Goal: Task Accomplishment & Management: Manage account settings

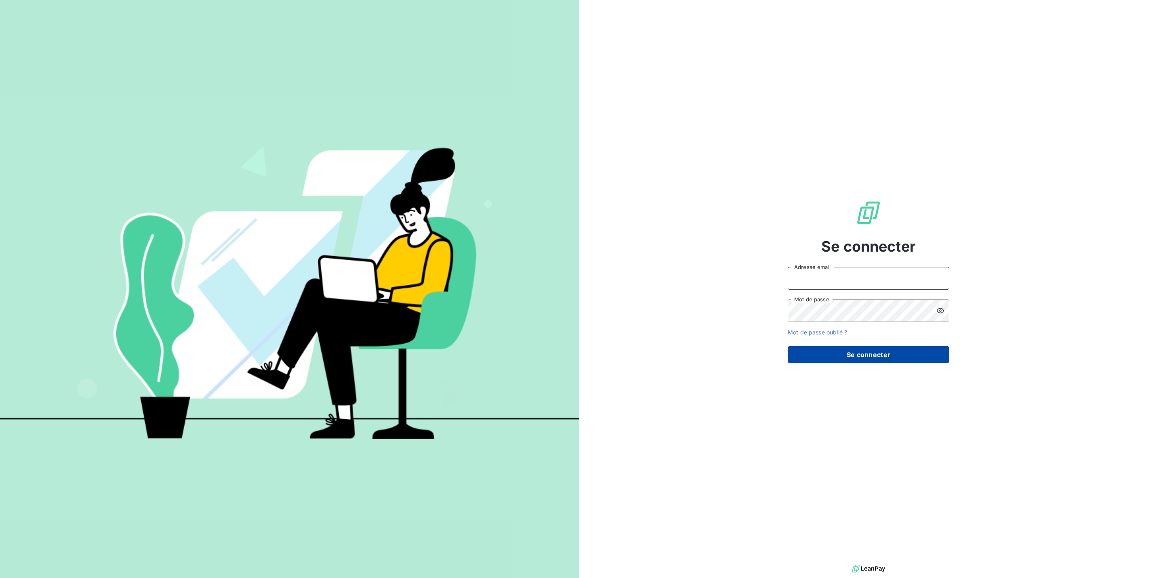
type input "[EMAIL_ADDRESS][DOMAIN_NAME]"
click at [841, 346] on button "Se connecter" at bounding box center [868, 354] width 161 height 17
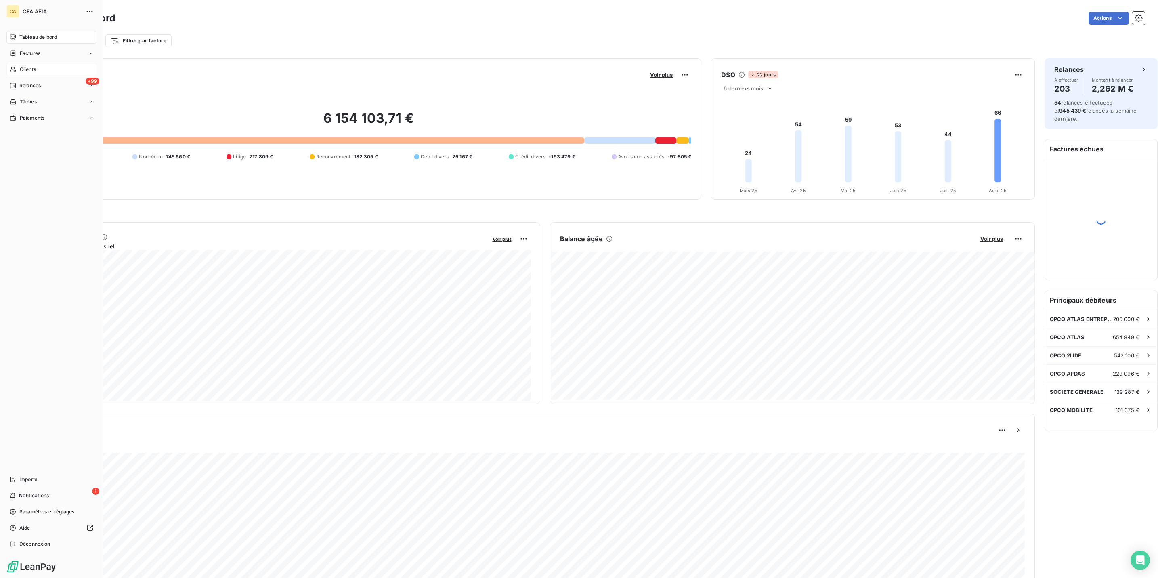
click at [21, 66] on span "Clients" at bounding box center [28, 69] width 16 height 7
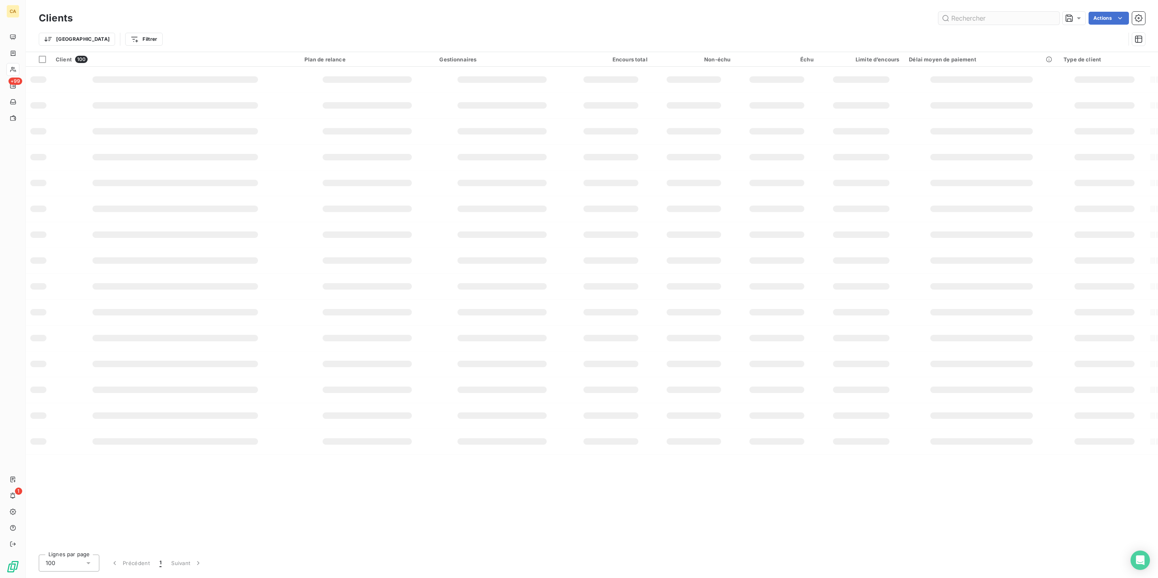
click at [1015, 17] on input "text" at bounding box center [998, 18] width 121 height 13
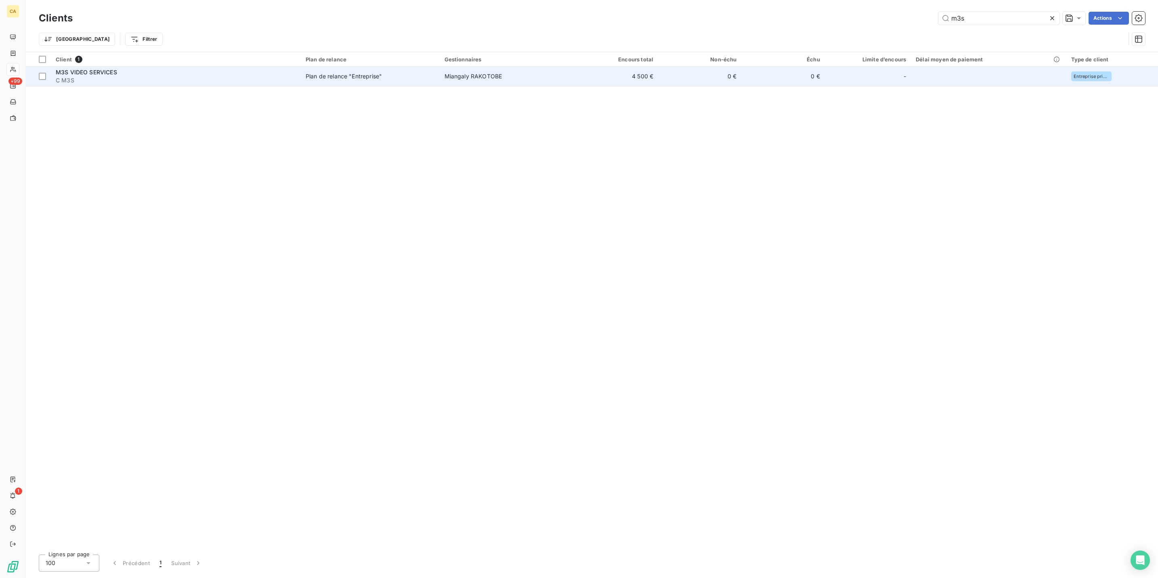
type input "m3s"
click at [306, 72] on div "Plan de relance "Entreprise"" at bounding box center [344, 76] width 76 height 8
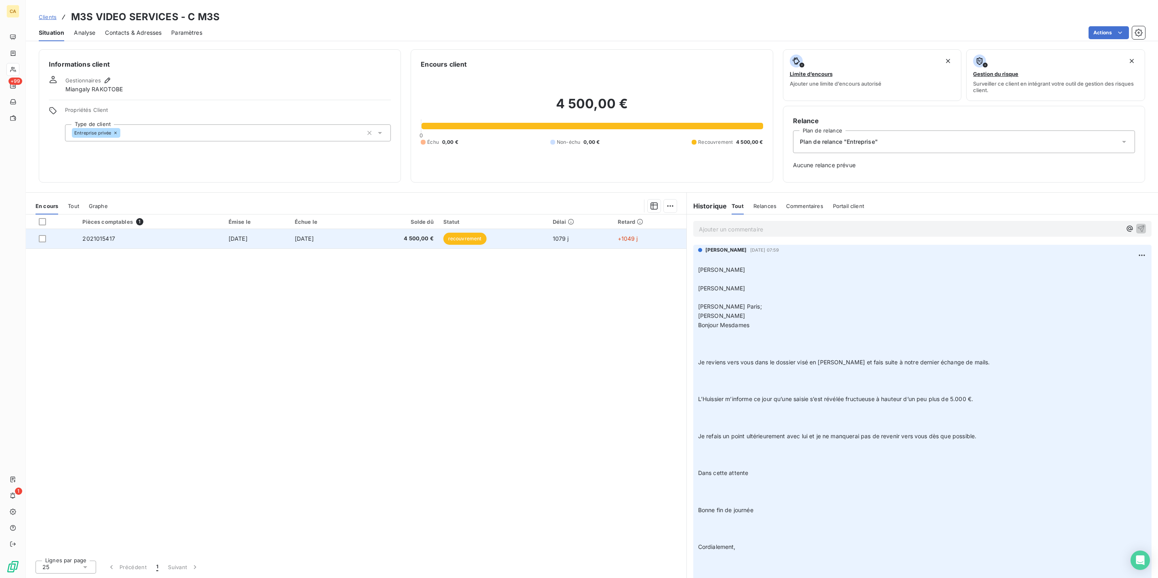
click at [329, 229] on td "[DATE]" at bounding box center [323, 238] width 67 height 19
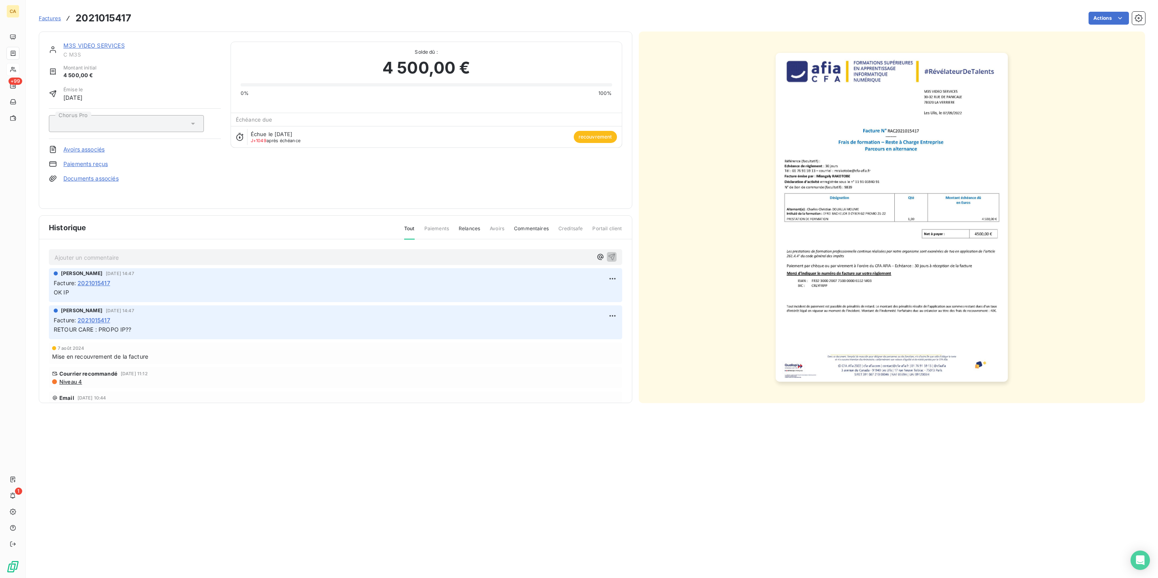
click at [198, 249] on div "Ajouter un commentaire ﻿" at bounding box center [335, 257] width 573 height 16
click at [173, 252] on p "Ajouter un commentaire ﻿" at bounding box center [324, 257] width 538 height 10
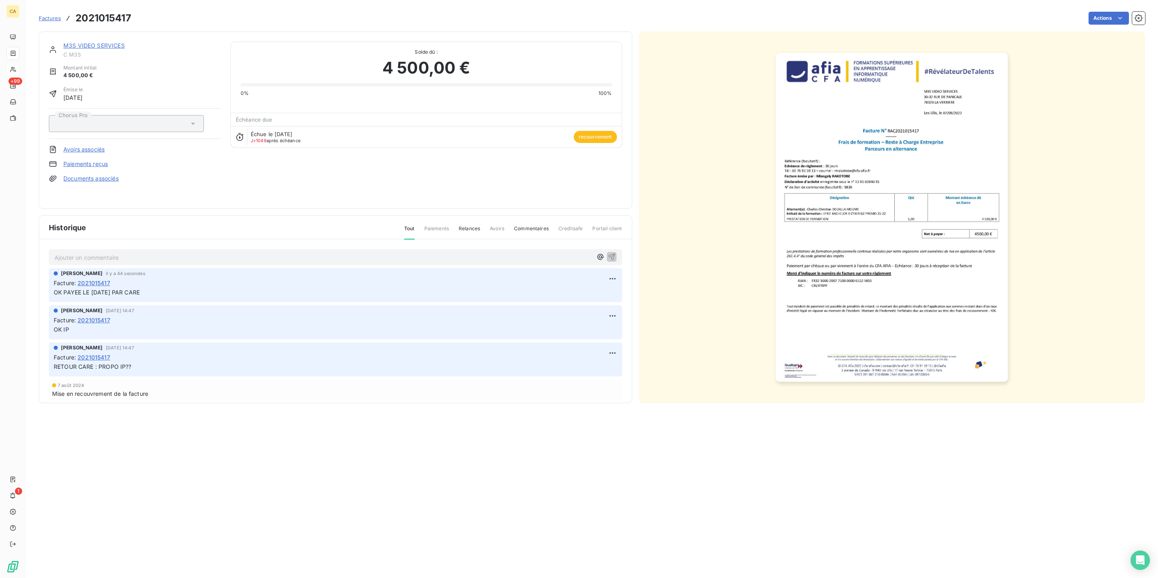
click at [75, 51] on span "C M3S" at bounding box center [141, 54] width 157 height 6
click at [84, 42] on link "M3S VIDEO SERVICES" at bounding box center [93, 45] width 61 height 7
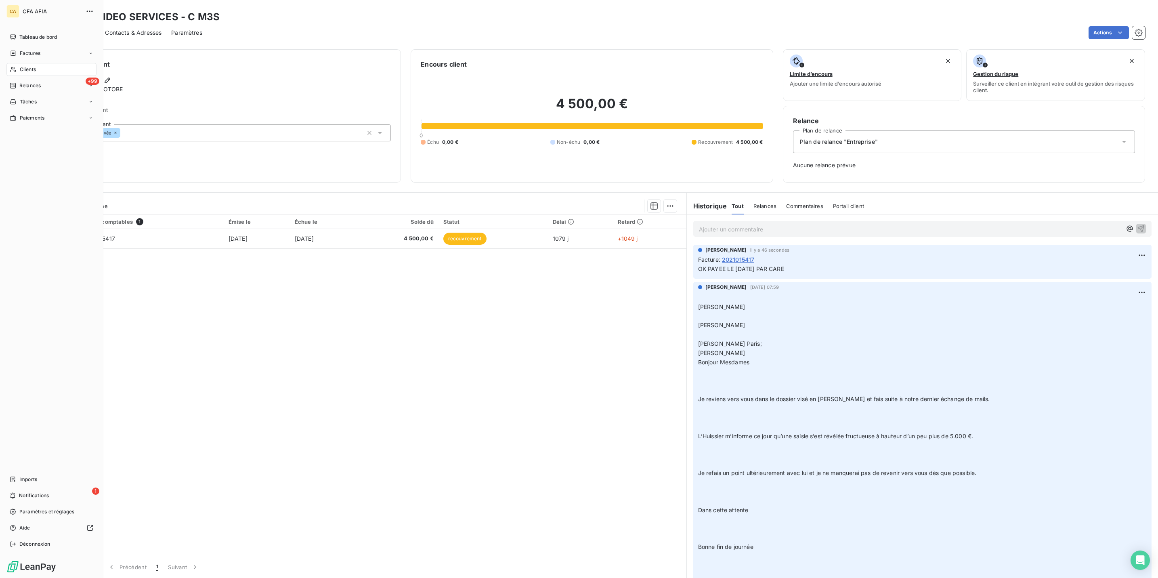
click at [20, 66] on span "Clients" at bounding box center [28, 69] width 16 height 7
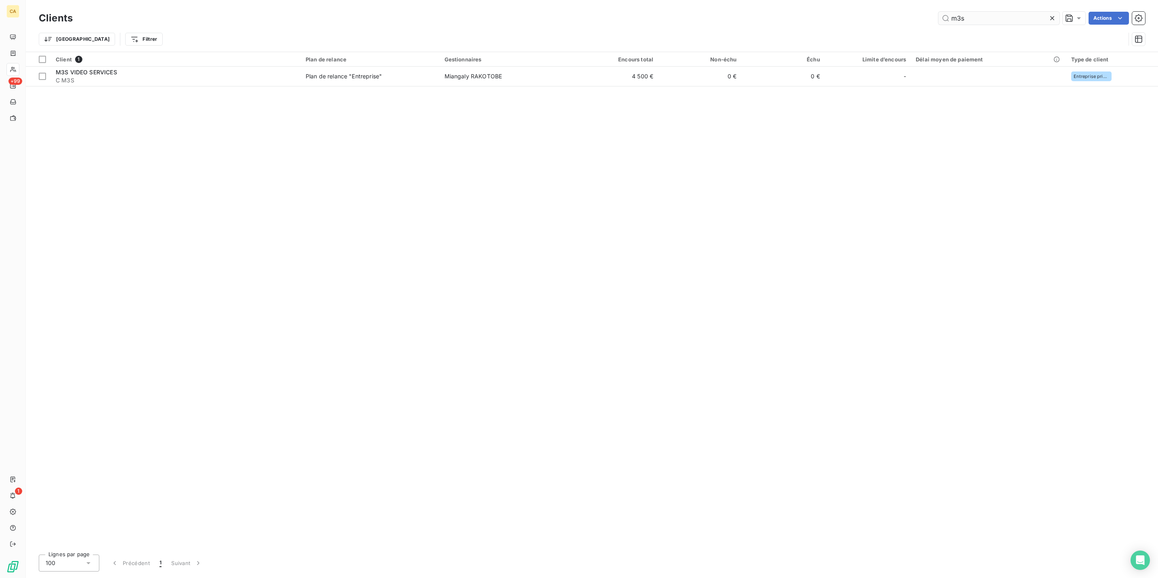
click at [985, 16] on input "m3s" at bounding box center [998, 18] width 121 height 13
type input "HOLISE"
click at [461, 76] on div "Client 1 Plan de relance Gestionnaires Encours total Non-échu Échu Limite d’enc…" at bounding box center [592, 300] width 1132 height 496
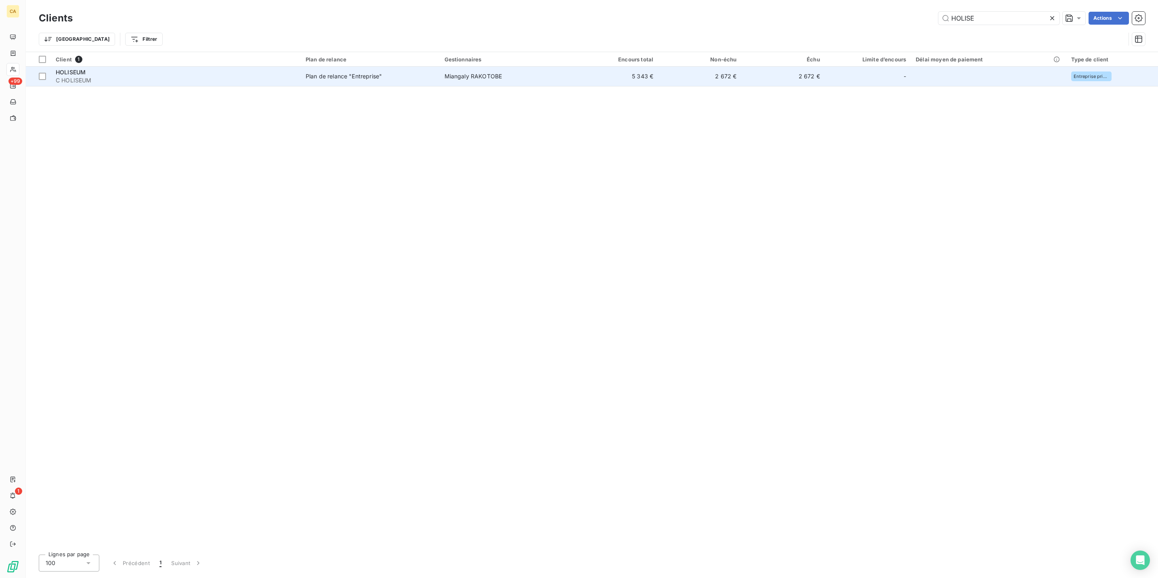
click at [465, 73] on td "Miangaly RAKOTOBE" at bounding box center [507, 76] width 135 height 19
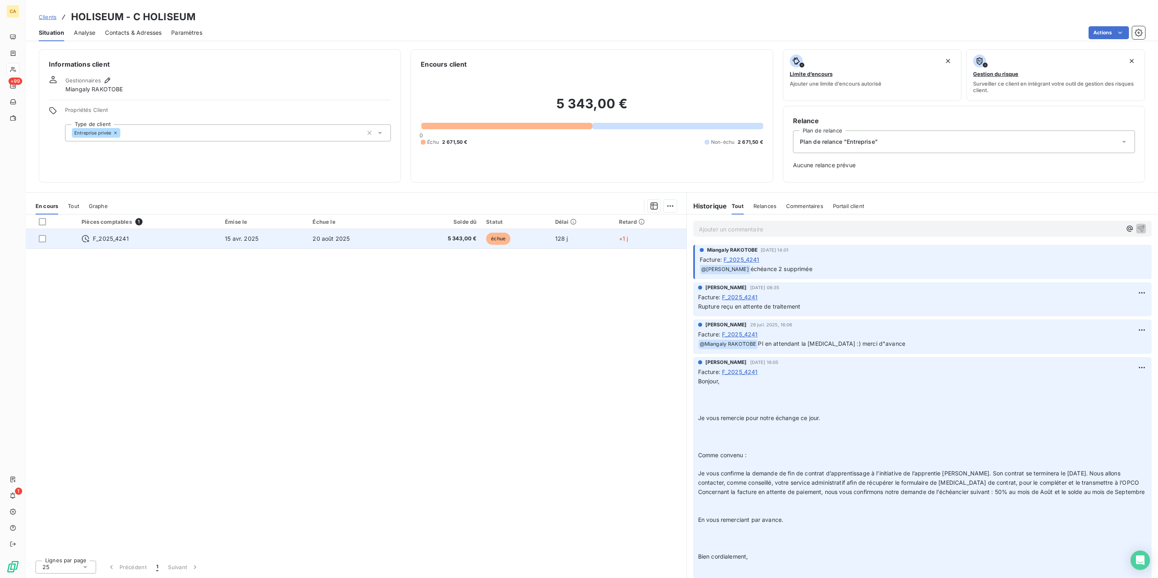
click at [432, 235] on span "5 343,00 €" at bounding box center [442, 239] width 69 height 8
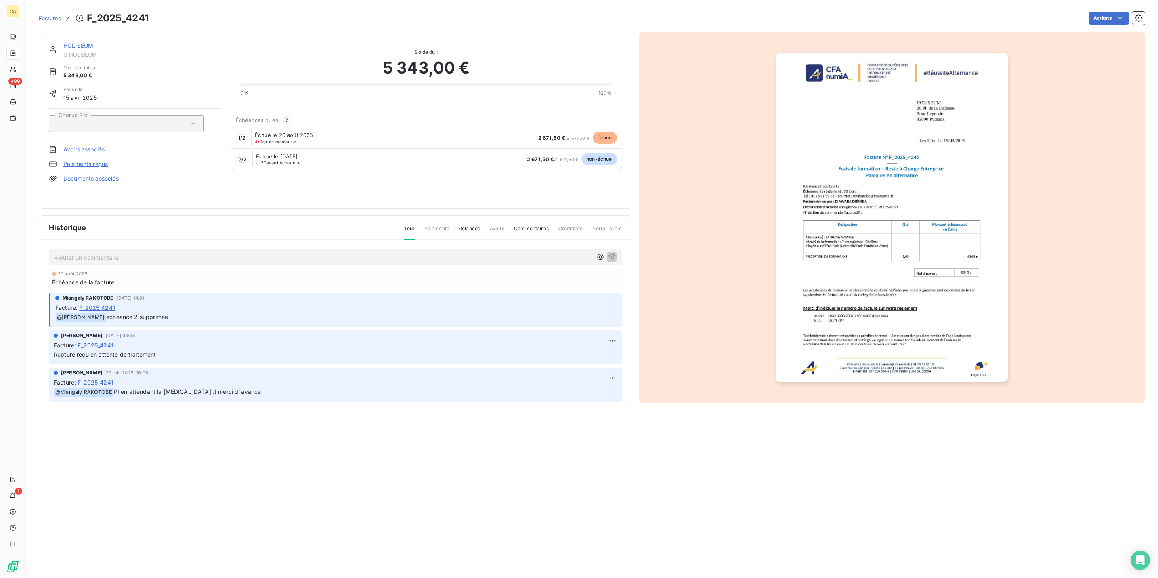
click at [118, 252] on p "Ajouter un commentaire ﻿" at bounding box center [324, 257] width 538 height 10
click at [68, 42] on link "HOLISEUM" at bounding box center [78, 45] width 30 height 7
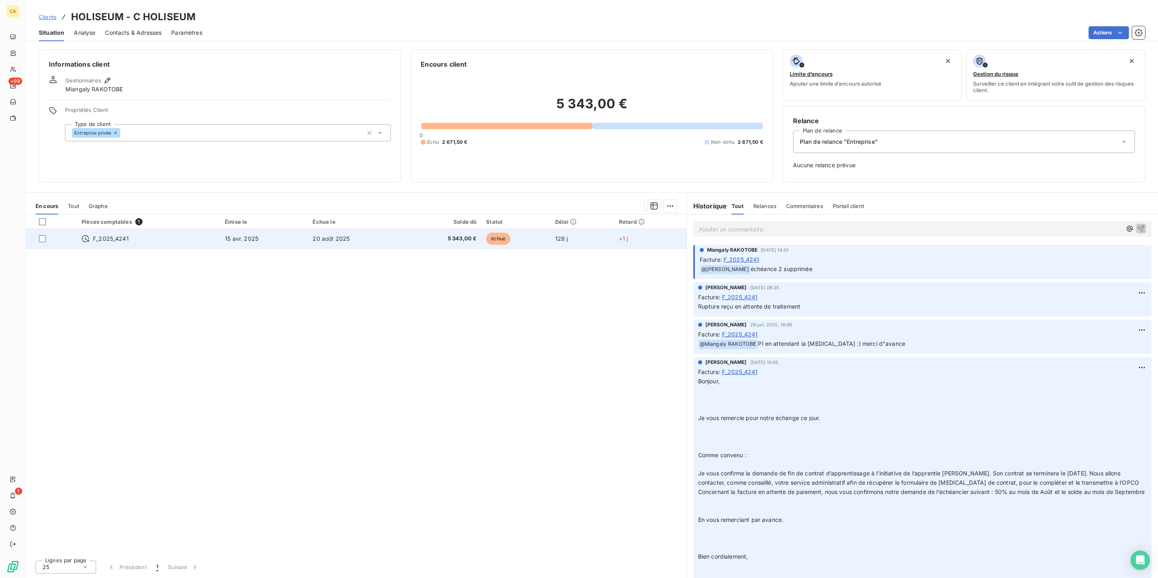
click at [369, 229] on td "20 août 2025" at bounding box center [355, 238] width 95 height 19
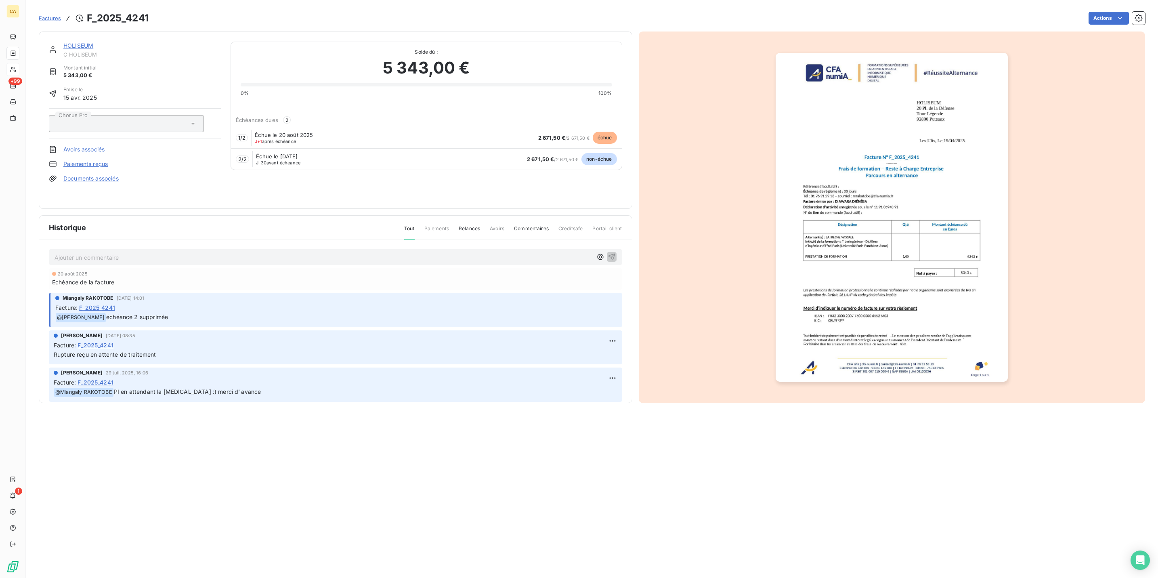
click at [158, 252] on p "Ajouter un commentaire ﻿" at bounding box center [324, 257] width 538 height 10
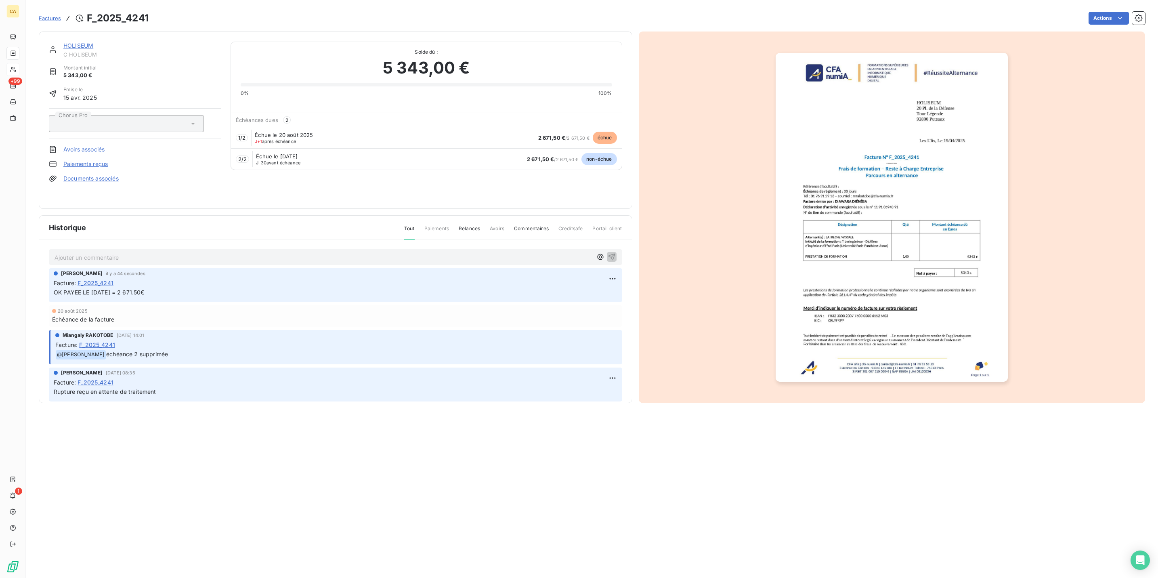
click at [61, 33] on div "HOLISEUM C HOLISEUM Montant initial 5 343,00 € Émise le [DATE] Chorus Pro Avoir…" at bounding box center [335, 119] width 593 height 177
click at [63, 42] on div "HOLISEUM" at bounding box center [141, 46] width 157 height 8
click at [63, 42] on link "HOLISEUM" at bounding box center [78, 45] width 30 height 7
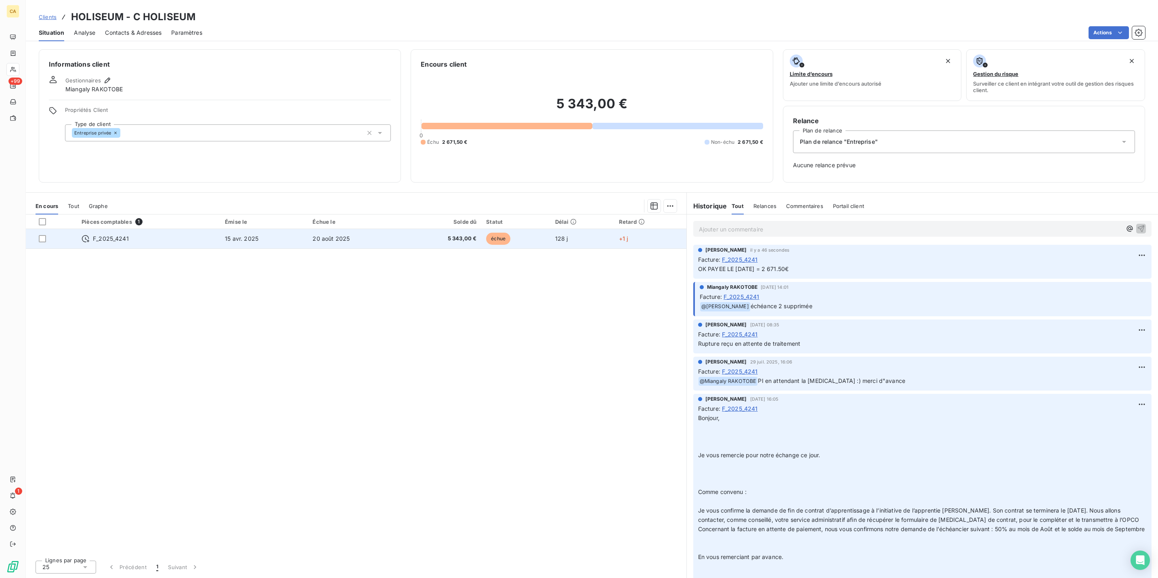
click at [457, 235] on span "5 343,00 €" at bounding box center [442, 239] width 69 height 8
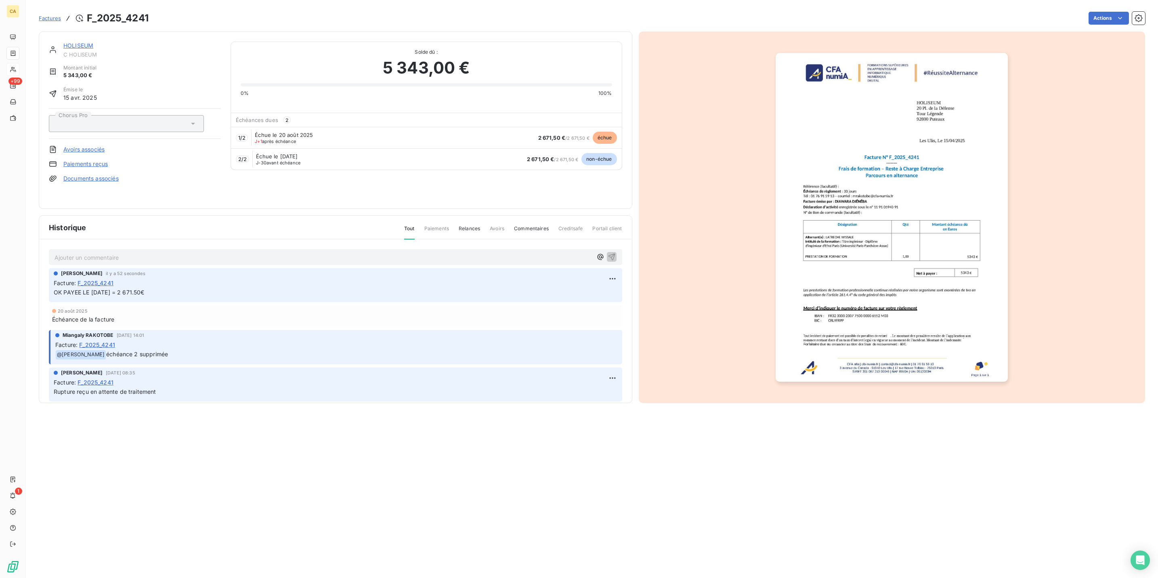
click at [1093, 19] on div "Actions" at bounding box center [651, 18] width 987 height 13
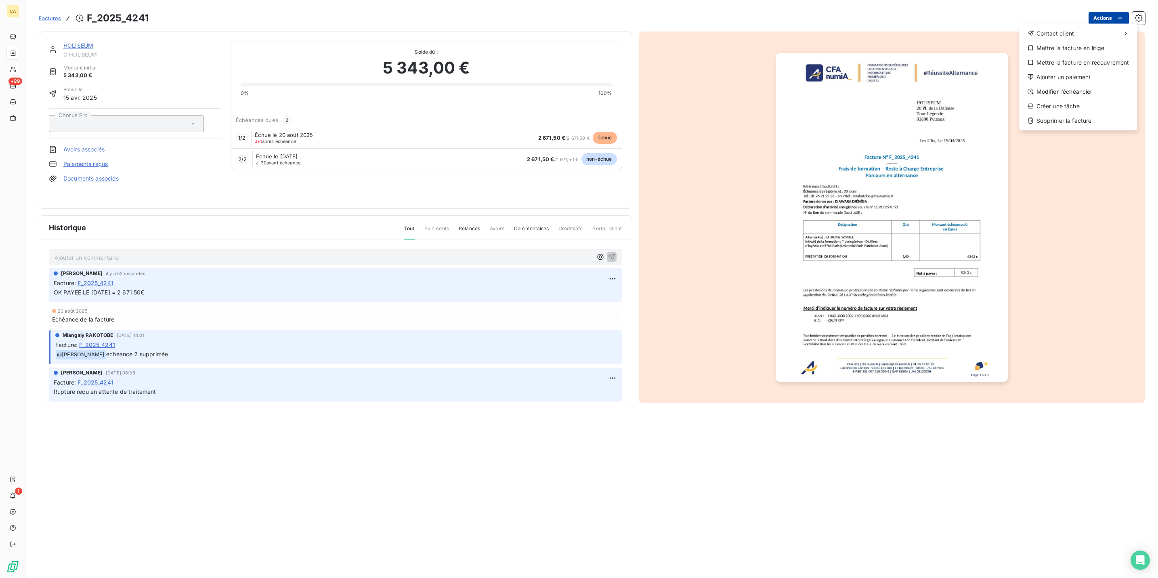
click at [1099, 19] on html "CA +99 1 Factures F_2025_4241 Actions Contact client Mettre la facture en litig…" at bounding box center [579, 289] width 1158 height 578
click at [1052, 85] on div "Modifier l’échéancier" at bounding box center [1078, 91] width 111 height 13
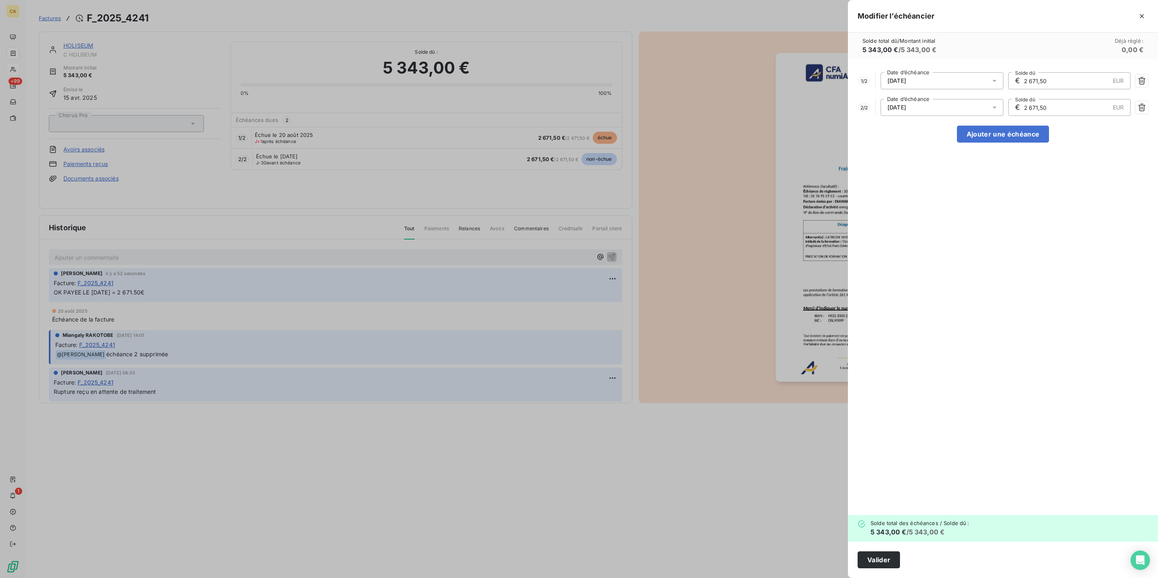
click at [996, 80] on icon at bounding box center [994, 81] width 4 height 2
click at [1045, 95] on icon "Go to next month" at bounding box center [1045, 98] width 6 height 6
click at [1044, 95] on icon "Go to next month" at bounding box center [1045, 98] width 6 height 6
click at [1027, 96] on icon "Go to previous month" at bounding box center [1029, 98] width 4 height 6
click at [1023, 160] on button "20" at bounding box center [1029, 163] width 16 height 16
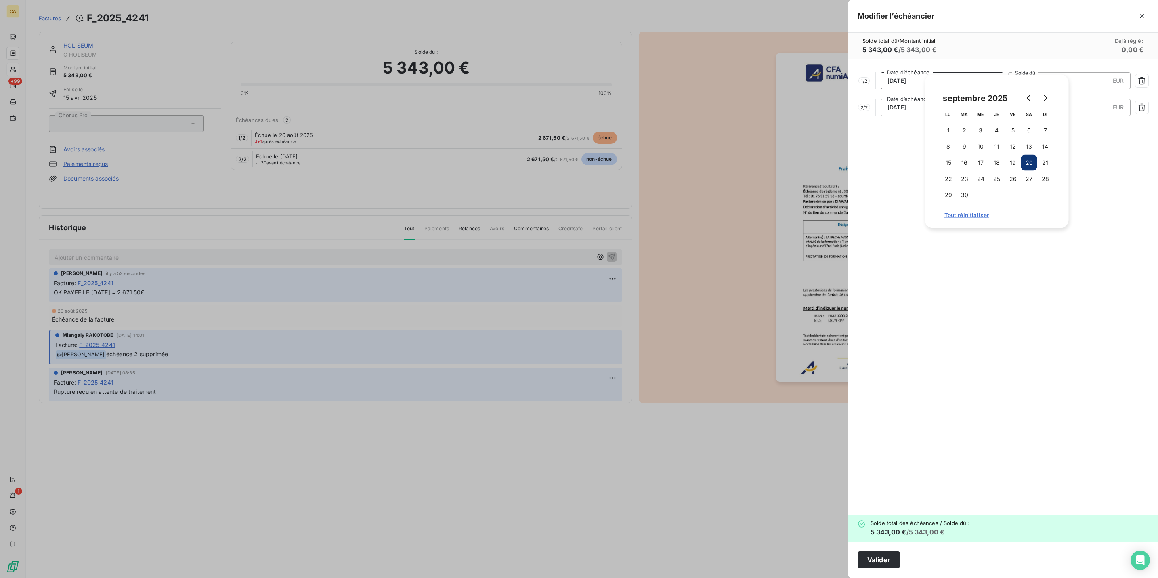
drag, startPoint x: 1128, startPoint y: 223, endPoint x: 1125, endPoint y: 218, distance: 5.6
click at [1128, 223] on div "1 / 2 [DATE] Date d’échéance € 2 671,50 EUR Solde dû 2 / 2 [DATE] Date d’échéan…" at bounding box center [1003, 286] width 310 height 455
click at [900, 562] on button "Valider" at bounding box center [878, 559] width 42 height 17
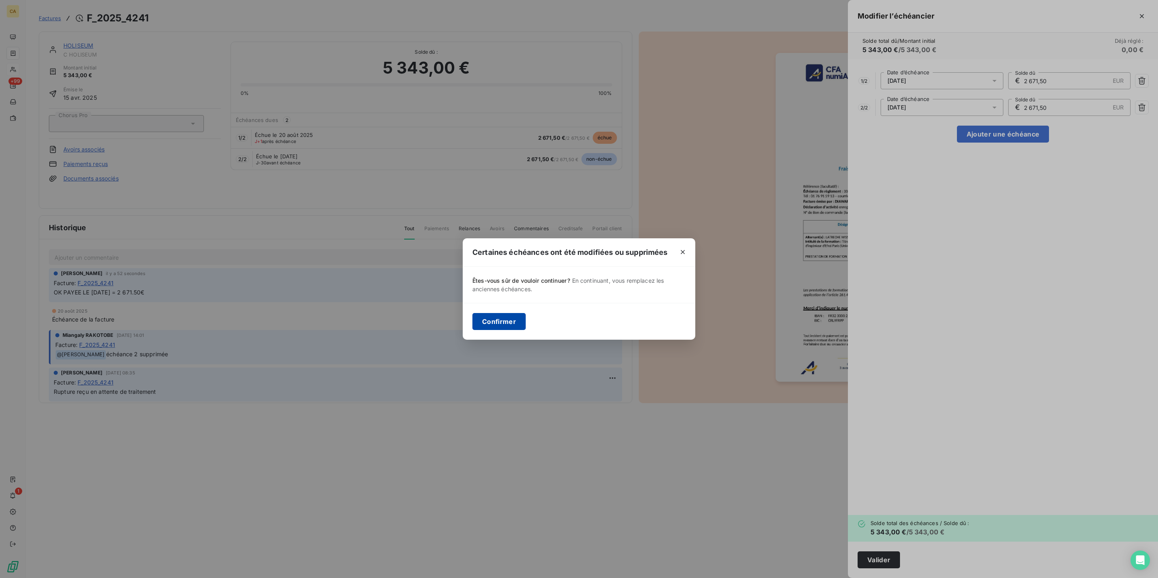
click at [520, 323] on button "Confirmer" at bounding box center [498, 321] width 53 height 17
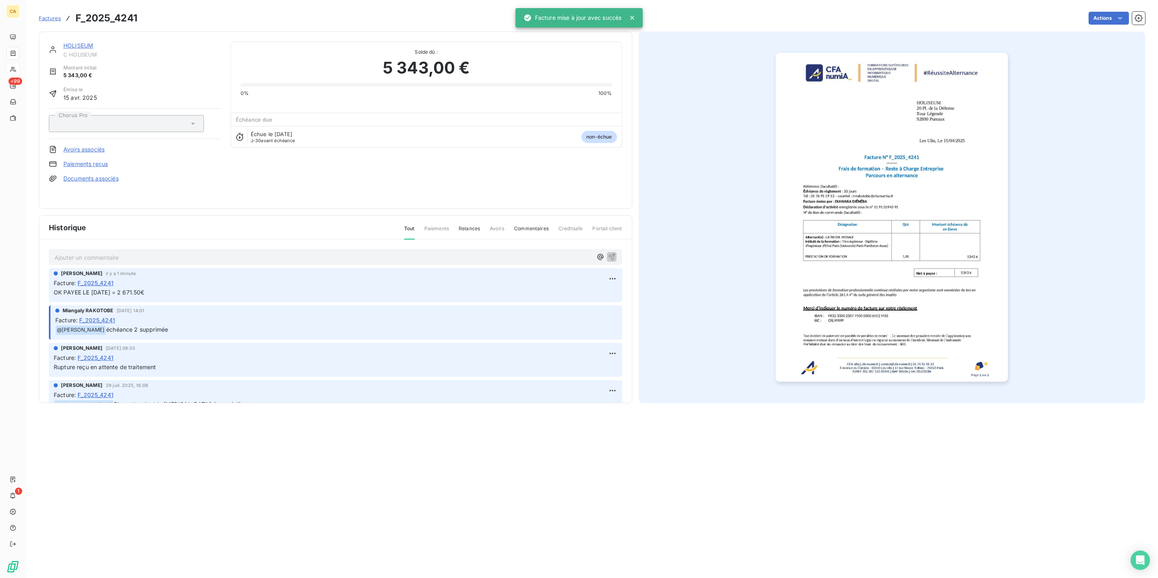
click at [72, 42] on link "HOLISEUM" at bounding box center [78, 45] width 30 height 7
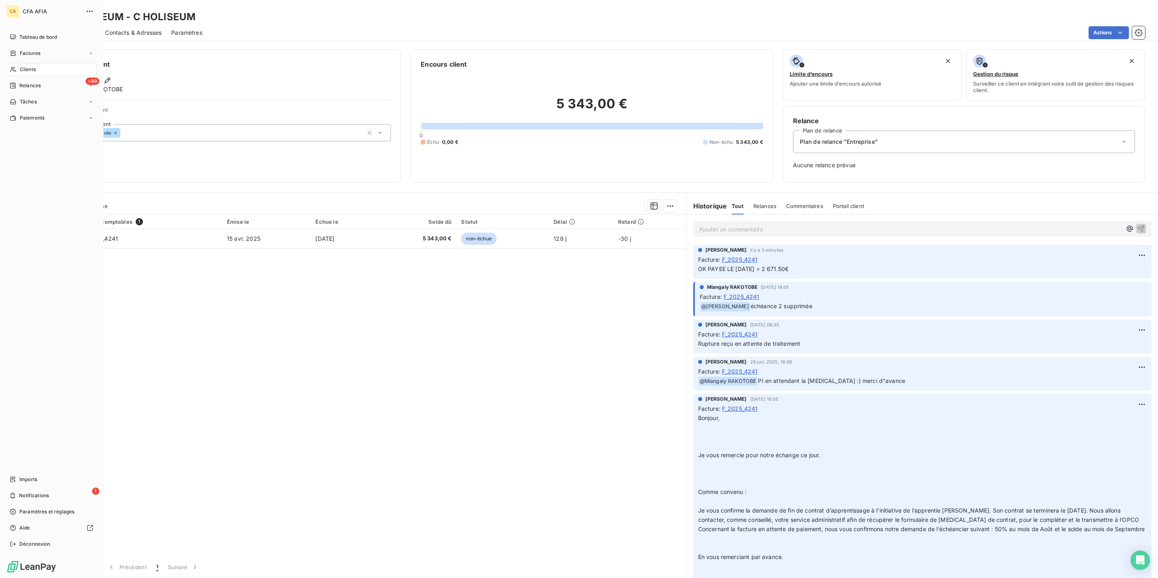
click at [20, 66] on span "Clients" at bounding box center [28, 69] width 16 height 7
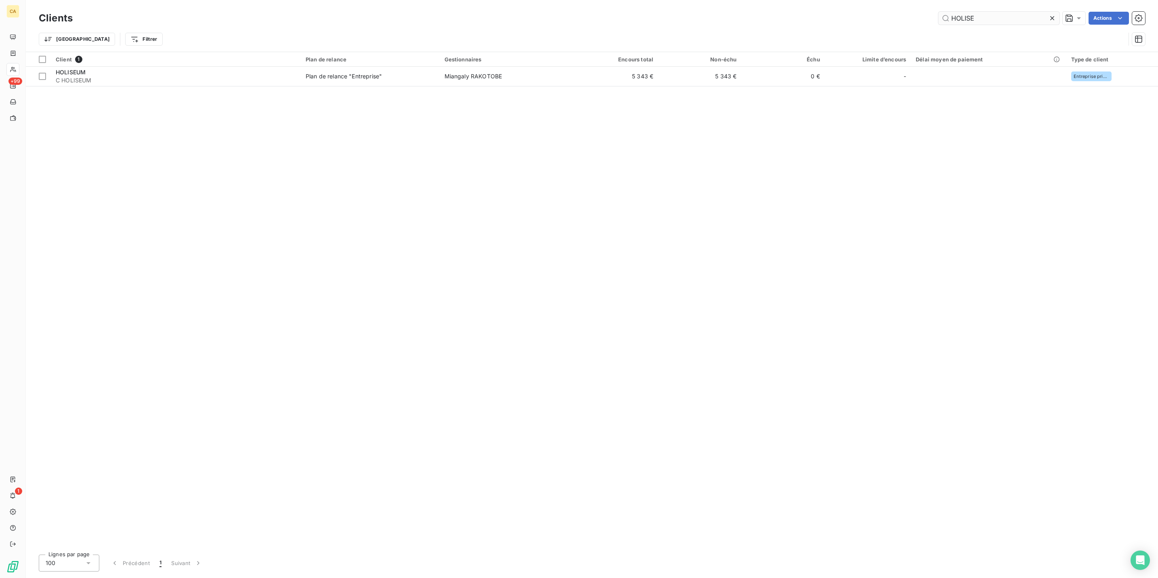
click at [1003, 12] on input "HOLISE" at bounding box center [998, 18] width 121 height 13
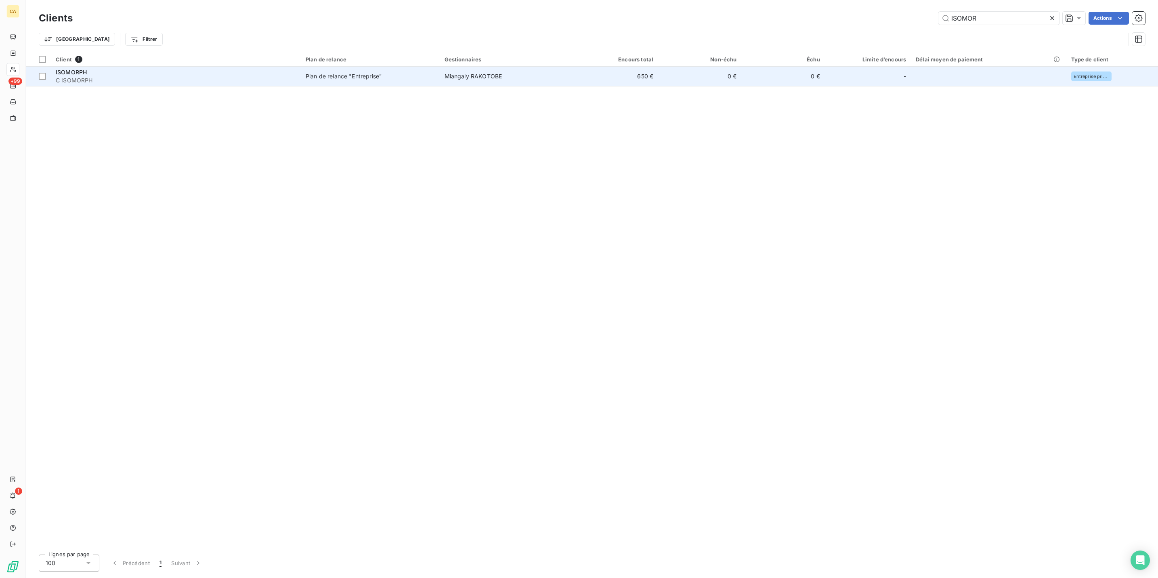
type input "ISOMOR"
click at [477, 73] on span "Miangaly RAKOTOBE" at bounding box center [473, 76] width 58 height 7
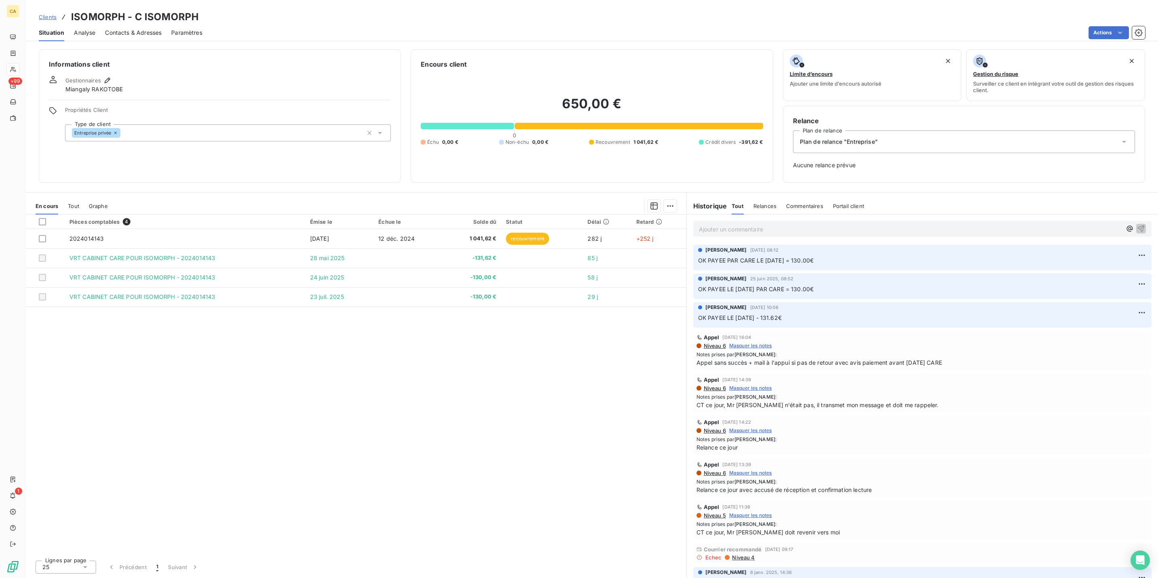
click at [746, 224] on p "Ajouter un commentaire ﻿" at bounding box center [910, 229] width 423 height 10
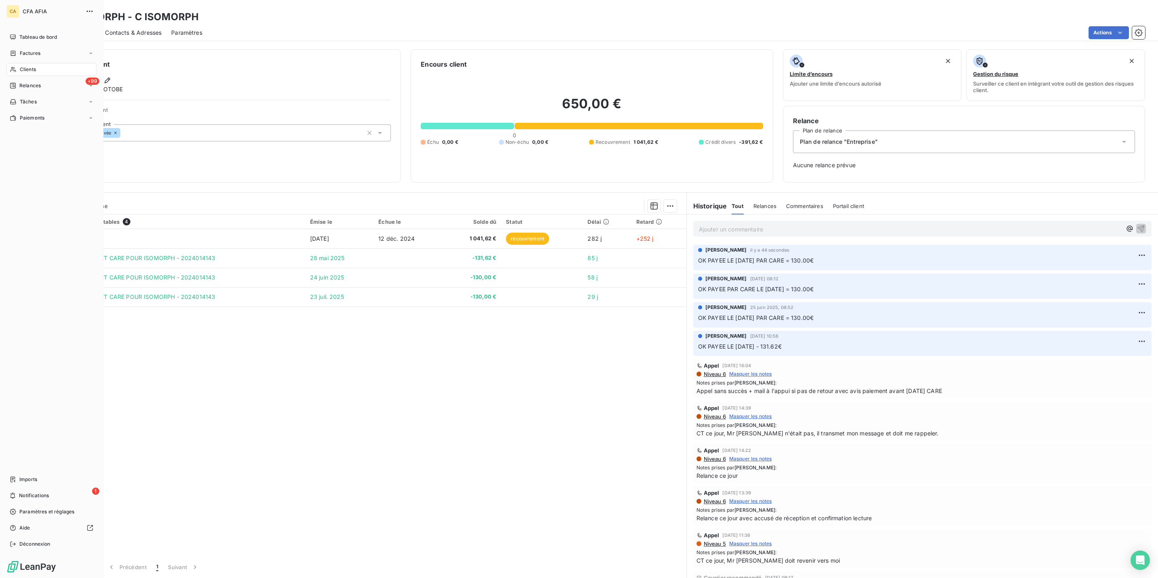
click at [11, 66] on icon at bounding box center [13, 69] width 7 height 6
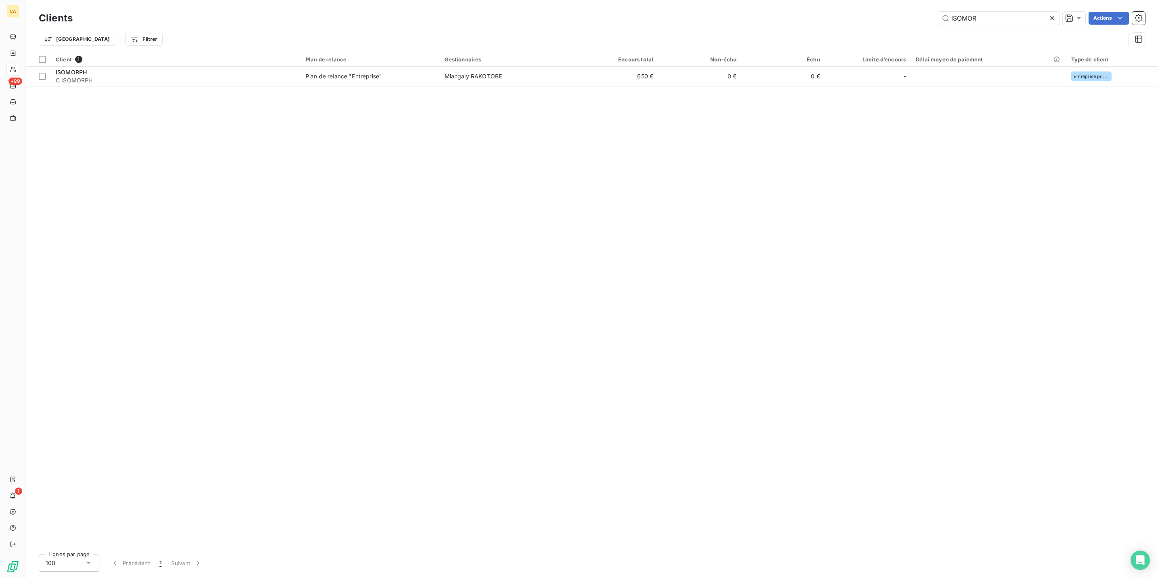
click at [998, 21] on div "ISOMOR" at bounding box center [998, 18] width 121 height 13
click at [998, 16] on input "ISOMOR" at bounding box center [998, 18] width 121 height 13
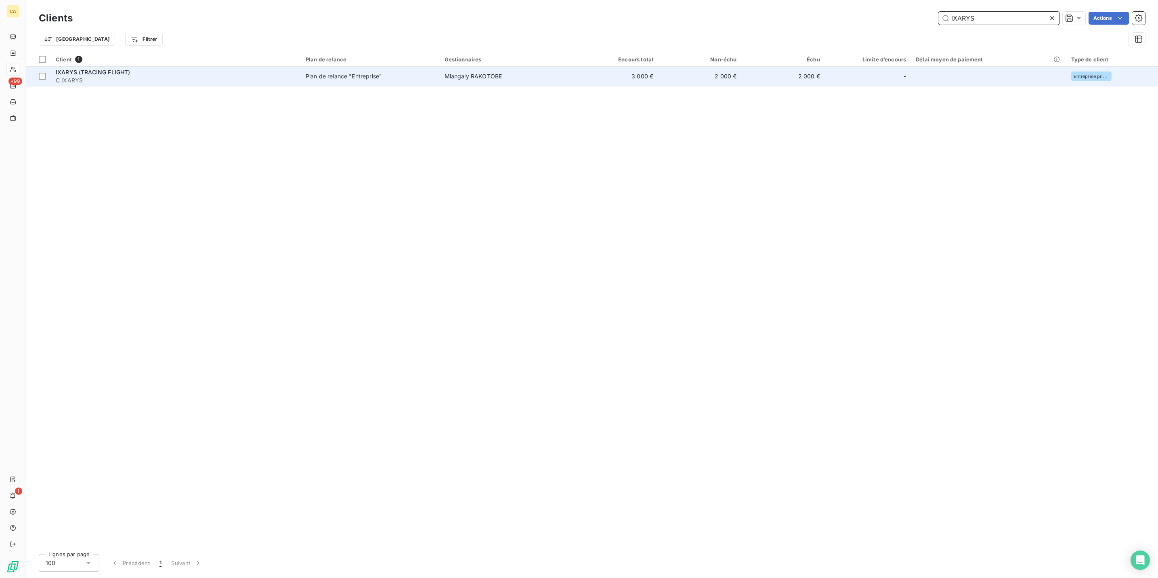
type input "IXARYS"
click at [485, 73] on span "Miangaly RAKOTOBE" at bounding box center [473, 76] width 58 height 7
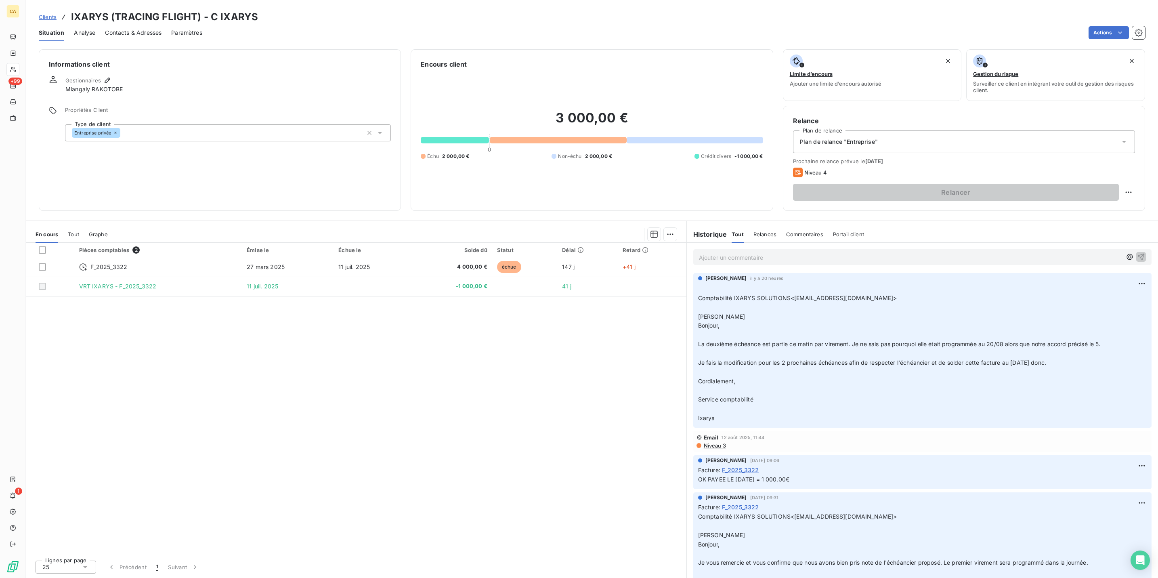
click at [780, 252] on p "Ajouter un commentaire ﻿" at bounding box center [910, 257] width 423 height 10
click at [773, 252] on p "Ajouter un commentaire ﻿" at bounding box center [910, 257] width 423 height 10
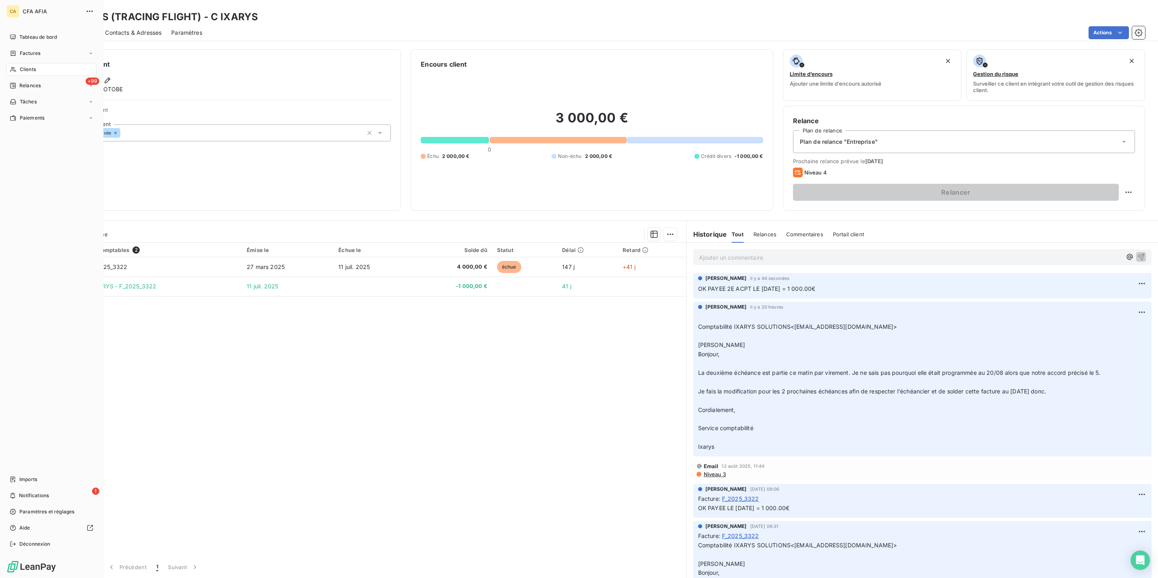
click at [13, 66] on icon at bounding box center [13, 69] width 7 height 6
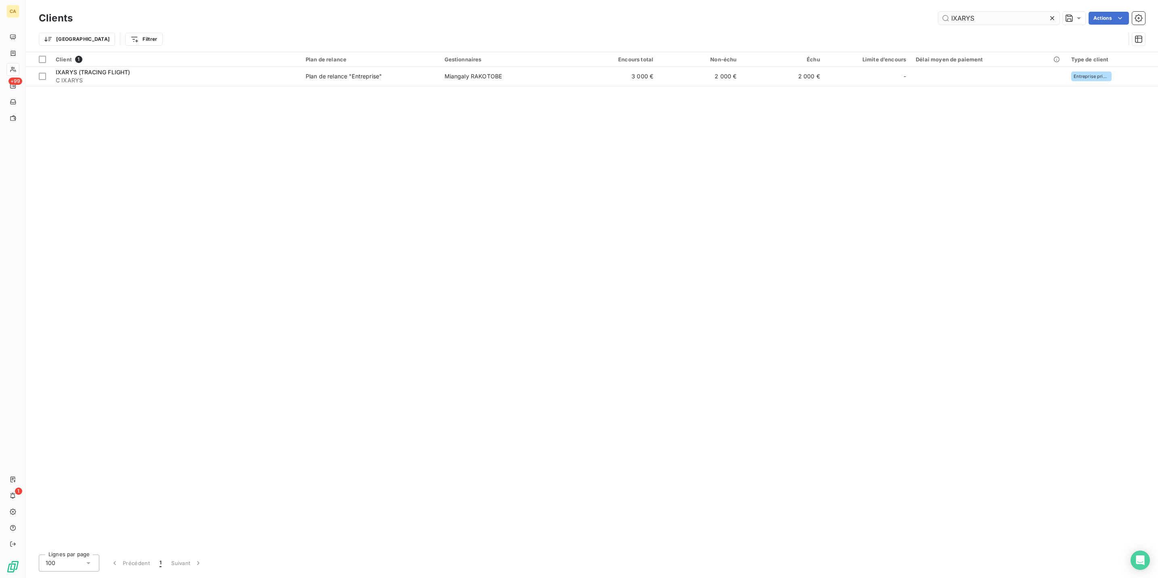
click at [1005, 12] on input "IXARYS" at bounding box center [998, 18] width 121 height 13
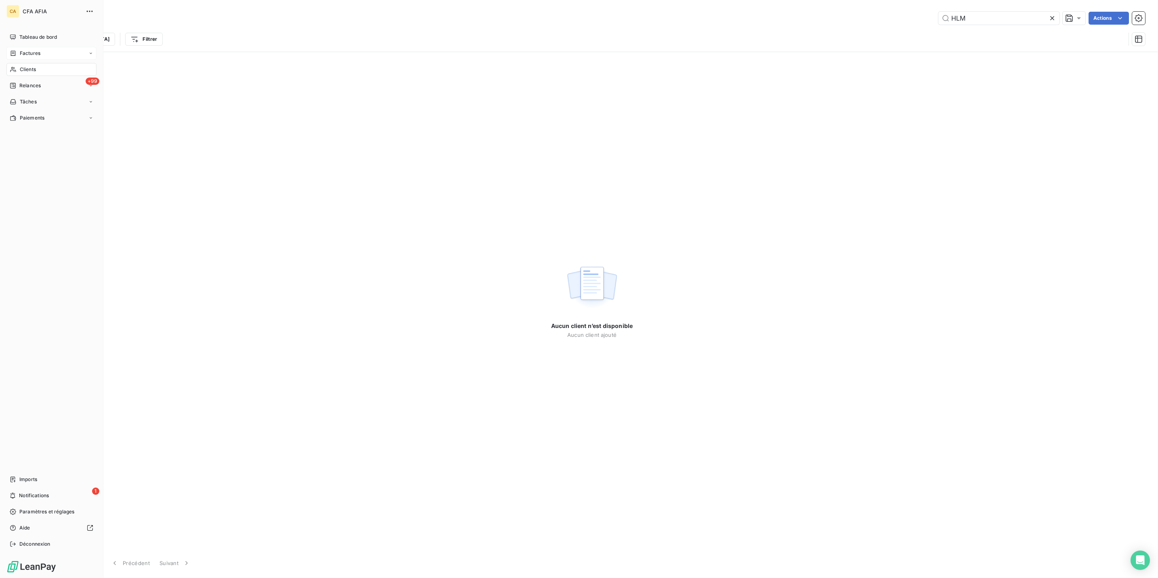
type input "HLM"
click at [14, 50] on div "Factures" at bounding box center [25, 53] width 31 height 7
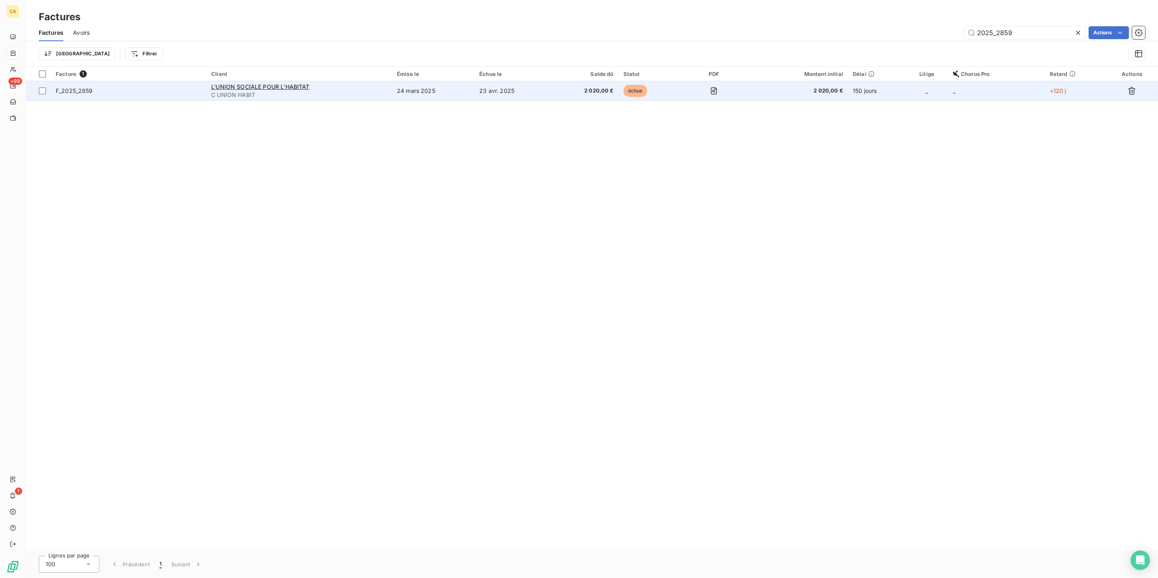
type input "2025_2859"
click at [354, 83] on div "L'UNION SOCIALE POUR L'HABITAT" at bounding box center [299, 87] width 176 height 8
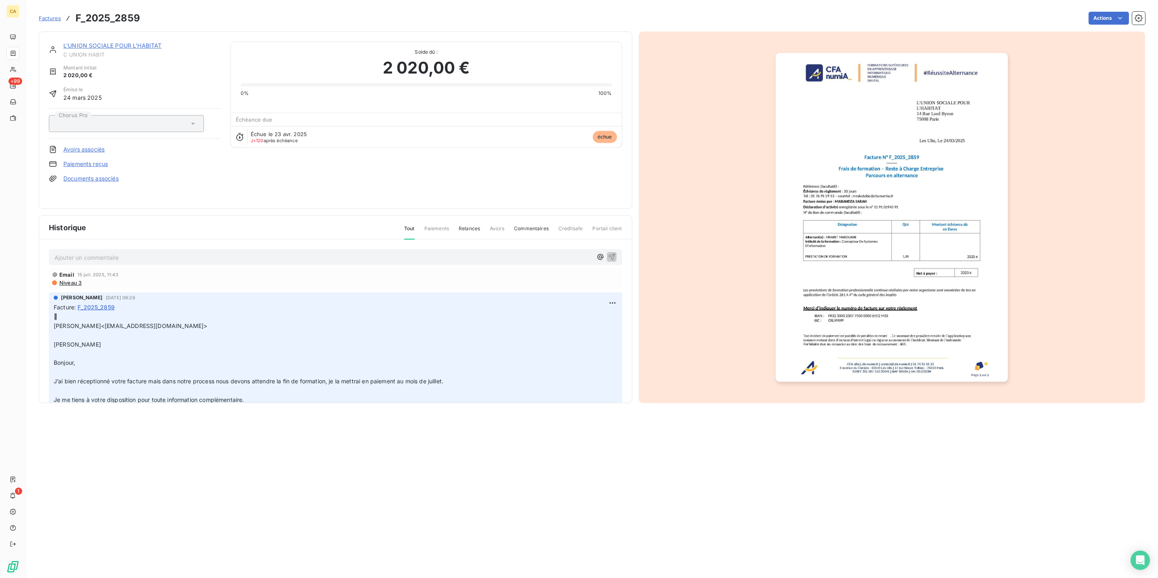
click at [107, 252] on p "Ajouter un commentaire ﻿" at bounding box center [324, 257] width 538 height 10
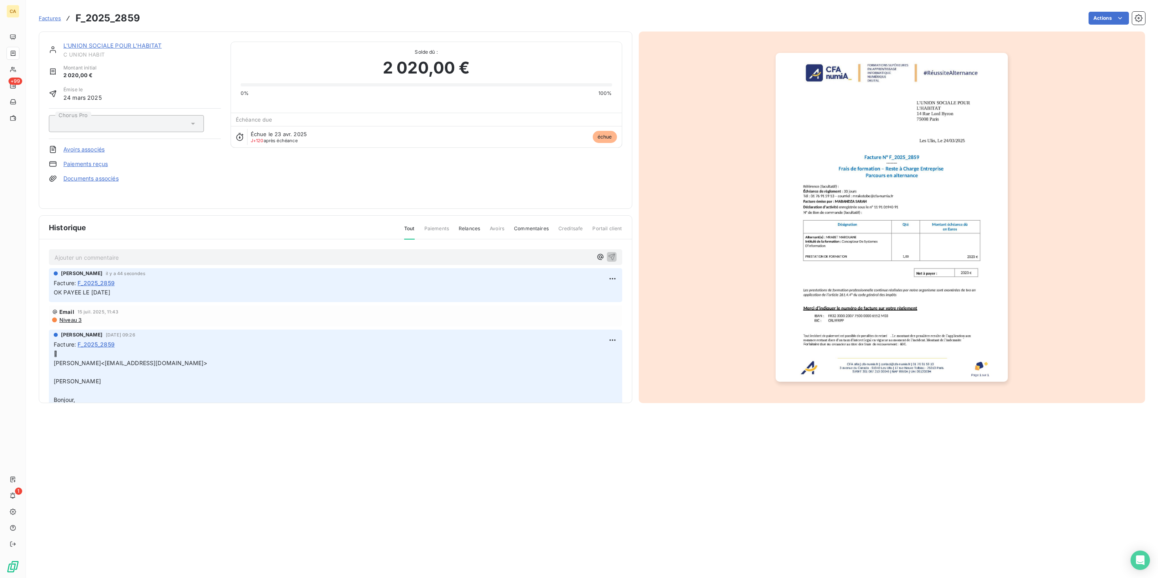
click at [388, 134] on div "L'UNION SOCIALE POUR L'HABITAT C UNION HABIT Montant initial 2 020,00 € Émise l…" at bounding box center [335, 120] width 573 height 157
click at [84, 42] on link "L'UNION SOCIALE POUR L'HABITAT" at bounding box center [112, 45] width 99 height 7
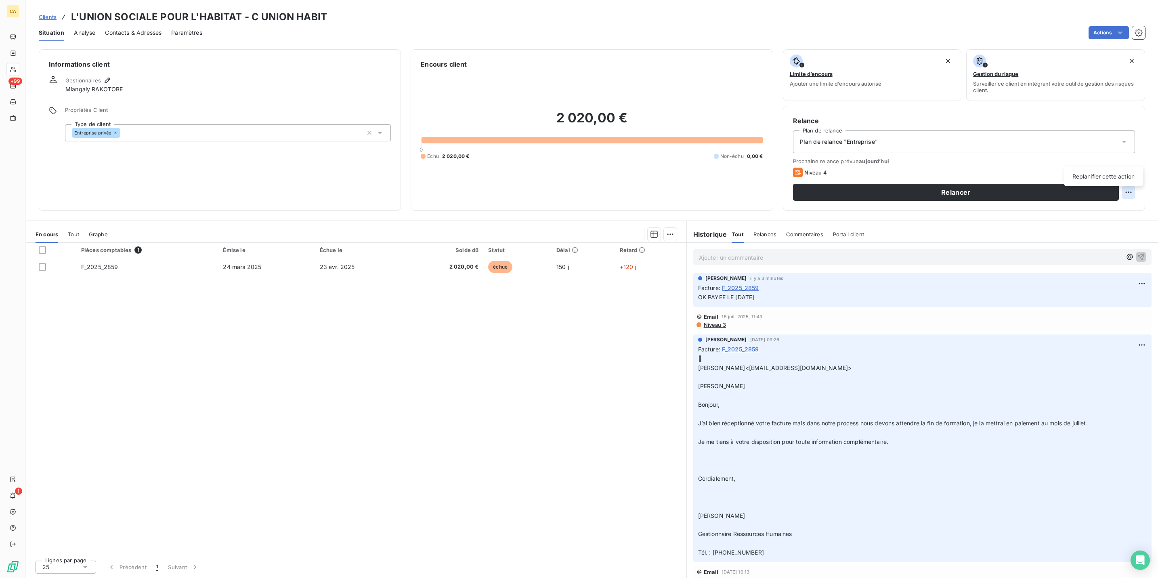
click at [1137, 157] on html "CA +99 1 Clients L'UNION SOCIALE POUR L'HABITAT - C UNION HABIT Situation Analy…" at bounding box center [579, 289] width 1158 height 578
click at [1123, 175] on div "Replanifier cette action" at bounding box center [1103, 176] width 72 height 13
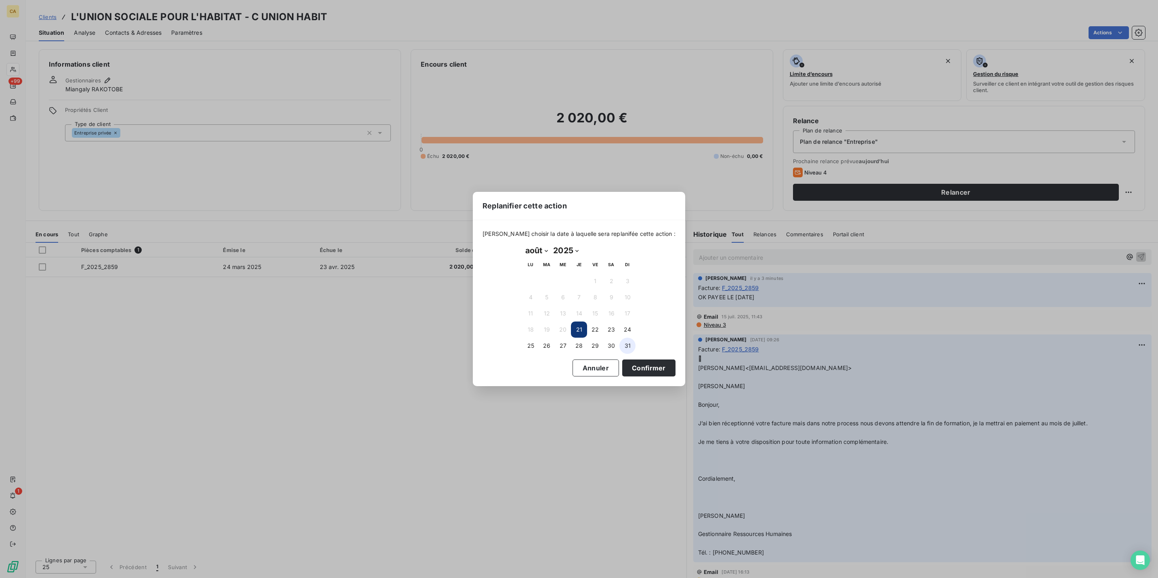
click at [622, 343] on button "31" at bounding box center [627, 345] width 16 height 16
click at [521, 251] on div "[DATE] Month: janvier février mars avril mai juin juillet août septembre octobr…" at bounding box center [579, 298] width 124 height 121
click at [529, 248] on select "janvier février mars avril mai juin juillet août septembre octobre novembre déc…" at bounding box center [536, 250] width 28 height 13
select select "8"
click at [522, 244] on select "janvier février mars avril mai juin juillet août septembre octobre novembre déc…" at bounding box center [536, 250] width 28 height 13
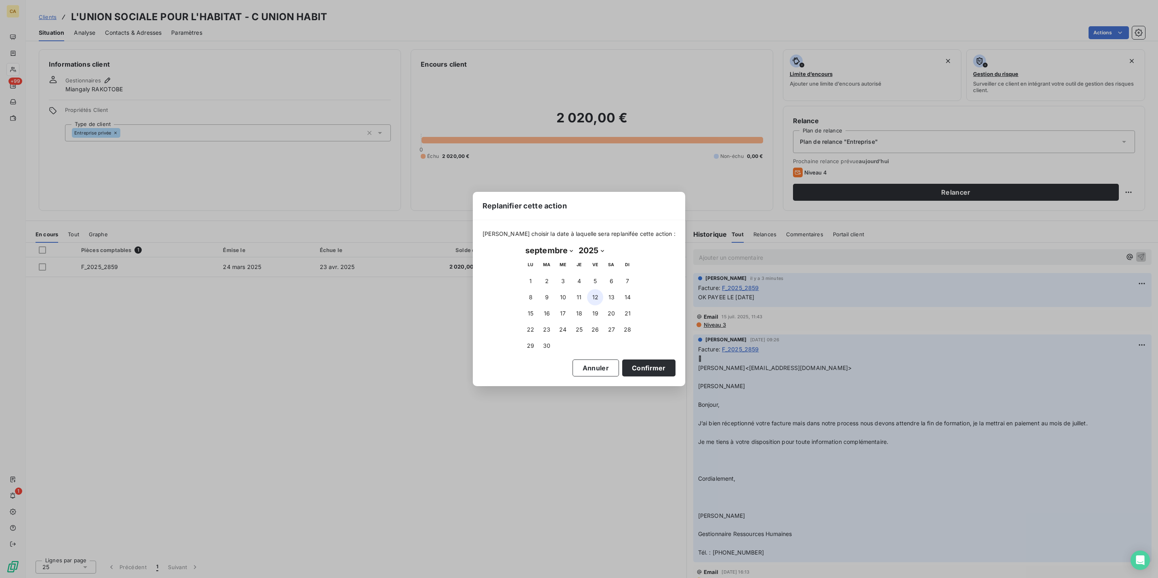
click at [593, 295] on button "12" at bounding box center [595, 297] width 16 height 16
click at [622, 362] on button "Confirmer" at bounding box center [648, 367] width 53 height 17
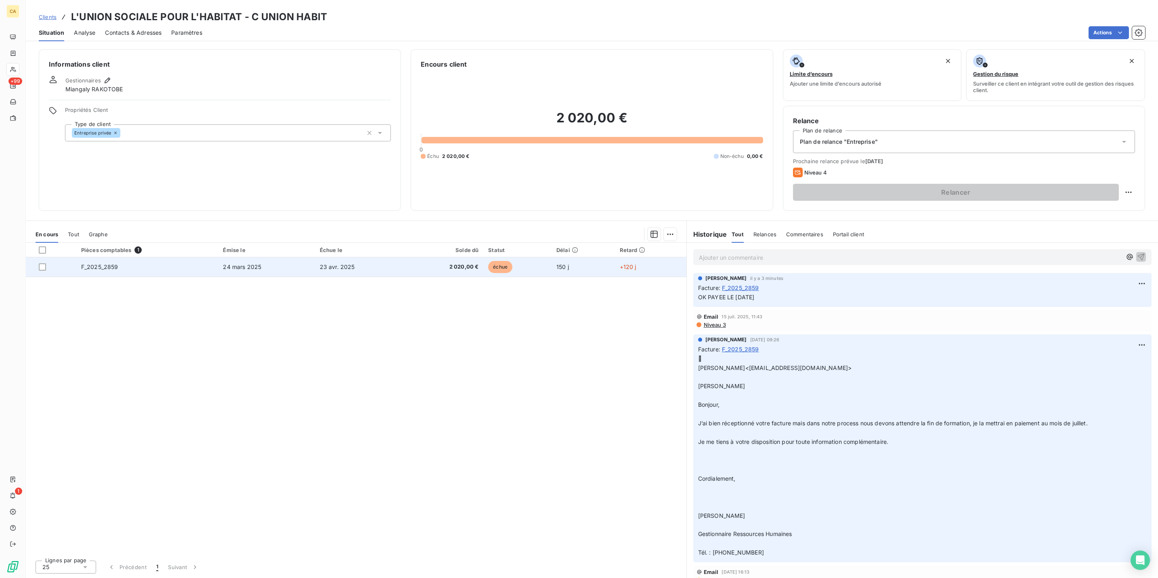
click at [169, 257] on td "F_2025_2859" at bounding box center [147, 266] width 142 height 19
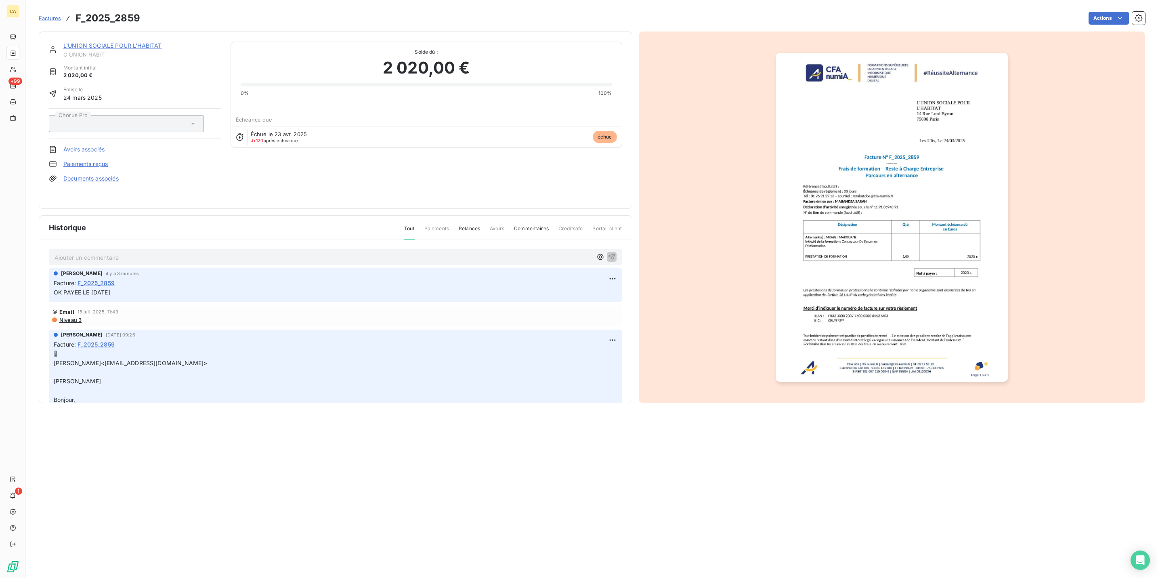
click at [857, 243] on img "button" at bounding box center [892, 217] width 232 height 329
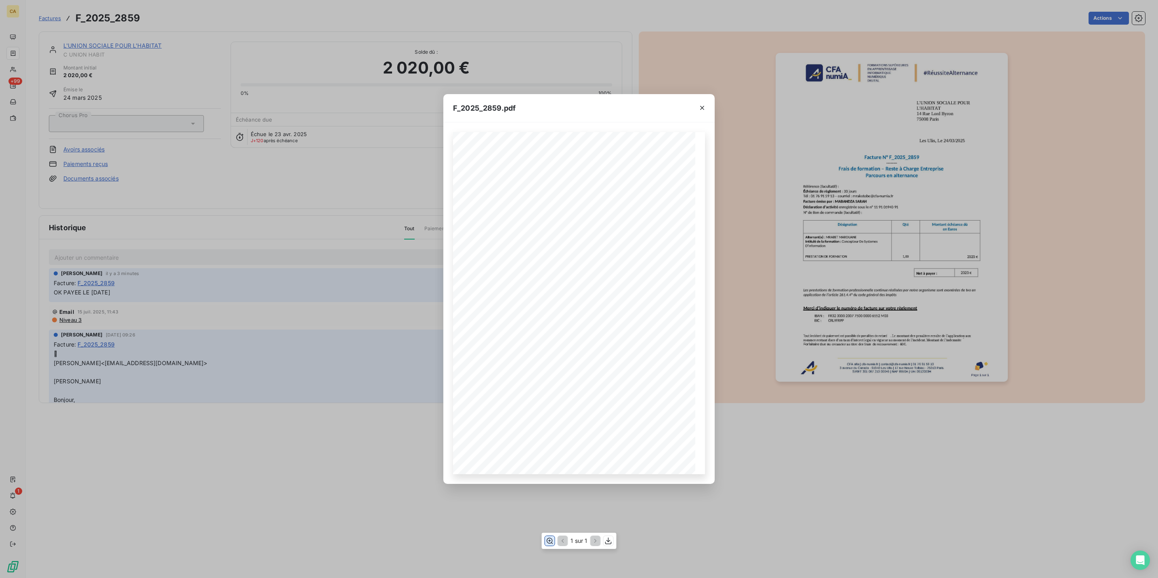
click at [551, 540] on icon "button" at bounding box center [550, 541] width 6 height 6
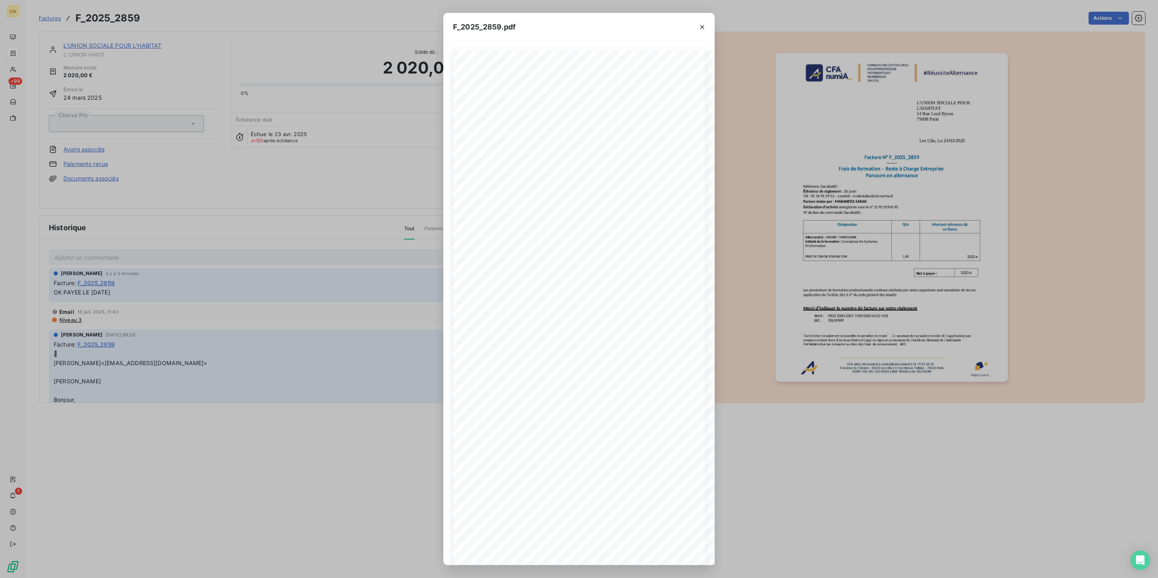
click at [288, 138] on div "F_2025_2859.pdf CFA afia | [DOMAIN_NAME] | [EMAIL_ADDRESS][DOMAIN_NAME] | 01 76…" at bounding box center [579, 289] width 1158 height 578
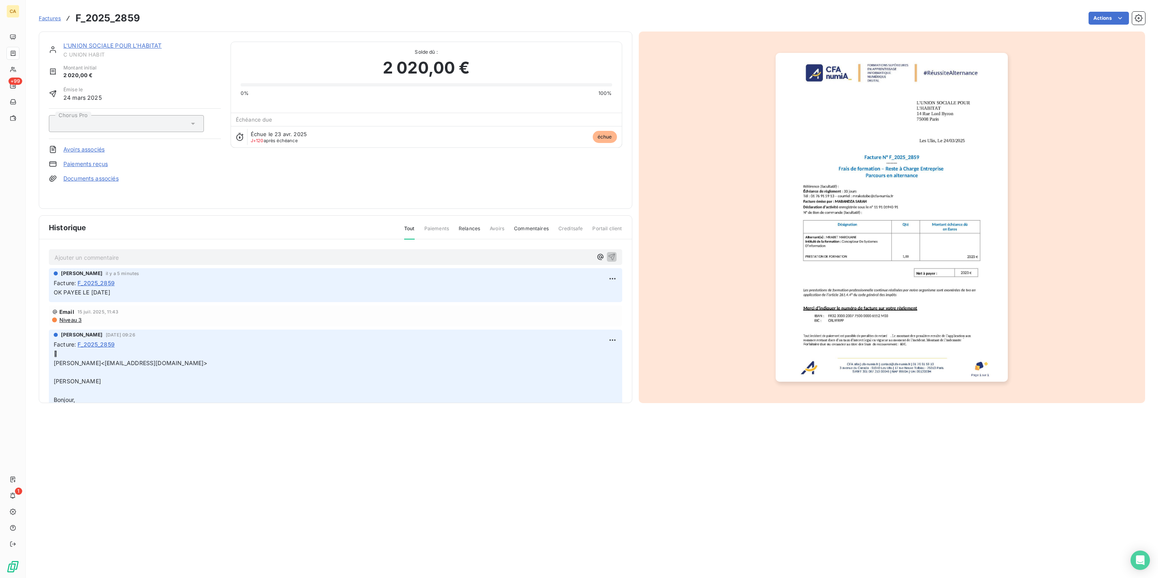
click at [127, 42] on link "L'UNION SOCIALE POUR L'HABITAT" at bounding box center [112, 45] width 99 height 7
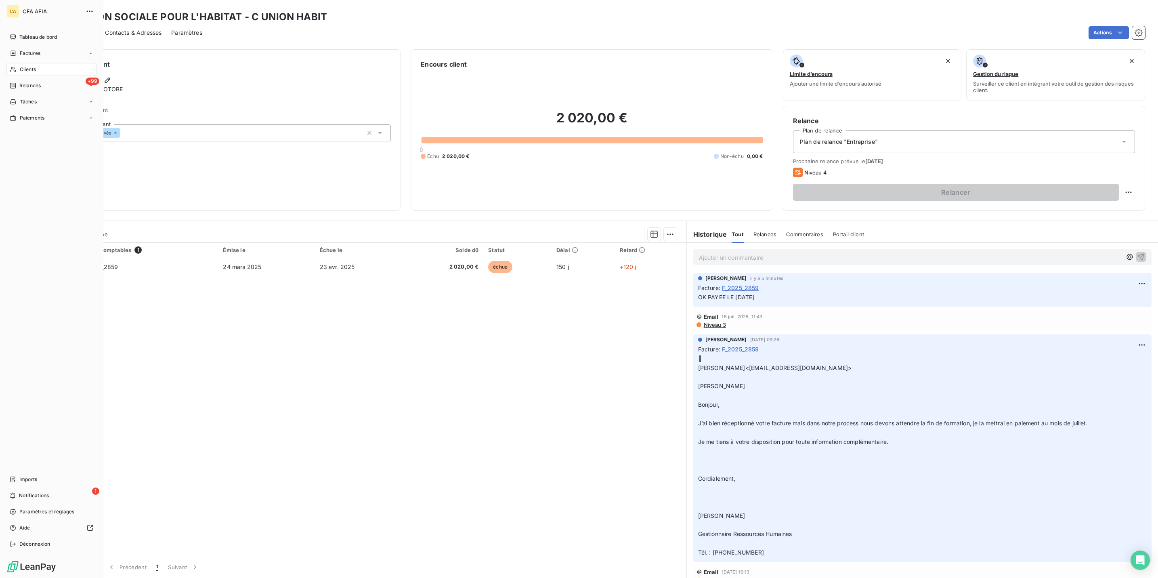
drag, startPoint x: 15, startPoint y: 51, endPoint x: 57, endPoint y: 56, distance: 43.0
click at [15, 63] on div "Clients" at bounding box center [51, 69] width 90 height 13
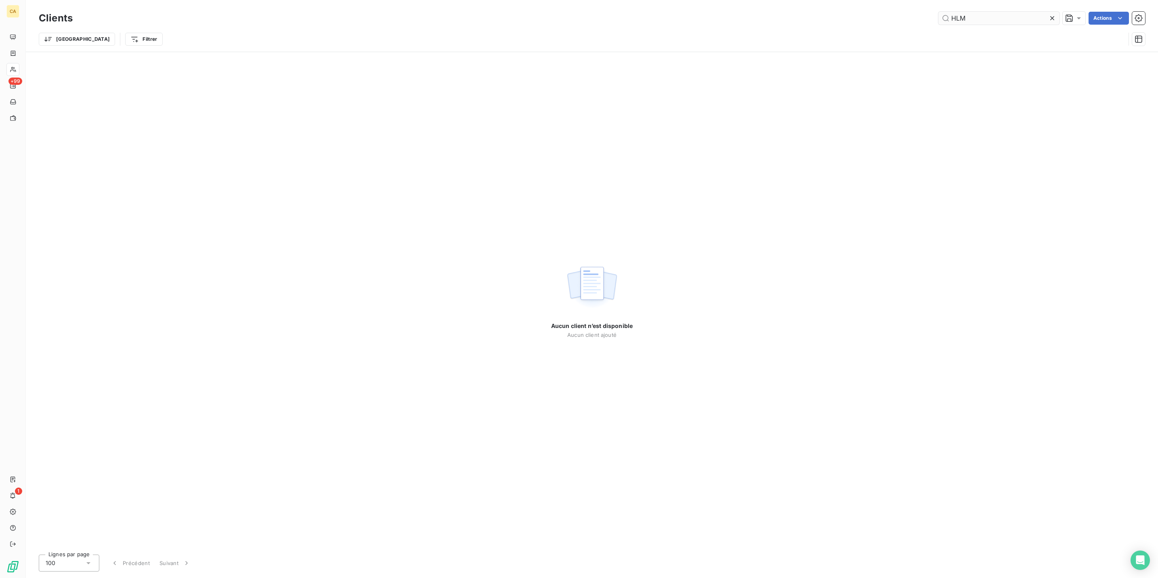
click at [1002, 19] on input "HLM" at bounding box center [998, 18] width 121 height 13
click at [1001, 19] on input "HLM" at bounding box center [998, 18] width 121 height 13
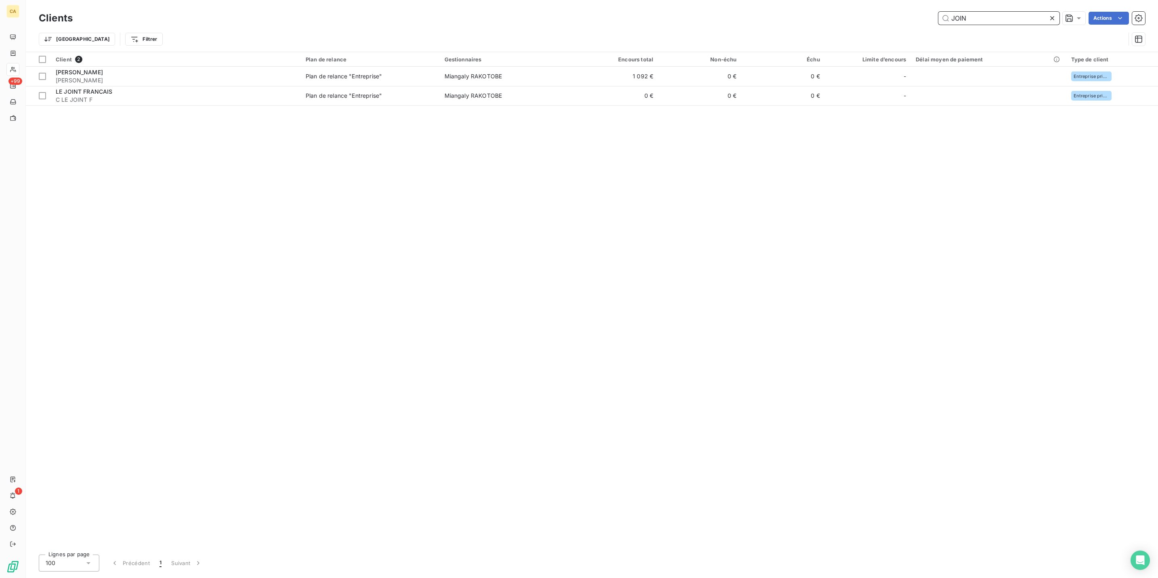
click at [1002, 12] on input "JOIN" at bounding box center [998, 18] width 121 height 13
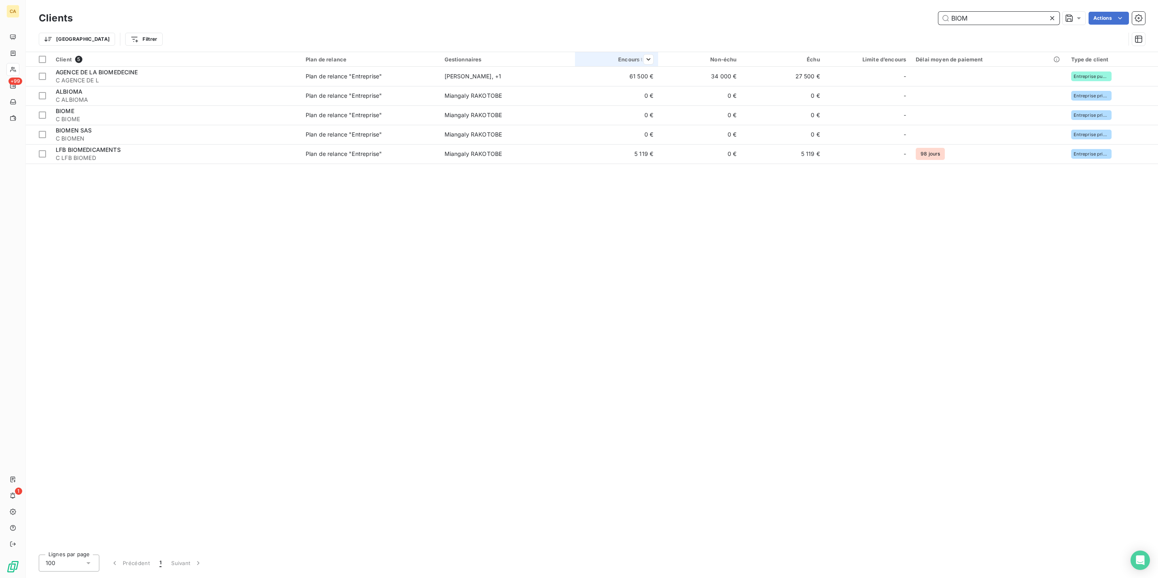
type input "BIOM"
click at [630, 56] on div "Encours total" at bounding box center [616, 59] width 73 height 6
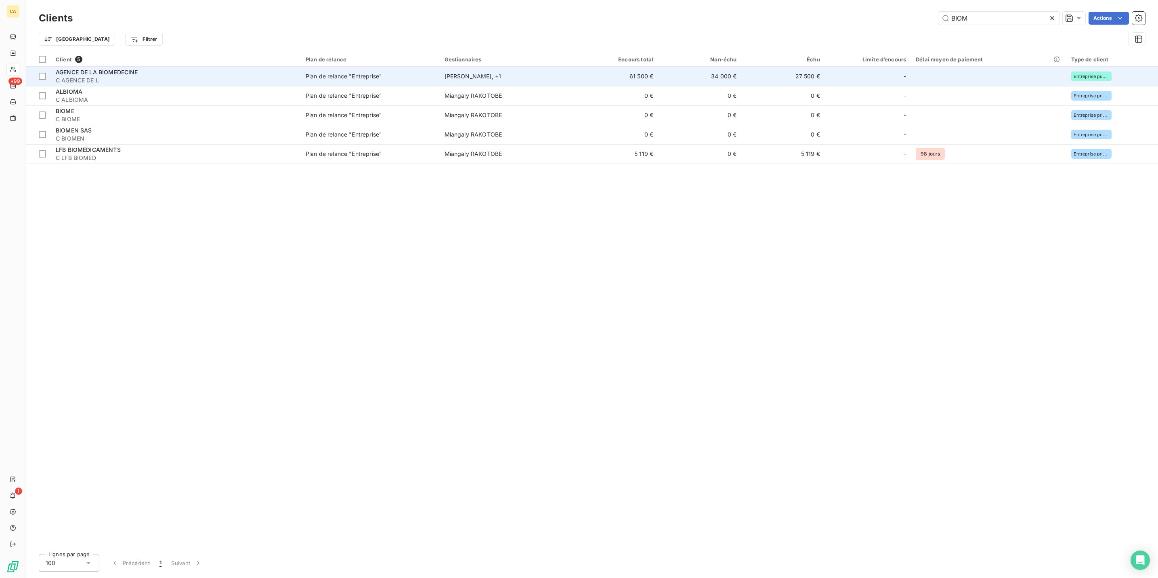
click at [622, 67] on td "61 500 €" at bounding box center [616, 76] width 83 height 19
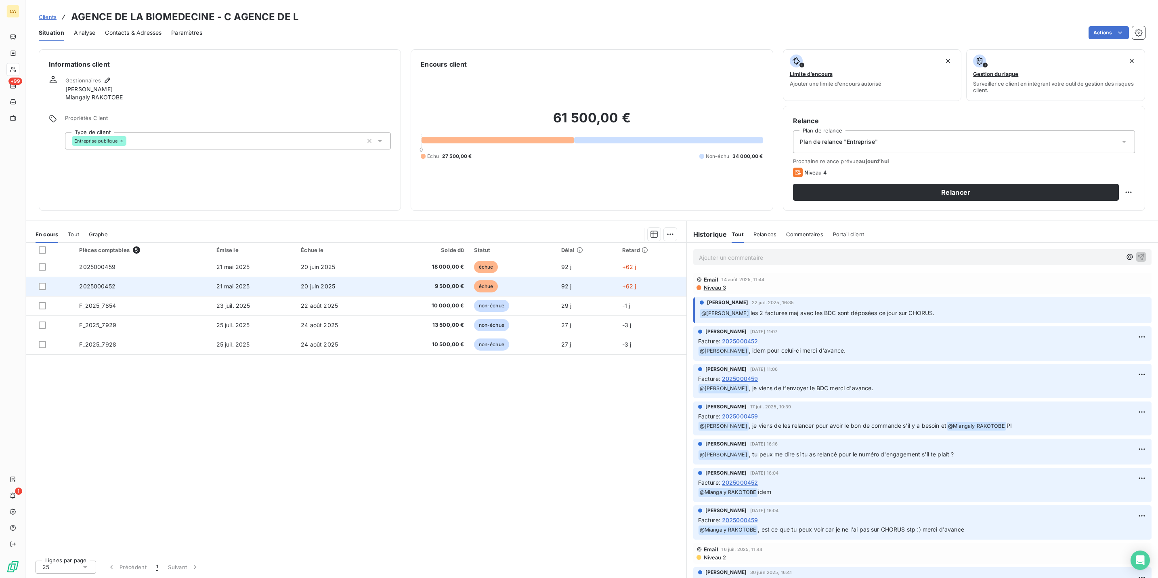
click at [418, 282] on span "9 500,00 €" at bounding box center [428, 286] width 72 height 8
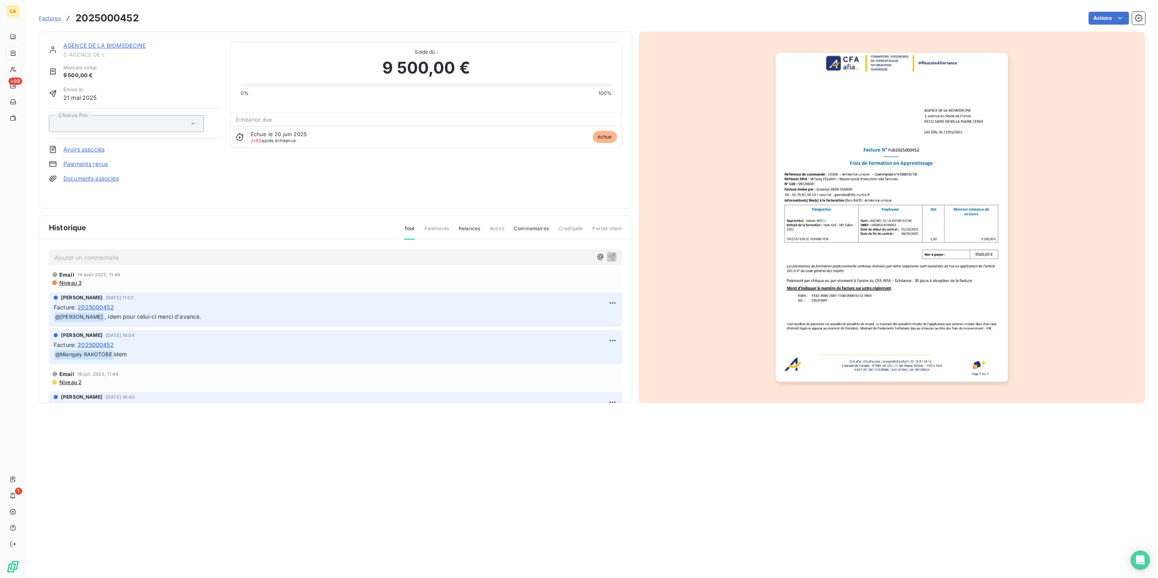
click at [183, 252] on div "Ajouter un commentaire ﻿" at bounding box center [336, 257] width 562 height 11
click at [183, 252] on p "Ajouter un commentaire ﻿" at bounding box center [324, 257] width 538 height 10
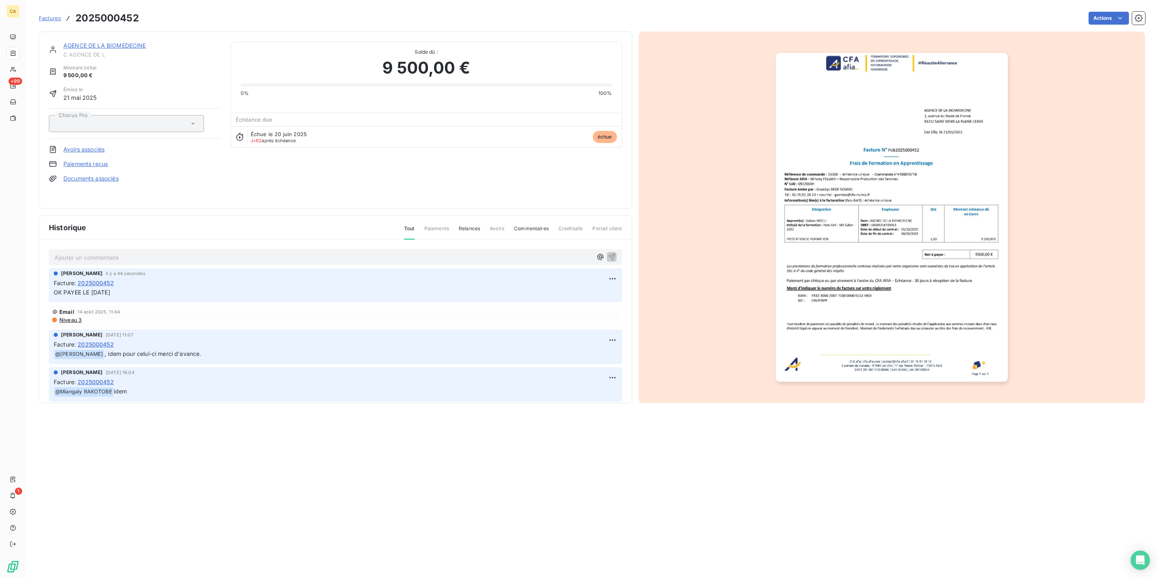
click at [65, 27] on div "AGENCE DE LA BIOMEDECINE C AGENCE DE L Montant initial 9 500,00 € Émise le [DAT…" at bounding box center [592, 215] width 1106 height 376
click at [74, 31] on div "AGENCE DE LA BIOMEDECINE C AGENCE DE L Montant initial 9 500,00 € Émise le [DAT…" at bounding box center [335, 119] width 593 height 177
click at [74, 35] on div "AGENCE DE LA BIOMEDECINE C AGENCE DE L Montant initial 9 500,00 € Émise le [DAT…" at bounding box center [335, 119] width 593 height 177
click at [78, 42] on link "AGENCE DE LA BIOMEDECINE" at bounding box center [104, 45] width 83 height 7
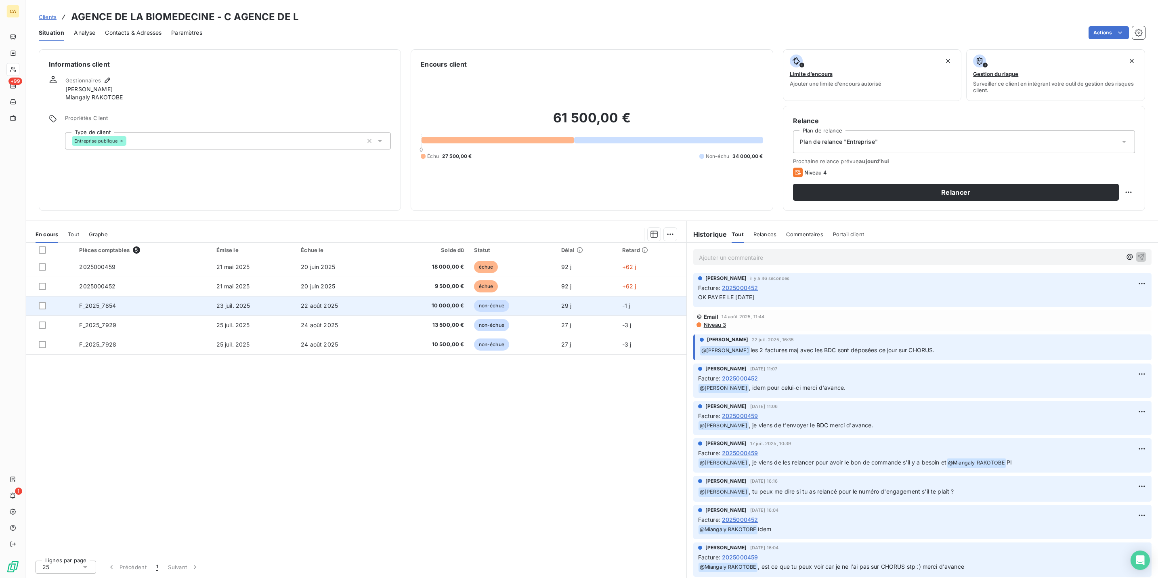
click at [97, 302] on span "F_2025_7854" at bounding box center [97, 305] width 37 height 7
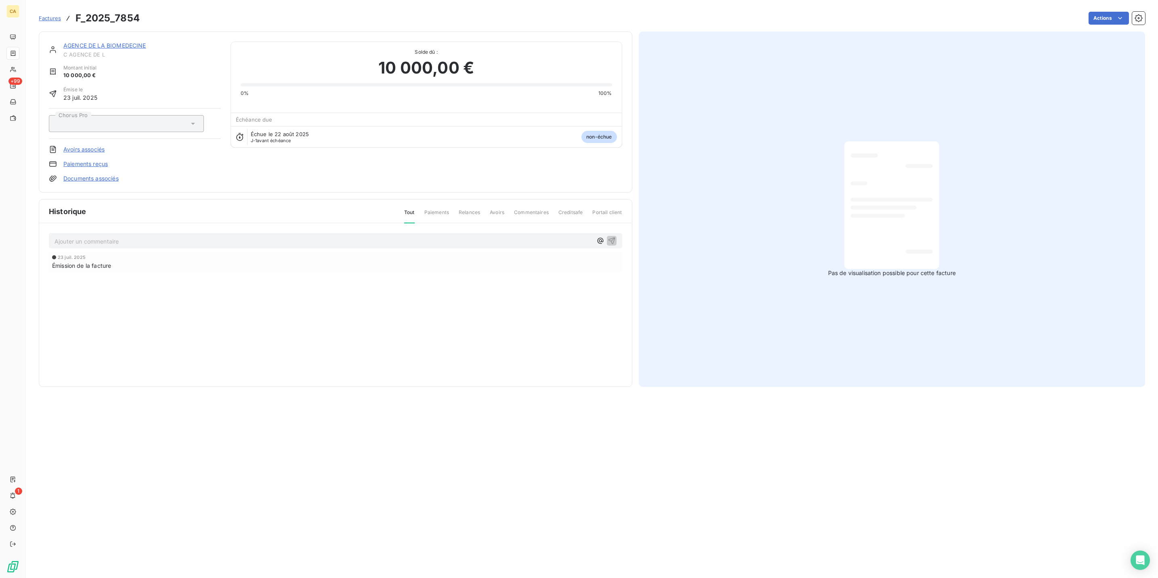
click at [86, 236] on p "Ajouter un commentaire ﻿" at bounding box center [324, 241] width 538 height 10
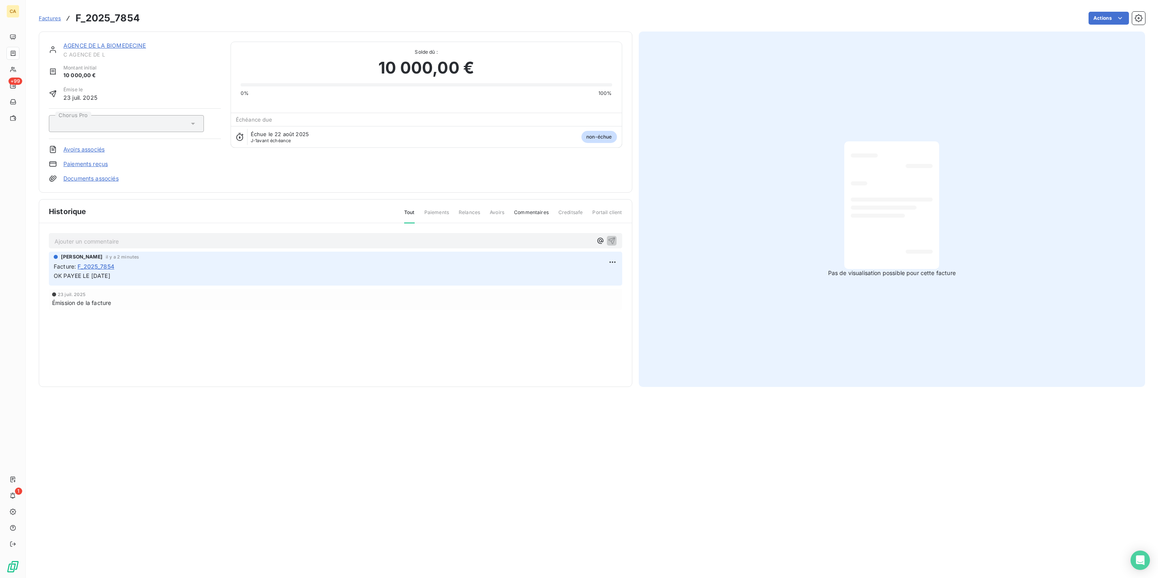
click at [99, 42] on link "AGENCE DE LA BIOMEDECINE" at bounding box center [104, 45] width 83 height 7
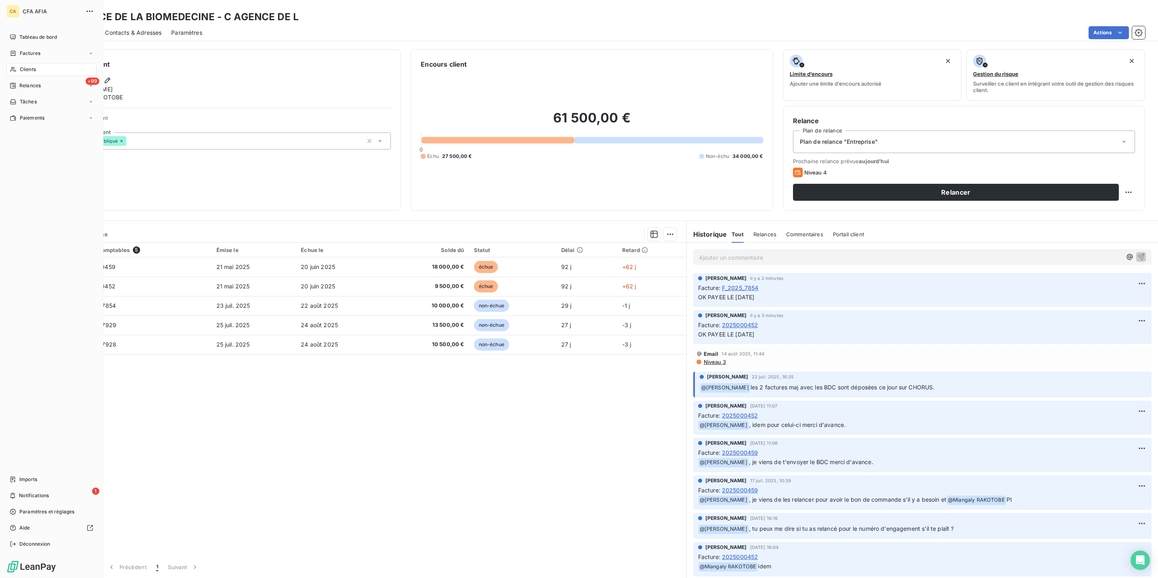
click at [24, 66] on span "Clients" at bounding box center [28, 69] width 16 height 7
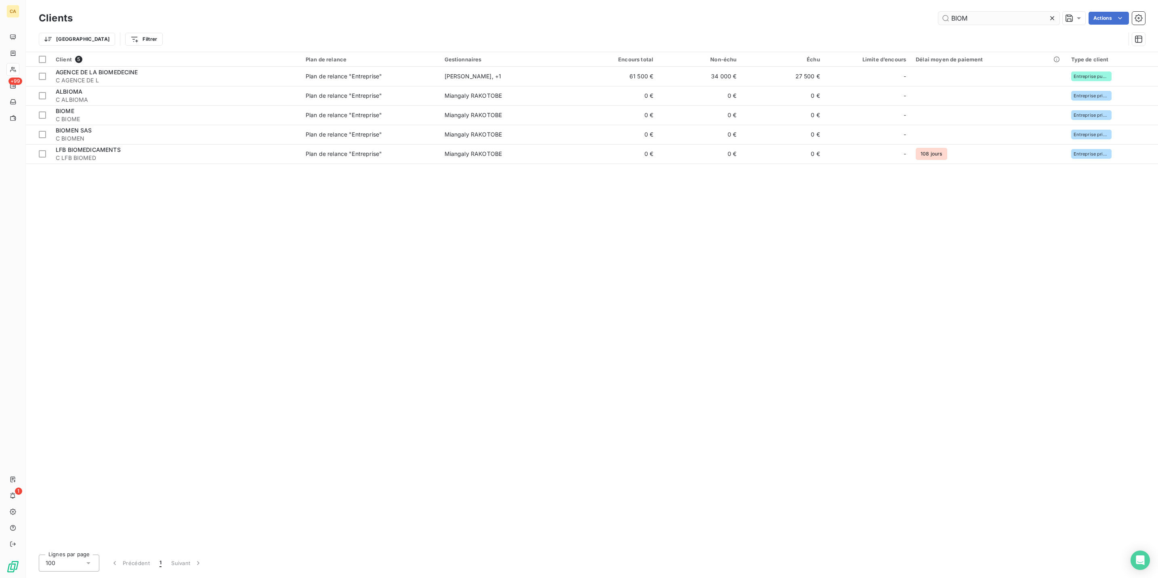
click at [989, 12] on input "BIOM" at bounding box center [998, 18] width 121 height 13
click at [988, 12] on input "BIOM" at bounding box center [998, 18] width 121 height 13
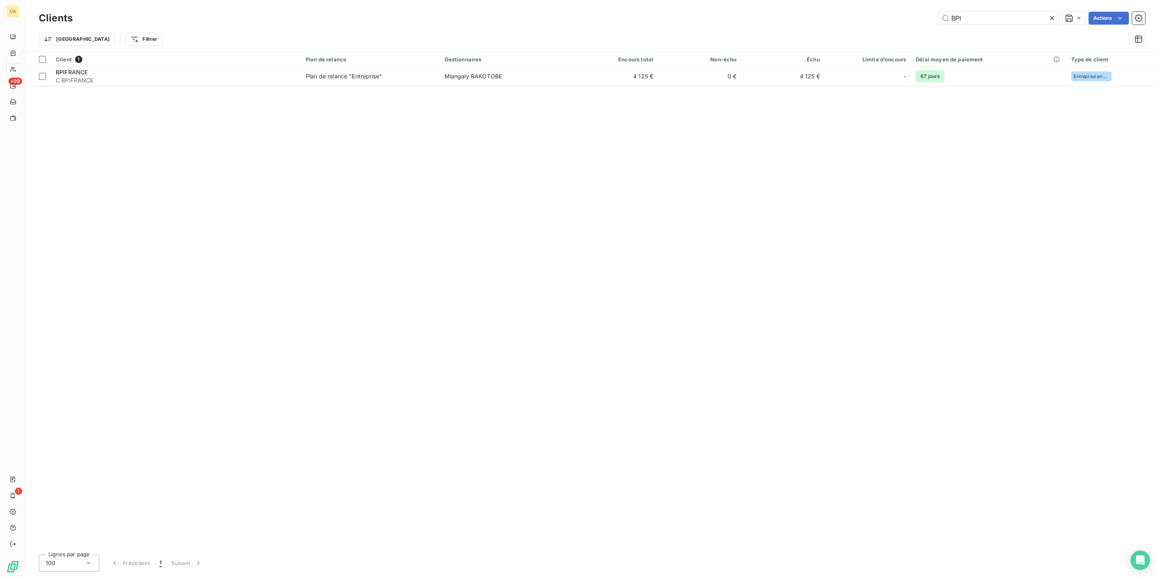
type input "BPI"
click at [427, 79] on div "Client 1 Plan de relance Gestionnaires Encours total Non-échu Échu Limite d’enc…" at bounding box center [592, 300] width 1132 height 496
click at [430, 77] on div "Client 1 Plan de relance Gestionnaires Encours total Non-échu Échu Limite d’enc…" at bounding box center [592, 300] width 1132 height 496
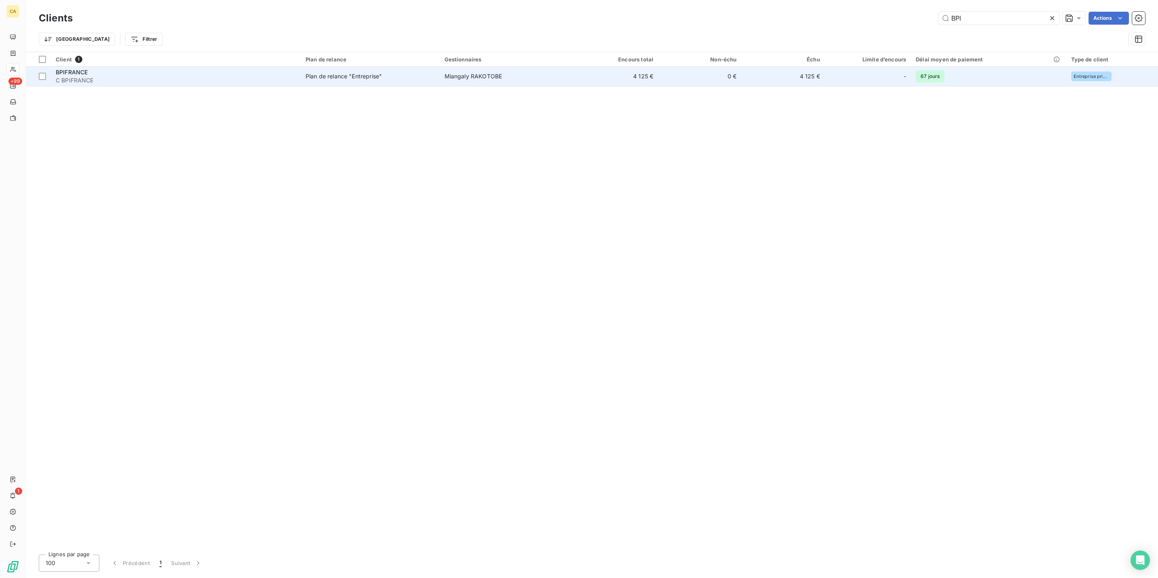
click at [440, 73] on td "Miangaly RAKOTOBE" at bounding box center [507, 76] width 135 height 19
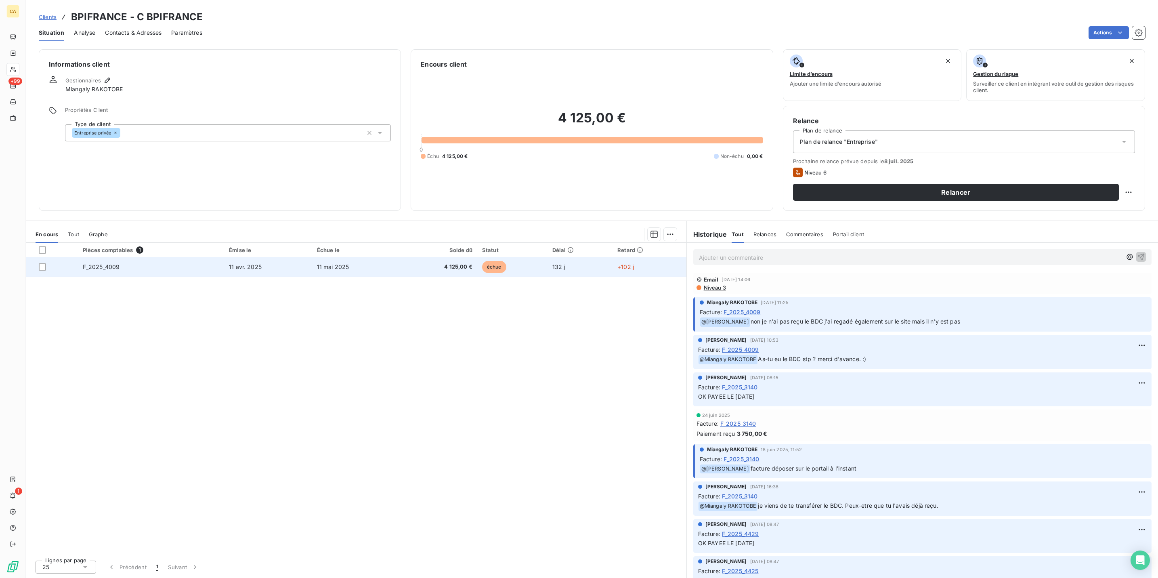
click at [401, 257] on td "4 125,00 €" at bounding box center [438, 266] width 78 height 19
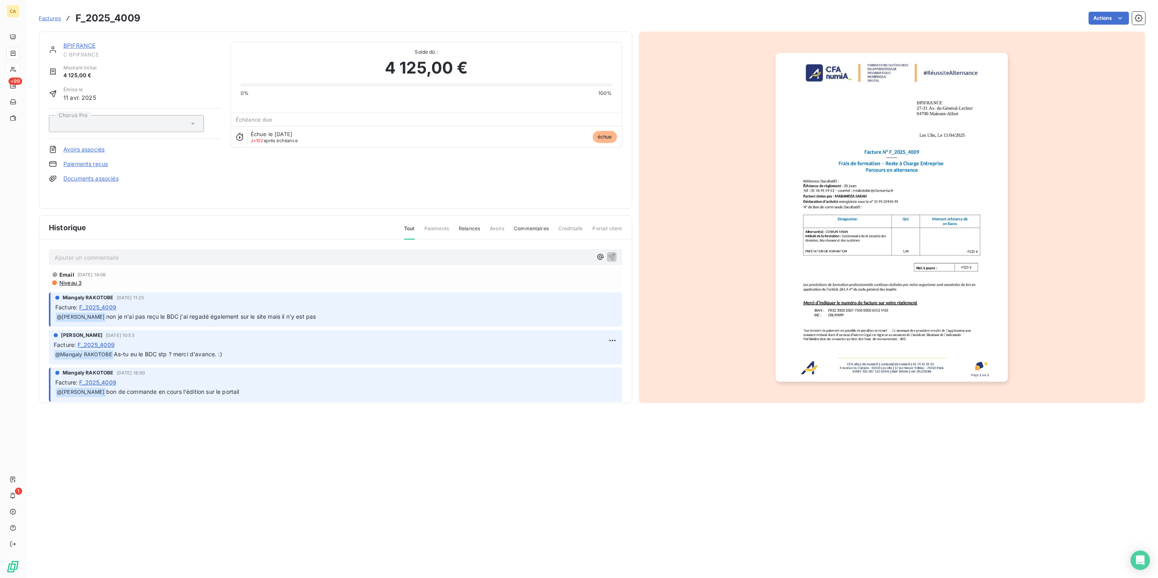
click at [139, 252] on p "Ajouter un commentaire ﻿" at bounding box center [324, 257] width 538 height 10
click at [115, 252] on div "Ajouter un commentaire ﻿" at bounding box center [324, 257] width 538 height 11
click at [117, 252] on p "Ajouter un commentaire ﻿" at bounding box center [324, 257] width 538 height 10
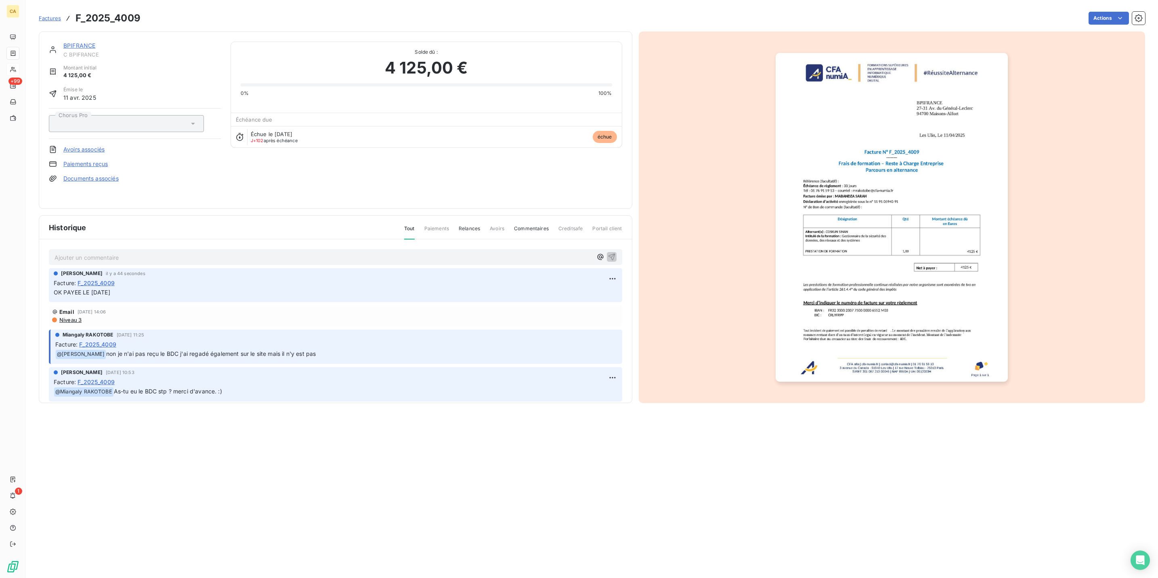
click at [791, 197] on img "button" at bounding box center [892, 217] width 232 height 329
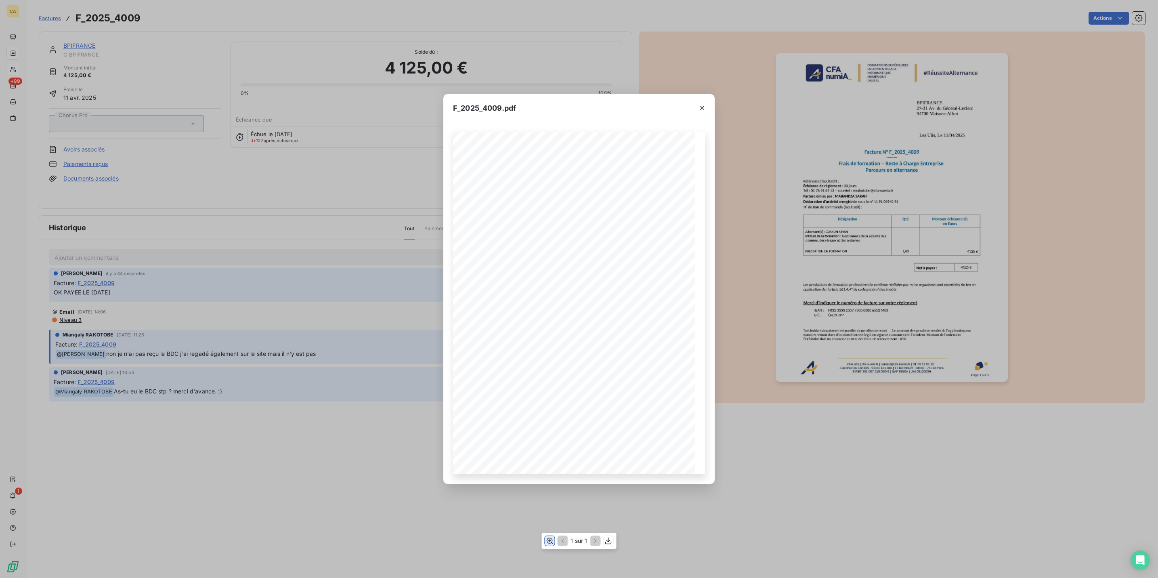
click at [550, 539] on icon "button" at bounding box center [550, 541] width 6 height 6
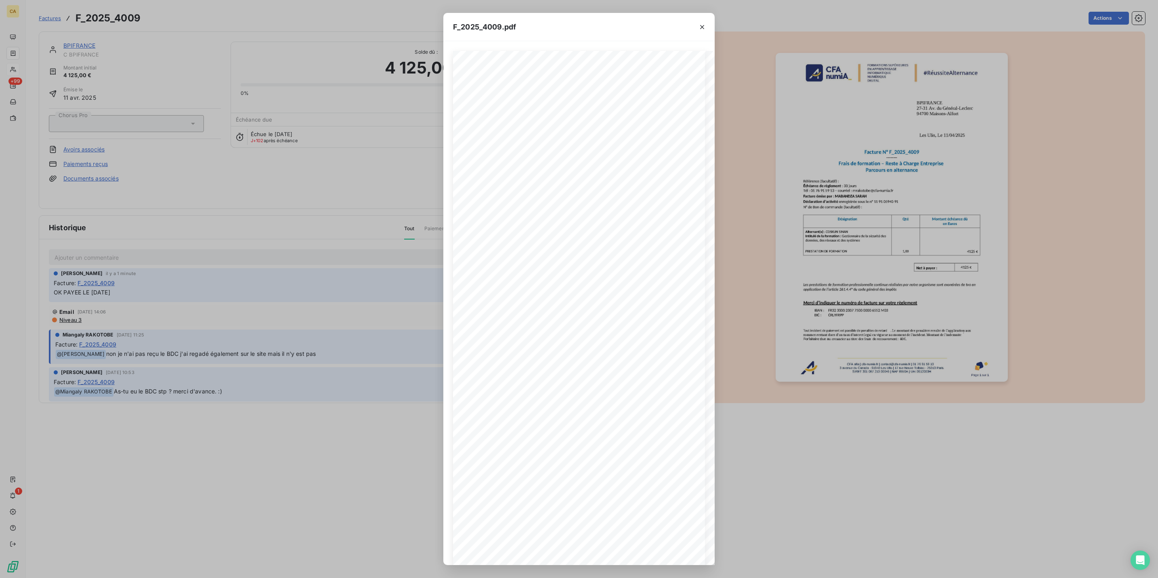
click at [194, 146] on div "F_2025_4009.pdf CFA afia | [DOMAIN_NAME] | [EMAIL_ADDRESS][DOMAIN_NAME] | 01 76…" at bounding box center [579, 289] width 1158 height 578
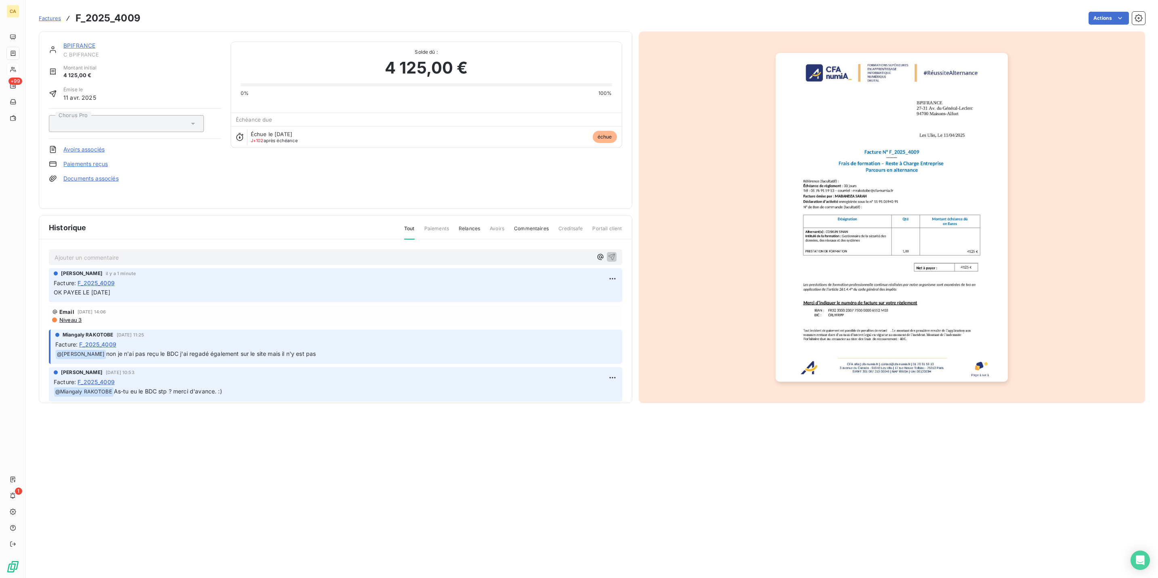
click at [63, 42] on link "BPIFRANCE" at bounding box center [79, 45] width 32 height 7
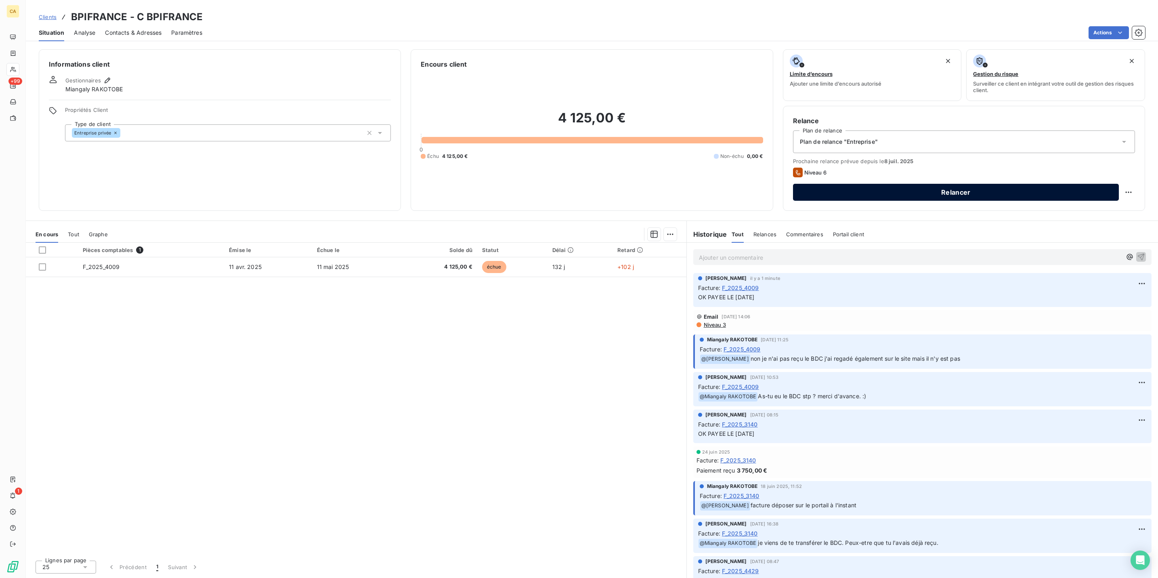
click at [1119, 184] on button "Relancer" at bounding box center [956, 192] width 326 height 17
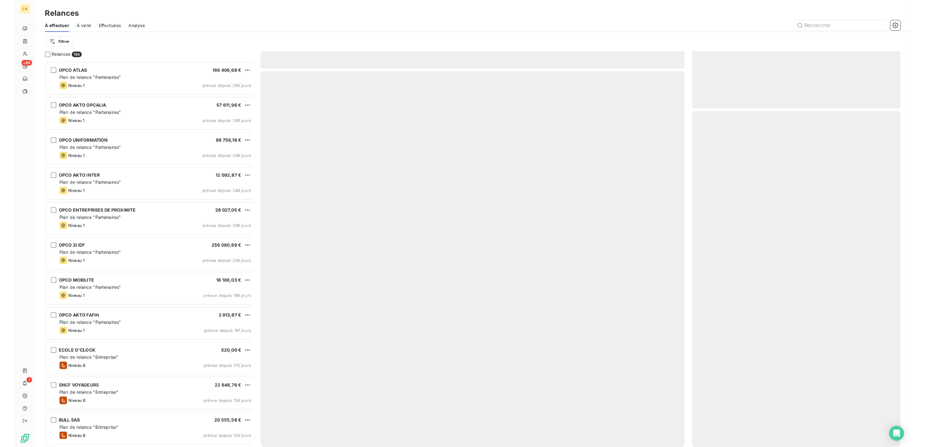
scroll to position [499, 265]
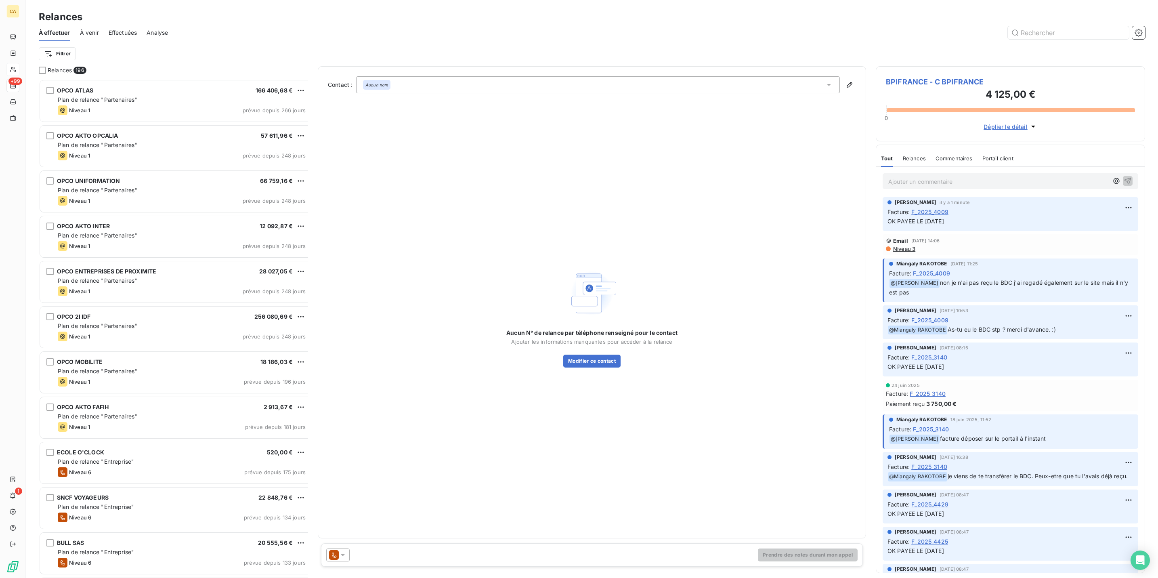
click at [948, 76] on span "BPIFRANCE - C BPIFRANCE" at bounding box center [1010, 81] width 249 height 11
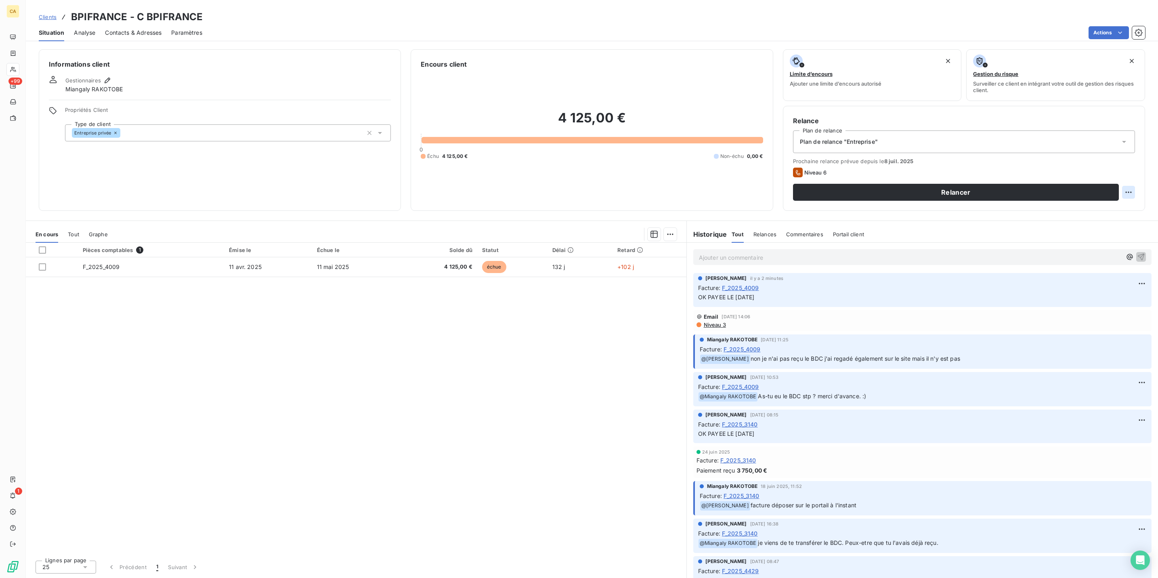
click at [1138, 156] on html "CA +99 1 Clients BPIFRANCE - C BPIFRANCE Situation Analyse Contacts & Adresses …" at bounding box center [579, 289] width 1158 height 578
click at [1128, 173] on div "Replanifier cette action" at bounding box center [1103, 176] width 72 height 13
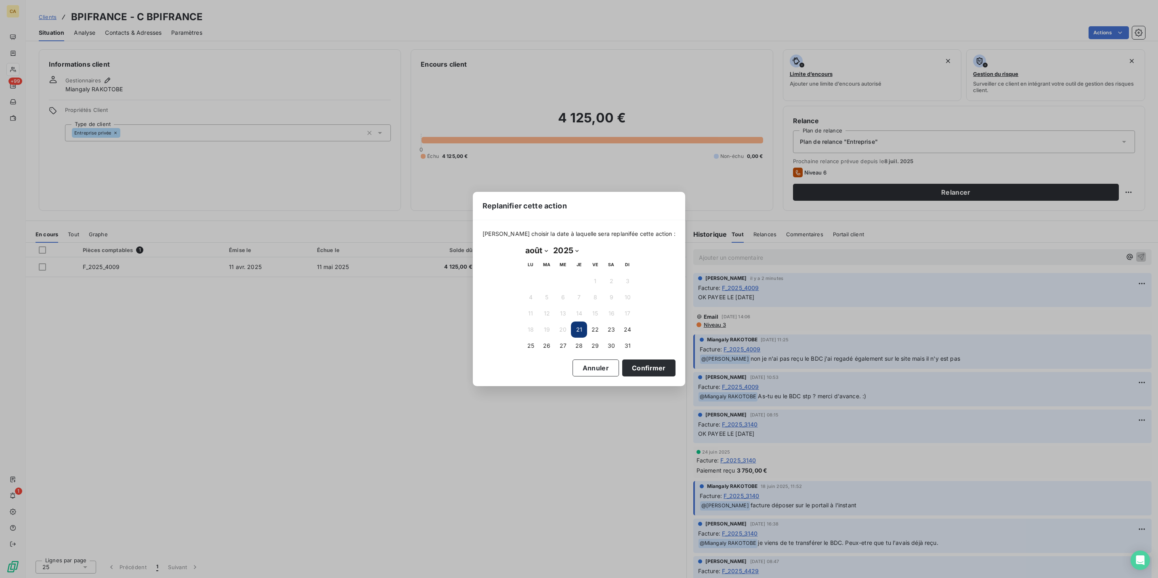
drag, startPoint x: 542, startPoint y: 246, endPoint x: 537, endPoint y: 247, distance: 5.5
click at [537, 247] on select "janvier février mars avril mai juin juillet août septembre octobre novembre déc…" at bounding box center [536, 250] width 28 height 13
select select "8"
click at [522, 244] on select "janvier février mars avril mai juin juillet août septembre octobre novembre déc…" at bounding box center [536, 250] width 28 height 13
click at [591, 280] on button "5" at bounding box center [595, 281] width 16 height 16
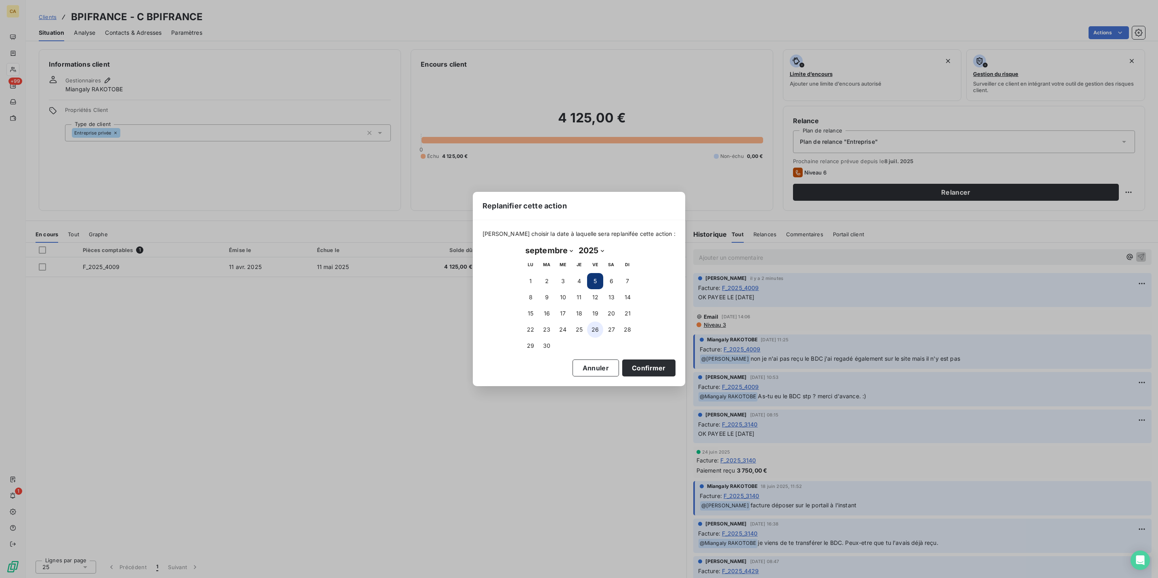
drag, startPoint x: 590, startPoint y: 312, endPoint x: 598, endPoint y: 326, distance: 16.5
click at [590, 311] on button "19" at bounding box center [595, 313] width 16 height 16
click at [622, 362] on button "Confirmer" at bounding box center [648, 367] width 53 height 17
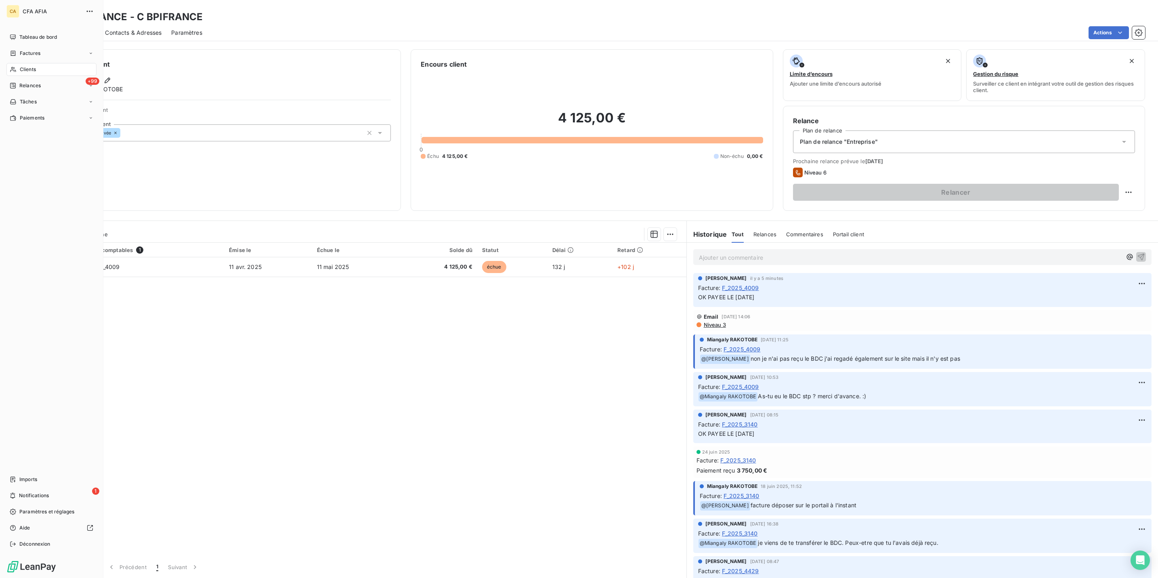
drag, startPoint x: 21, startPoint y: 52, endPoint x: 76, endPoint y: 56, distance: 55.8
click at [21, 66] on span "Clients" at bounding box center [28, 69] width 16 height 7
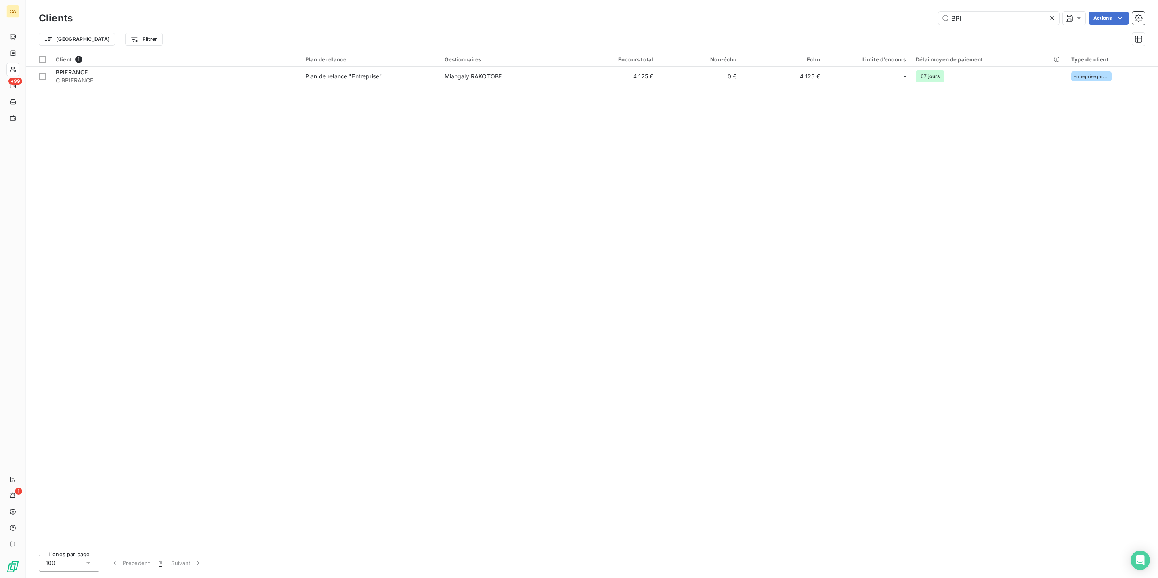
click at [982, 23] on div "Clients BPI Actions" at bounding box center [592, 18] width 1106 height 17
click at [977, 16] on input "BPI" at bounding box center [998, 18] width 121 height 13
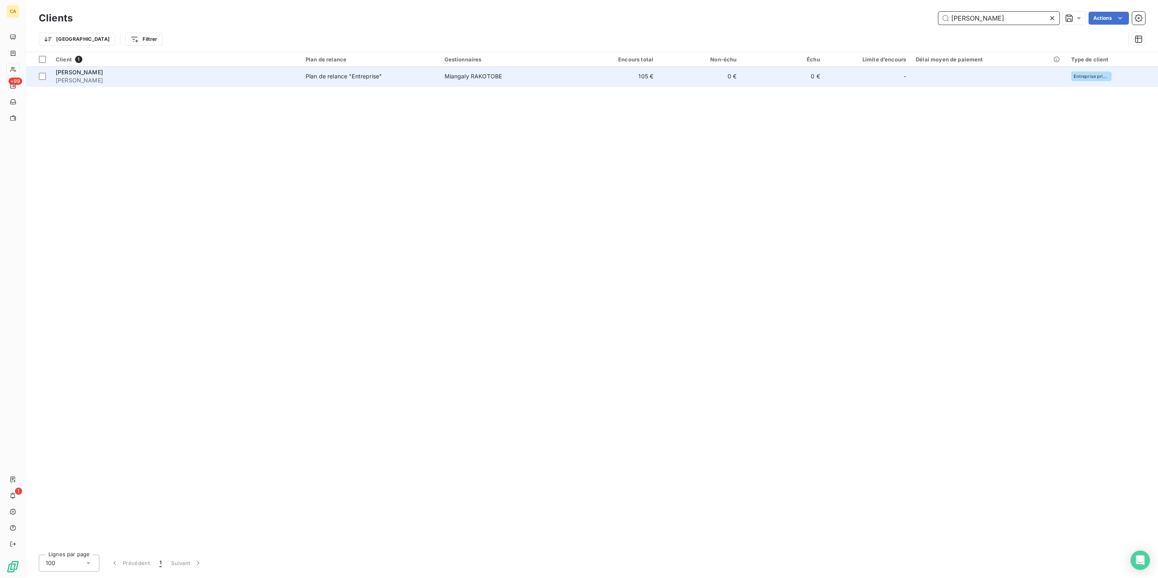
type input "[PERSON_NAME]"
click at [243, 68] on div "[PERSON_NAME]" at bounding box center [176, 72] width 240 height 8
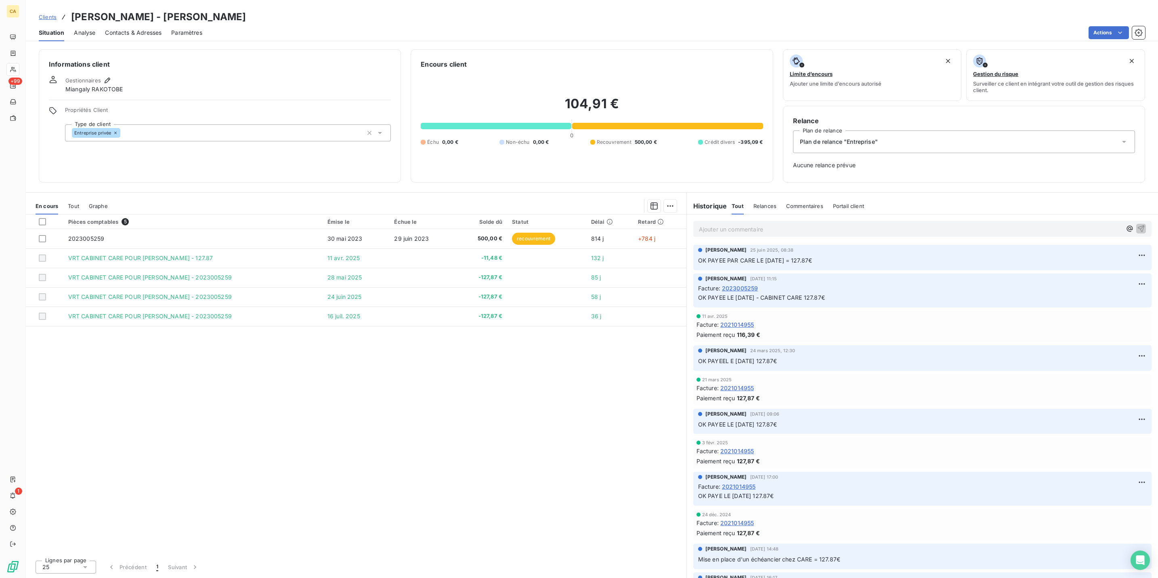
click at [736, 224] on p "Ajouter un commentaire ﻿" at bounding box center [910, 229] width 423 height 10
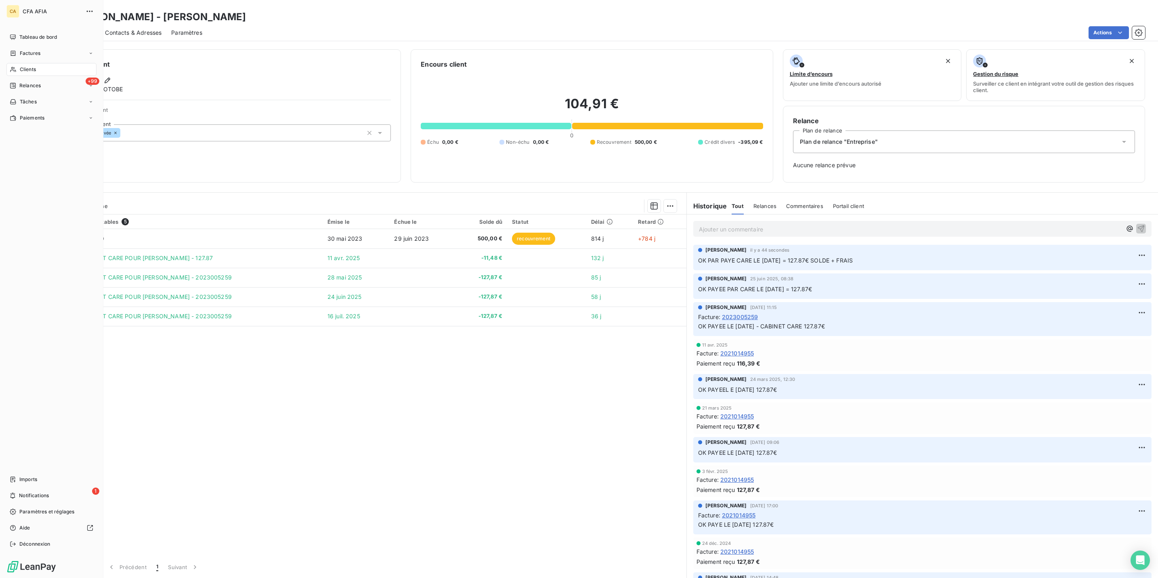
click at [18, 63] on div "Clients" at bounding box center [51, 69] width 90 height 13
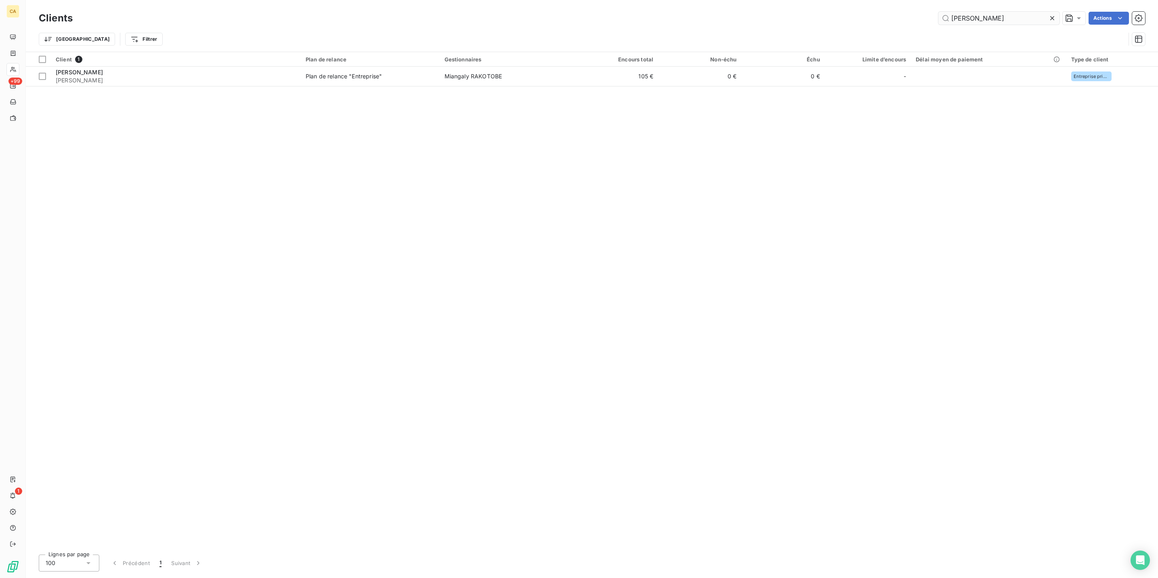
click at [1036, 14] on input "[PERSON_NAME]" at bounding box center [998, 18] width 121 height 13
type input "DERICHE"
click at [658, 58] on th "Non-échu" at bounding box center [699, 59] width 83 height 15
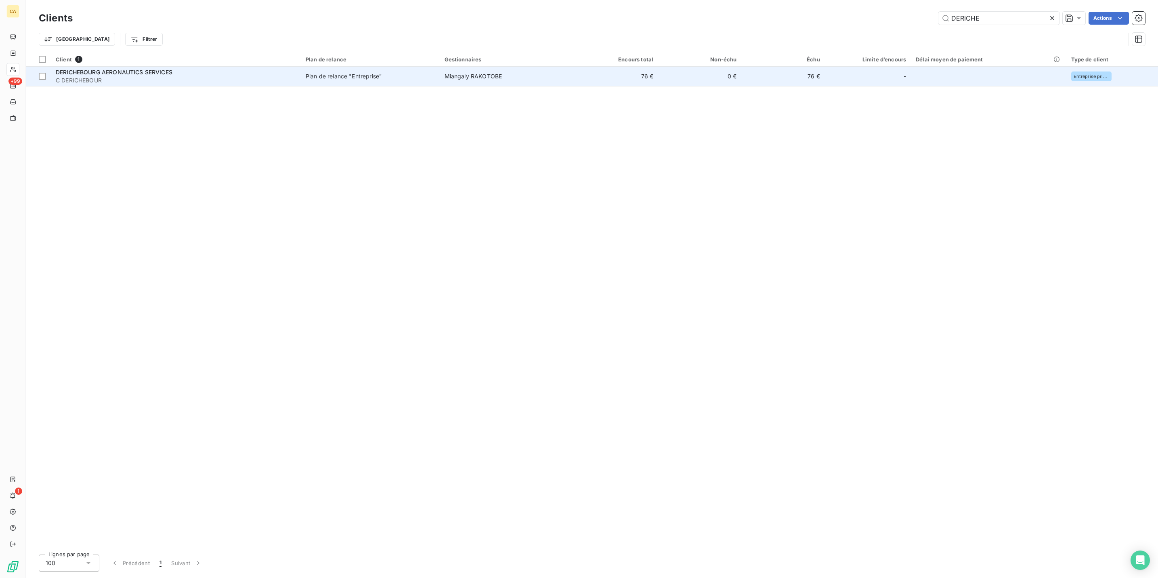
click at [635, 67] on td "76 €" at bounding box center [616, 76] width 83 height 19
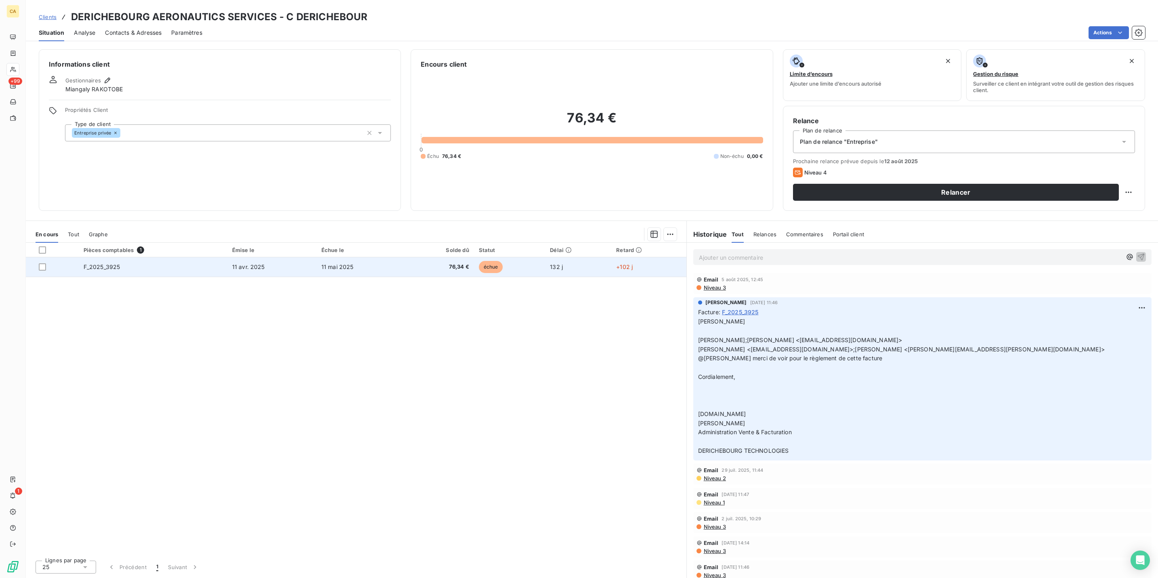
click at [398, 257] on td "11 mai 2025" at bounding box center [361, 266] width 88 height 19
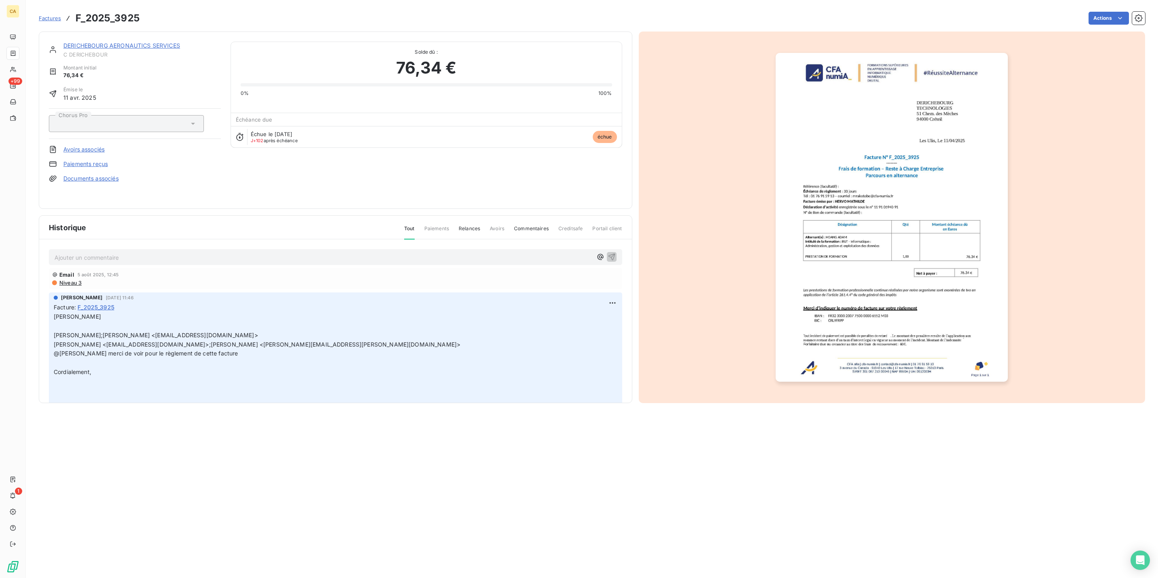
click at [144, 252] on p "Ajouter un commentaire ﻿" at bounding box center [324, 257] width 538 height 10
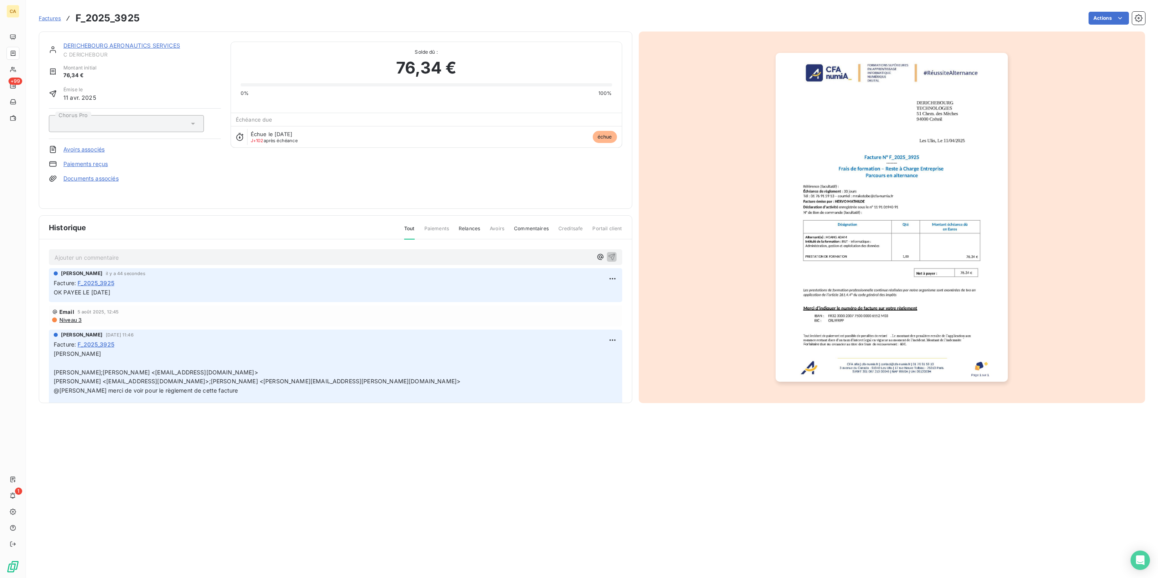
click at [841, 194] on img "button" at bounding box center [892, 217] width 232 height 329
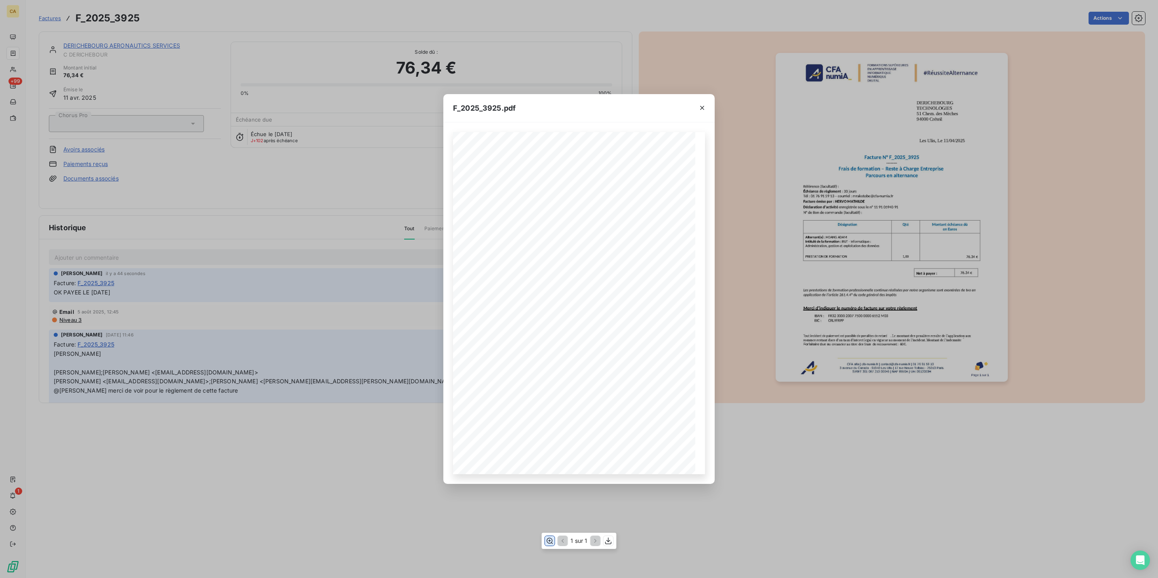
click at [551, 541] on icon "button" at bounding box center [549, 541] width 8 height 8
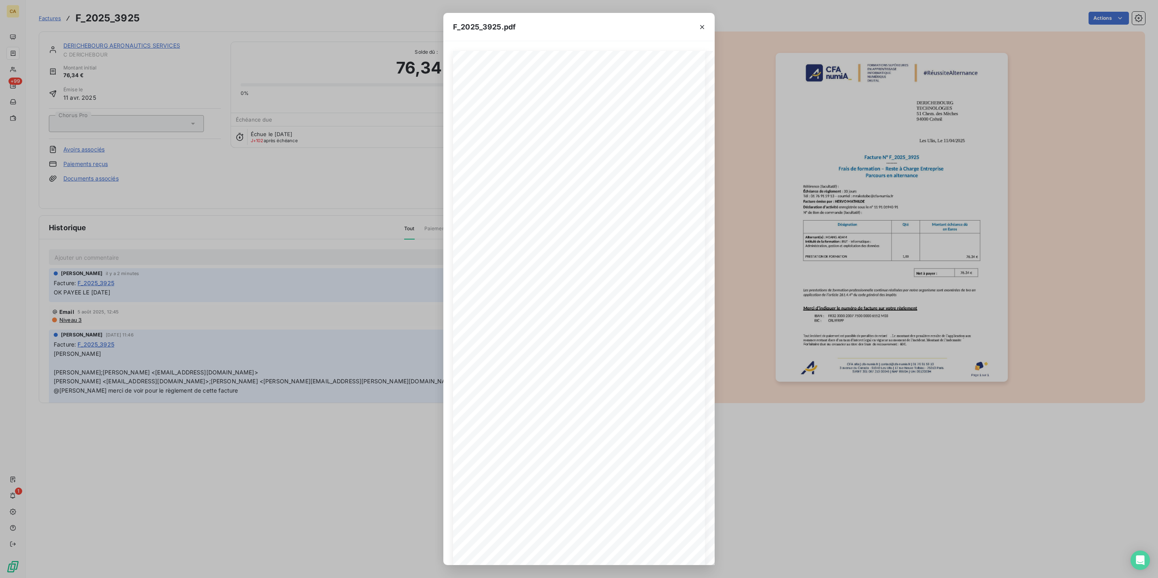
click at [307, 250] on div "F_2025_3925.pdf CFA afia | [DOMAIN_NAME] | [EMAIL_ADDRESS][DOMAIN_NAME] | 01 76…" at bounding box center [579, 289] width 1158 height 578
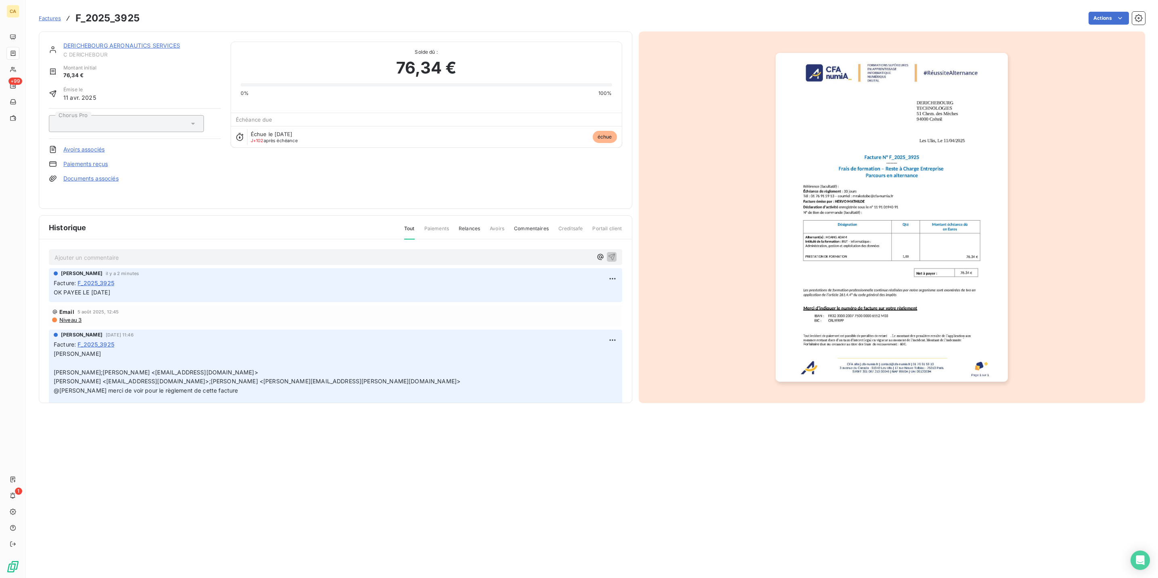
click at [72, 35] on div "DERICHEBOURG AERONAUTICS SERVICES C DERICHEBOUR Montant initial 76,34 € Émise l…" at bounding box center [335, 119] width 593 height 177
click at [171, 42] on div "DERICHEBOURG AERONAUTICS SERVICES" at bounding box center [141, 46] width 157 height 8
click at [163, 42] on link "DERICHEBOURG AERONAUTICS SERVICES" at bounding box center [121, 45] width 117 height 7
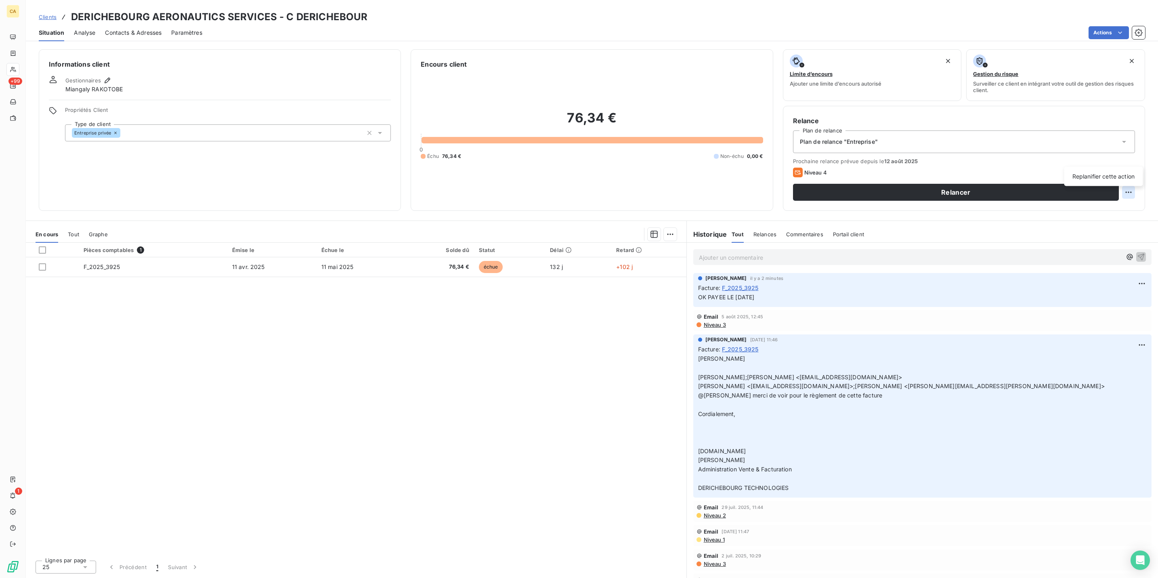
click at [1133, 160] on html "CA +99 1 Clients DERICHEBOURG AERONAUTICS SERVICES - C DERICHEBOUR Situation An…" at bounding box center [579, 289] width 1158 height 578
click at [1127, 169] on div "Replanifier cette action" at bounding box center [1103, 176] width 79 height 19
click at [1120, 178] on div "Replanifier cette action" at bounding box center [1103, 176] width 72 height 13
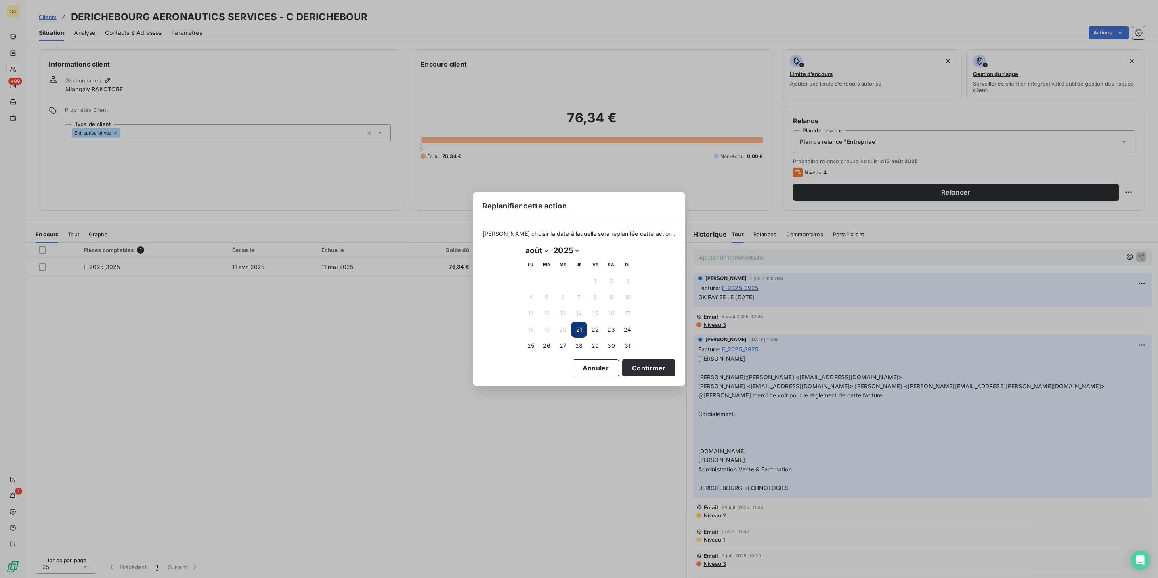
click at [536, 246] on select "janvier février mars avril mai juin juillet août septembre octobre novembre déc…" at bounding box center [536, 250] width 28 height 13
select select "8"
click at [522, 244] on select "janvier février mars avril mai juin juillet août septembre octobre novembre déc…" at bounding box center [536, 250] width 28 height 13
click at [587, 305] on td "19" at bounding box center [595, 313] width 16 height 16
click at [594, 306] on button "19" at bounding box center [595, 313] width 16 height 16
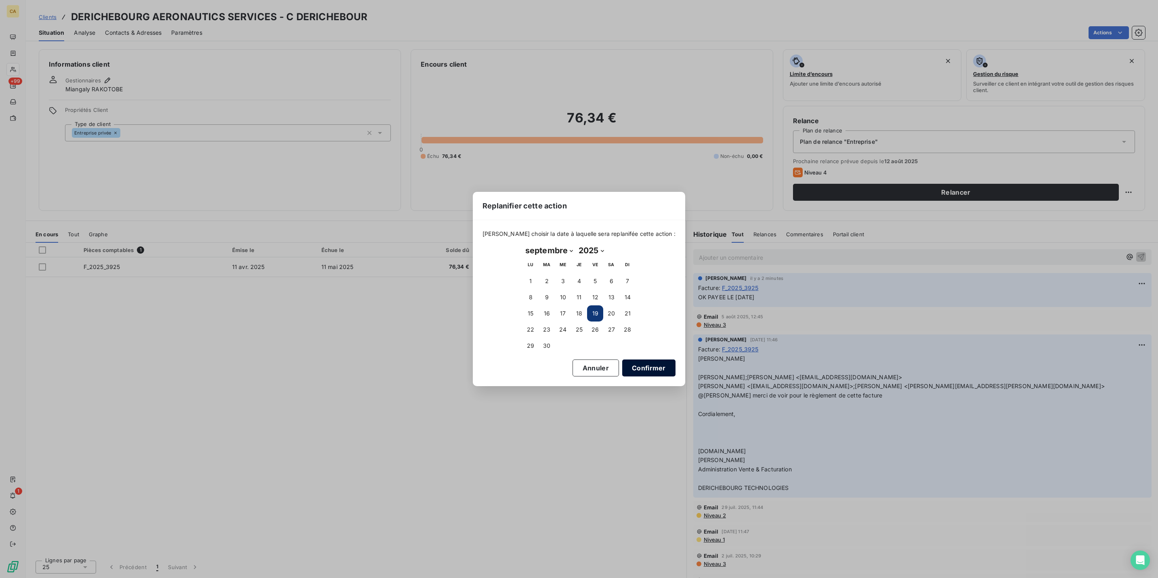
click at [622, 361] on button "Confirmer" at bounding box center [648, 367] width 53 height 17
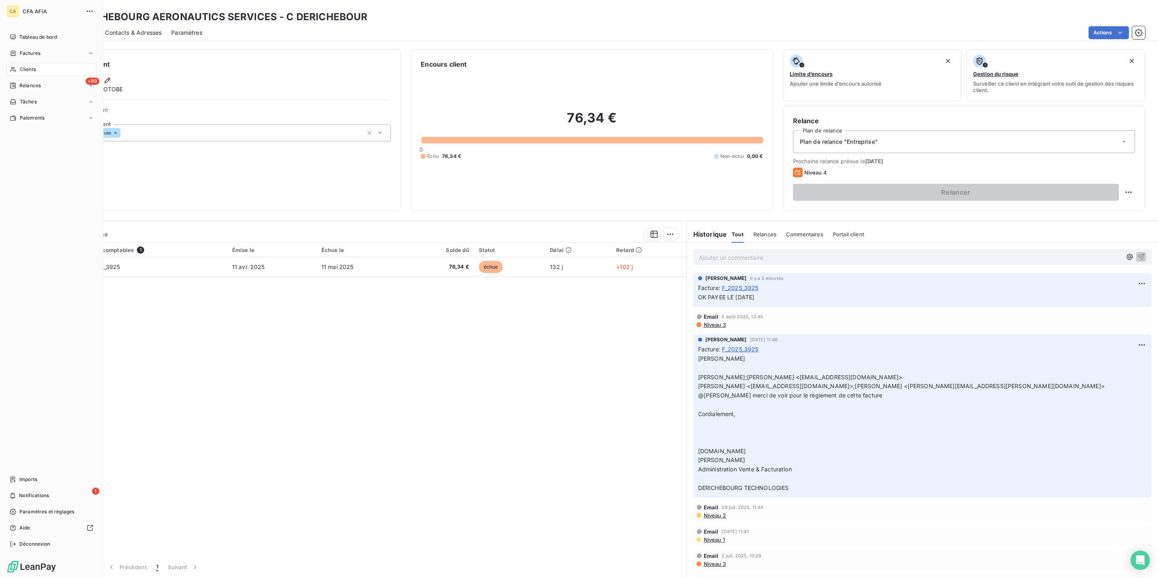
click at [21, 66] on span "Clients" at bounding box center [28, 69] width 16 height 7
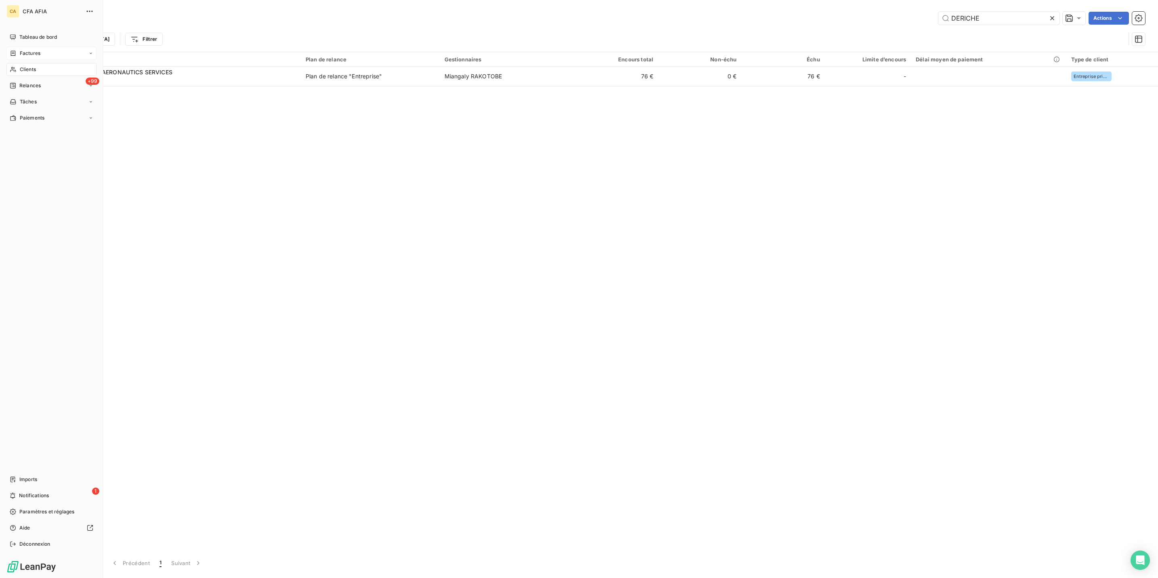
click at [23, 50] on span "Factures" at bounding box center [30, 53] width 21 height 7
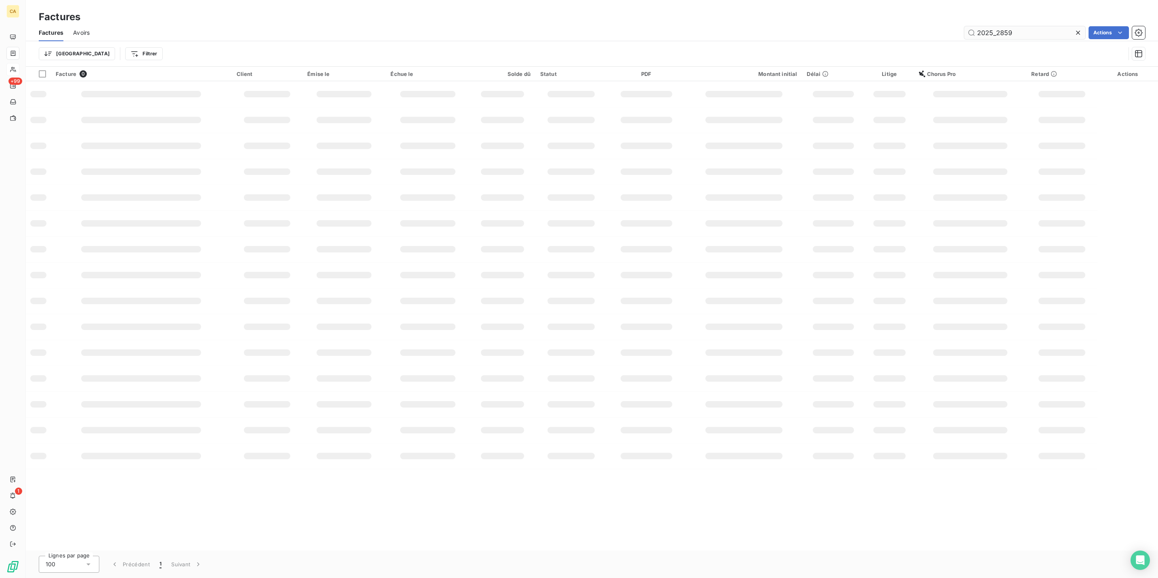
drag, startPoint x: 1026, startPoint y: 22, endPoint x: 997, endPoint y: 28, distance: 29.6
click at [997, 28] on input "2025_2859" at bounding box center [1024, 32] width 121 height 13
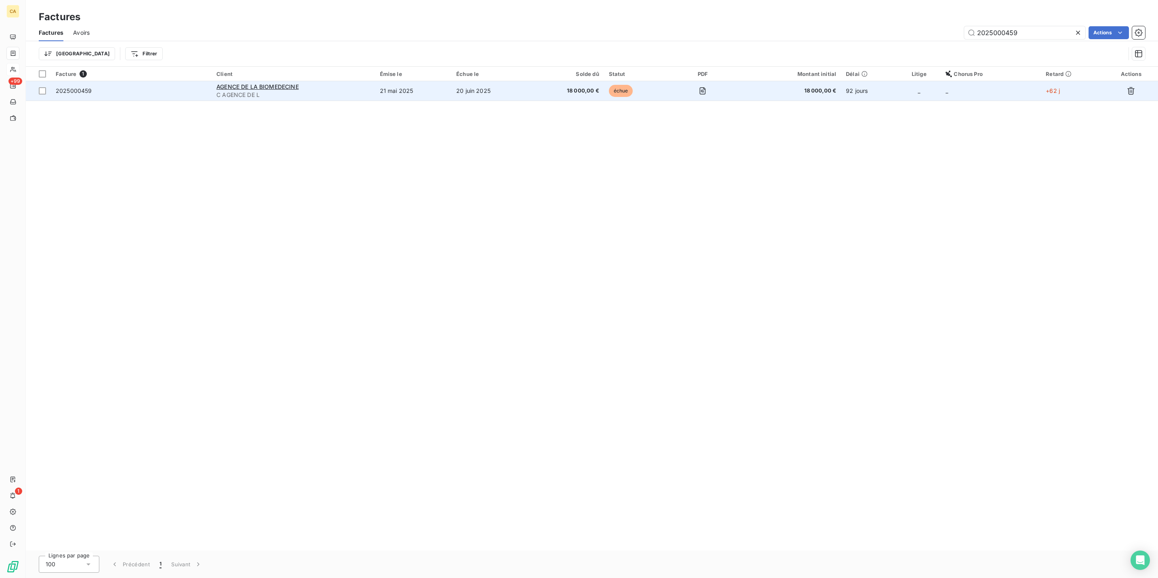
type input "2025000459"
click at [405, 81] on td "21 mai 2025" at bounding box center [413, 90] width 77 height 19
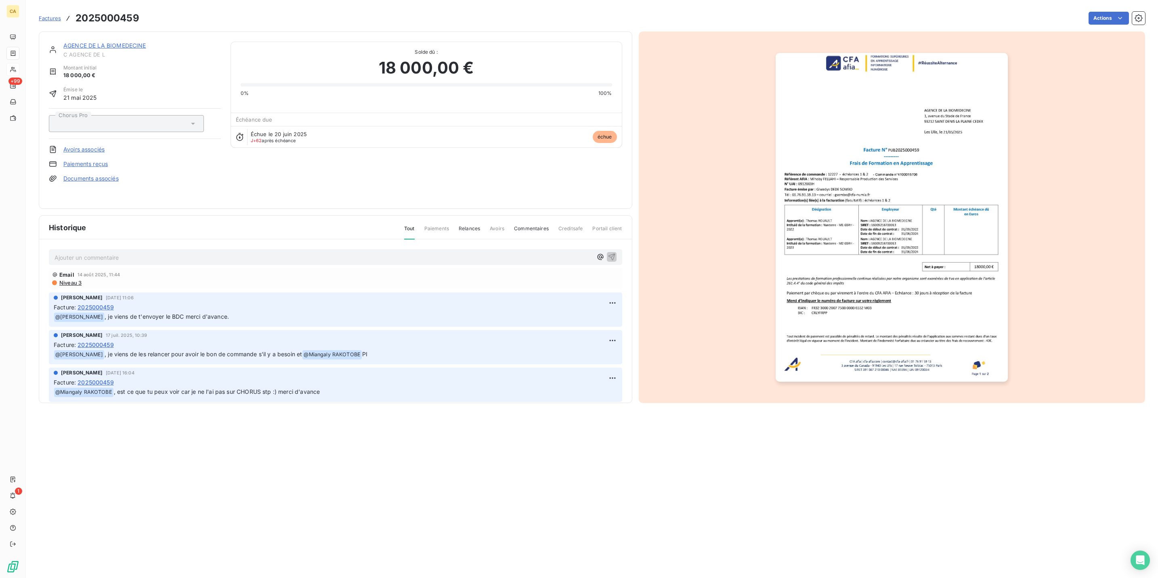
click at [193, 249] on div "Ajouter un commentaire ﻿" at bounding box center [335, 257] width 573 height 16
click at [157, 249] on div "Ajouter un commentaire ﻿" at bounding box center [335, 257] width 573 height 16
click at [148, 252] on p "Ajouter un commentaire ﻿" at bounding box center [324, 257] width 538 height 10
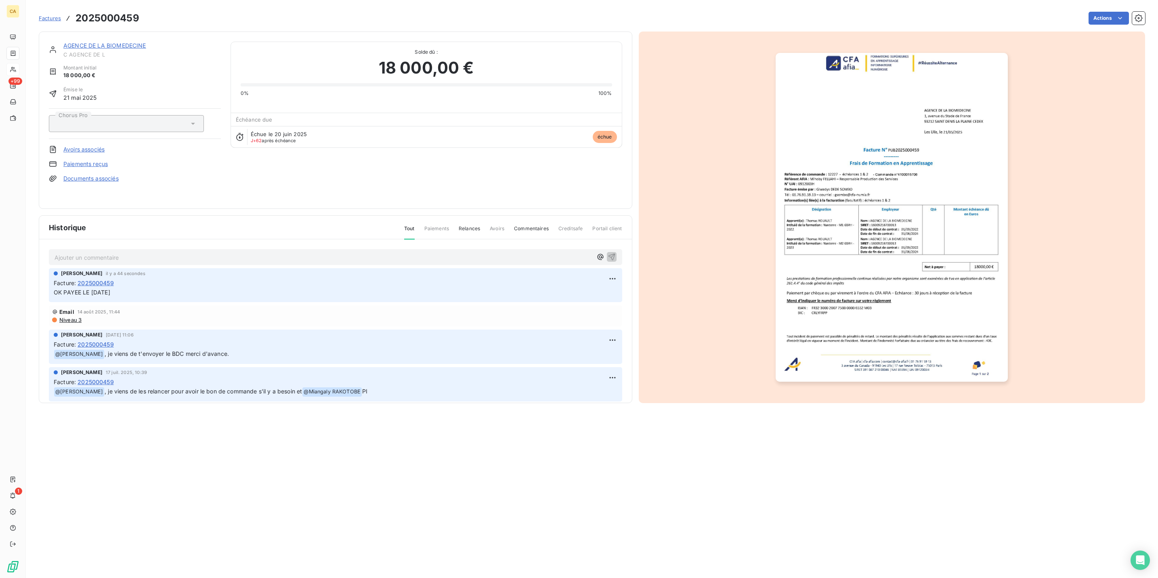
click at [105, 35] on div "AGENCE DE LA BIOMEDECINE C AGENCE DE L Montant initial 18 000,00 € Émise le [DA…" at bounding box center [335, 119] width 593 height 177
click at [91, 42] on link "AGENCE DE LA BIOMEDECINE" at bounding box center [104, 45] width 83 height 7
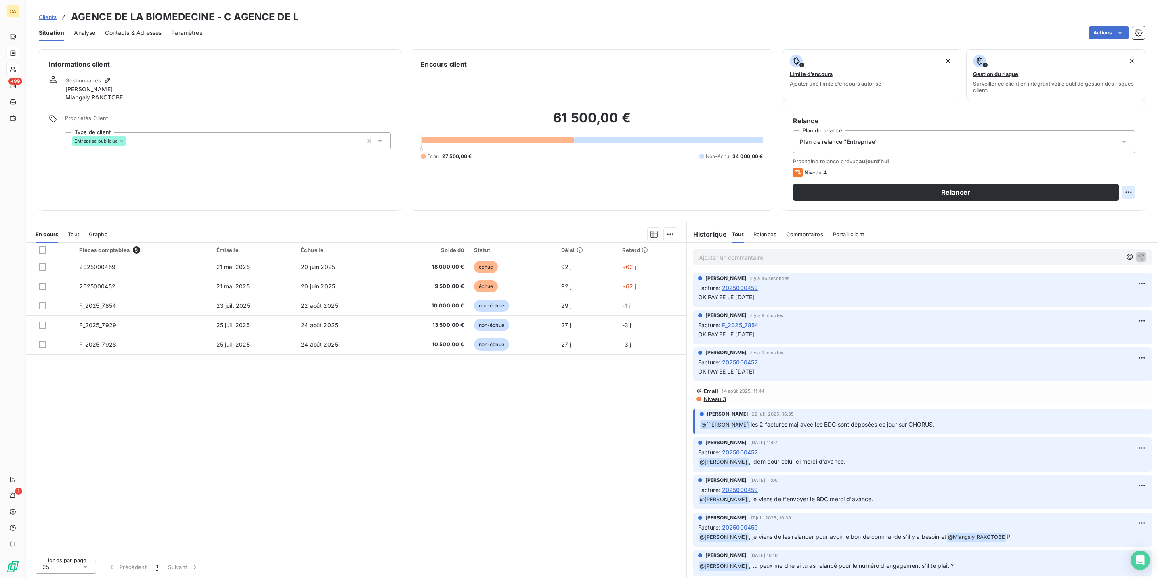
click at [1130, 159] on html "CA +99 1 Clients AGENCE DE LA BIOMEDECINE - C AGENCE DE L Situation Analyse Con…" at bounding box center [579, 289] width 1158 height 578
click at [1115, 175] on div "Replanifier cette action" at bounding box center [1103, 176] width 72 height 13
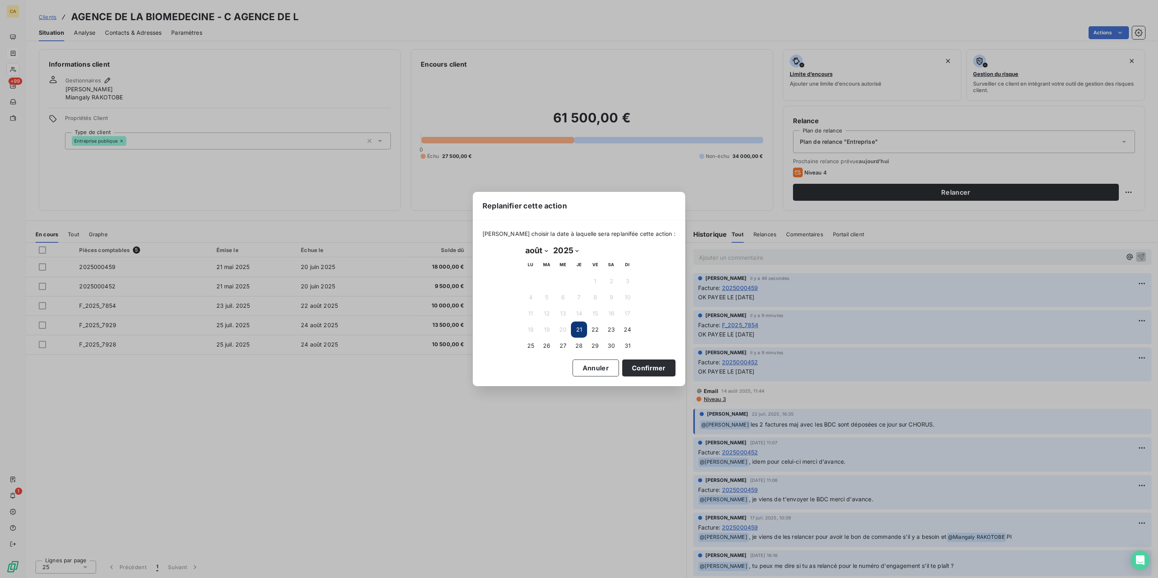
click at [533, 246] on select "janvier février mars avril mai juin juillet août septembre octobre novembre déc…" at bounding box center [536, 250] width 28 height 13
select select "8"
click at [522, 244] on select "janvier février mars avril mai juin juillet août septembre octobre novembre déc…" at bounding box center [536, 250] width 28 height 13
click at [599, 314] on button "19" at bounding box center [595, 313] width 16 height 16
click at [622, 361] on button "Confirmer" at bounding box center [648, 367] width 53 height 17
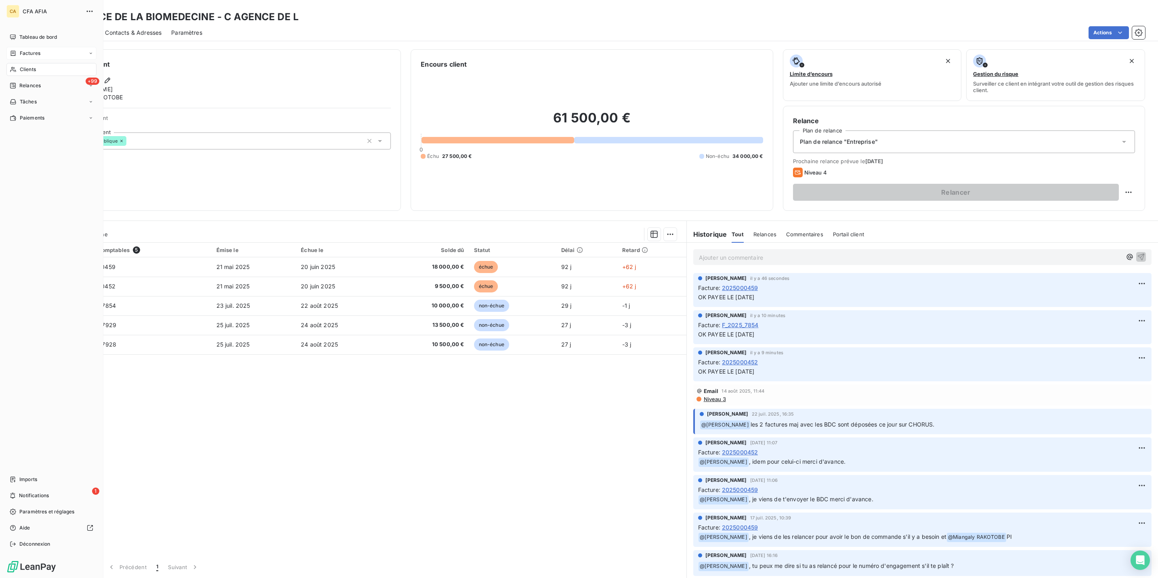
click at [23, 66] on span "Clients" at bounding box center [28, 69] width 16 height 7
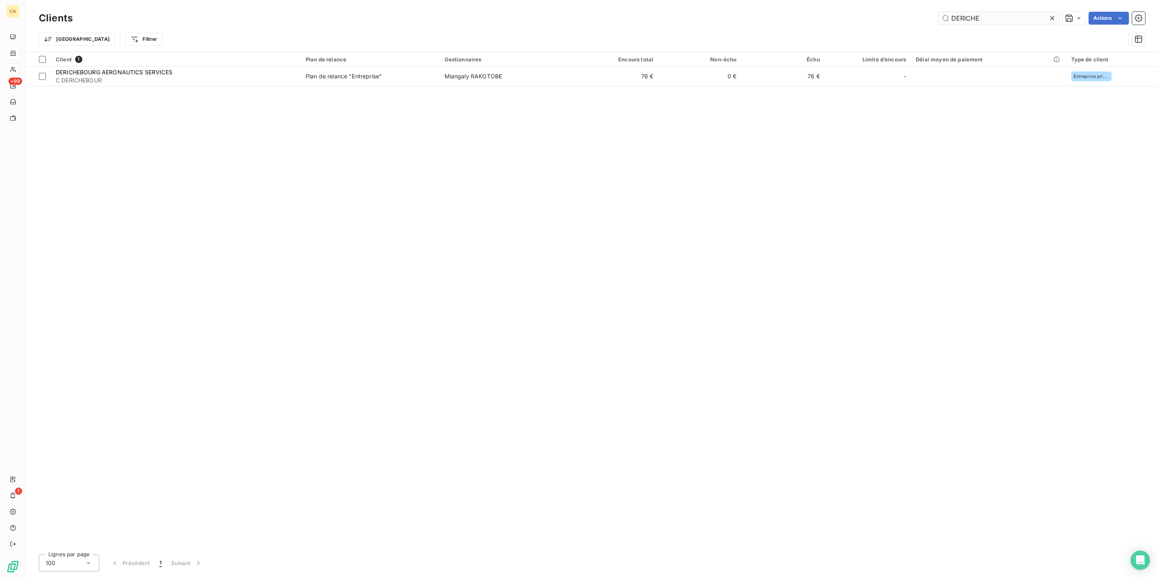
click at [992, 12] on input "DERICHE" at bounding box center [998, 18] width 121 height 13
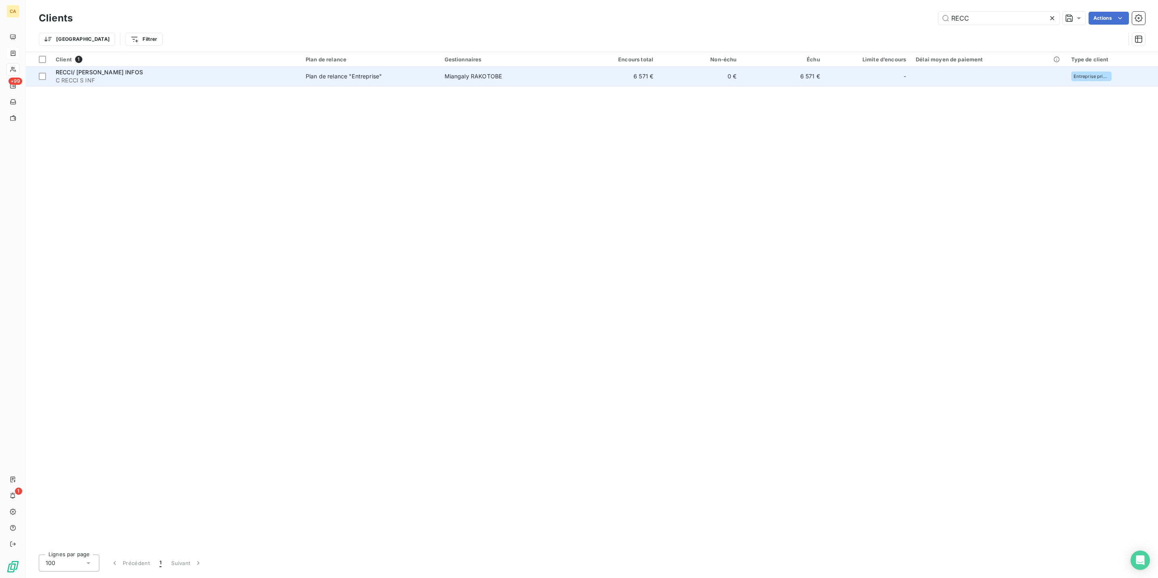
type input "RECC"
click at [470, 72] on td "Miangaly RAKOTOBE" at bounding box center [507, 76] width 135 height 19
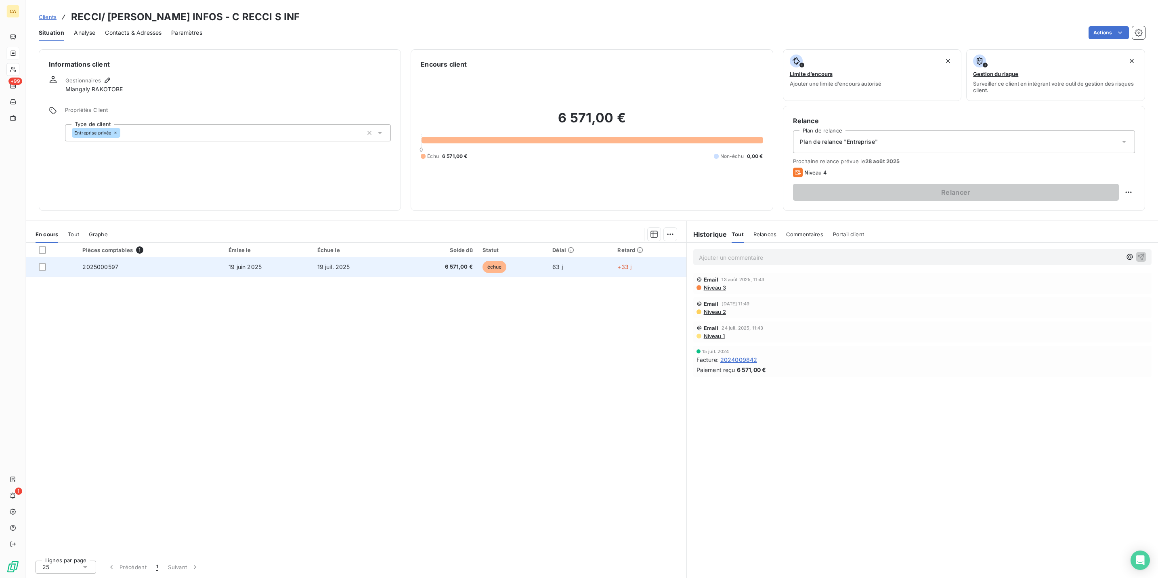
click at [262, 257] on td "19 juin 2025" at bounding box center [268, 266] width 88 height 19
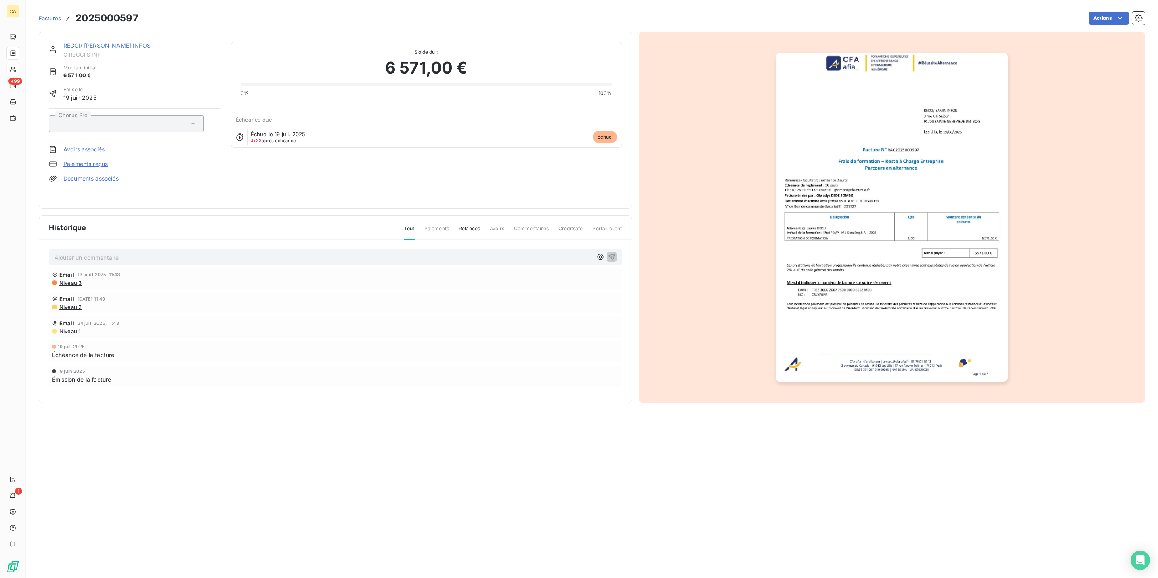
click at [80, 252] on p "Ajouter un commentaire ﻿" at bounding box center [324, 257] width 538 height 10
click at [119, 252] on p "OK PAYEE LE" at bounding box center [324, 256] width 538 height 9
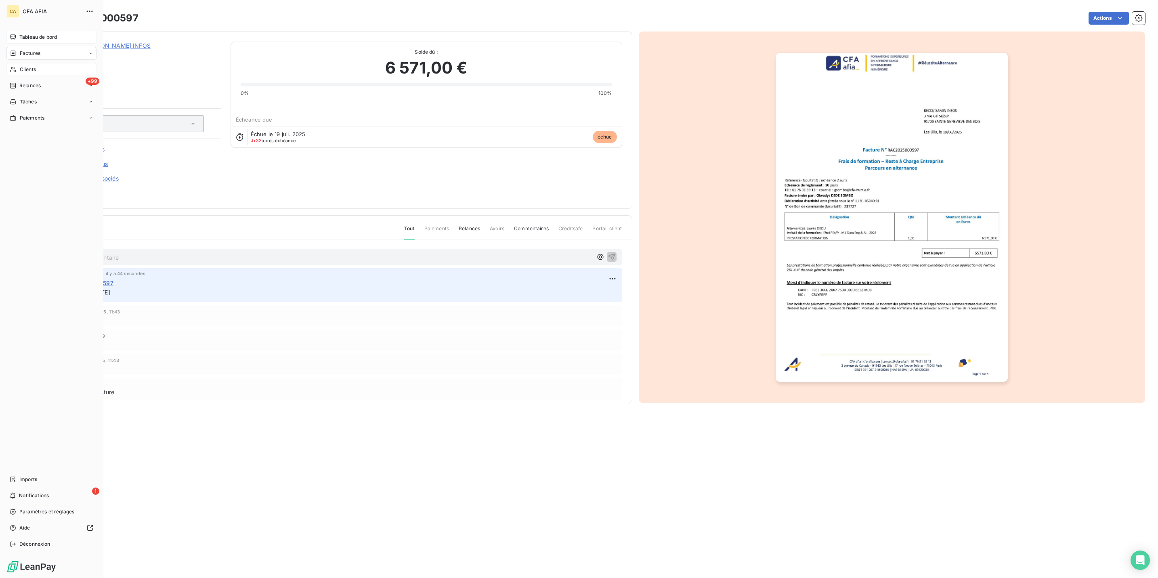
click at [19, 34] on span "Tableau de bord" at bounding box center [38, 37] width 38 height 7
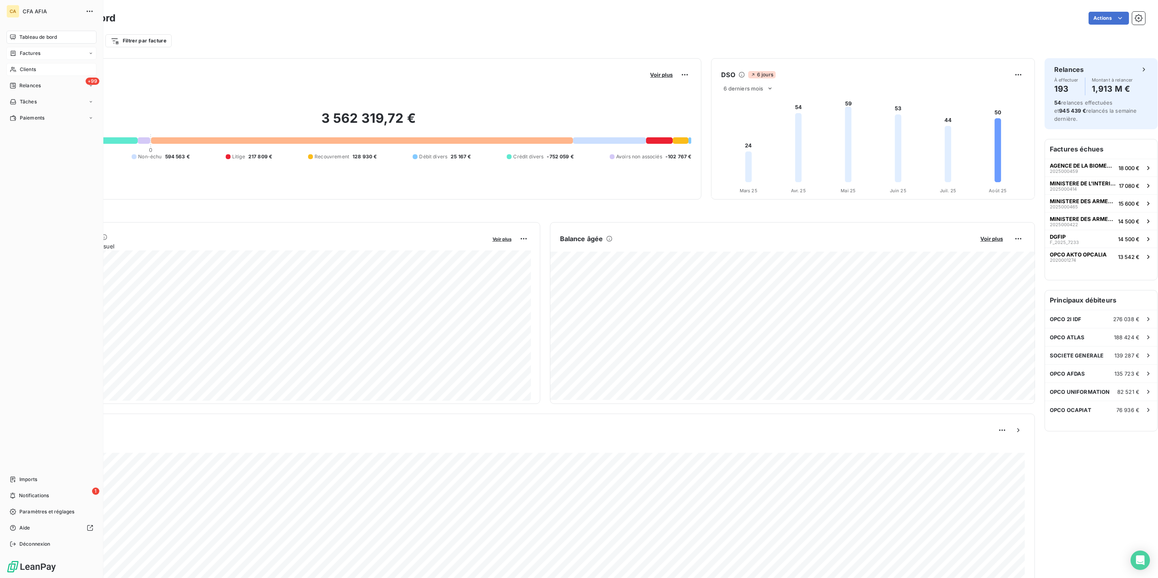
click at [10, 66] on icon at bounding box center [13, 69] width 7 height 6
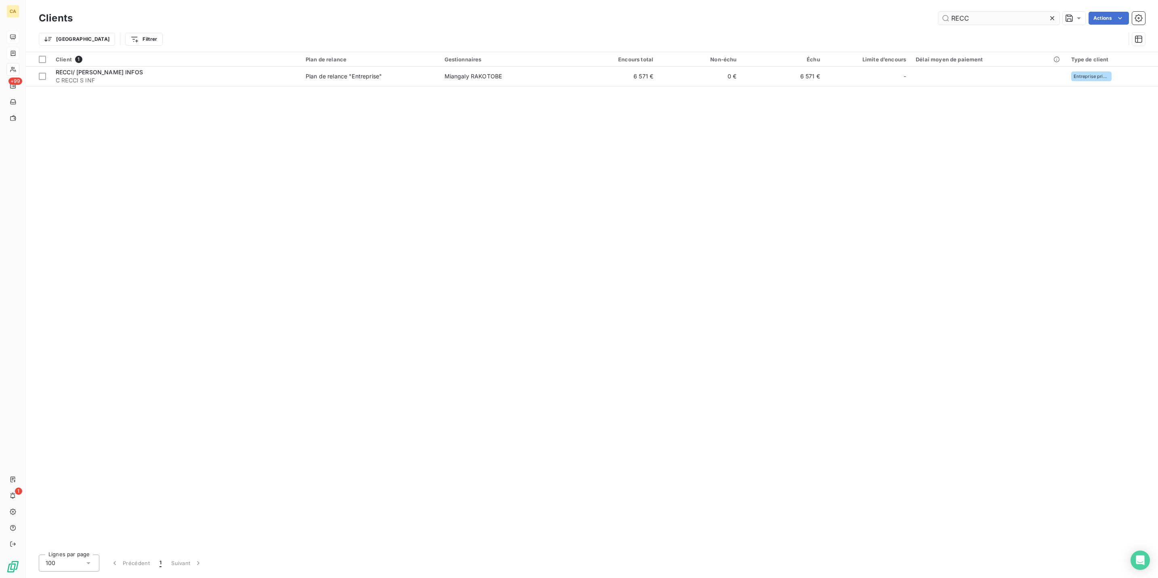
click at [992, 15] on input "RECC" at bounding box center [998, 18] width 121 height 13
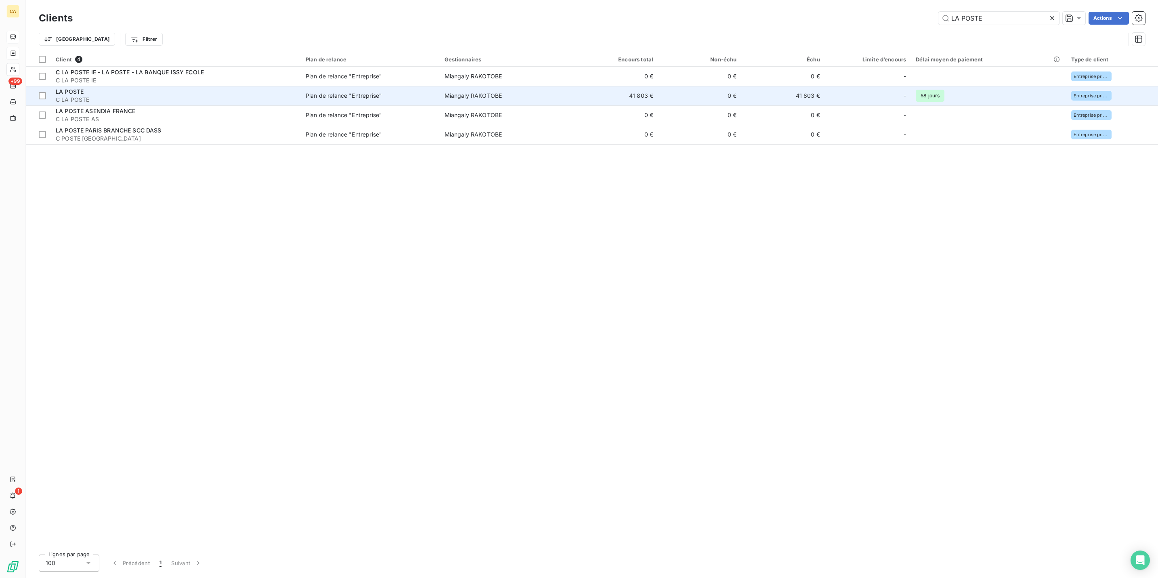
type input "LA POSTE"
click at [306, 92] on div "Plan de relance "Entreprise"" at bounding box center [344, 96] width 76 height 8
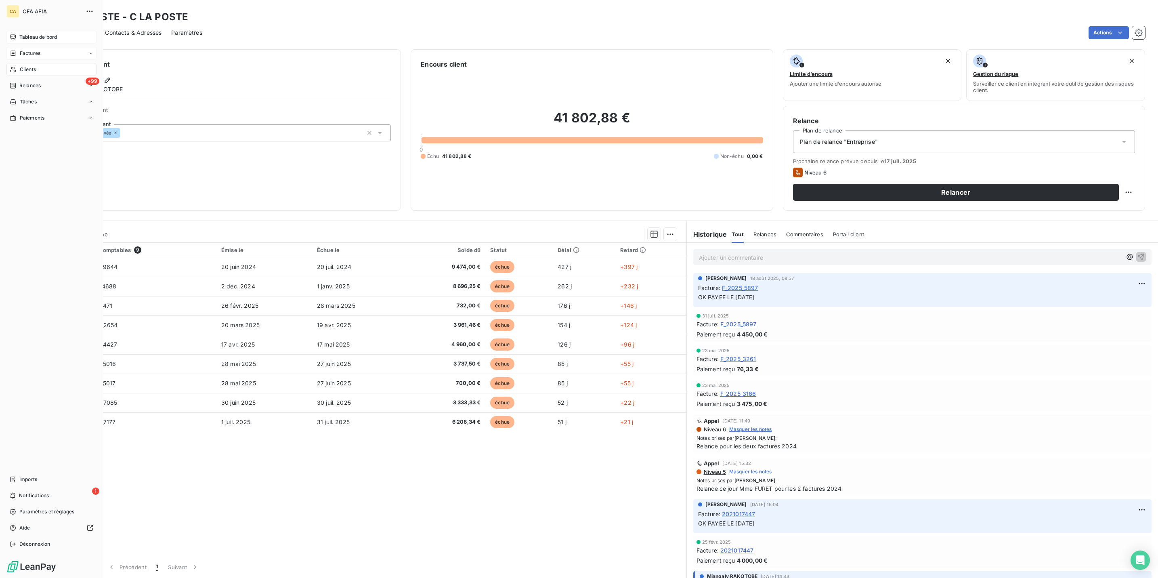
click at [20, 50] on span "Factures" at bounding box center [30, 53] width 21 height 7
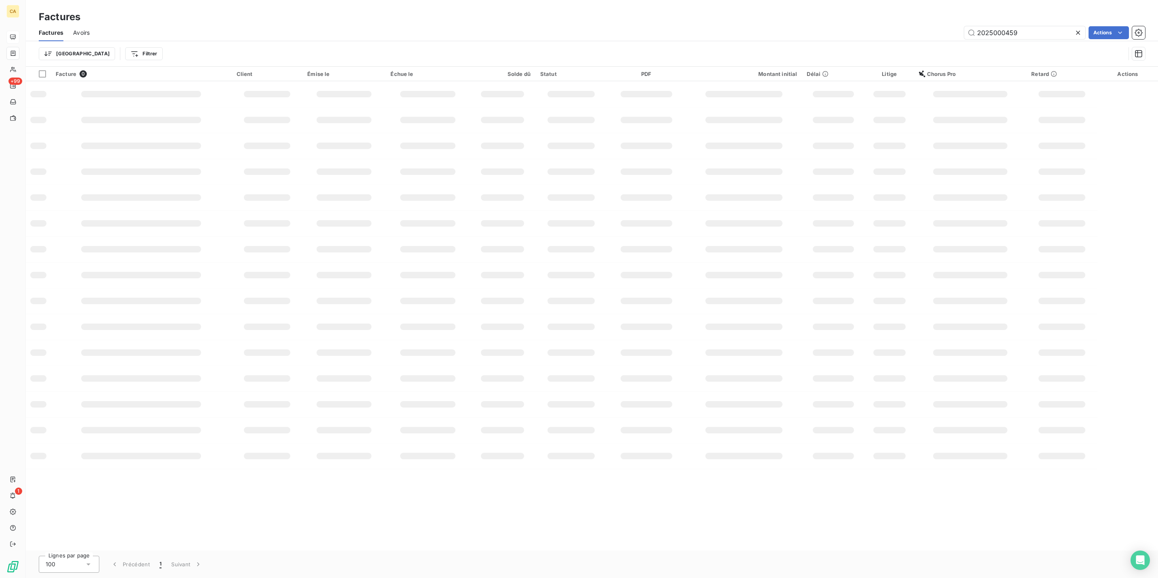
click at [1038, 24] on div "Factures Avoirs 2025000459 Actions" at bounding box center [592, 32] width 1132 height 17
drag, startPoint x: 1034, startPoint y: 19, endPoint x: 1012, endPoint y: 23, distance: 22.1
click at [1012, 26] on div "2025000459" at bounding box center [1024, 32] width 121 height 13
drag, startPoint x: 997, startPoint y: 25, endPoint x: 1080, endPoint y: 31, distance: 82.6
click at [1080, 31] on div "2025000459" at bounding box center [1024, 32] width 121 height 13
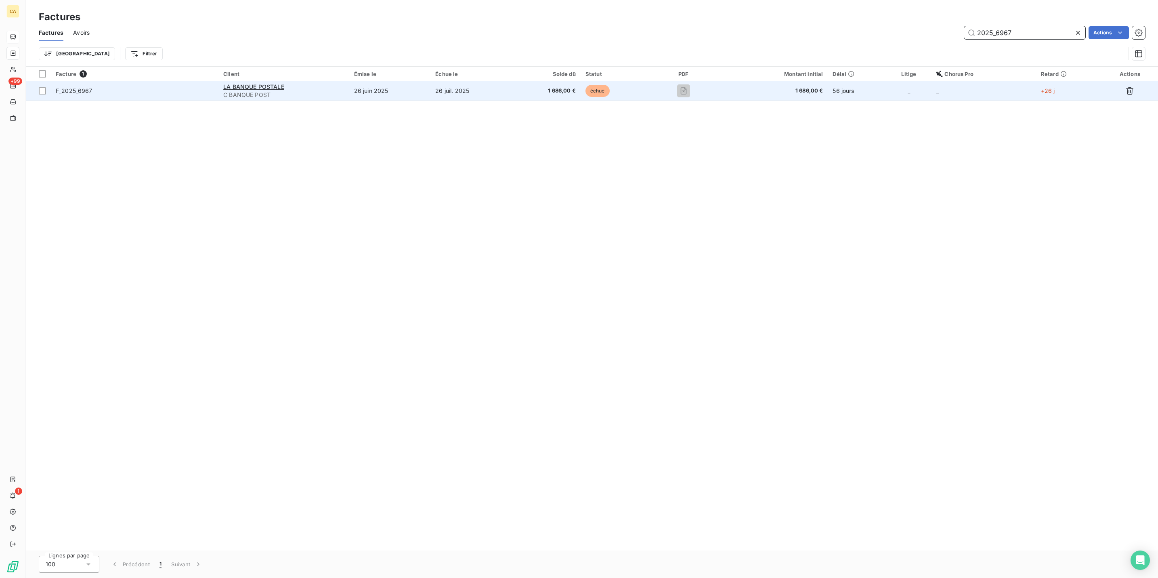
type input "2025_6967"
click at [410, 82] on td "26 juin 2025" at bounding box center [390, 90] width 82 height 19
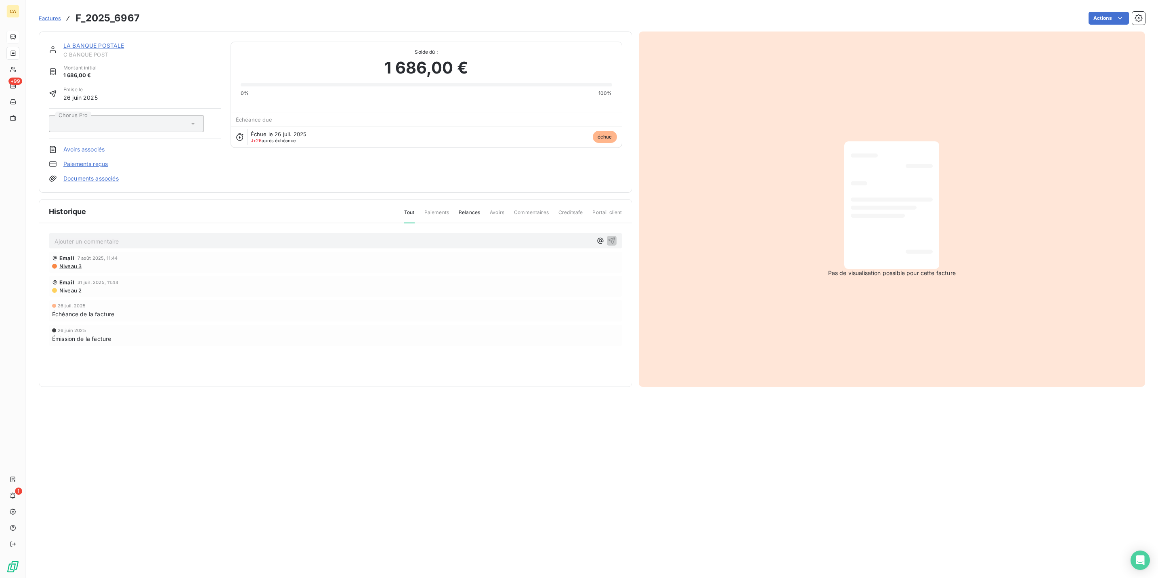
click at [210, 223] on div "Ajouter un commentaire ﻿ Email [DATE] 11:44 Niveau 3 Email [DATE] 11:44 Niveau …" at bounding box center [335, 300] width 593 height 155
click at [214, 236] on p "Ajouter un commentaire ﻿" at bounding box center [324, 241] width 538 height 10
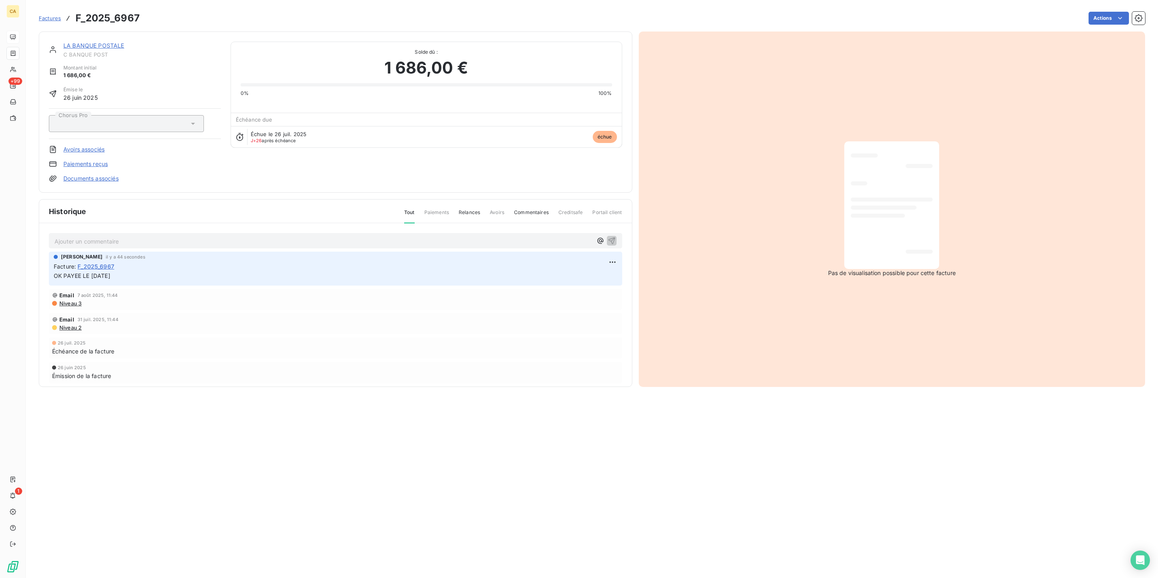
click at [101, 42] on link "LA BANQUE POSTALE" at bounding box center [93, 45] width 61 height 7
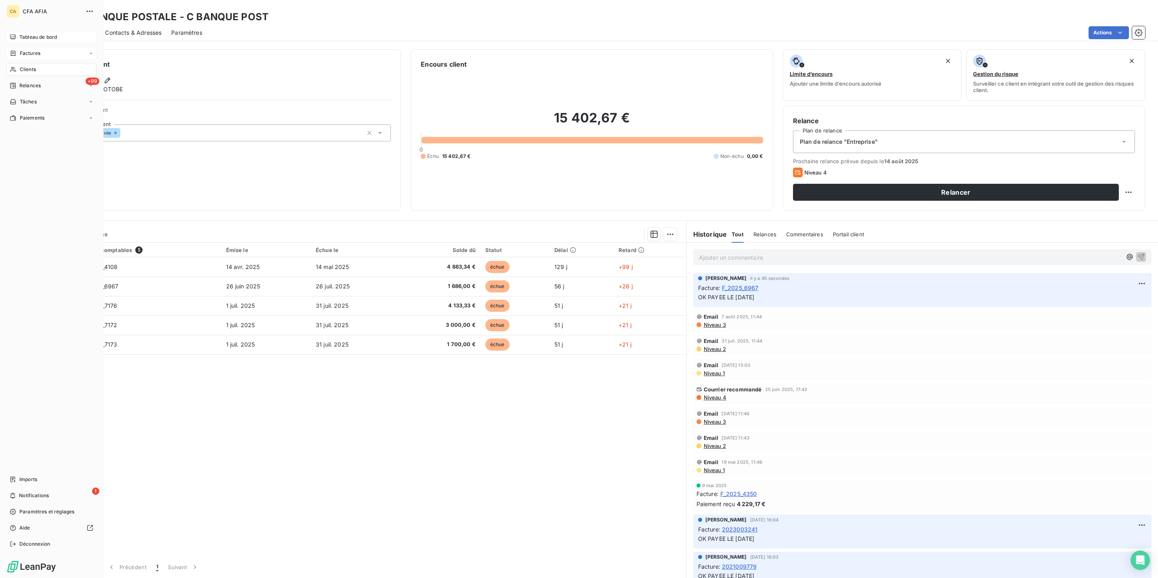
click at [15, 63] on div "Clients" at bounding box center [51, 69] width 90 height 13
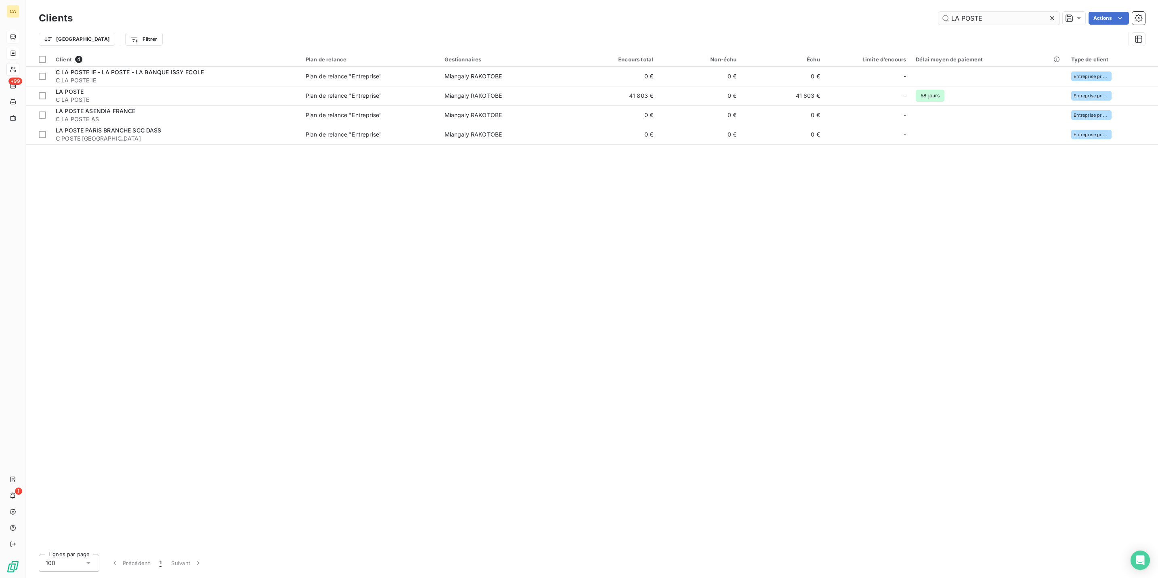
click at [1004, 17] on input "LA POSTE" at bounding box center [998, 18] width 121 height 13
click at [1002, 17] on input "LA POSTE" at bounding box center [998, 18] width 121 height 13
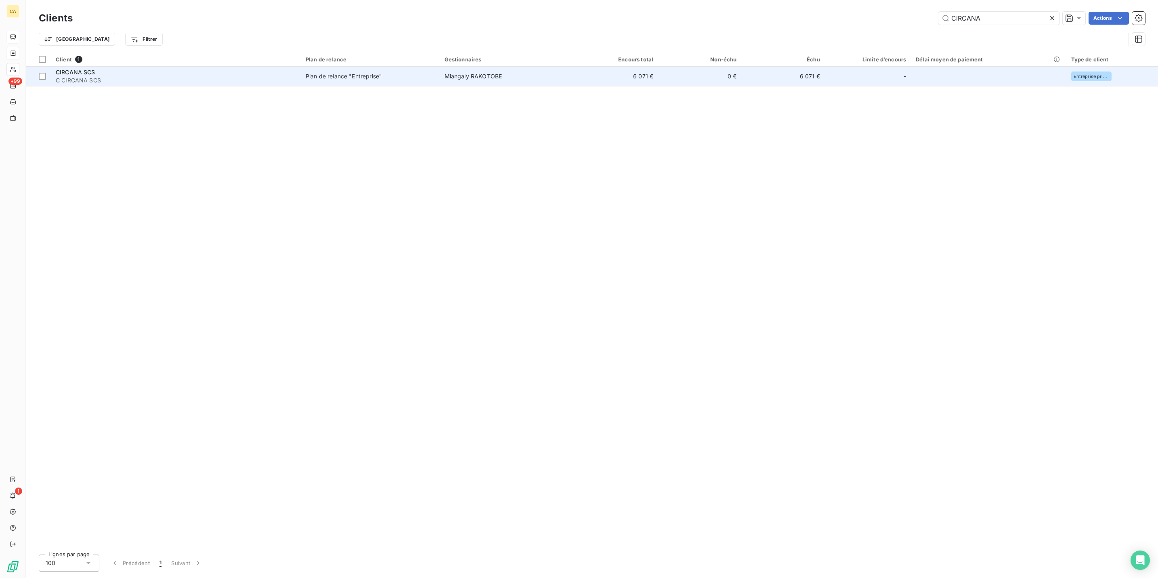
type input "CIRCANA"
click at [456, 67] on td "Miangaly RAKOTOBE" at bounding box center [507, 76] width 135 height 19
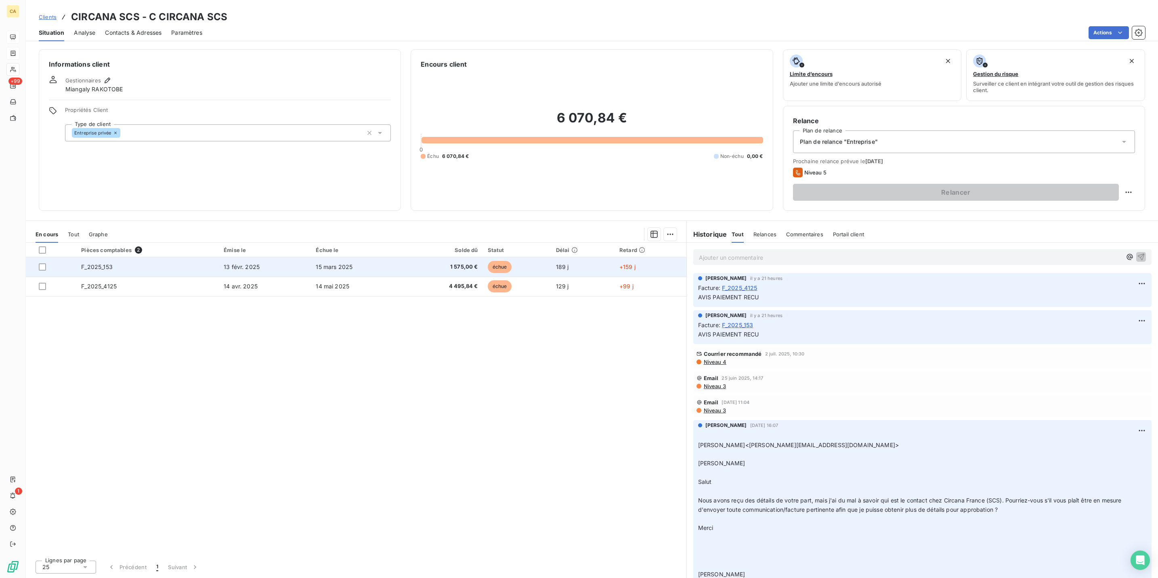
click at [493, 261] on span "échue" at bounding box center [500, 267] width 24 height 12
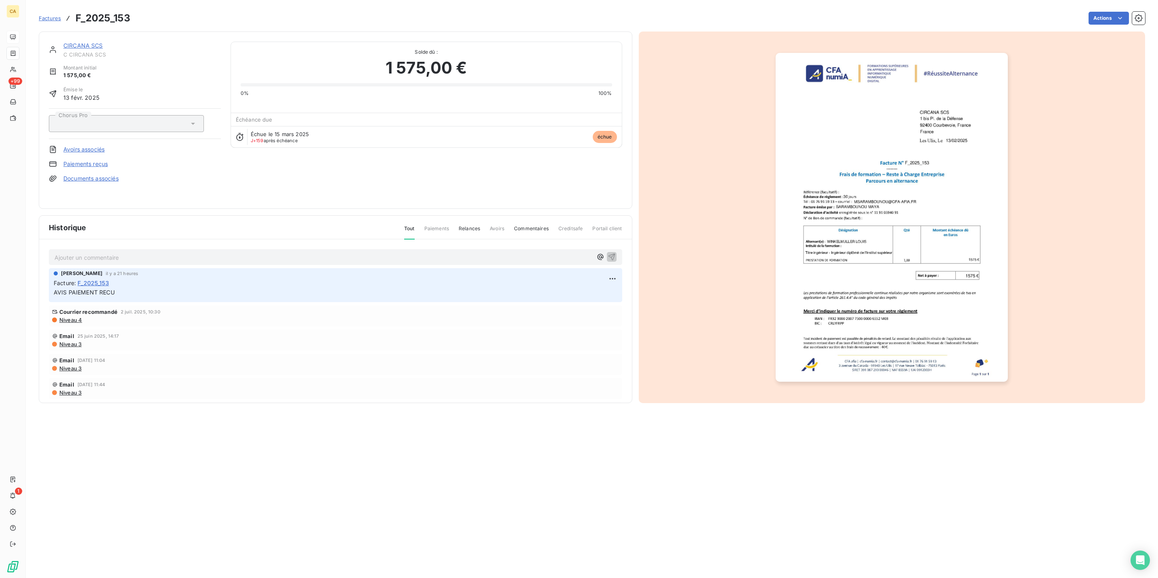
click at [125, 252] on p "Ajouter un commentaire ﻿" at bounding box center [324, 257] width 538 height 10
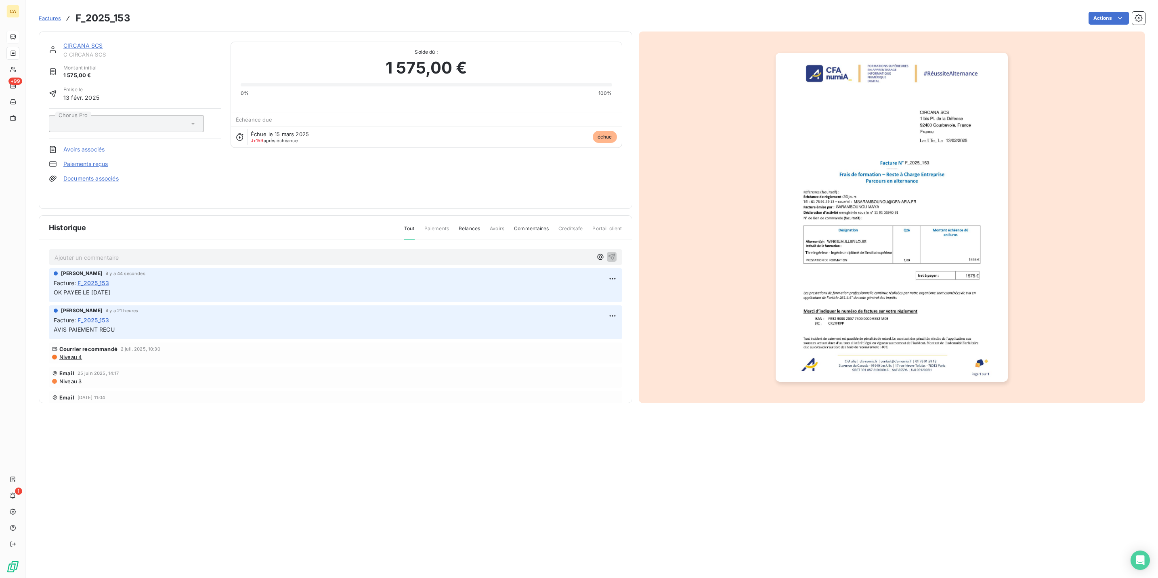
click at [67, 289] on span "OK PAYEE LE [DATE]" at bounding box center [82, 292] width 57 height 7
copy div "OK PAYEE LE [DATE]"
click at [82, 42] on link "CIRCANA SCS" at bounding box center [83, 45] width 40 height 7
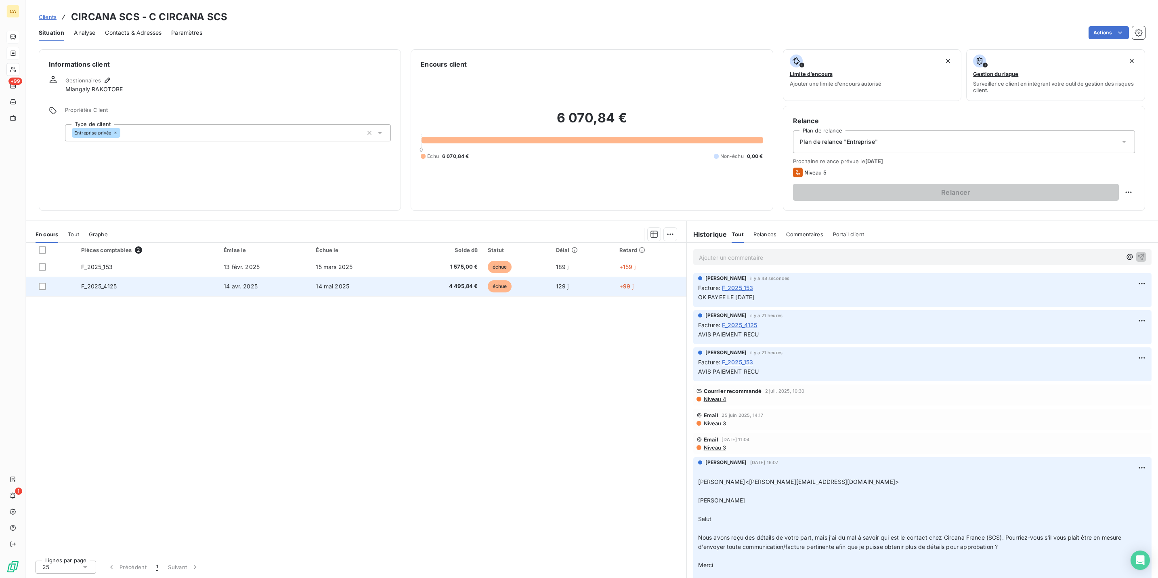
click at [92, 283] on span "F_2025_4125" at bounding box center [99, 286] width 36 height 7
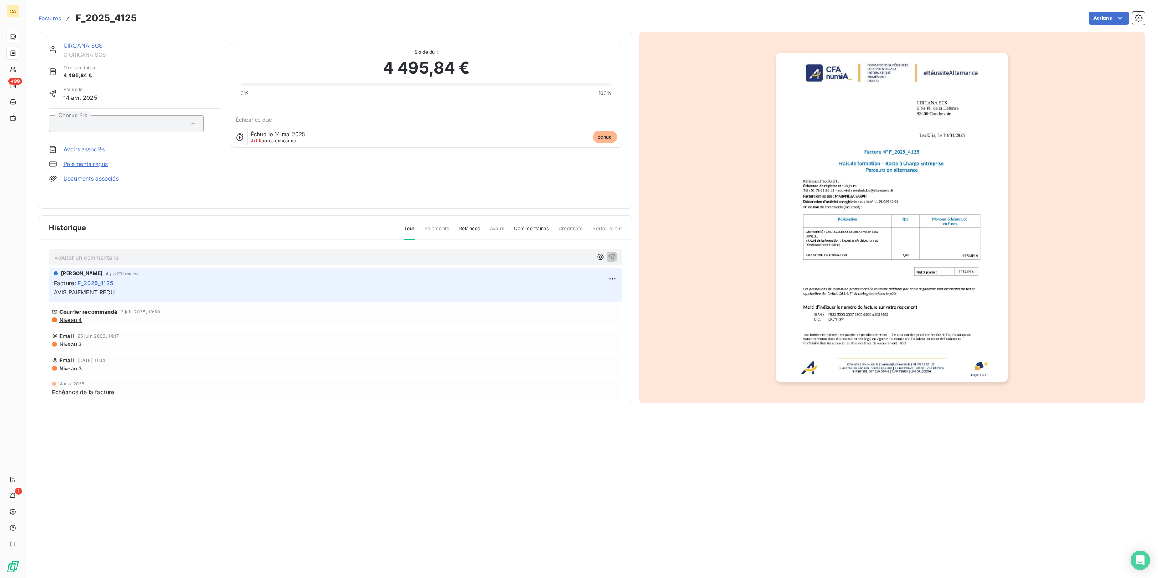
click at [91, 252] on p "Ajouter un commentaire ﻿" at bounding box center [324, 257] width 538 height 10
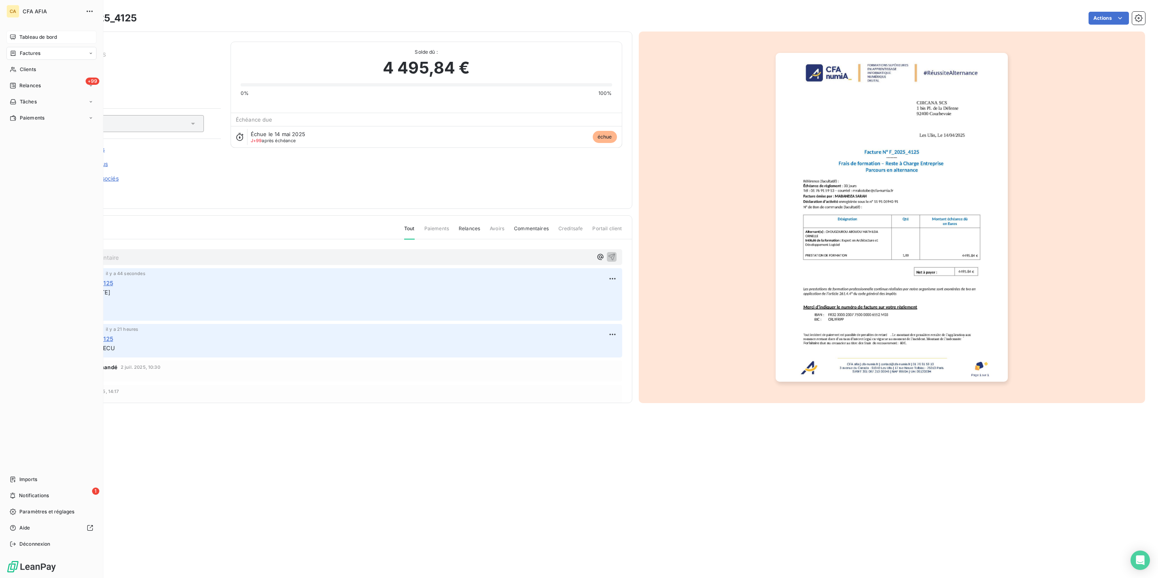
click at [19, 34] on span "Tableau de bord" at bounding box center [38, 37] width 38 height 7
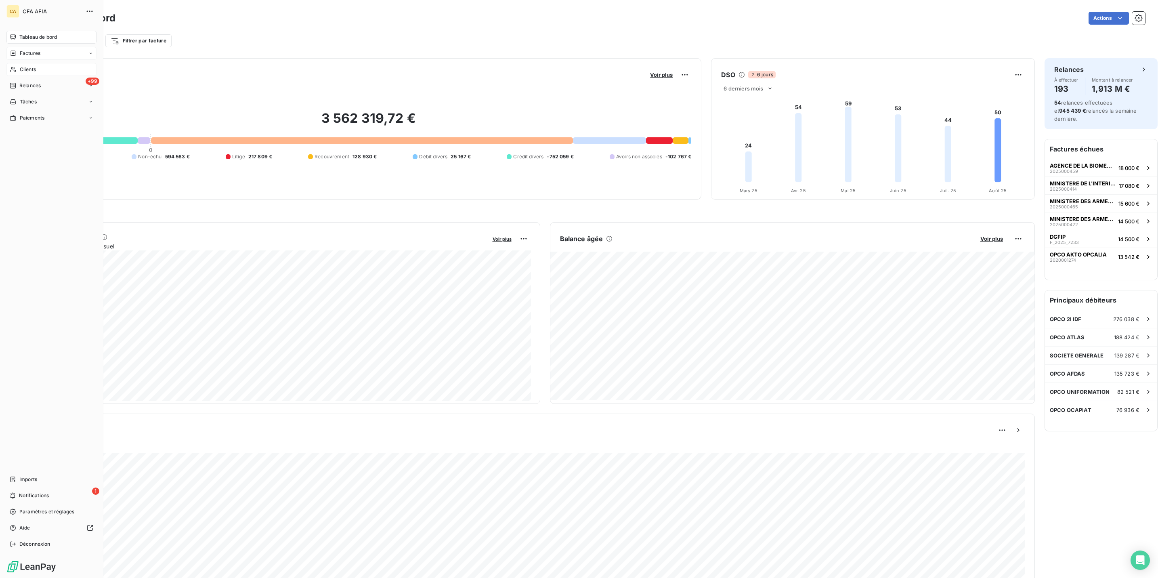
click at [13, 63] on div "Clients" at bounding box center [51, 69] width 90 height 13
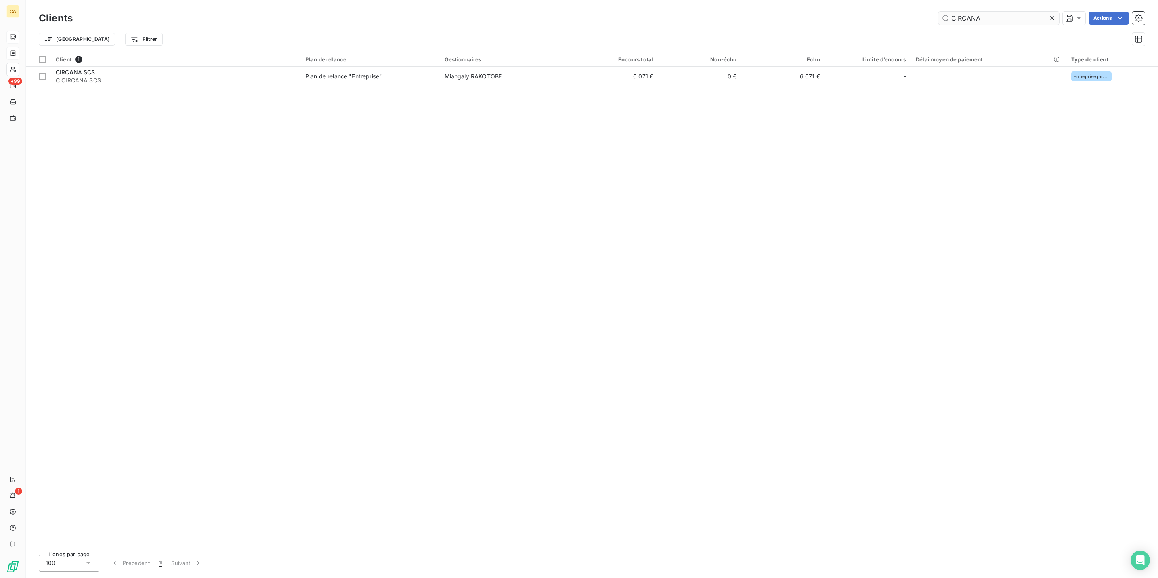
click at [1008, 16] on input "CIRCANA" at bounding box center [998, 18] width 121 height 13
type input "ORACLE"
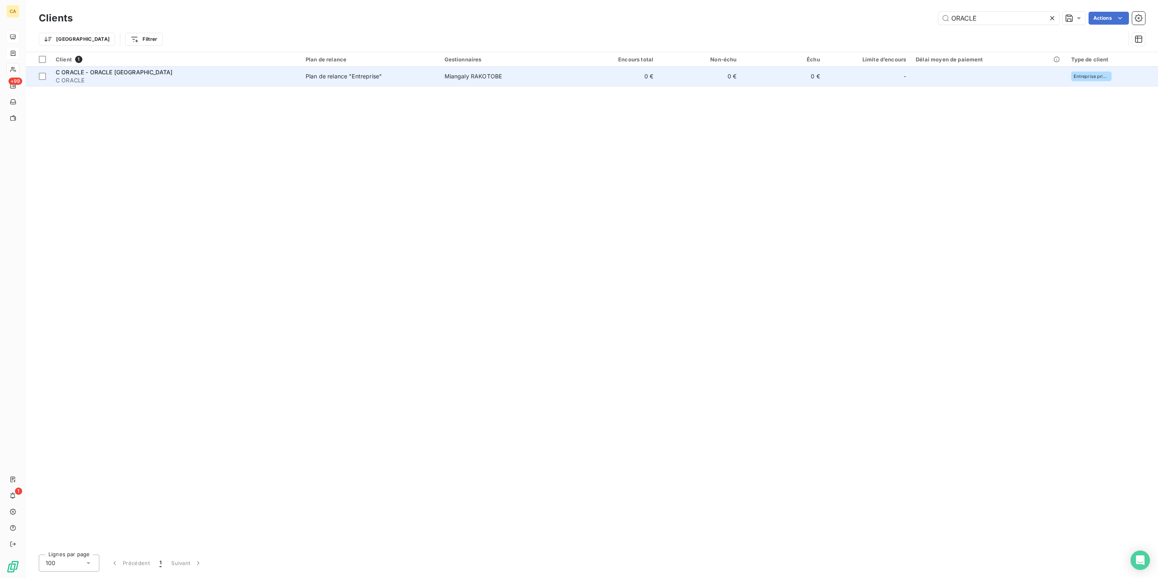
click at [709, 67] on td "0 €" at bounding box center [699, 76] width 83 height 19
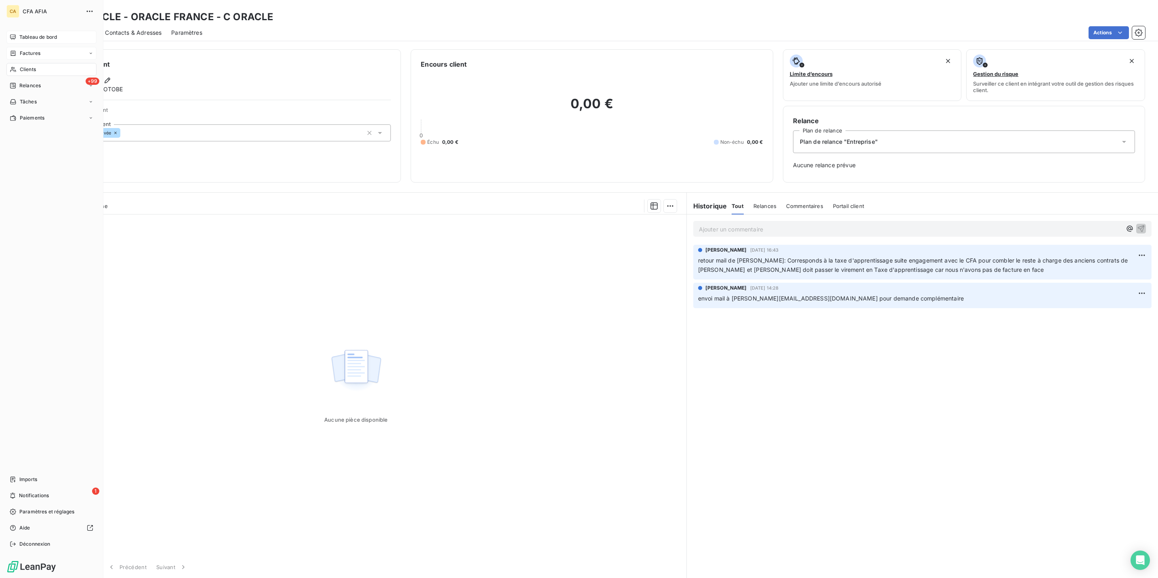
click at [4, 46] on div "CA CFA AFIA Tableau de bord Factures Clients +99 Relances Tâches Paiements Impo…" at bounding box center [51, 289] width 103 height 578
click at [19, 34] on span "Tableau de bord" at bounding box center [38, 37] width 38 height 7
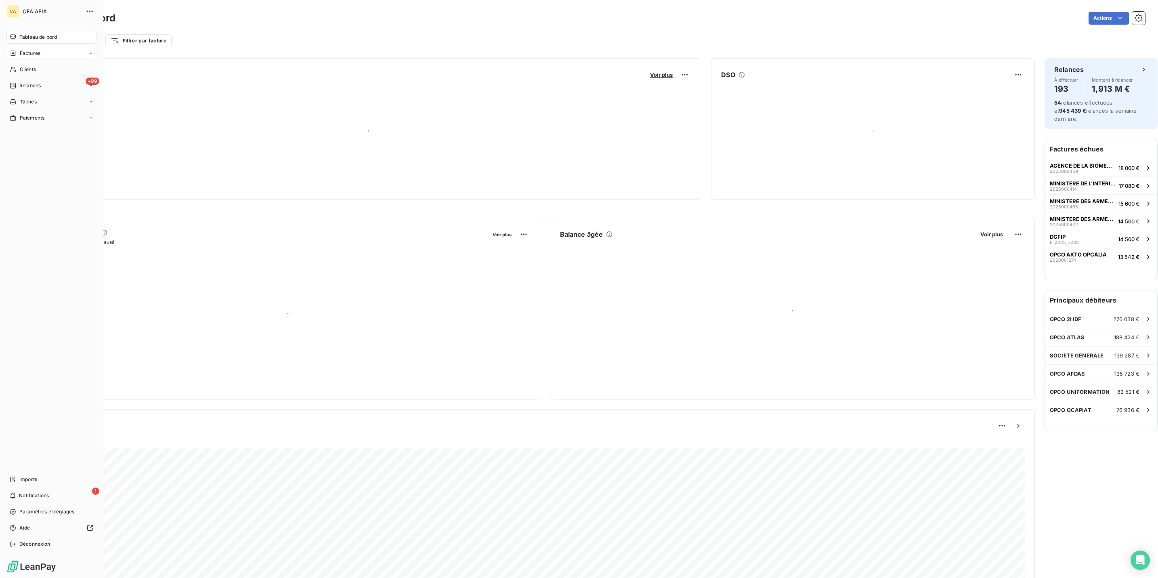
click at [20, 50] on span "Factures" at bounding box center [30, 53] width 21 height 7
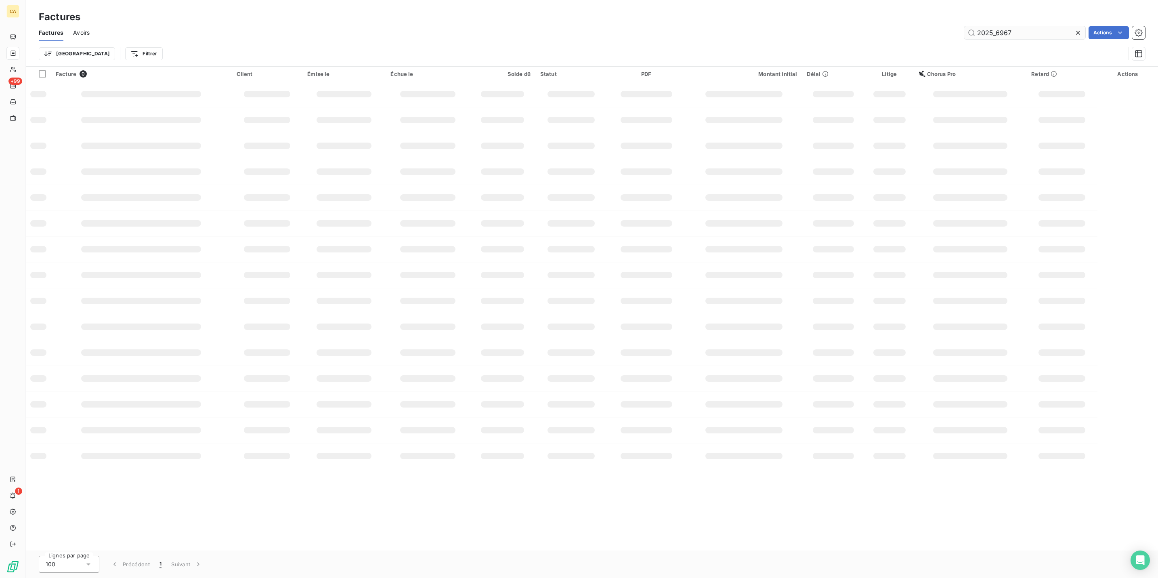
drag, startPoint x: 1046, startPoint y: 31, endPoint x: 994, endPoint y: 31, distance: 52.1
click at [994, 31] on div "2025_6967" at bounding box center [1024, 32] width 121 height 13
drag, startPoint x: 1004, startPoint y: 29, endPoint x: 1200, endPoint y: 56, distance: 198.0
click at [1157, 56] on html "CA +99 1 Factures Factures Avoirs 2025_6967 Actions Trier Filtrer Facture 1 Cli…" at bounding box center [579, 289] width 1158 height 578
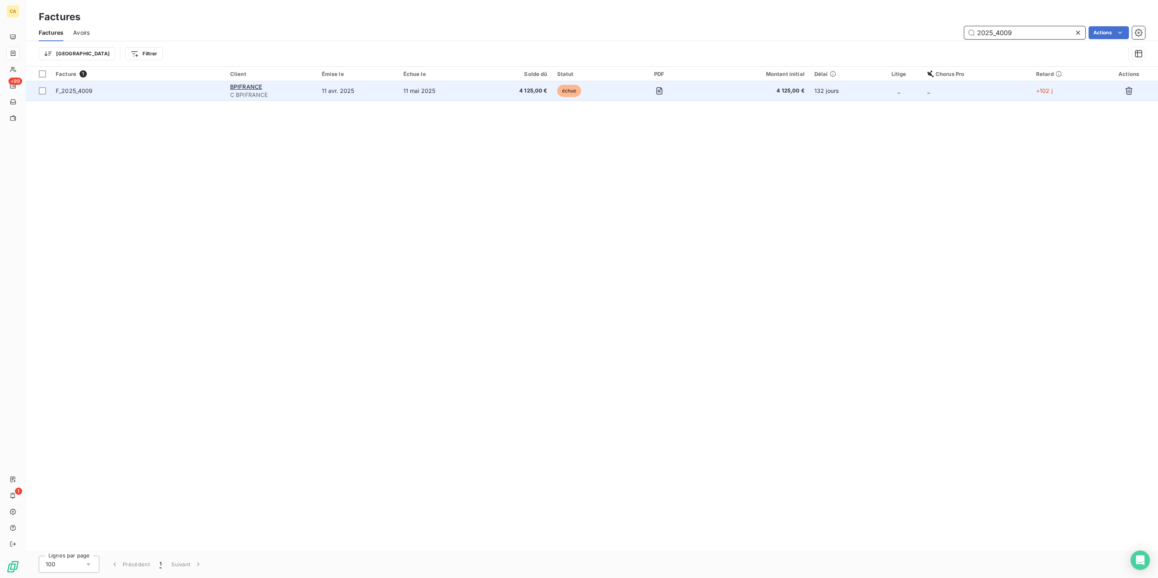
type input "2025_4009"
click at [275, 91] on span "C BPIFRANCE" at bounding box center [271, 95] width 82 height 8
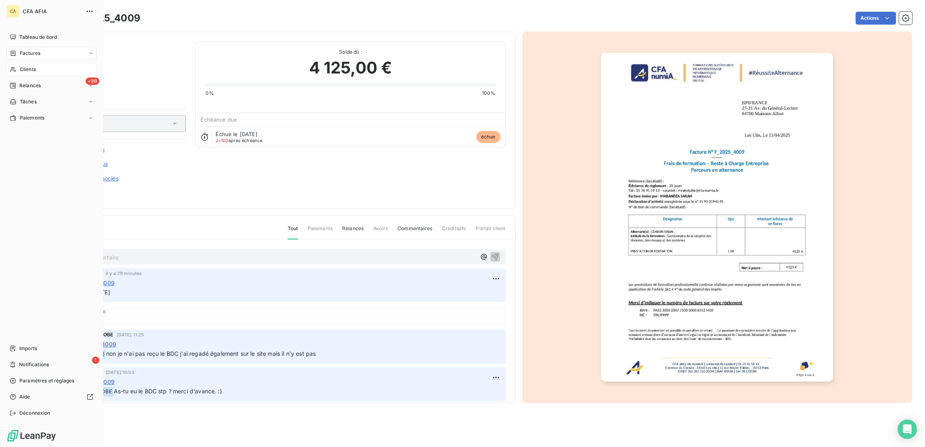
click at [13, 63] on div "Clients" at bounding box center [51, 69] width 90 height 13
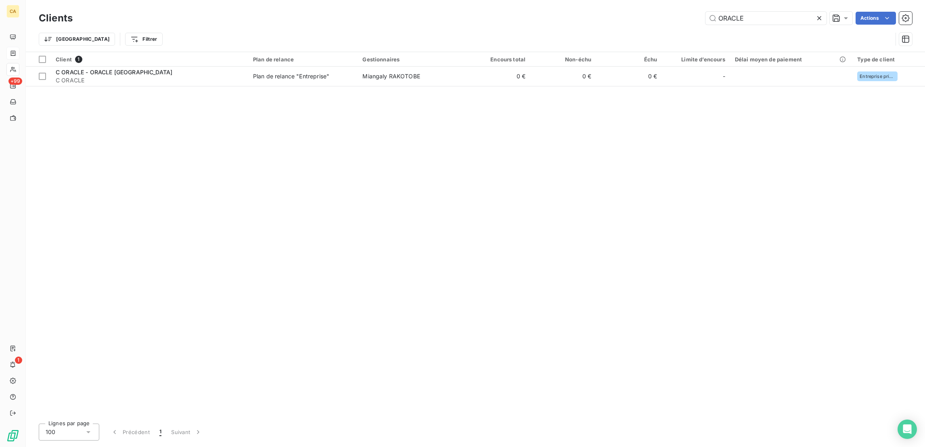
drag, startPoint x: 789, startPoint y: 14, endPoint x: 691, endPoint y: 24, distance: 98.2
click at [693, 24] on div "Clients ORACLE Actions Trier Filtrer" at bounding box center [476, 31] width 874 height 42
type input "E GIENE"
click at [141, 68] on div "E-GIENE" at bounding box center [150, 72] width 188 height 8
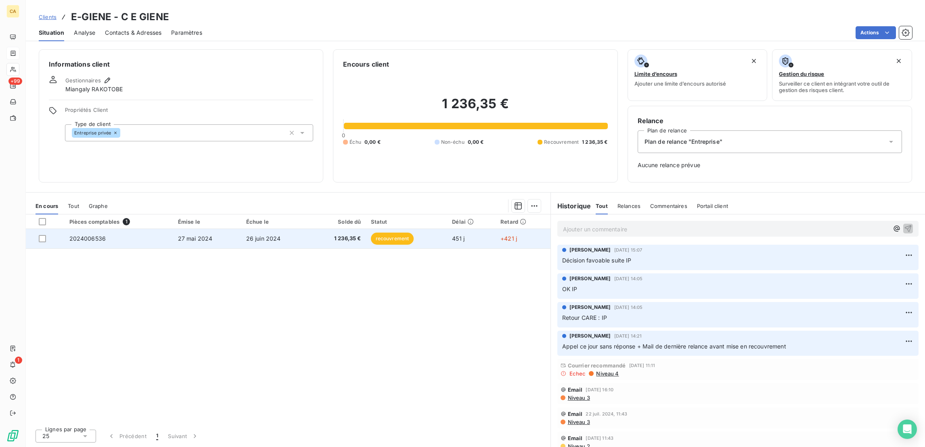
click at [346, 229] on td "1 236,35 €" at bounding box center [338, 238] width 57 height 19
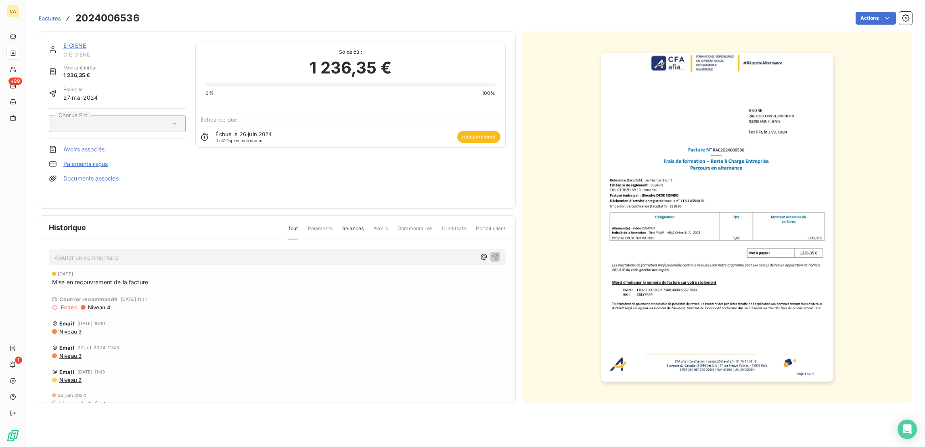
click at [89, 268] on div "[DATE] Mise en recouvrement de la facture" at bounding box center [277, 278] width 457 height 21
click at [86, 252] on p "Ajouter un commentaire ﻿" at bounding box center [265, 257] width 421 height 10
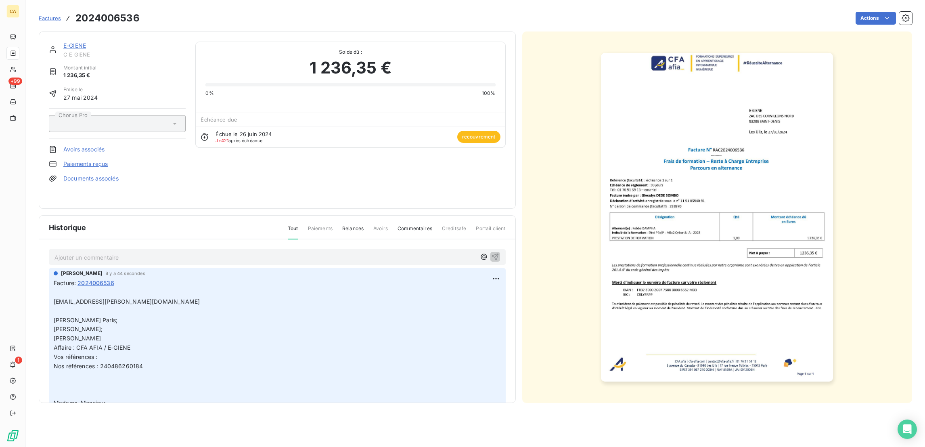
click at [63, 42] on link "E-GIENE" at bounding box center [74, 45] width 23 height 7
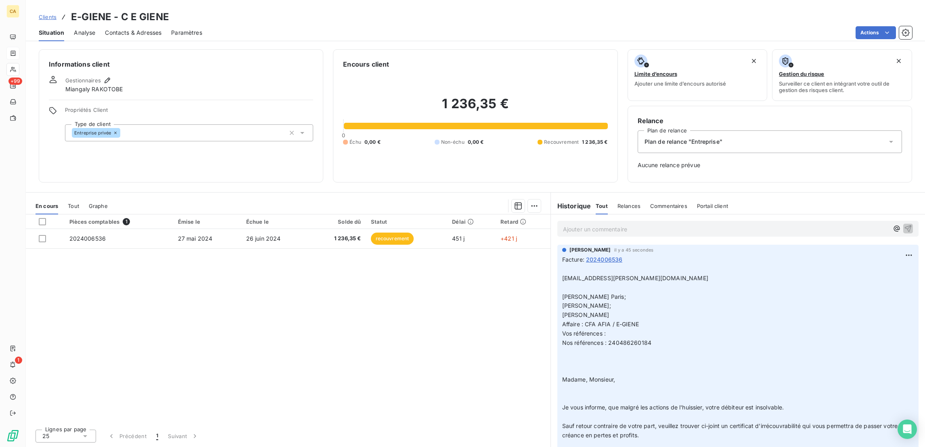
click at [59, 49] on div "Informations client Gestionnaires Miangaly RAKOTOBE Propriétés Client Type de c…" at bounding box center [181, 115] width 285 height 133
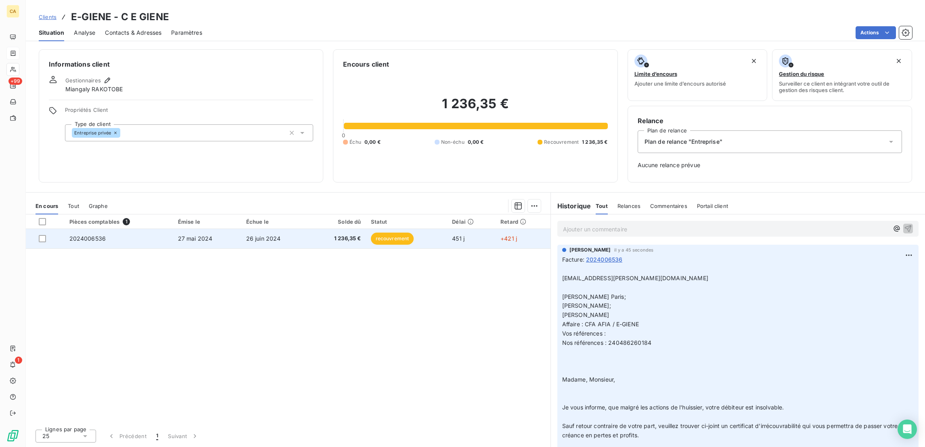
click at [325, 229] on td "1 236,35 €" at bounding box center [338, 238] width 57 height 19
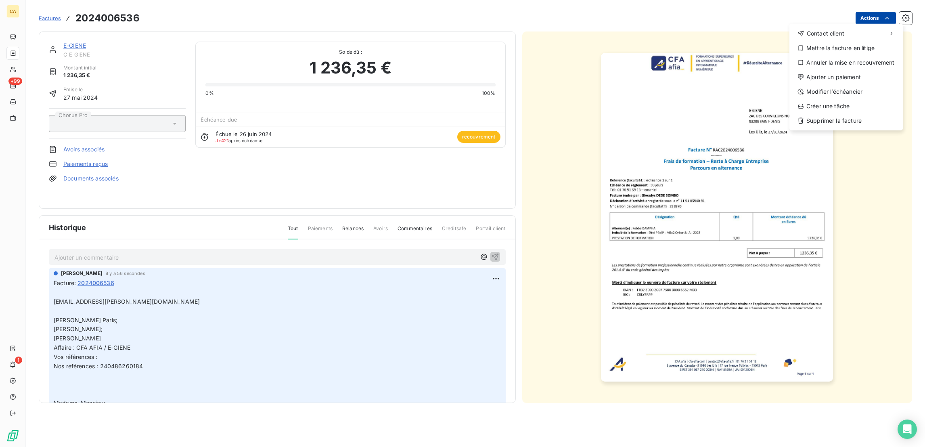
click at [888, 16] on html "CA +99 1 Factures [PHONE_NUMBER] Actions Contact client Mettre la facture en li…" at bounding box center [462, 223] width 925 height 447
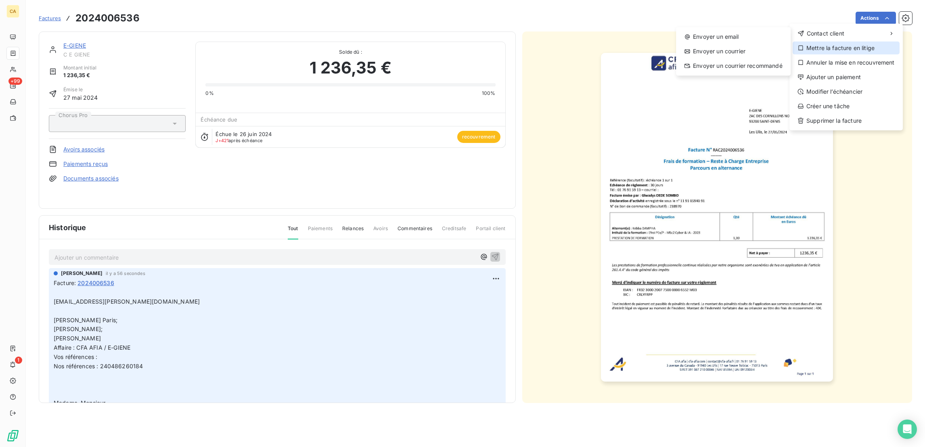
click at [851, 42] on div "Mettre la facture en litige" at bounding box center [846, 48] width 107 height 13
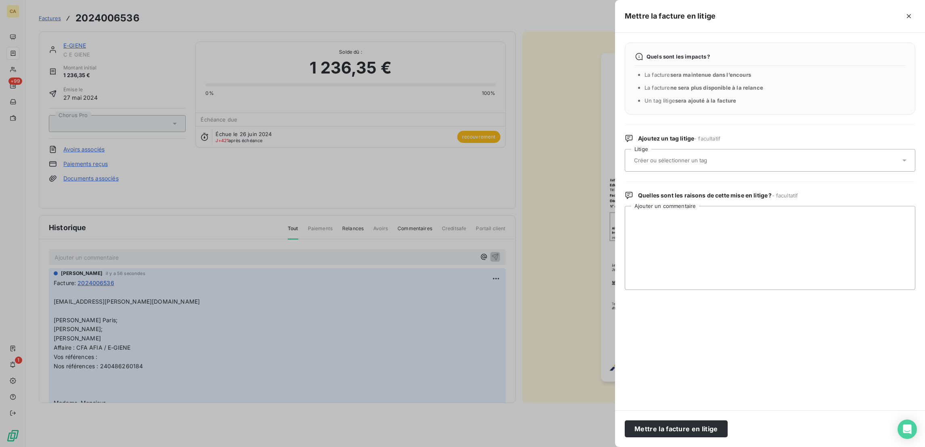
click at [817, 152] on div at bounding box center [766, 160] width 269 height 17
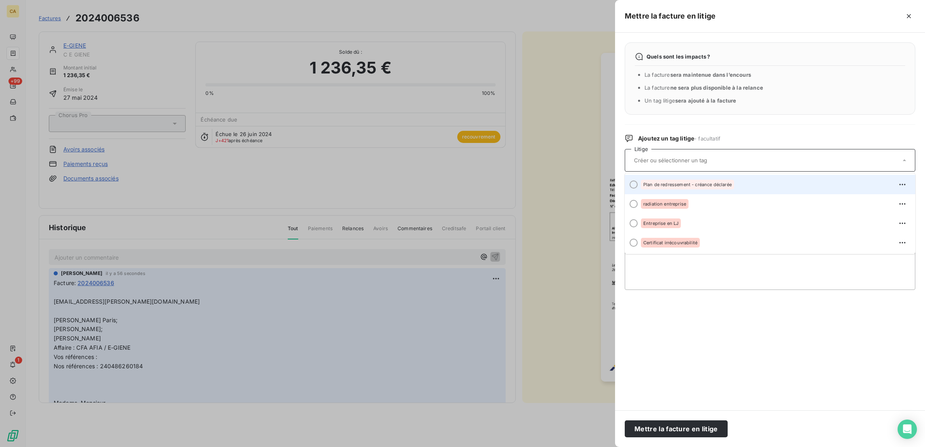
scroll to position [1, 0]
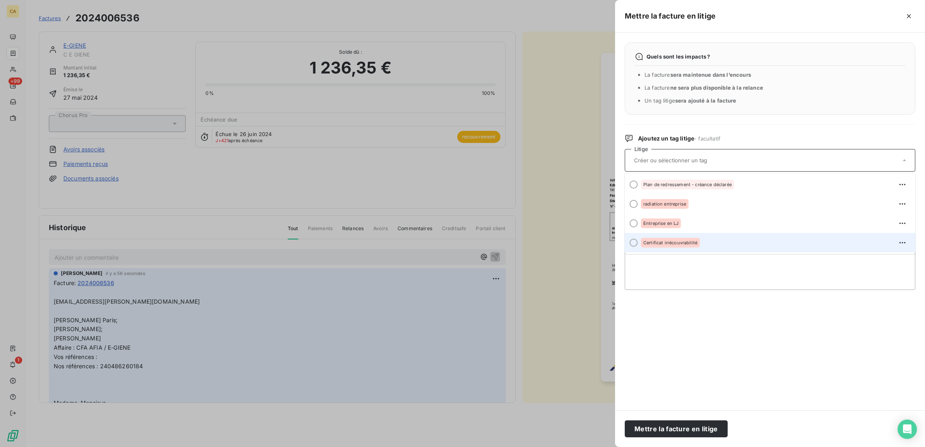
click at [698, 240] on span "Certificat irrécouvrabilité" at bounding box center [671, 242] width 54 height 5
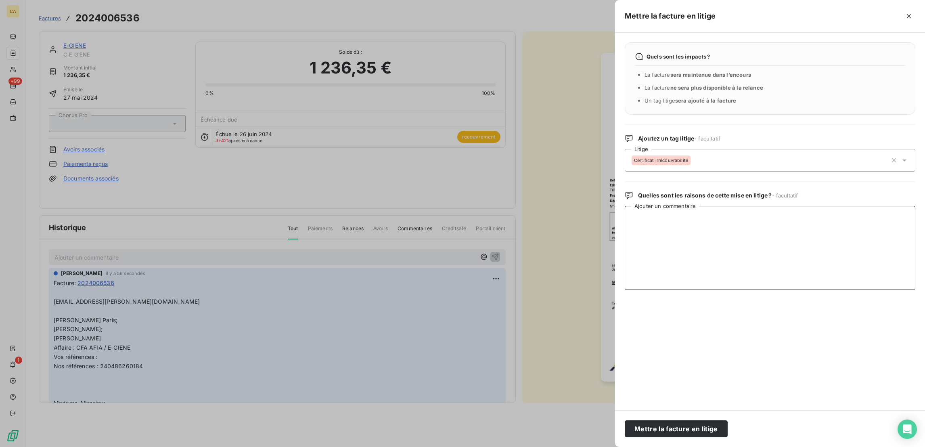
click at [742, 206] on textarea "Ajouter un commentaire" at bounding box center [770, 248] width 291 height 84
type textarea "INSOLVABLE"
click at [728, 426] on button "Mettre la facture en litige" at bounding box center [676, 428] width 103 height 17
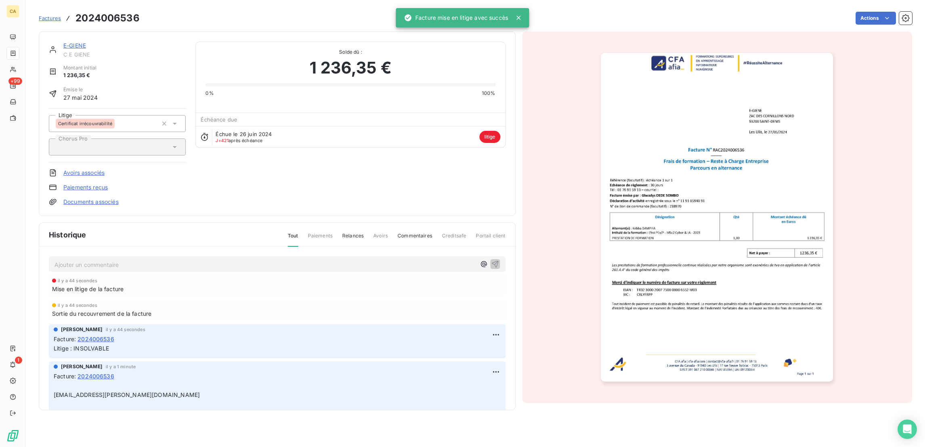
click at [75, 198] on link "Documents associés" at bounding box center [90, 202] width 55 height 8
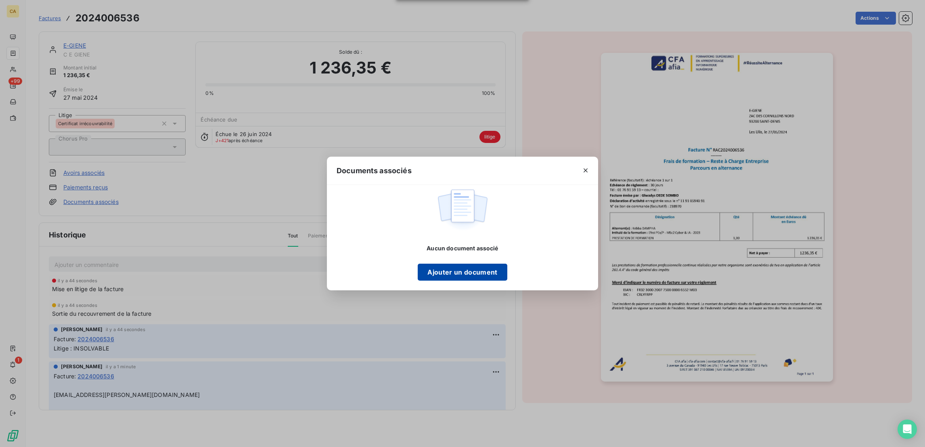
click at [447, 266] on button "Ajouter un document" at bounding box center [462, 272] width 89 height 17
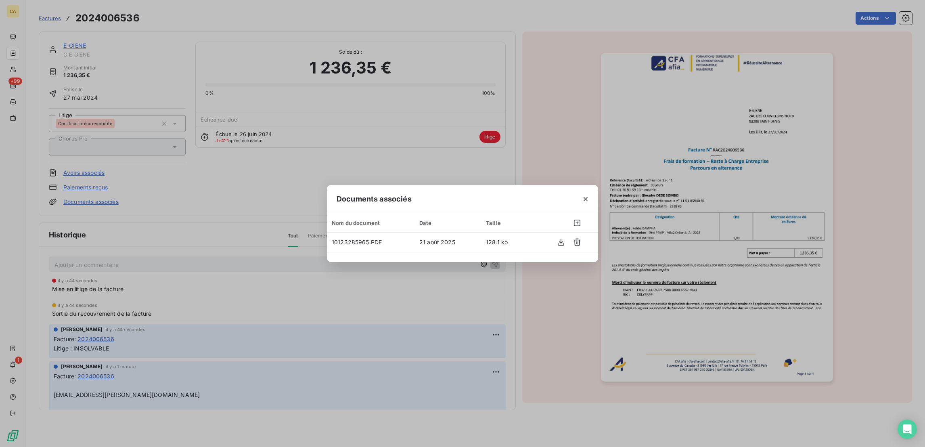
click at [242, 177] on div "Documents associés Nom du document Date Taille 10123285965.PDF [DATE] 128.1 ko" at bounding box center [462, 223] width 925 height 447
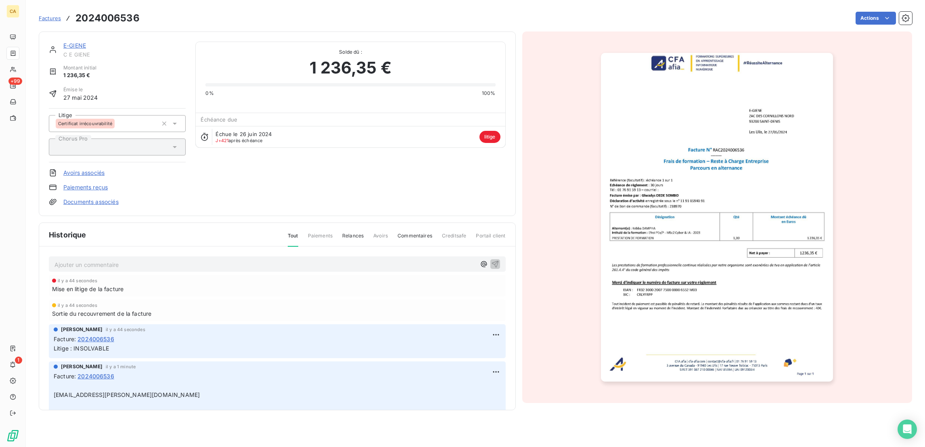
click at [63, 42] on link "E-GIENE" at bounding box center [74, 45] width 23 height 7
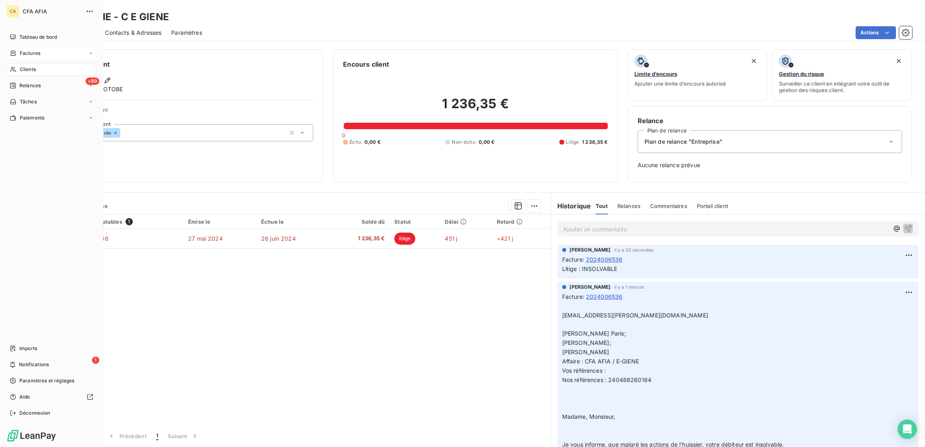
click at [13, 47] on div "Factures" at bounding box center [51, 53] width 90 height 13
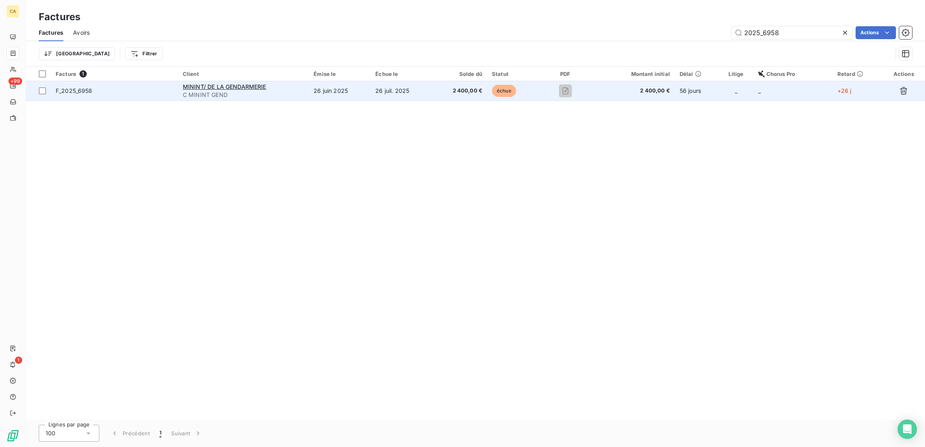
type input "2025_6958"
click at [285, 91] on span "C MININT GEND" at bounding box center [243, 95] width 121 height 8
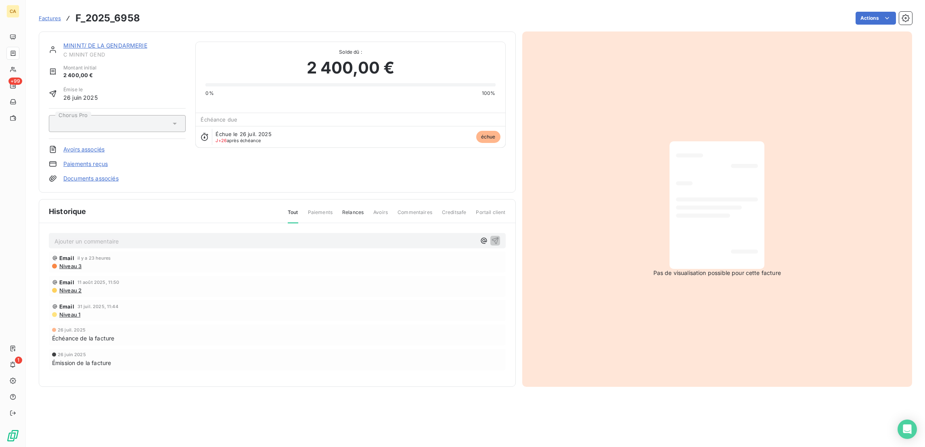
click at [164, 223] on div "Ajouter un commentaire ﻿ Email il y a 23 heures Niveau 3 Email [DATE] 11:50 Niv…" at bounding box center [277, 313] width 476 height 180
drag, startPoint x: 157, startPoint y: 203, endPoint x: 152, endPoint y: 200, distance: 5.6
click at [152, 236] on p "Ajouter un commentaire ﻿" at bounding box center [265, 241] width 421 height 10
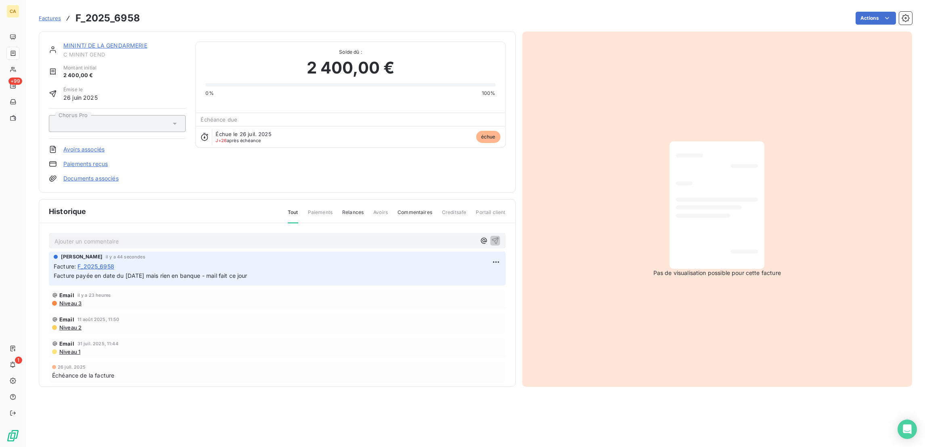
drag, startPoint x: 157, startPoint y: 206, endPoint x: 161, endPoint y: 203, distance: 6.1
click at [157, 233] on div "Ajouter un commentaire ﻿" at bounding box center [277, 241] width 457 height 16
click at [162, 236] on p "Ajouter un commentaire ﻿" at bounding box center [265, 241] width 421 height 10
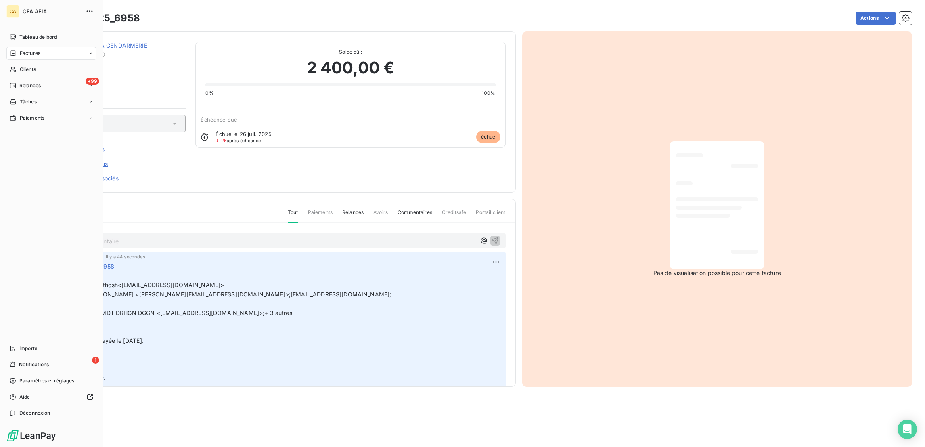
drag, startPoint x: 36, startPoint y: 41, endPoint x: 55, endPoint y: 46, distance: 19.1
click at [36, 47] on div "Factures" at bounding box center [51, 53] width 90 height 13
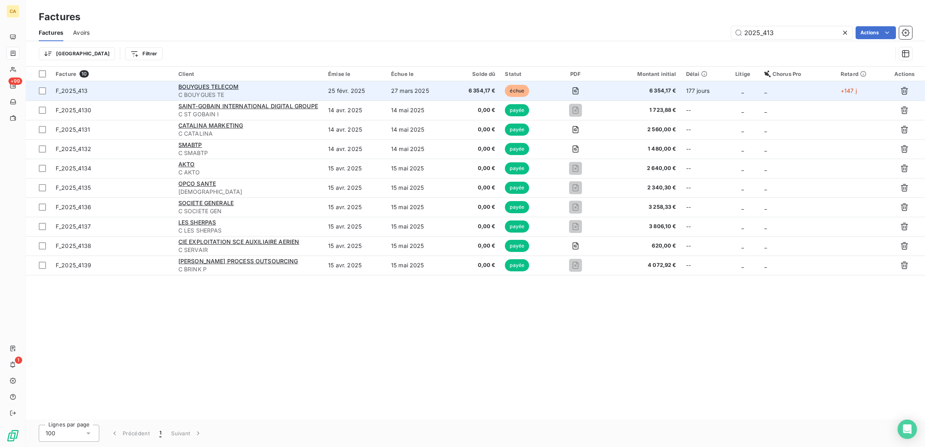
type input "2025_413"
click at [319, 83] on div "BOUYGUES TELECOM" at bounding box center [248, 87] width 140 height 8
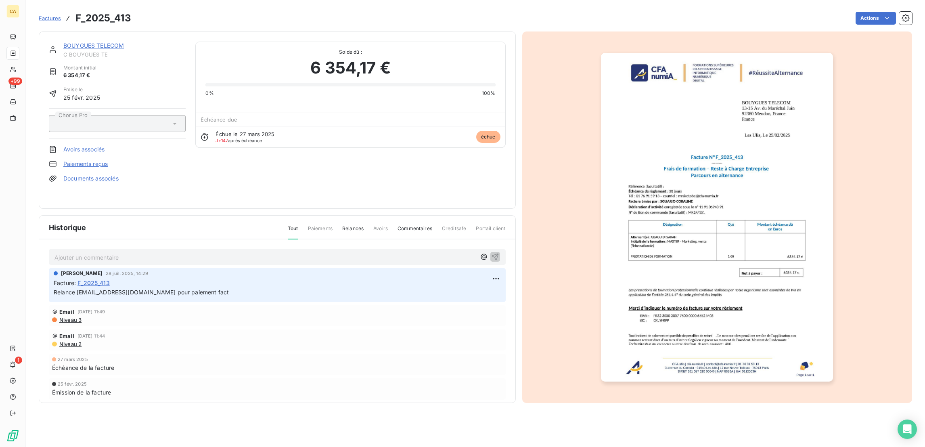
click at [201, 252] on p "Ajouter un commentaire ﻿" at bounding box center [265, 257] width 421 height 10
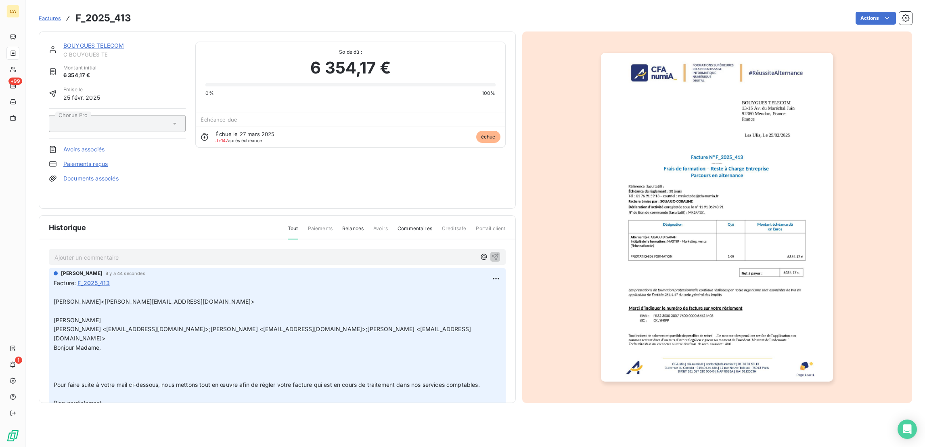
click at [98, 42] on link "BOUYGUES TELECOM" at bounding box center [93, 45] width 61 height 7
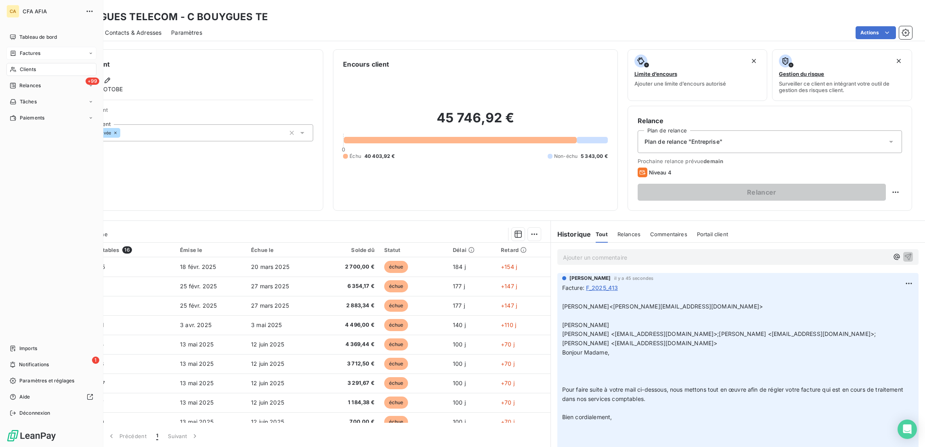
click at [14, 50] on div "Factures" at bounding box center [25, 53] width 31 height 7
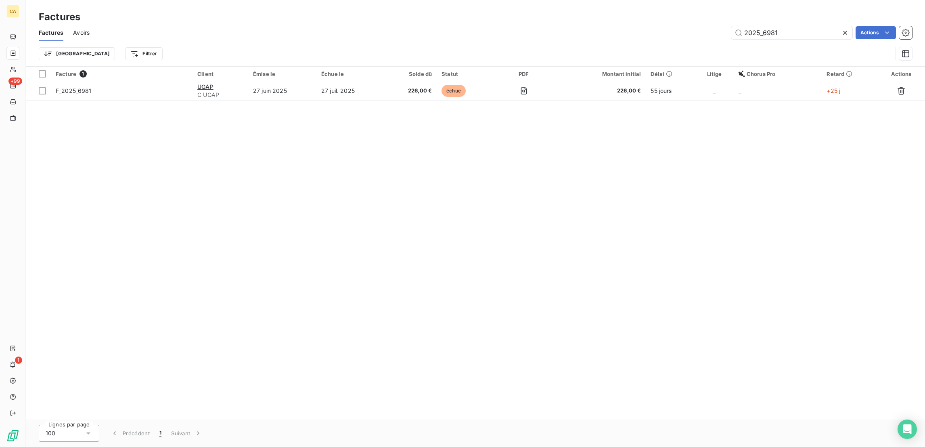
type input "2025_6981"
click at [327, 90] on div "Facture 1 Client Émise le Échue le Solde dû Statut PDF Montant initial Délai Li…" at bounding box center [475, 243] width 899 height 353
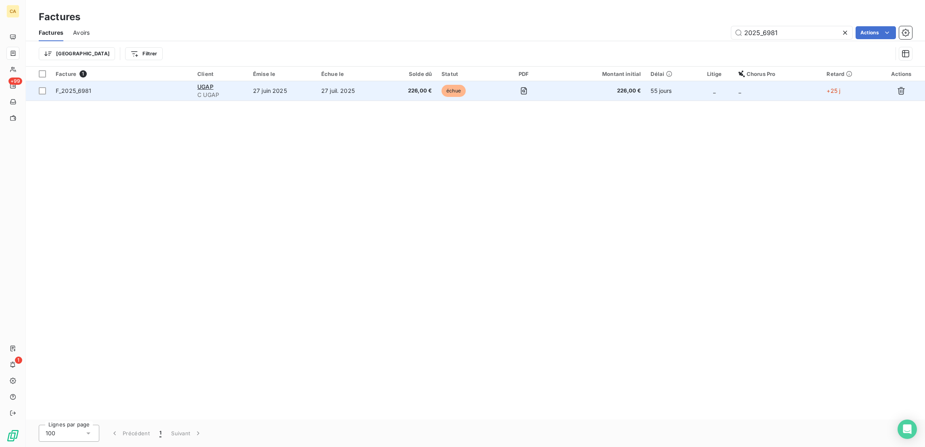
click at [325, 81] on td "27 juil. 2025" at bounding box center [351, 90] width 68 height 19
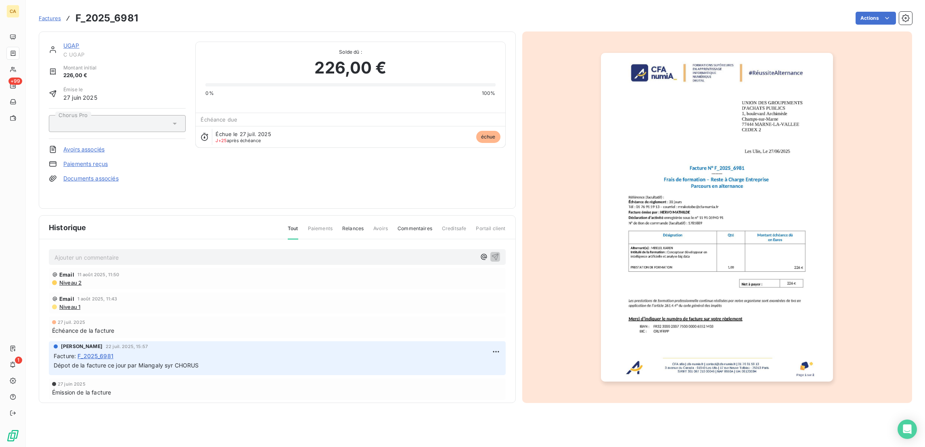
click at [61, 34] on div "UGAP C UGAP Montant initial 226,00 € Émise le [DATE] Chorus Pro Avoirs associés…" at bounding box center [277, 119] width 477 height 177
click at [63, 42] on link "UGAP" at bounding box center [71, 45] width 16 height 7
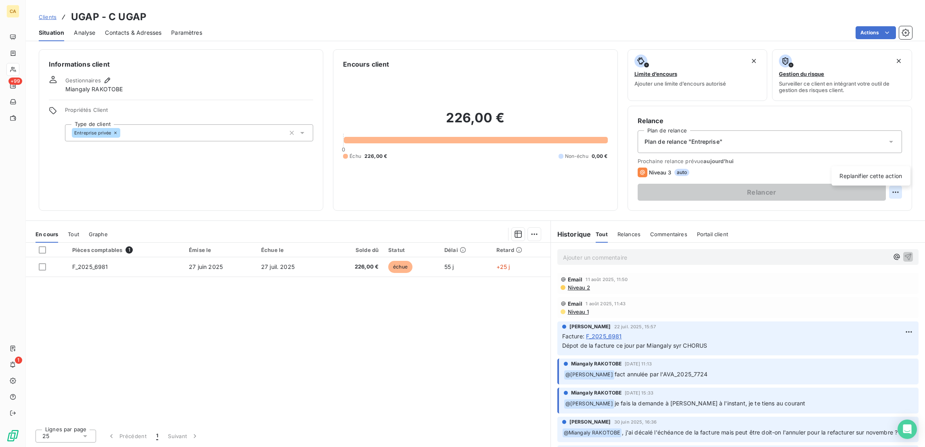
click at [897, 159] on html "CA +99 1 Clients UGAP - C UGAP Situation Analyse Contacts & Adresses Paramètres…" at bounding box center [462, 223] width 925 height 447
drag, startPoint x: 899, startPoint y: 172, endPoint x: 895, endPoint y: 174, distance: 4.7
click at [898, 172] on div "Replanifier cette action" at bounding box center [871, 176] width 72 height 13
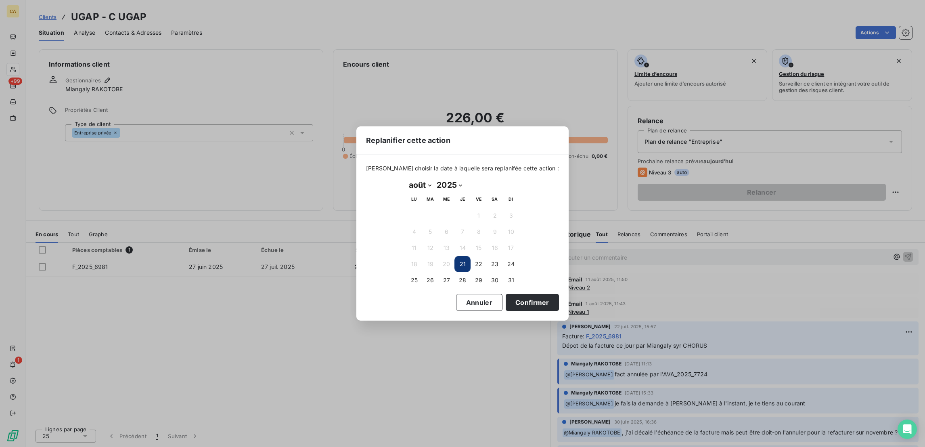
click at [422, 180] on select "janvier février mars avril mai juin juillet août septembre octobre novembre déc…" at bounding box center [420, 184] width 28 height 13
select select "11"
click at [406, 179] on select "janvier février mars avril mai juin juillet août septembre octobre novembre déc…" at bounding box center [420, 184] width 28 height 13
click at [447, 284] on button "31" at bounding box center [446, 280] width 16 height 16
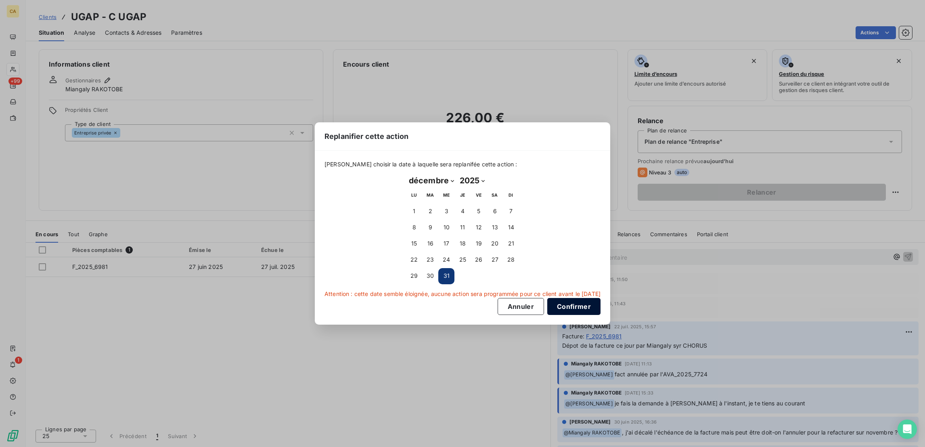
click at [547, 303] on button "Confirmer" at bounding box center [573, 306] width 53 height 17
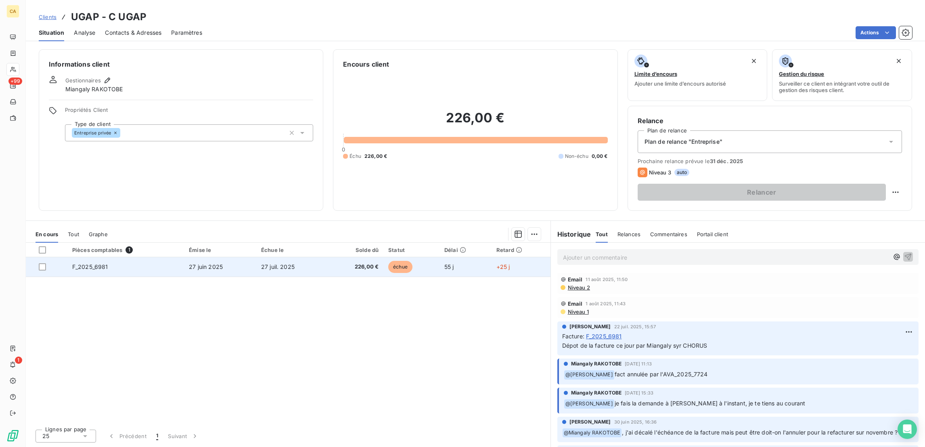
click at [252, 257] on td "27 juin 2025" at bounding box center [220, 266] width 72 height 19
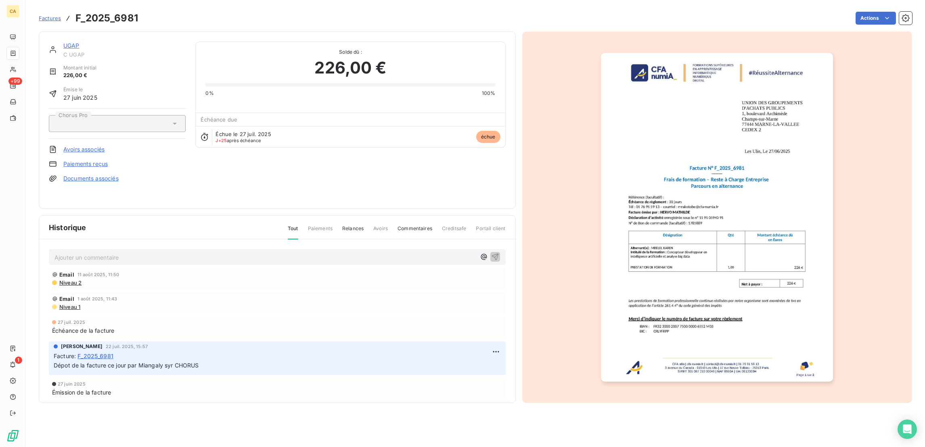
click at [147, 252] on p "Ajouter un commentaire ﻿" at bounding box center [265, 257] width 421 height 10
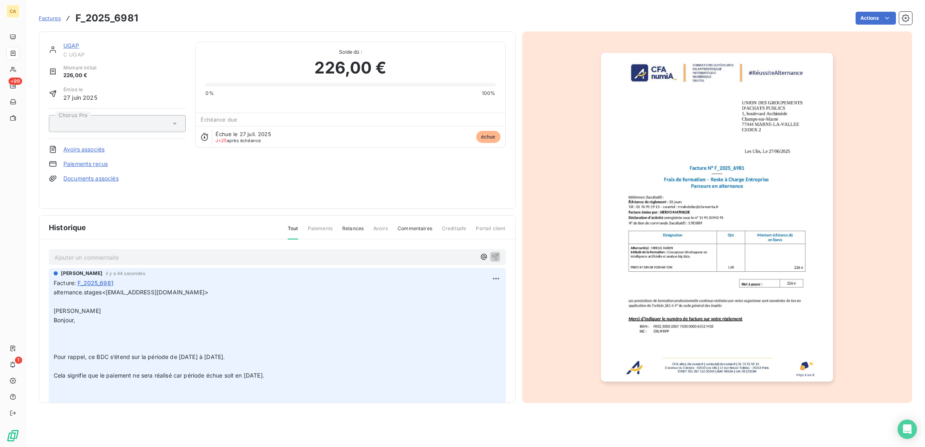
click at [63, 42] on link "UGAP" at bounding box center [71, 45] width 16 height 7
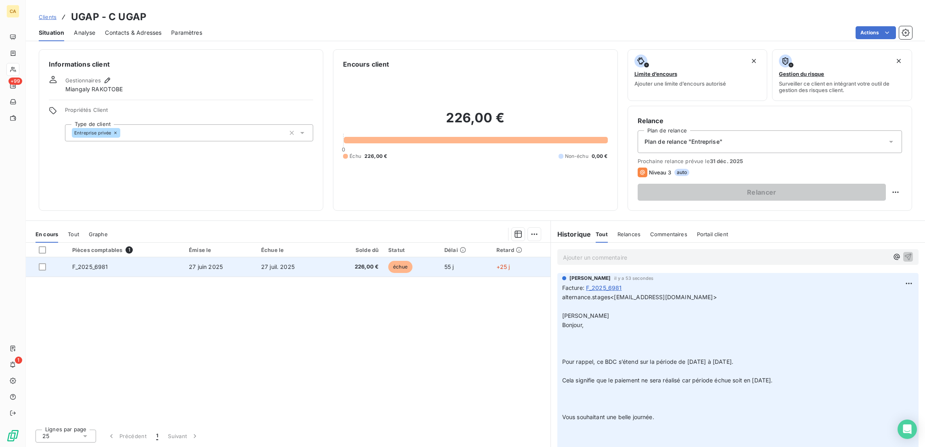
click at [212, 263] on span "27 juin 2025" at bounding box center [206, 266] width 34 height 7
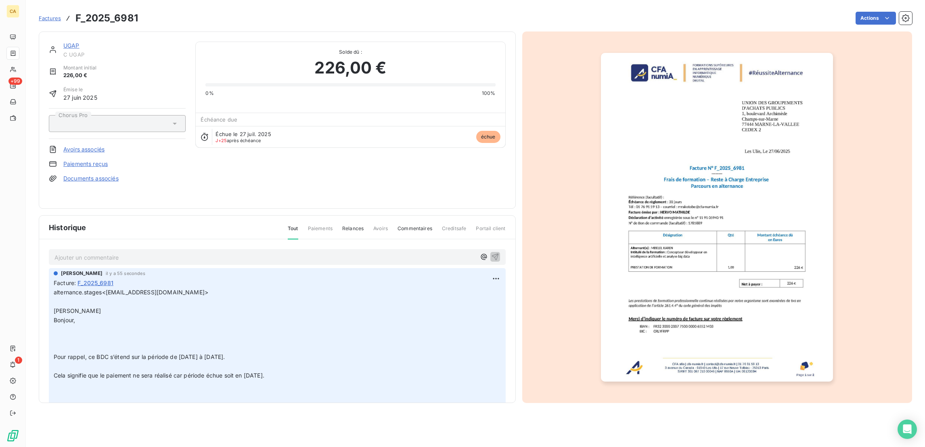
click at [880, 11] on html "CA +99 1 Factures F_2025_6981 Actions UGAP C UGAP Montant initial 226,00 € Émis…" at bounding box center [462, 223] width 925 height 447
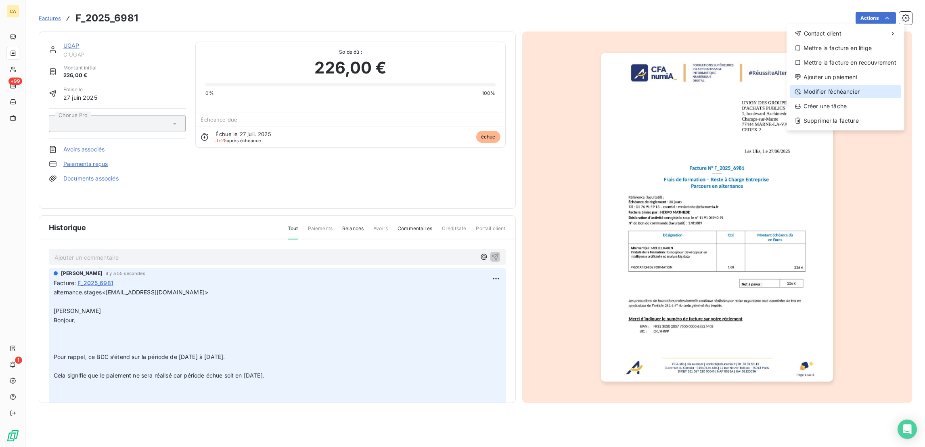
click at [840, 85] on div "Modifier l’échéancier" at bounding box center [845, 91] width 111 height 13
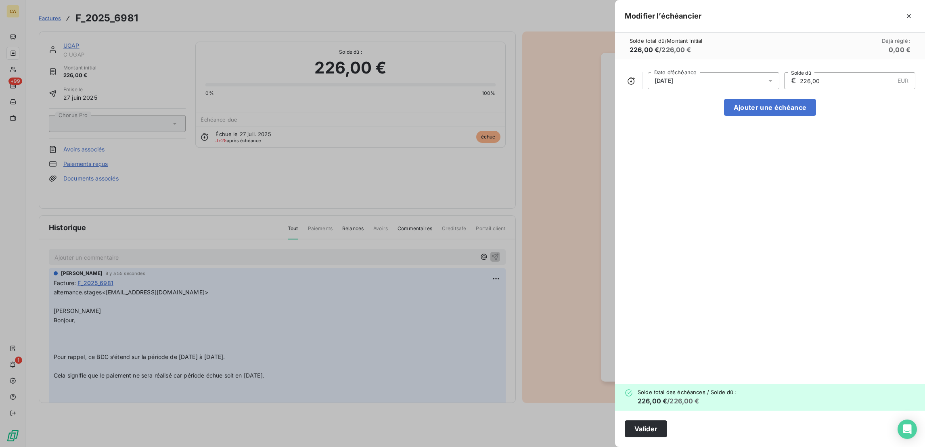
click at [673, 78] on span "[DATE]" at bounding box center [664, 81] width 19 height 6
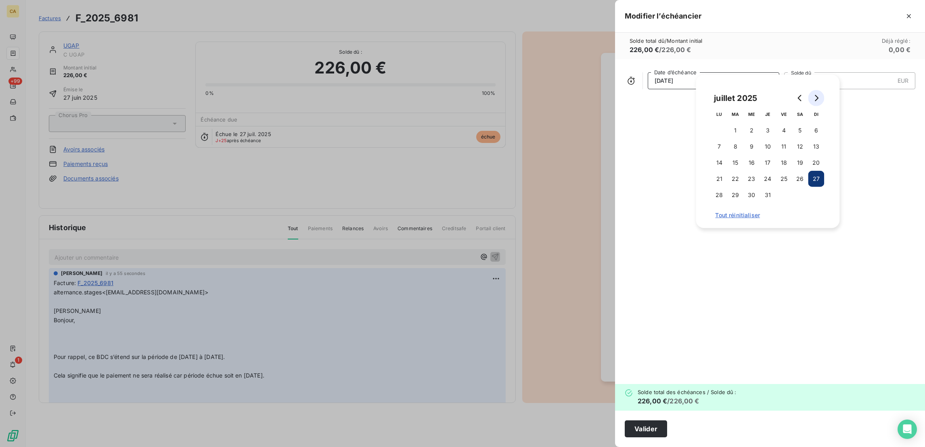
click at [813, 97] on icon "Go to next month" at bounding box center [816, 98] width 6 height 6
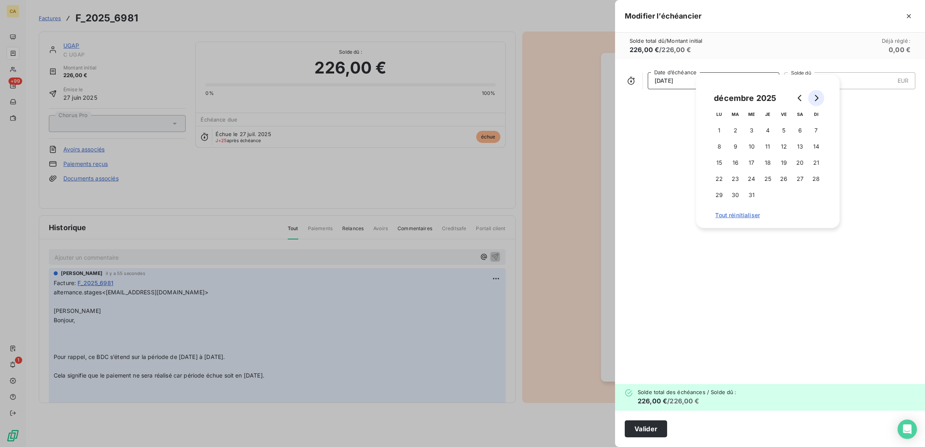
click at [813, 97] on icon "Go to next month" at bounding box center [816, 98] width 6 height 6
click at [782, 159] on button "16" at bounding box center [784, 163] width 16 height 16
click at [876, 111] on div "[DATE] Date d’échéance € 226,00 EUR Solde dû Ajouter une échéance" at bounding box center [770, 221] width 310 height 325
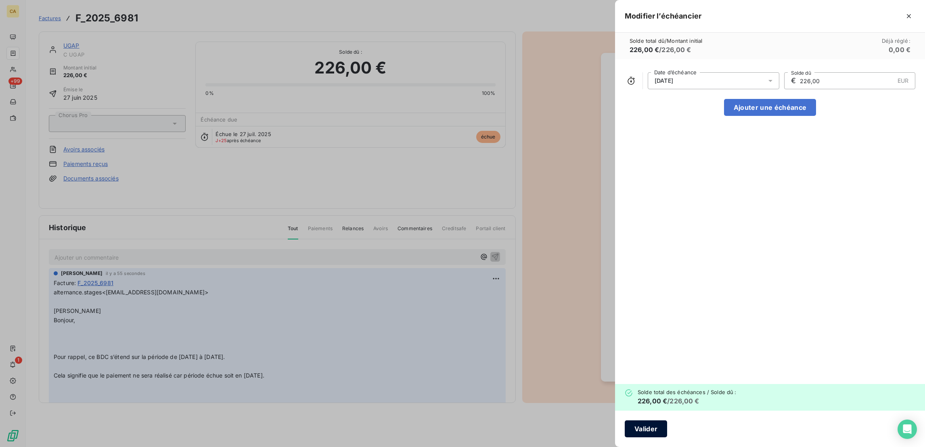
click at [667, 427] on button "Valider" at bounding box center [646, 428] width 42 height 17
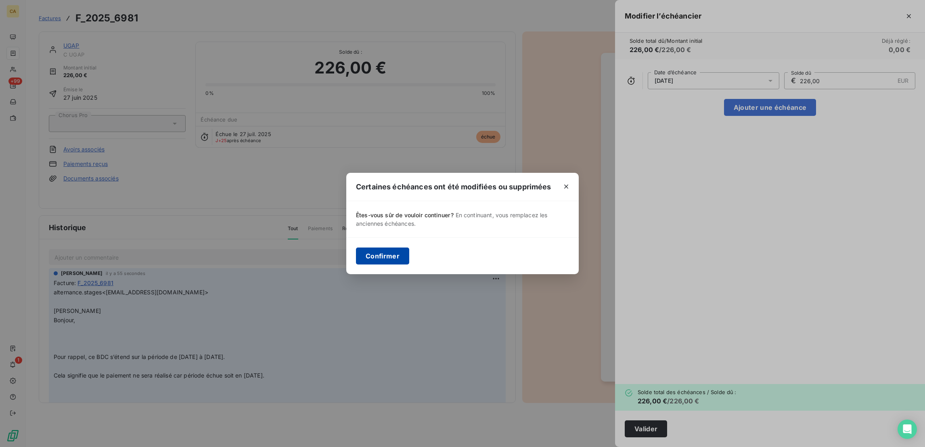
click at [409, 256] on button "Confirmer" at bounding box center [382, 255] width 53 height 17
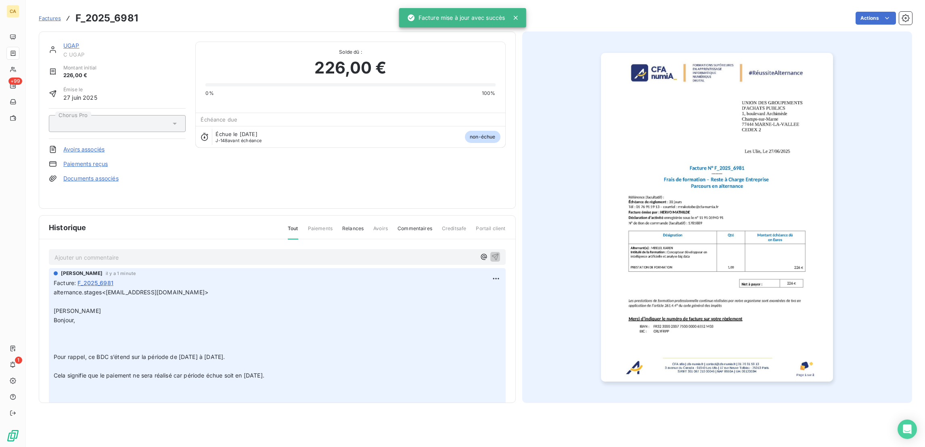
click at [63, 42] on link "UGAP" at bounding box center [71, 45] width 16 height 7
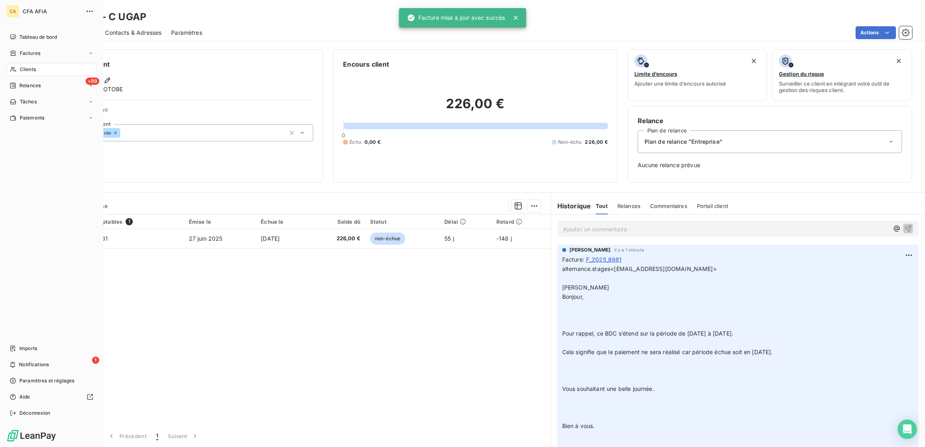
click at [31, 66] on span "Clients" at bounding box center [28, 69] width 16 height 7
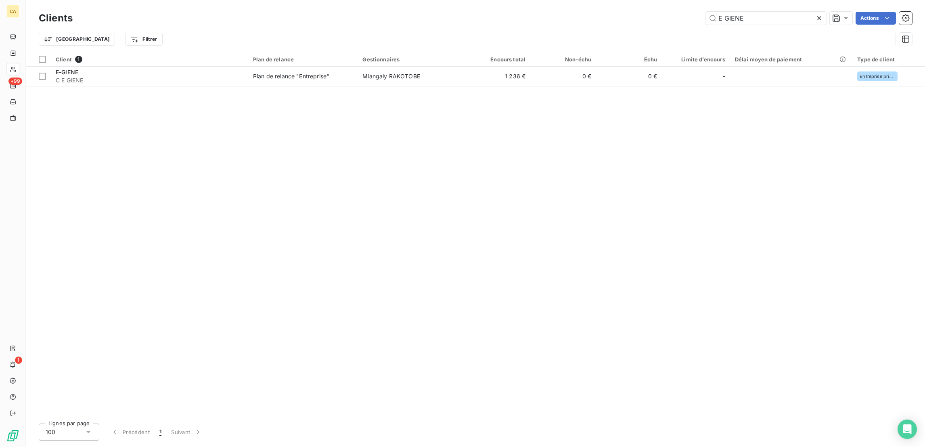
drag, startPoint x: 767, startPoint y: 16, endPoint x: 692, endPoint y: 21, distance: 75.2
click at [692, 21] on div "E GIENE Actions" at bounding box center [497, 18] width 830 height 13
type input "sofren"
click at [465, 58] on th "Encours total" at bounding box center [498, 59] width 66 height 15
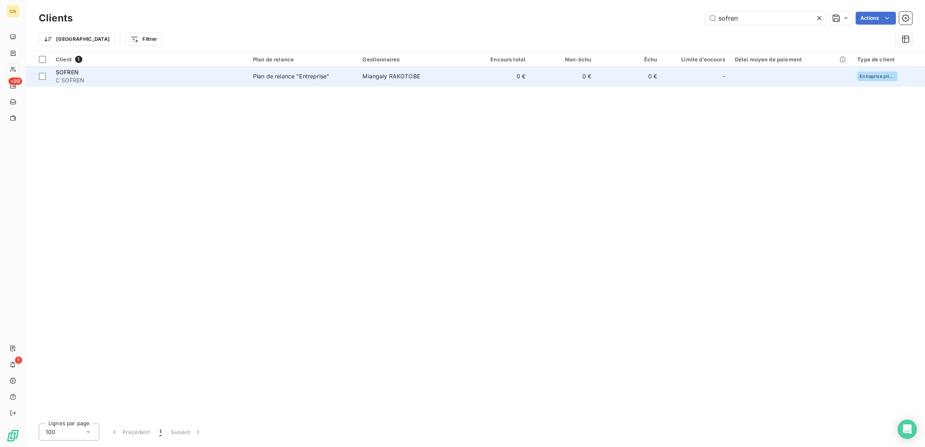
click at [465, 67] on td "0 €" at bounding box center [498, 76] width 66 height 19
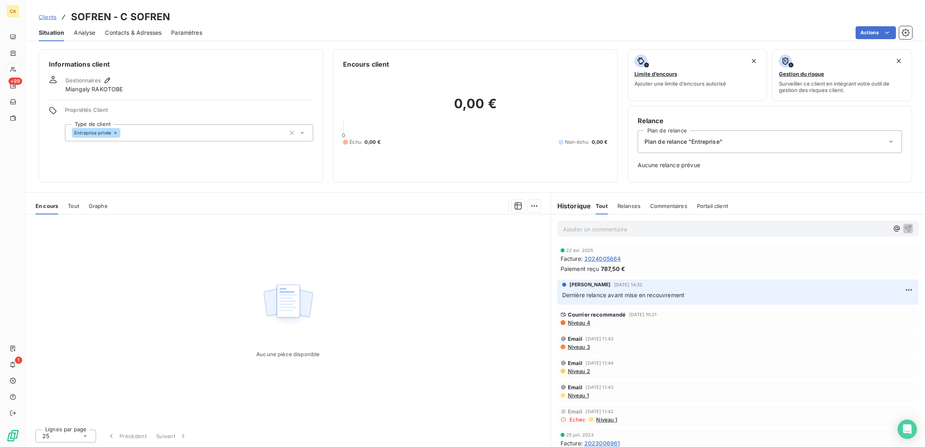
click at [68, 197] on div "Tout" at bounding box center [73, 205] width 11 height 17
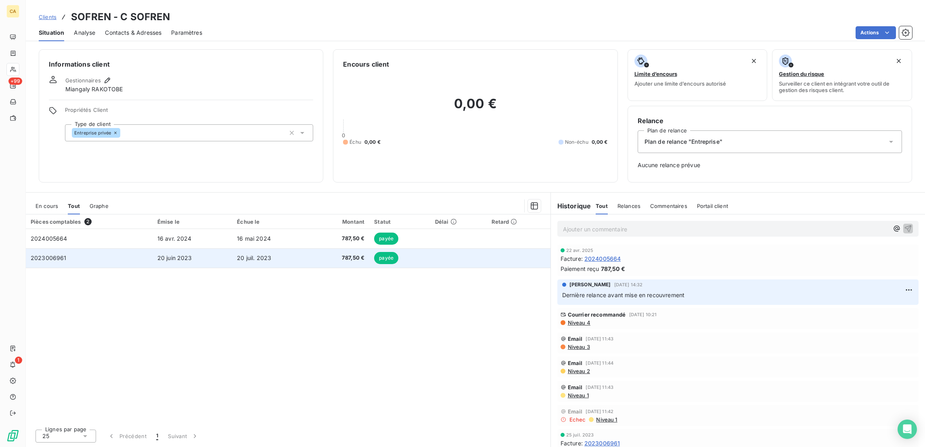
click at [54, 254] on span "2023006961" at bounding box center [49, 257] width 36 height 7
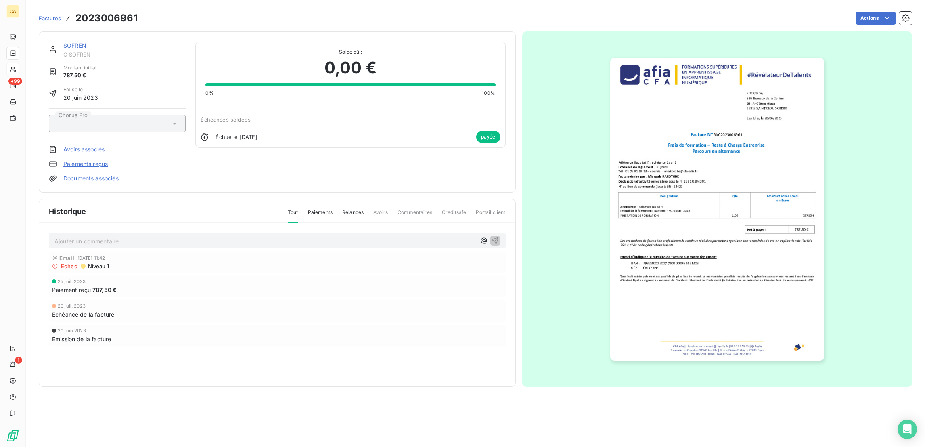
click at [65, 42] on link "SOFREN" at bounding box center [74, 45] width 23 height 7
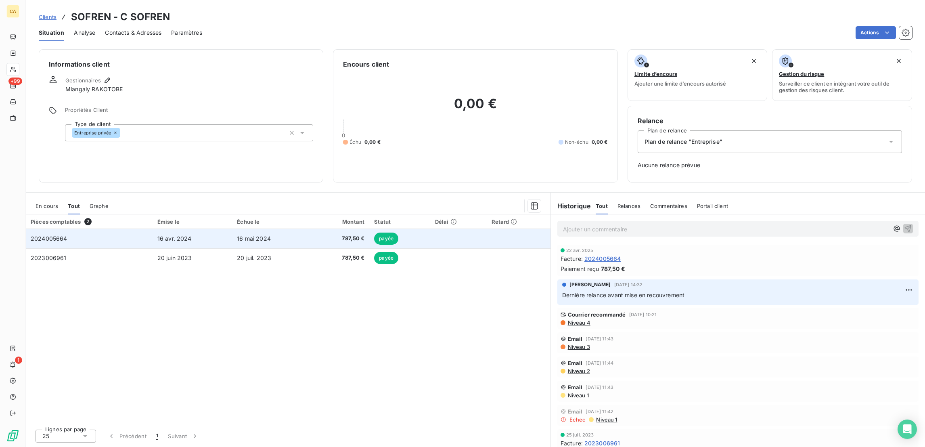
click at [55, 235] on span "2024005664" at bounding box center [49, 238] width 37 height 7
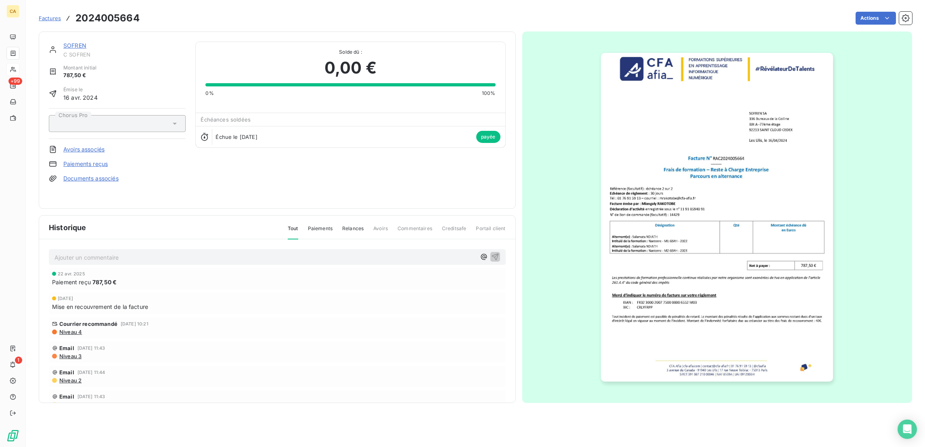
click at [63, 42] on link "SOFREN" at bounding box center [74, 45] width 23 height 7
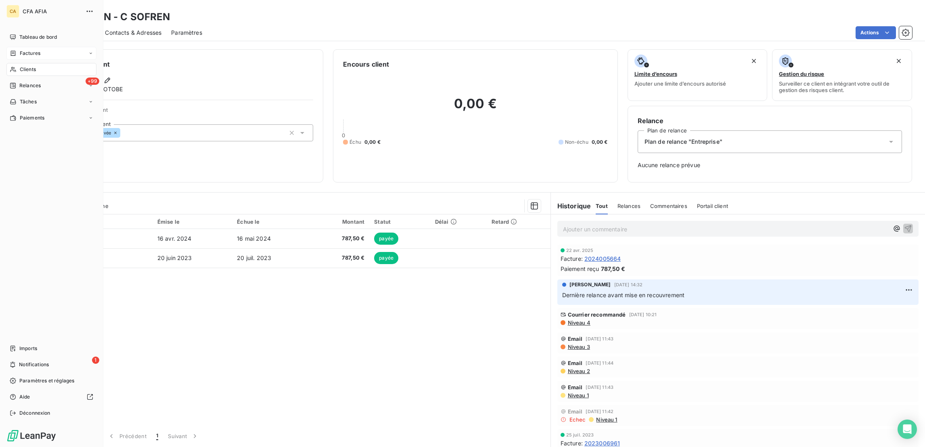
click at [13, 50] on icon at bounding box center [13, 53] width 7 height 6
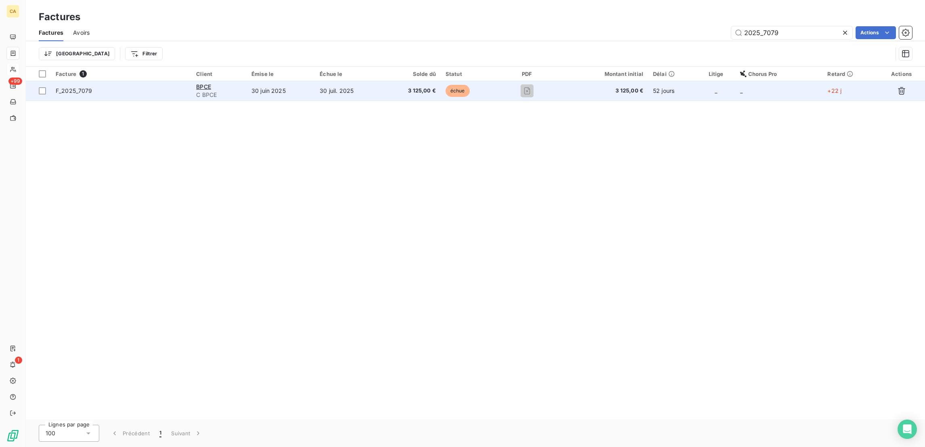
type input "2025_7079"
click at [382, 81] on td "30 juil. 2025" at bounding box center [349, 90] width 68 height 19
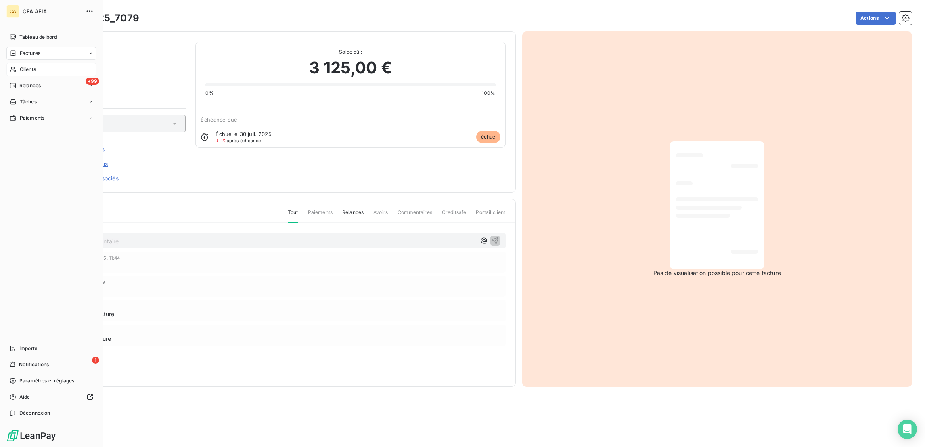
click at [10, 50] on icon at bounding box center [13, 53] width 7 height 6
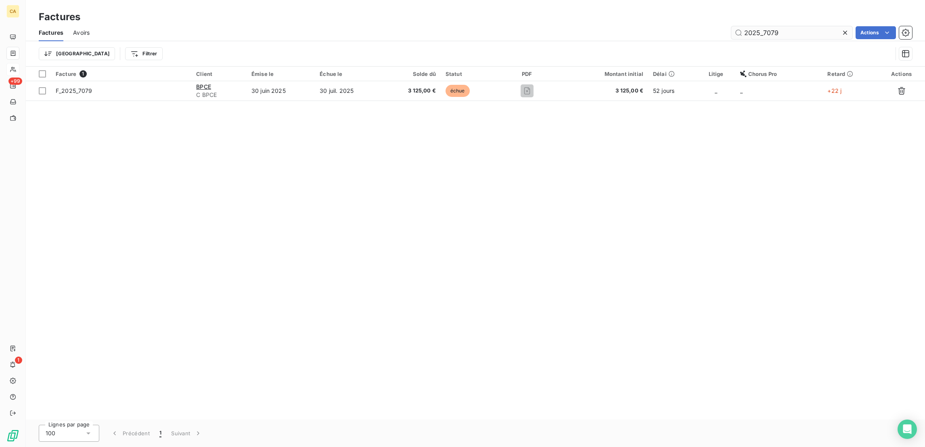
click at [788, 27] on input "2025_7079" at bounding box center [792, 32] width 121 height 13
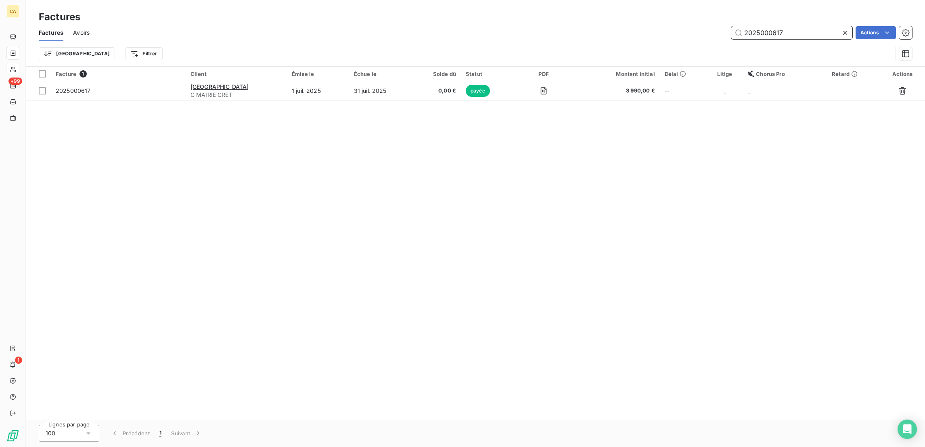
drag, startPoint x: 797, startPoint y: 27, endPoint x: 765, endPoint y: 30, distance: 32.4
click at [765, 30] on input "2025000617" at bounding box center [792, 32] width 121 height 13
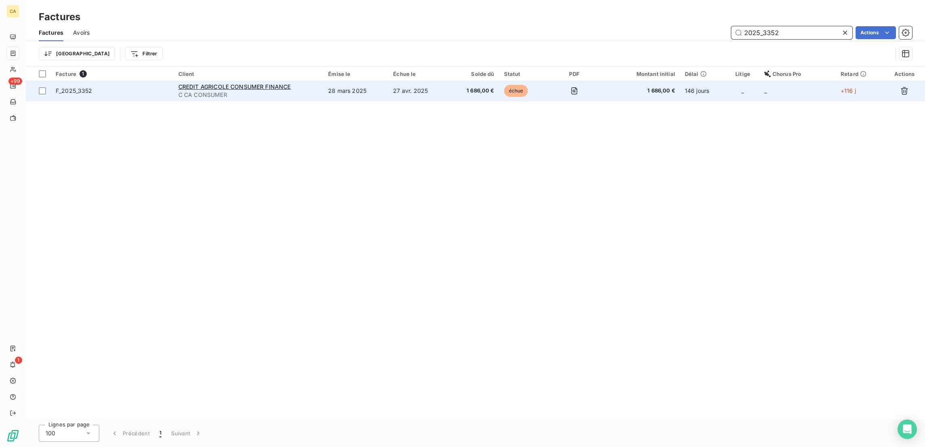
type input "2025_3352"
click at [347, 81] on td "28 mars 2025" at bounding box center [355, 90] width 65 height 19
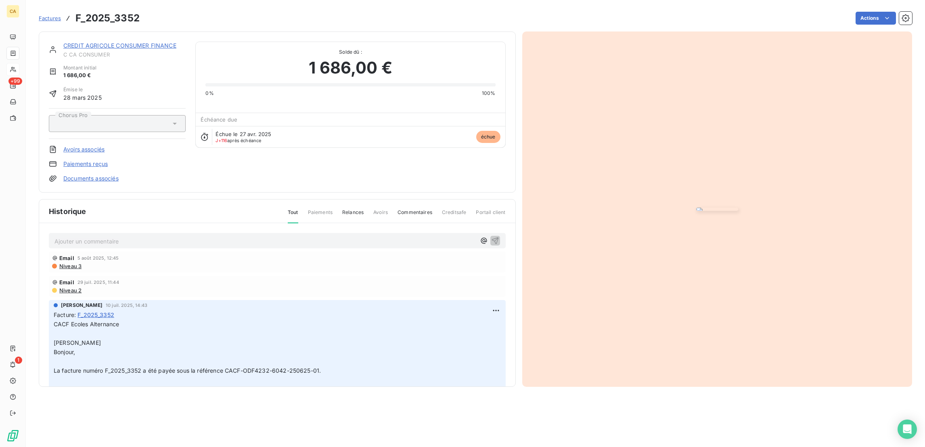
click at [115, 42] on link "CREDIT AGRICOLE CONSUMER FINANCE" at bounding box center [119, 45] width 113 height 7
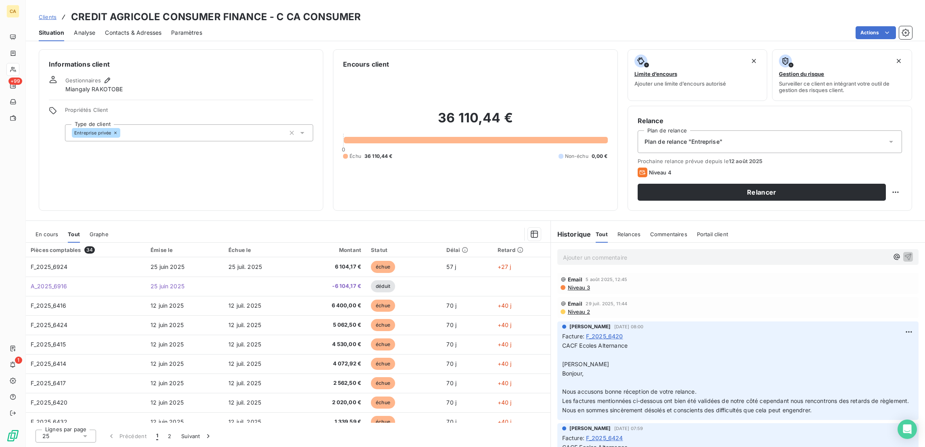
drag, startPoint x: 23, startPoint y: 195, endPoint x: 38, endPoint y: 195, distance: 15.4
click at [26, 226] on div "En cours Tout Graphe" at bounding box center [288, 234] width 525 height 17
click at [40, 231] on span "En cours" at bounding box center [47, 234] width 23 height 6
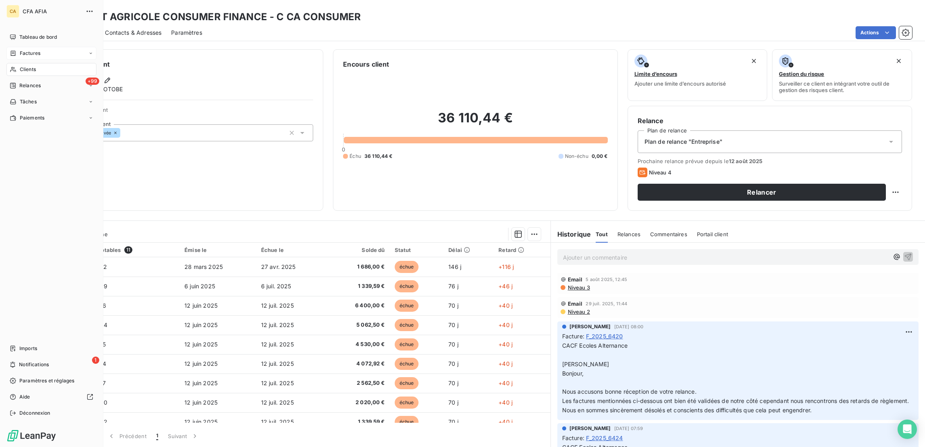
drag, startPoint x: 15, startPoint y: 43, endPoint x: 27, endPoint y: 43, distance: 12.1
click at [15, 50] on div "Factures" at bounding box center [25, 53] width 31 height 7
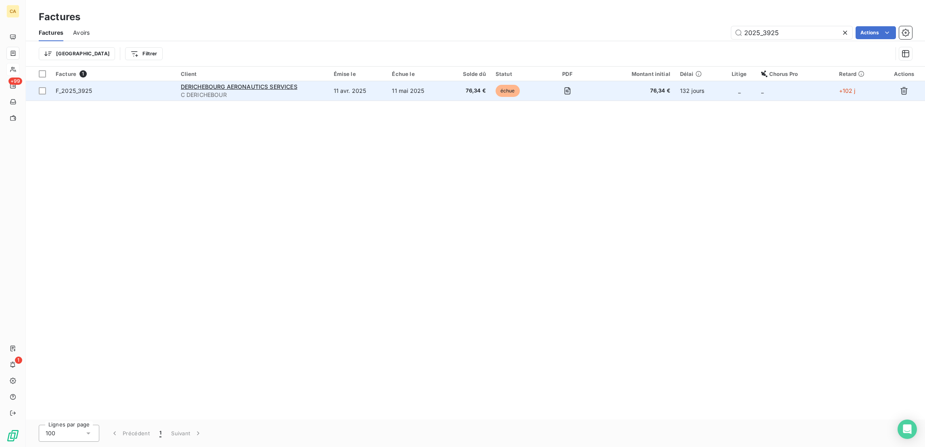
type input "2025_3925"
click at [358, 81] on td "11 avr. 2025" at bounding box center [358, 90] width 59 height 19
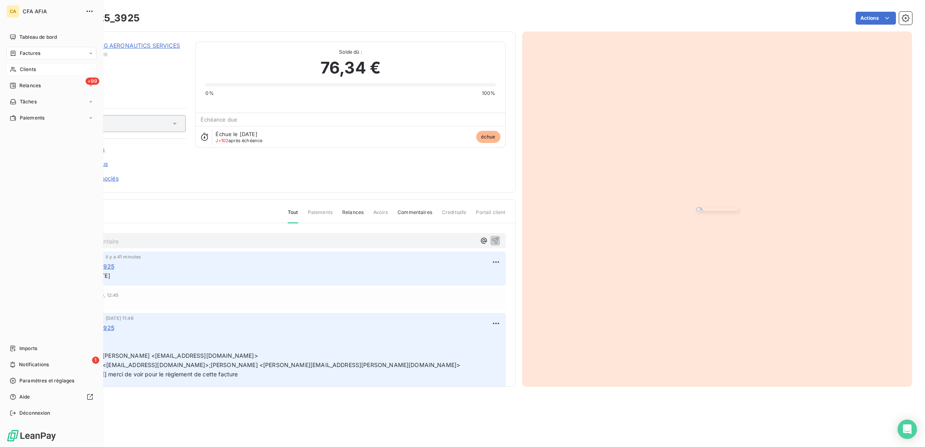
click at [13, 66] on icon at bounding box center [13, 69] width 7 height 6
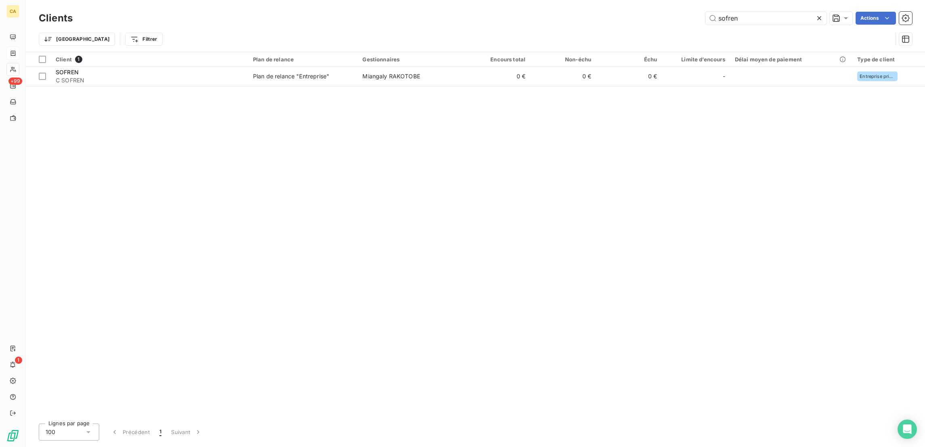
click at [764, 27] on div "Trier Filtrer" at bounding box center [476, 39] width 874 height 25
click at [763, 19] on input "sofren" at bounding box center [766, 18] width 121 height 13
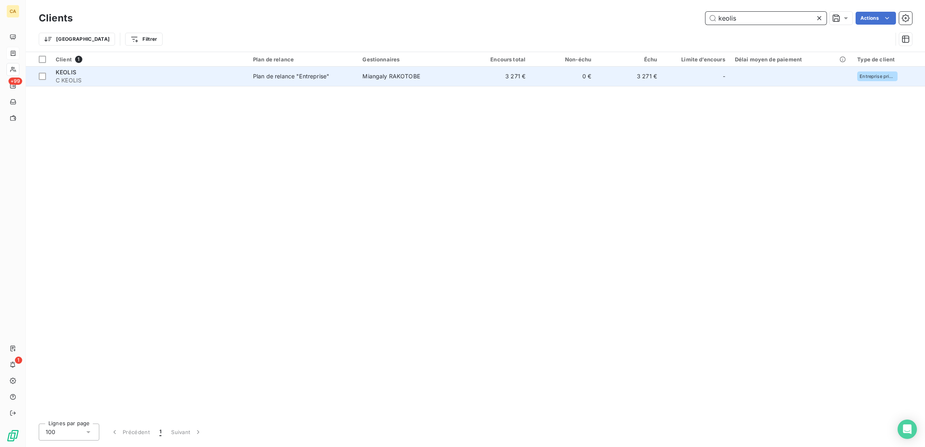
type input "keolis"
click at [430, 72] on td "Miangaly RAKOTOBE" at bounding box center [411, 76] width 107 height 19
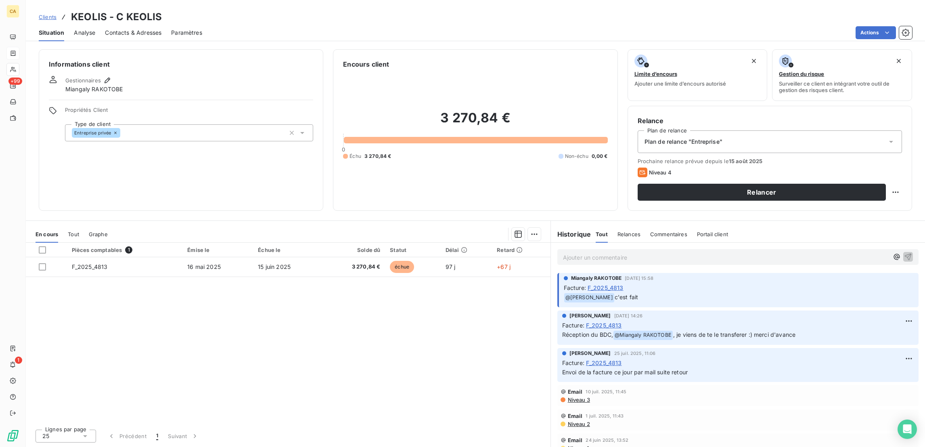
click at [116, 24] on div "Contacts & Adresses" at bounding box center [133, 32] width 57 height 17
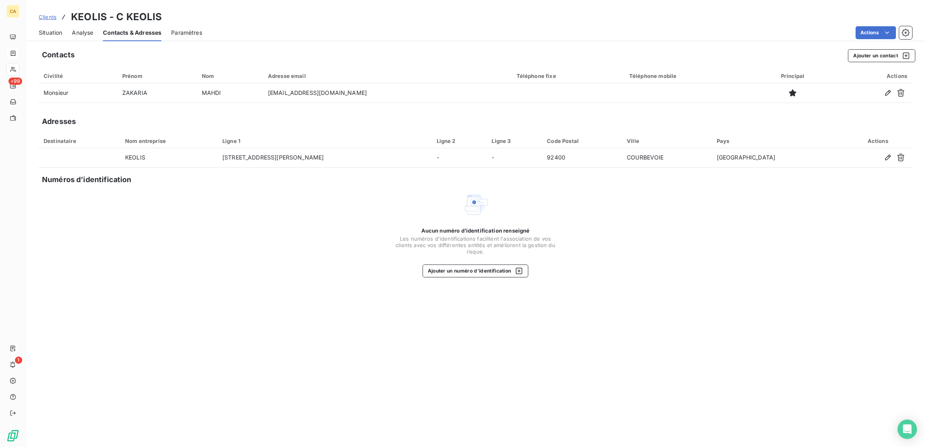
click at [43, 29] on span "Situation" at bounding box center [50, 33] width 23 height 8
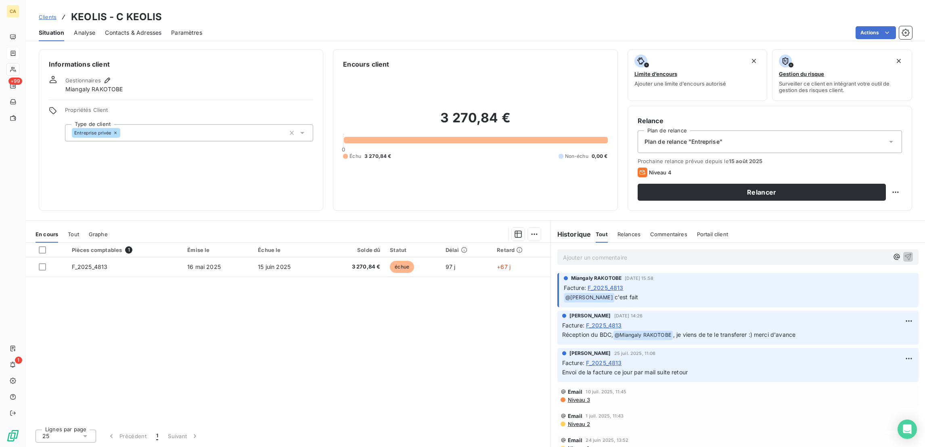
click at [195, 257] on div at bounding box center [217, 257] width 71 height 0
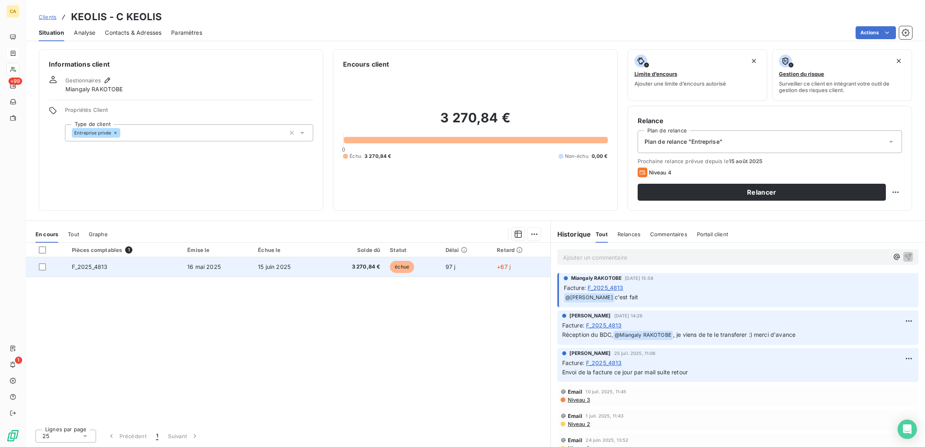
click at [187, 263] on span "16 mai 2025" at bounding box center [204, 266] width 34 height 7
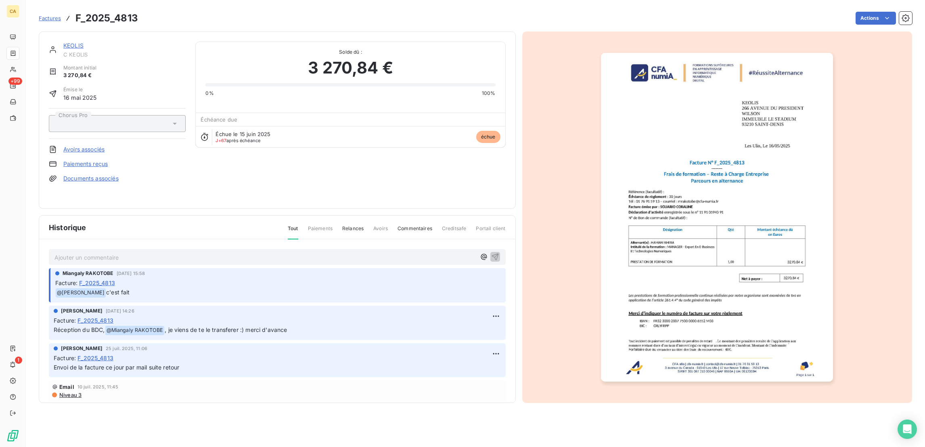
click at [67, 42] on link "KEOLIS" at bounding box center [73, 45] width 20 height 7
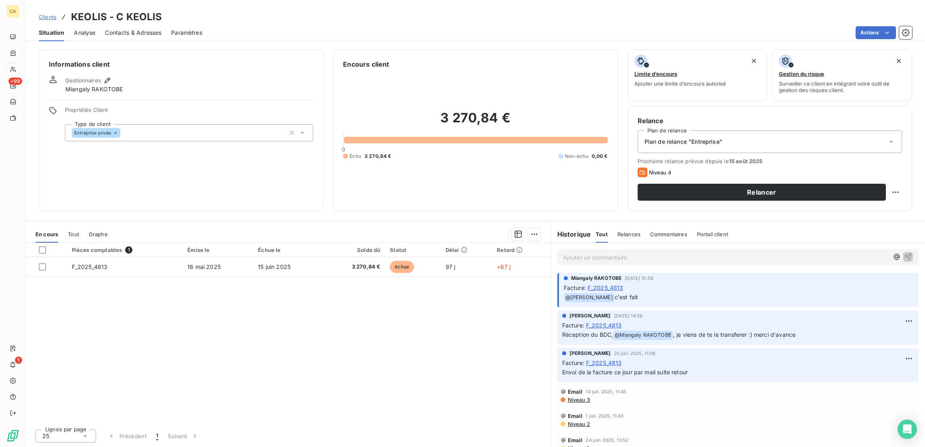
click at [258, 243] on div "Pièces comptables 1 Émise le Échue le Solde dû Statut Délai Retard F_2025_4813 …" at bounding box center [288, 333] width 525 height 180
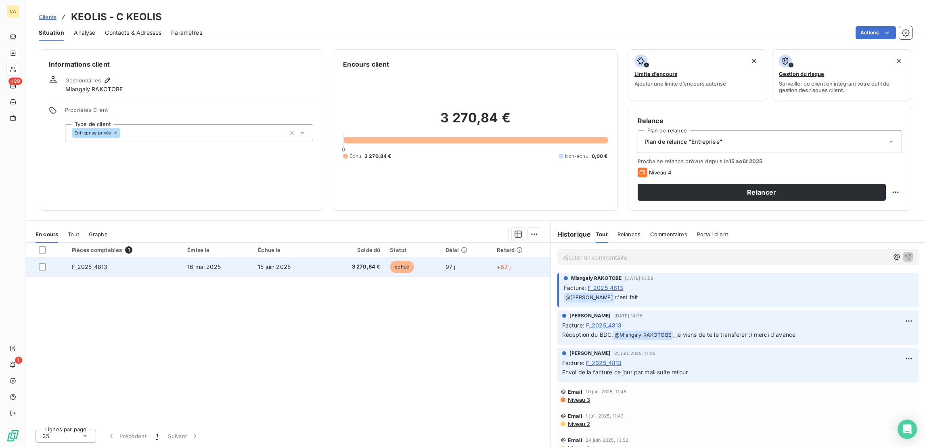
drag, startPoint x: 258, startPoint y: 233, endPoint x: 262, endPoint y: 224, distance: 9.2
click at [258, 243] on div "Pièces comptables 1 Émise le Échue le Solde dû Statut Délai Retard F_2025_4813 …" at bounding box center [288, 333] width 525 height 180
click at [262, 263] on span "15 juin 2025" at bounding box center [274, 266] width 33 height 7
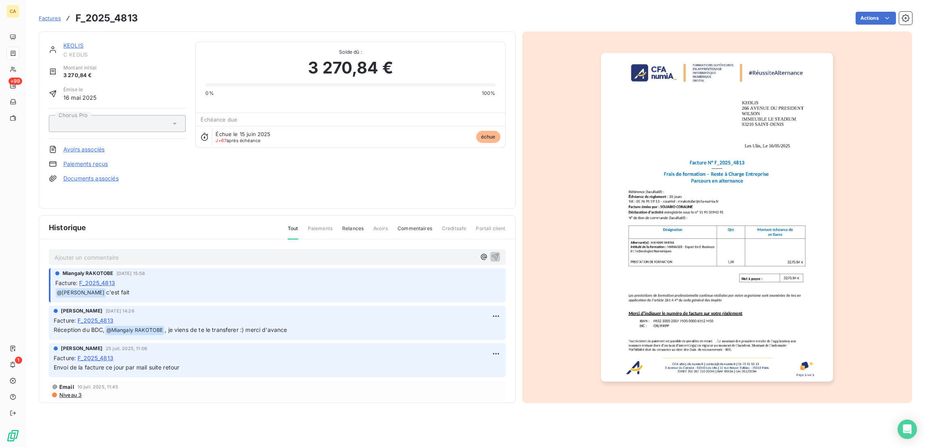
click at [734, 170] on img "button" at bounding box center [717, 217] width 232 height 329
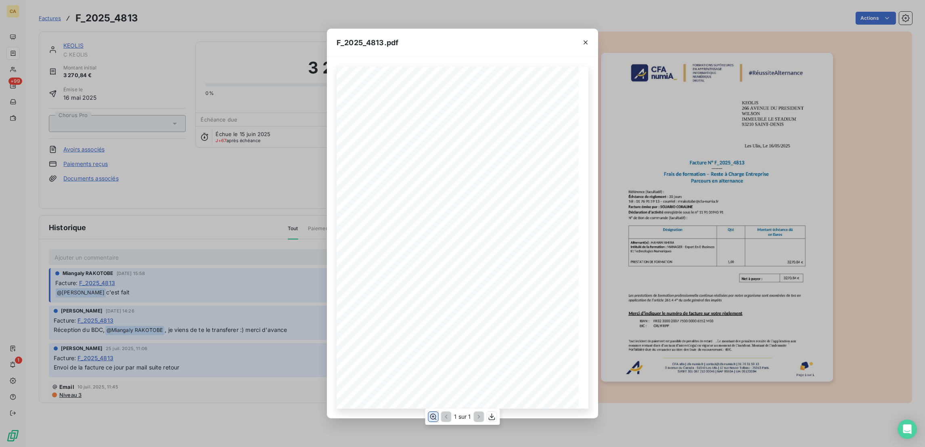
click at [432, 420] on button "button" at bounding box center [433, 417] width 10 height 10
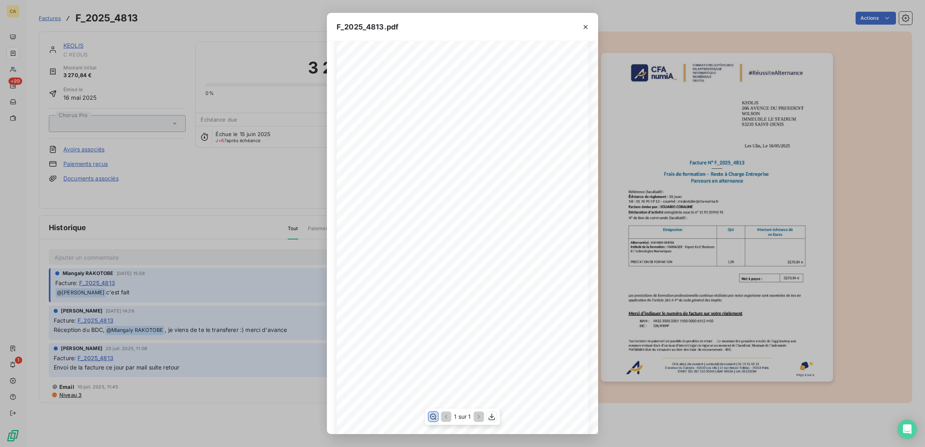
scroll to position [121, 0]
drag, startPoint x: 54, startPoint y: 52, endPoint x: 12, endPoint y: 44, distance: 43.3
click at [51, 51] on div "F_2025_4813.pdf CFA afia | [DOMAIN_NAME] | [EMAIL_ADDRESS][DOMAIN_NAME] | 01 76…" at bounding box center [462, 223] width 925 height 447
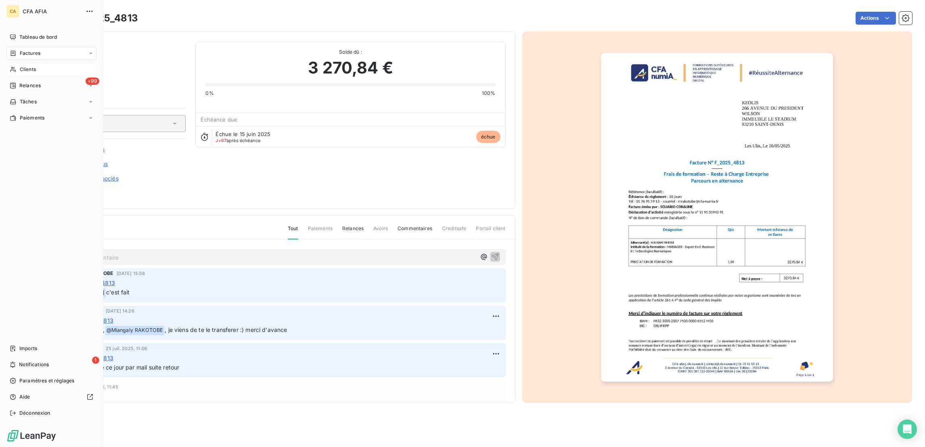
click at [10, 63] on div "Clients" at bounding box center [51, 69] width 90 height 13
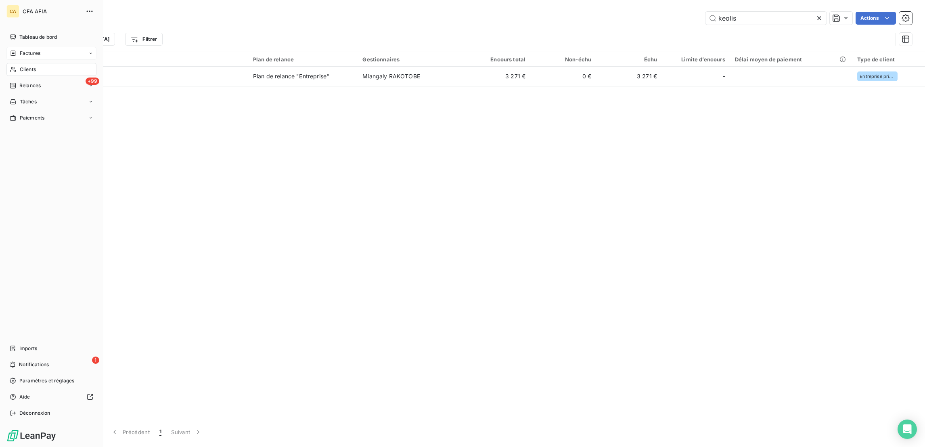
click at [27, 47] on div "Factures" at bounding box center [51, 53] width 90 height 13
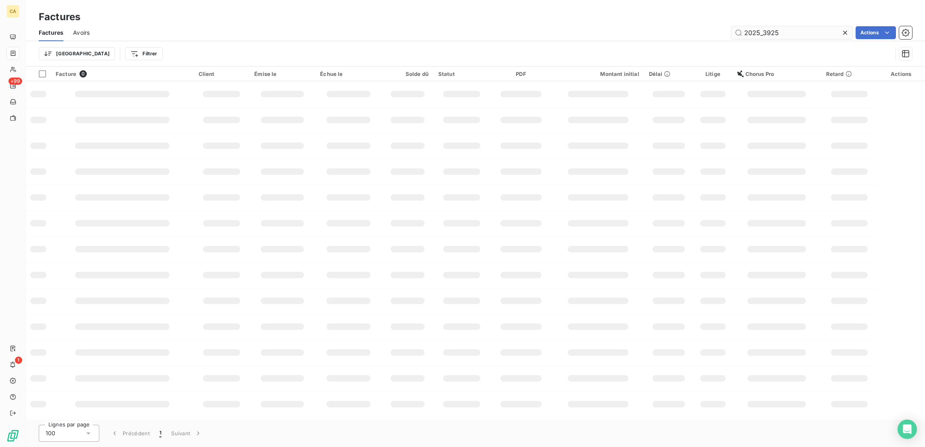
click at [778, 26] on input "2025_3925" at bounding box center [792, 32] width 121 height 13
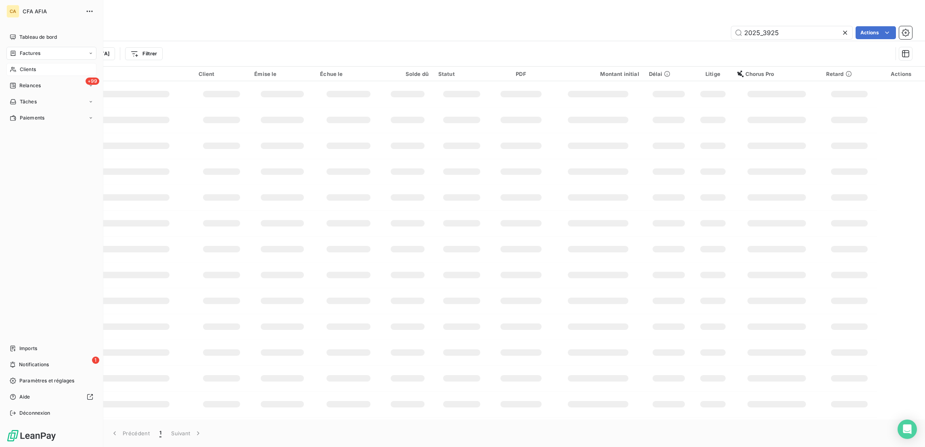
click at [26, 66] on span "Clients" at bounding box center [28, 69] width 16 height 7
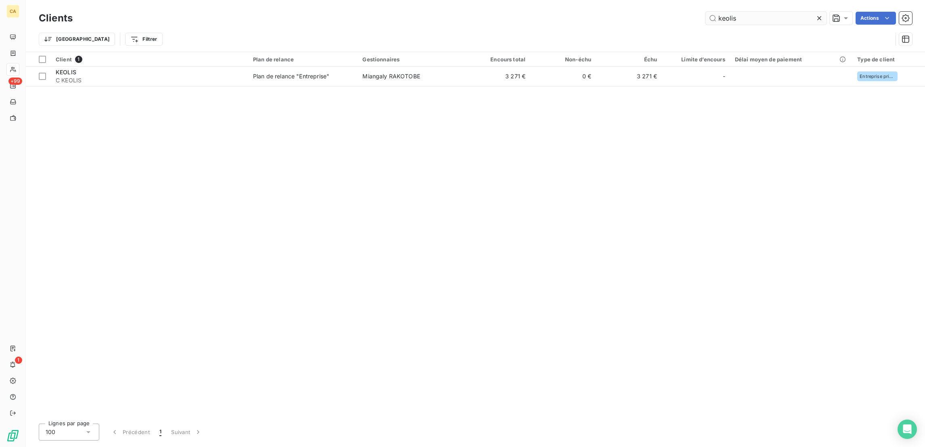
click at [771, 20] on input "keolis" at bounding box center [766, 18] width 121 height 13
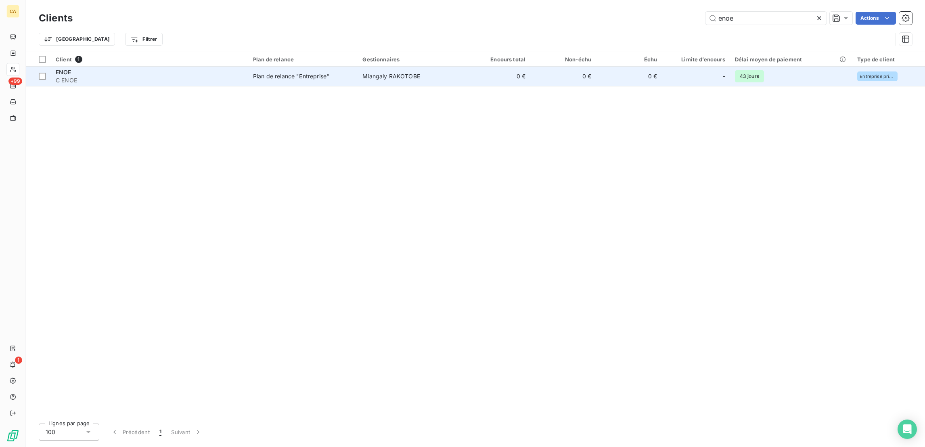
type input "enoe"
click at [549, 68] on td "0 €" at bounding box center [563, 76] width 66 height 19
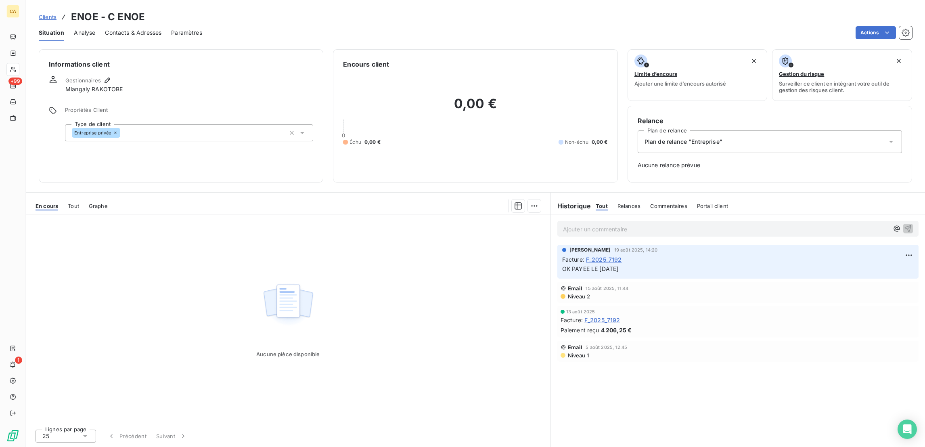
click at [126, 31] on div "Contacts & Adresses" at bounding box center [133, 32] width 57 height 17
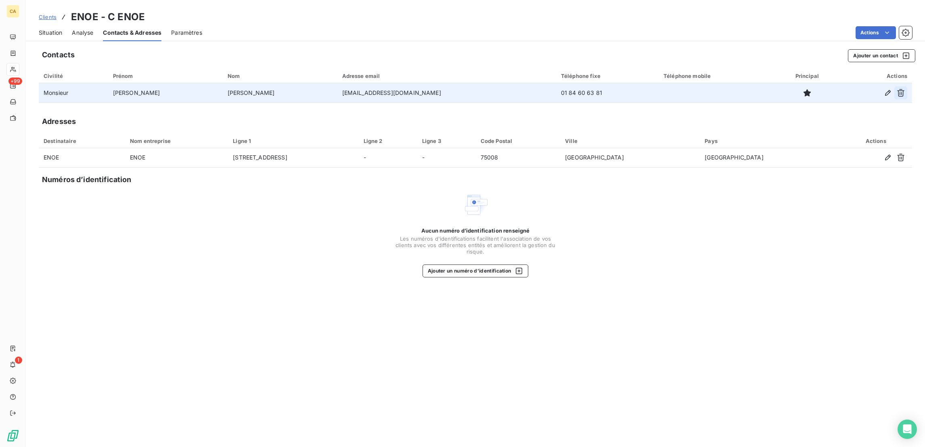
click at [905, 89] on icon "button" at bounding box center [900, 93] width 7 height 8
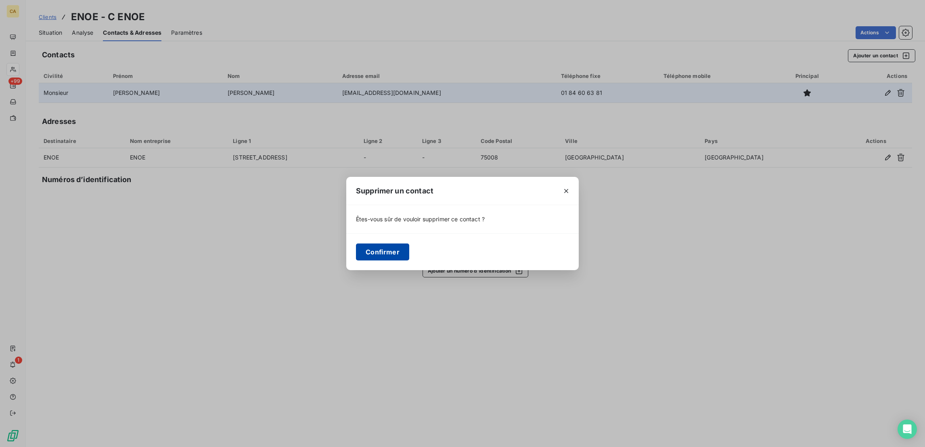
click at [409, 254] on button "Confirmer" at bounding box center [382, 251] width 53 height 17
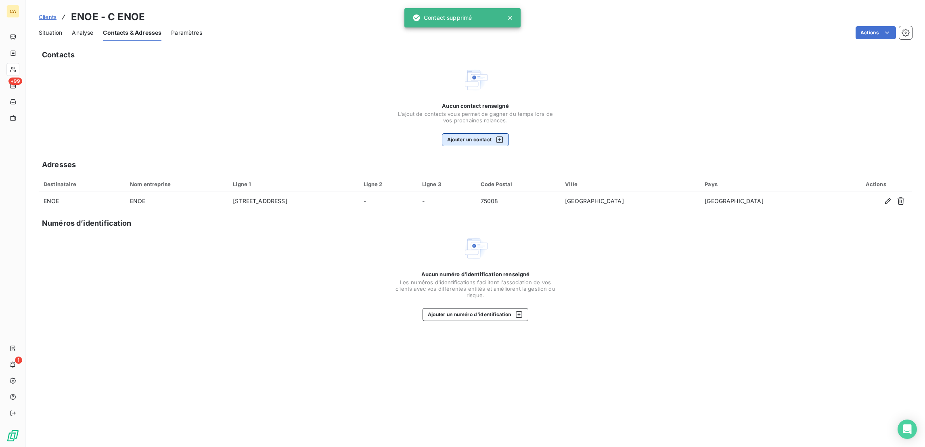
click at [451, 133] on button "Ajouter un contact" at bounding box center [475, 139] width 67 height 13
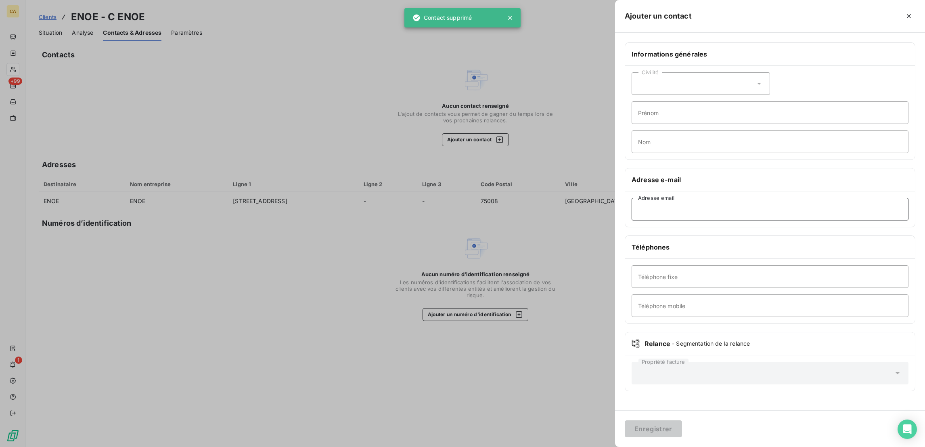
click at [782, 198] on input "Adresse email" at bounding box center [770, 209] width 277 height 23
paste input "[EMAIL_ADDRESS][DOMAIN_NAME]"
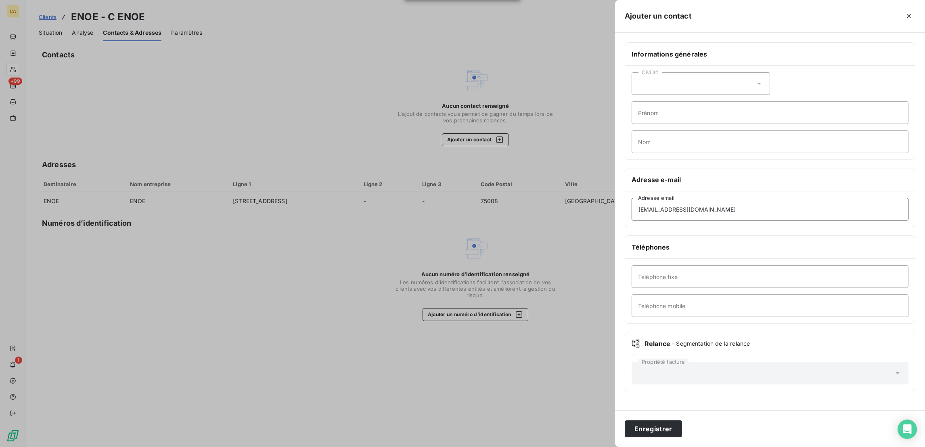
type input "[EMAIL_ADDRESS][DOMAIN_NAME]"
click at [737, 66] on div "Civilité Prénom Nom" at bounding box center [770, 113] width 290 height 94
click at [731, 72] on div "Civilité" at bounding box center [701, 83] width 138 height 23
click at [672, 115] on span "Monsieur" at bounding box center [660, 119] width 24 height 8
click at [721, 103] on input "Prénom" at bounding box center [770, 112] width 277 height 23
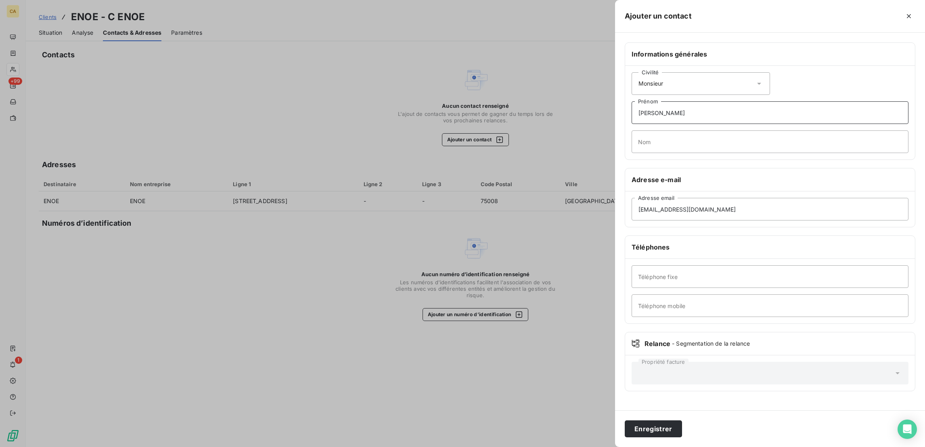
type input "[PERSON_NAME]"
click at [625, 420] on button "Enregistrer" at bounding box center [653, 428] width 57 height 17
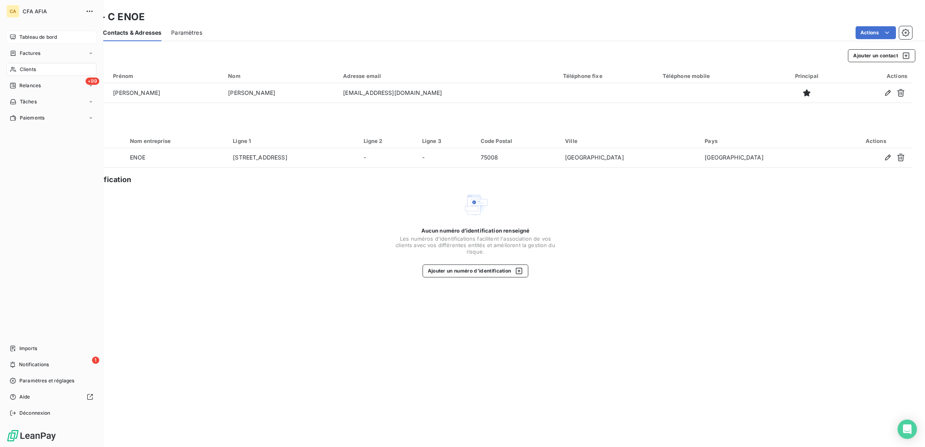
click at [15, 36] on div "Tableau de bord" at bounding box center [51, 37] width 90 height 13
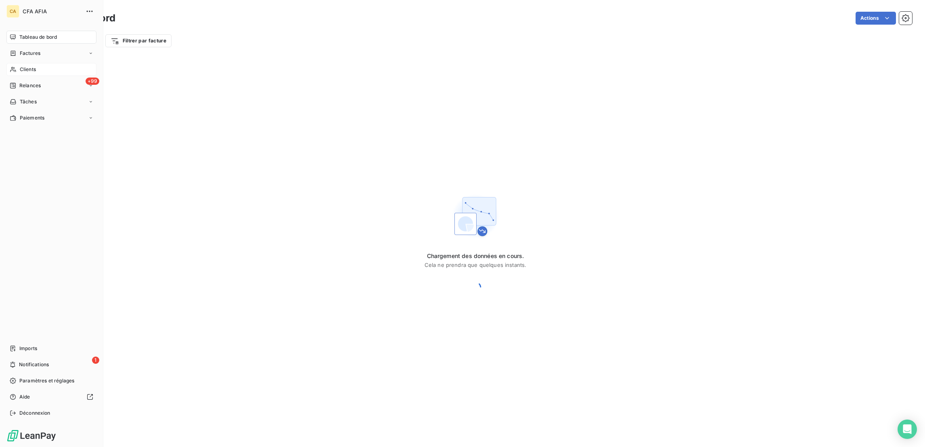
click at [15, 50] on div "Factures" at bounding box center [25, 53] width 31 height 7
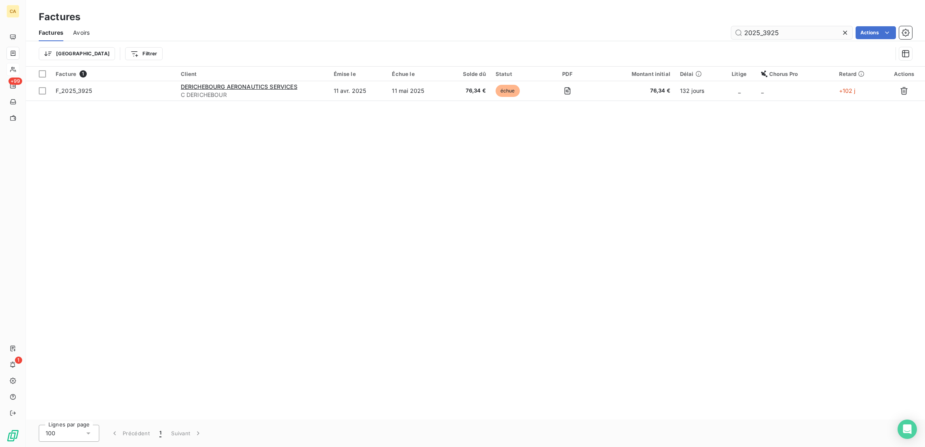
click at [784, 31] on input "2025_3925" at bounding box center [792, 32] width 121 height 13
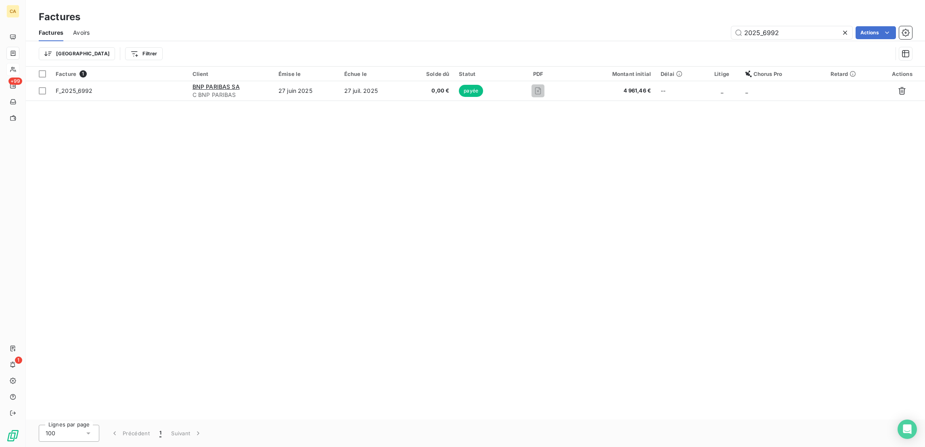
type input "2025_6992"
click at [361, 92] on div "Facture 1 Client Émise le Échue le Solde dû Statut PDF Montant initial Délai Li…" at bounding box center [475, 243] width 899 height 353
click at [362, 87] on div "Facture 1 Client Émise le Échue le Solde dû Statut PDF Montant initial Délai Li…" at bounding box center [475, 243] width 899 height 353
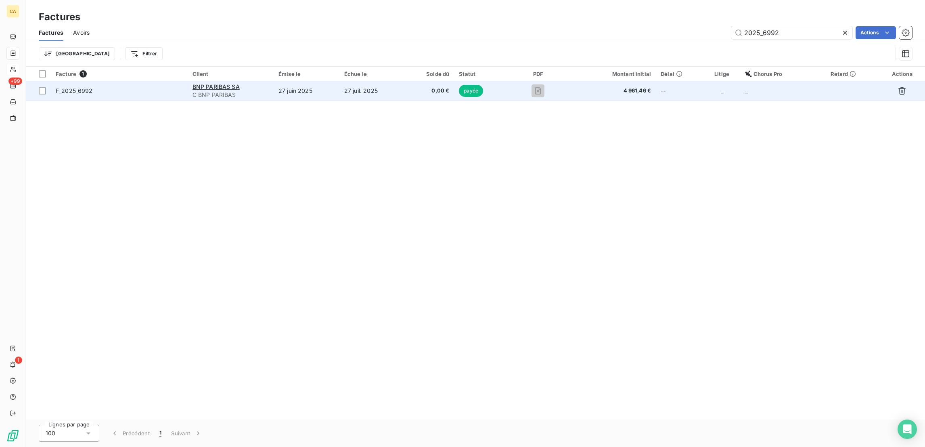
click at [362, 82] on td "27 juil. 2025" at bounding box center [372, 90] width 65 height 19
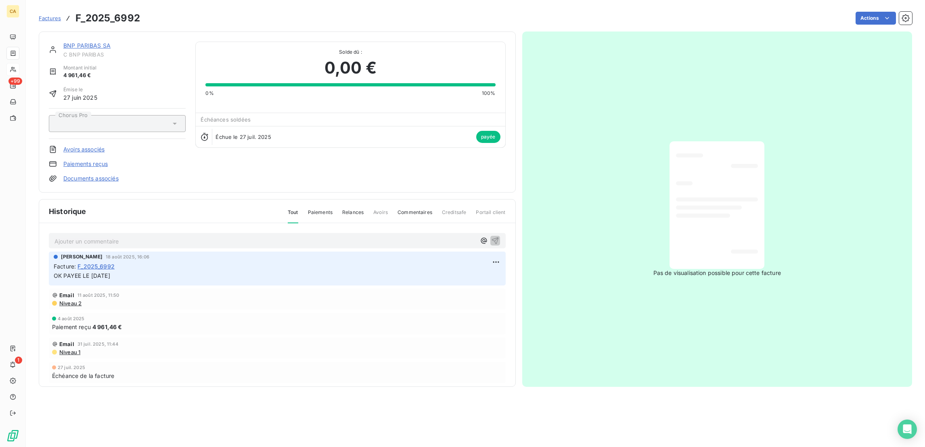
click at [72, 34] on div "BNP PARIBAS SA C BNP PARIBAS Montant initial 4 961,46 € Émise le [DATE] Chorus …" at bounding box center [277, 111] width 477 height 161
click at [72, 42] on link "BNP PARIBAS SA" at bounding box center [86, 45] width 47 height 7
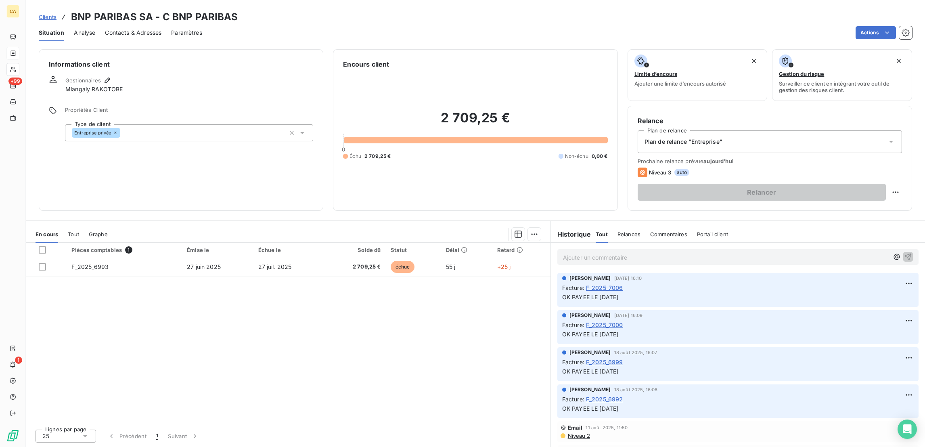
drag, startPoint x: 13, startPoint y: 39, endPoint x: 52, endPoint y: 39, distance: 39.6
click at [12, 47] on div at bounding box center [12, 53] width 13 height 13
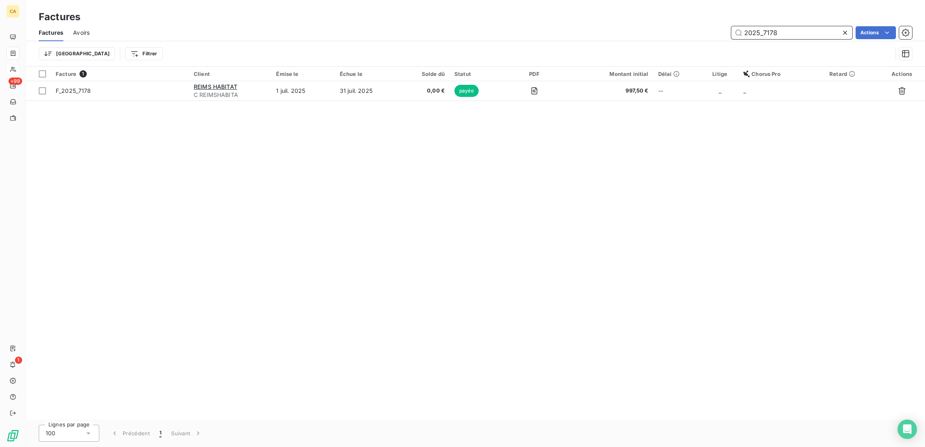
click at [790, 26] on input "2025_7178" at bounding box center [792, 32] width 121 height 13
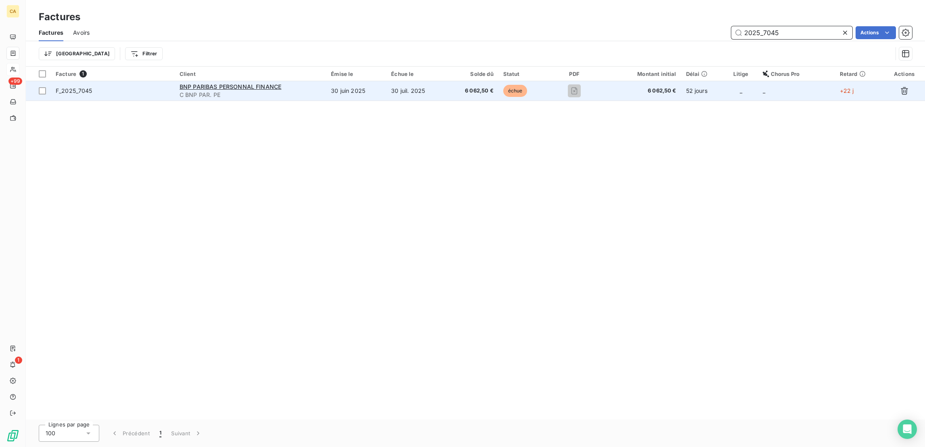
type input "2025_7045"
click at [358, 82] on td "30 juin 2025" at bounding box center [356, 90] width 60 height 19
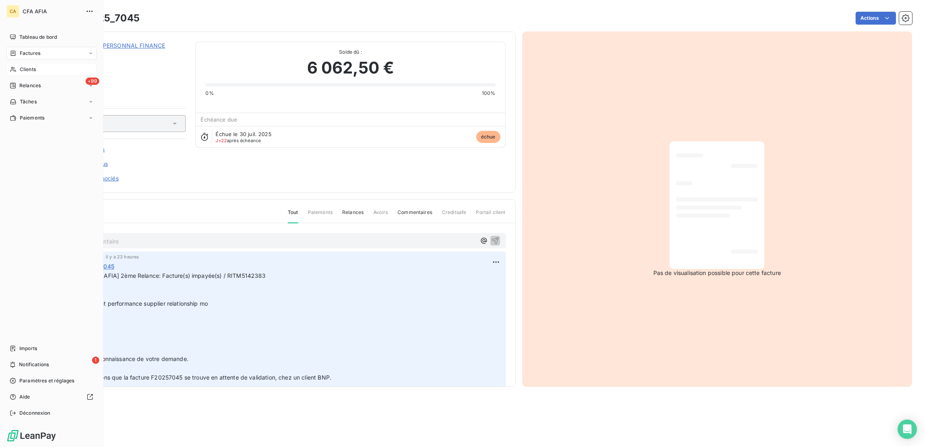
click at [21, 50] on span "Factures" at bounding box center [30, 53] width 21 height 7
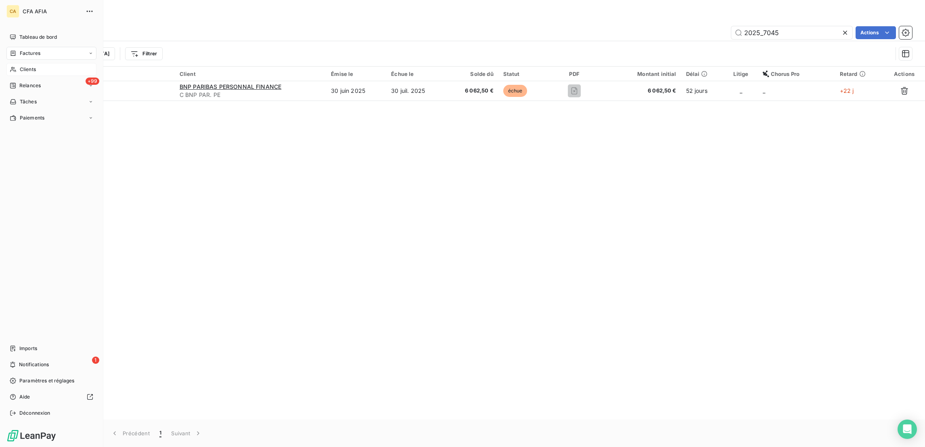
click at [20, 66] on span "Clients" at bounding box center [28, 69] width 16 height 7
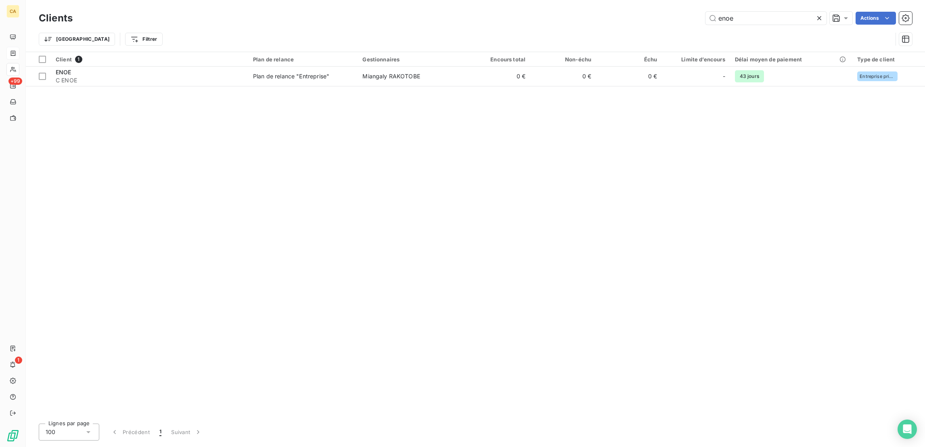
click at [772, 27] on div "Trier Filtrer" at bounding box center [476, 39] width 874 height 25
click at [771, 12] on input "enoe" at bounding box center [766, 18] width 121 height 13
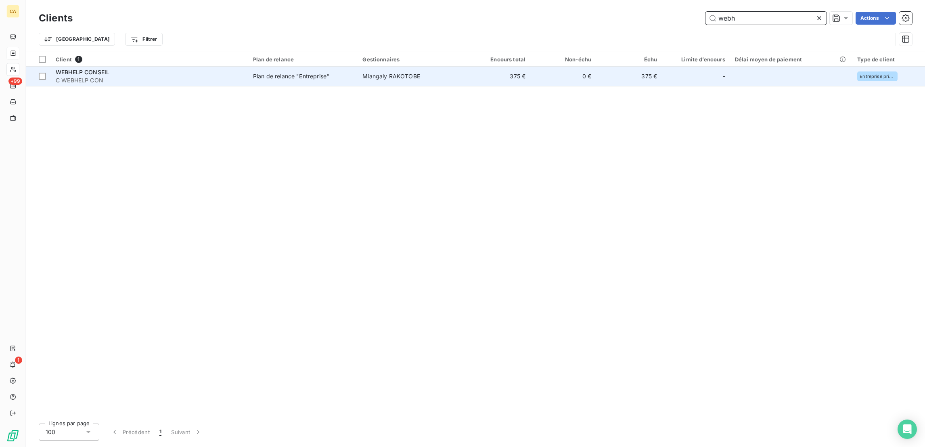
type input "webh"
click at [156, 68] on div "WEBHELP CONSEIL" at bounding box center [150, 72] width 188 height 8
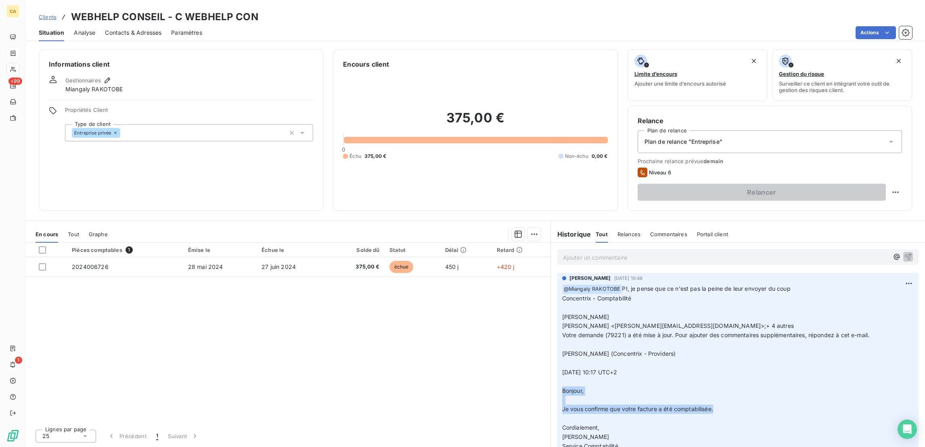
drag, startPoint x: 711, startPoint y: 329, endPoint x: 555, endPoint y: 317, distance: 156.3
click at [558, 317] on div "[PERSON_NAME] [DATE] 10:48 ﻿ @ Miangaly RAKOTOBE PI, je pense que ce n'est pas …" at bounding box center [738, 364] width 361 height 183
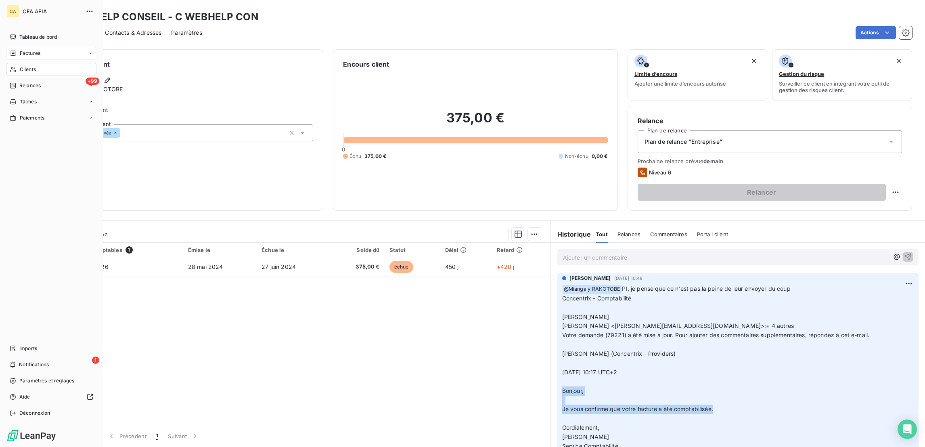
click at [20, 50] on span "Factures" at bounding box center [30, 53] width 21 height 7
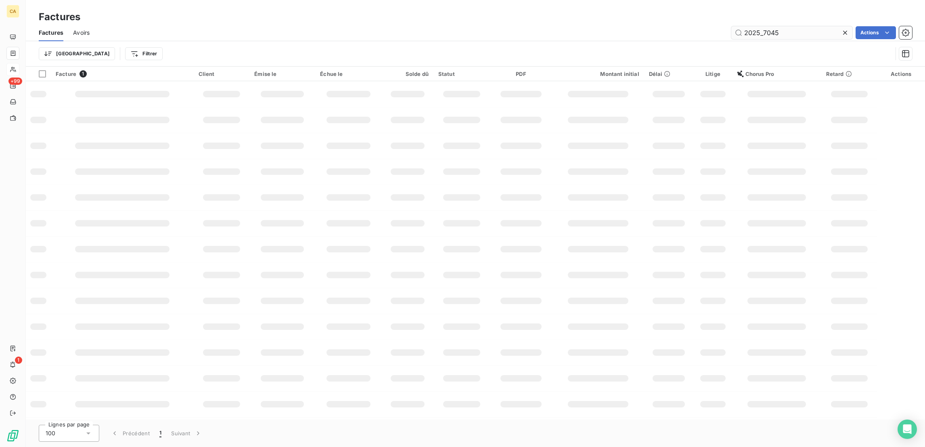
click at [784, 26] on input "2025_7045" at bounding box center [792, 32] width 121 height 13
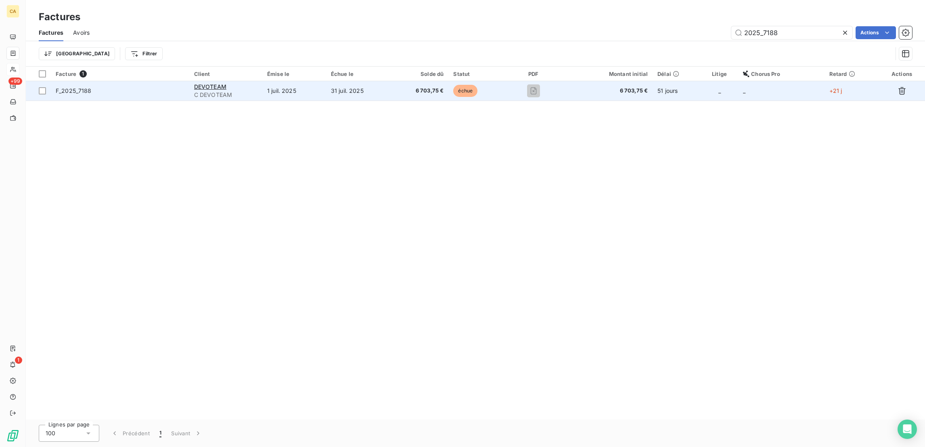
type input "2025_7188"
click at [230, 91] on span "C DEVOTEAM" at bounding box center [225, 95] width 63 height 8
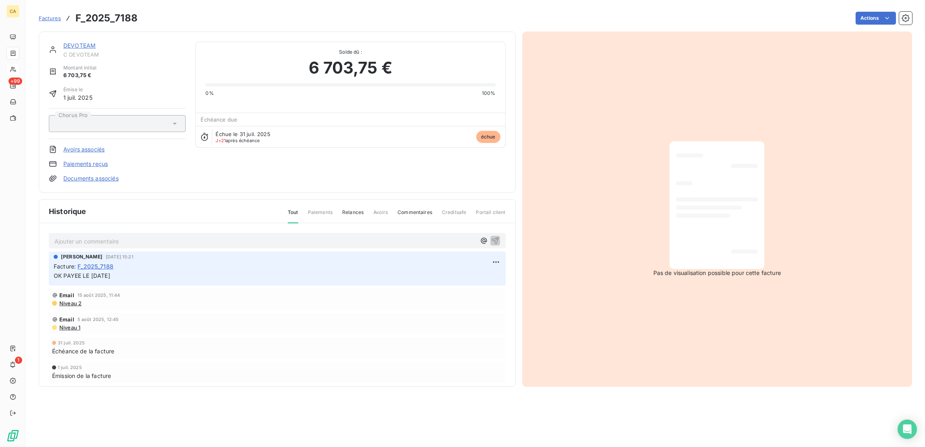
click at [70, 42] on link "DEVOTEAM" at bounding box center [79, 45] width 32 height 7
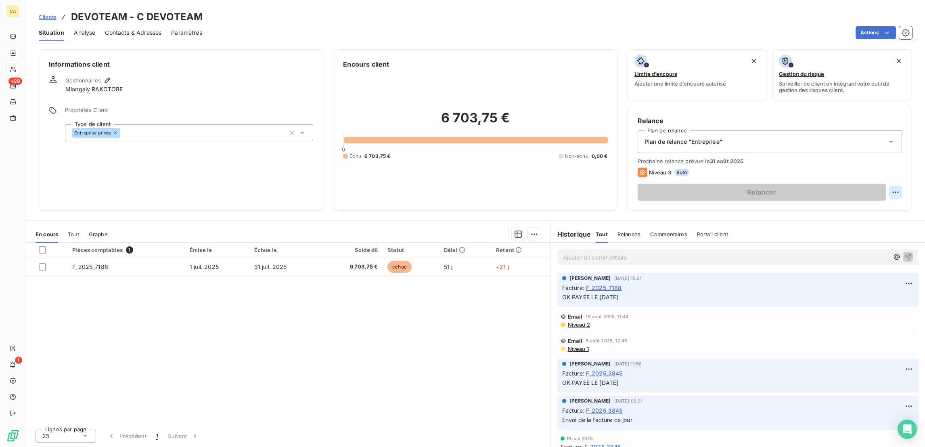
click at [902, 157] on html "CA +99 1 Clients DEVOTEAM - C DEVOTEAM Situation Analyse Contacts & Adresses Pa…" at bounding box center [462, 223] width 925 height 447
click at [882, 171] on div "Replanifier cette action" at bounding box center [871, 176] width 72 height 13
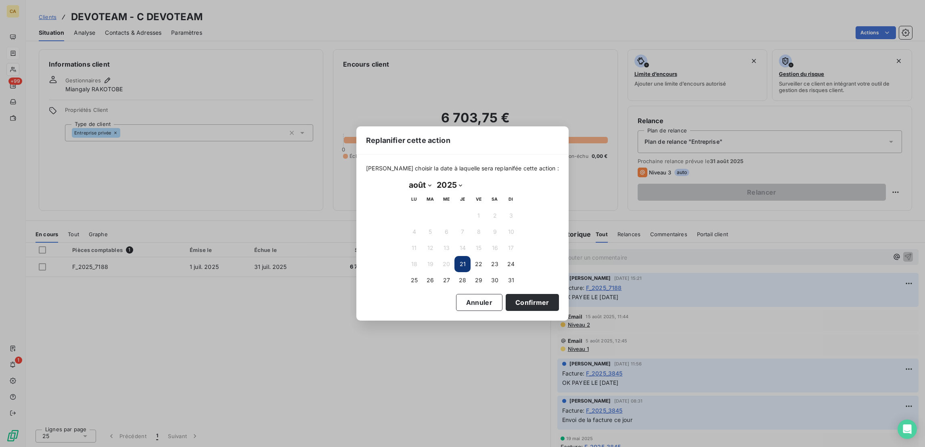
click at [423, 191] on th "MA" at bounding box center [430, 199] width 16 height 16
click at [420, 187] on select "janvier février mars avril mai juin juillet août septembre octobre novembre déc…" at bounding box center [420, 184] width 28 height 13
select select "8"
click at [406, 179] on select "janvier février mars avril mai juin juillet août septembre octobre novembre déc…" at bounding box center [420, 184] width 28 height 13
click at [478, 261] on button "26" at bounding box center [479, 264] width 16 height 16
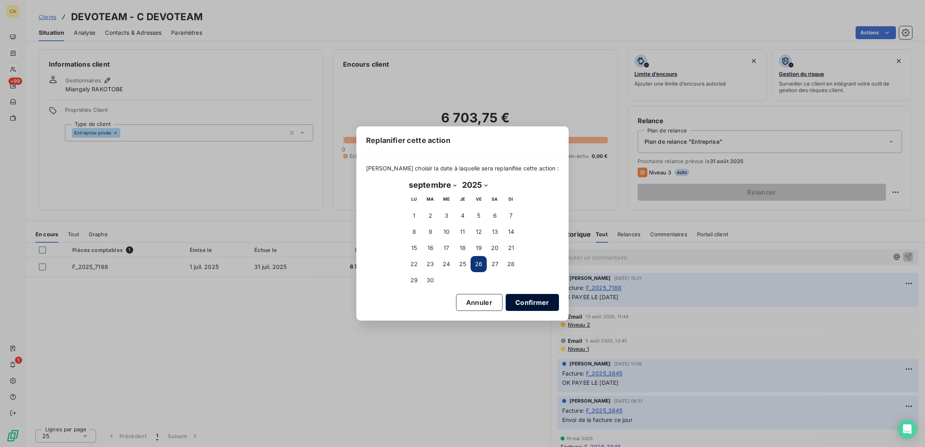
click at [506, 297] on button "Confirmer" at bounding box center [532, 302] width 53 height 17
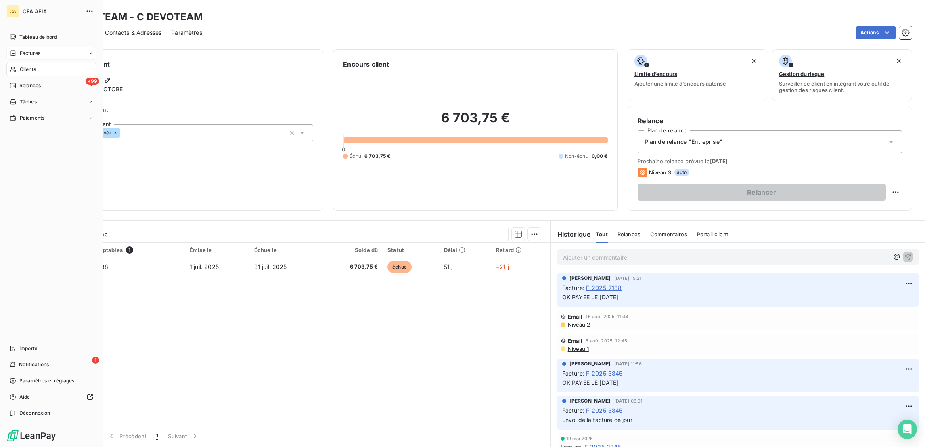
click at [6, 47] on div "Factures" at bounding box center [51, 53] width 90 height 13
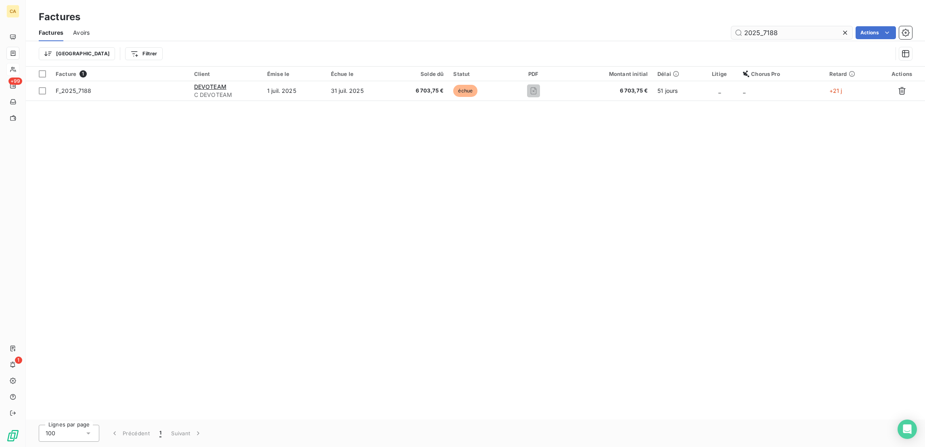
click at [788, 28] on input "2025_7188" at bounding box center [792, 32] width 121 height 13
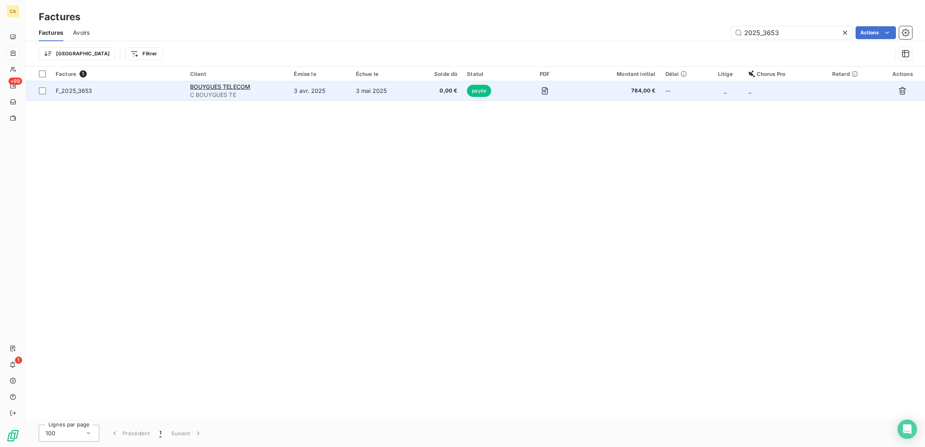
type input "2025_3653"
click at [322, 83] on td "3 avr. 2025" at bounding box center [320, 90] width 62 height 19
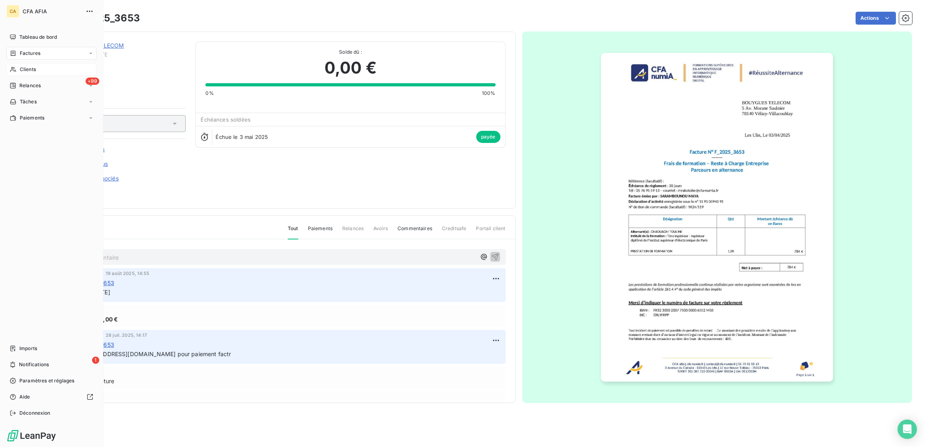
click at [13, 47] on div "Factures" at bounding box center [51, 53] width 90 height 13
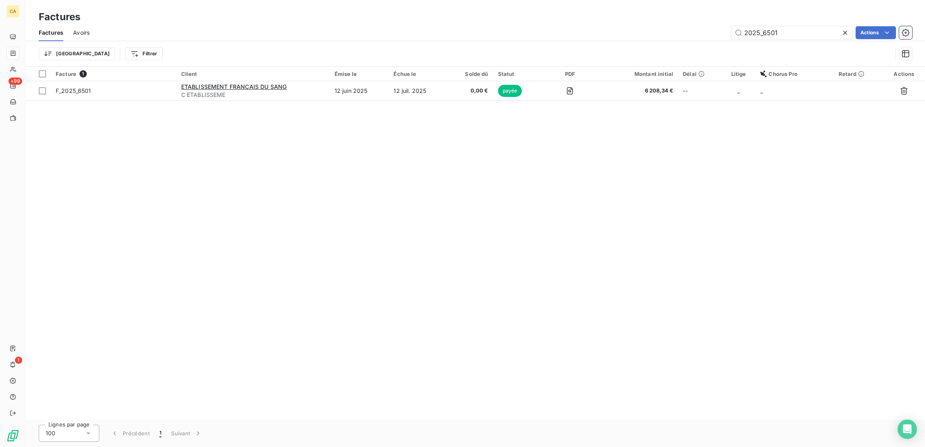
click at [818, 34] on div "Factures Avoirs 2025_6501 Actions" at bounding box center [475, 32] width 899 height 17
click at [815, 33] on div "Factures Avoirs 2025_6501 Actions" at bounding box center [475, 32] width 899 height 17
click at [812, 31] on input "2025_6501" at bounding box center [792, 32] width 121 height 13
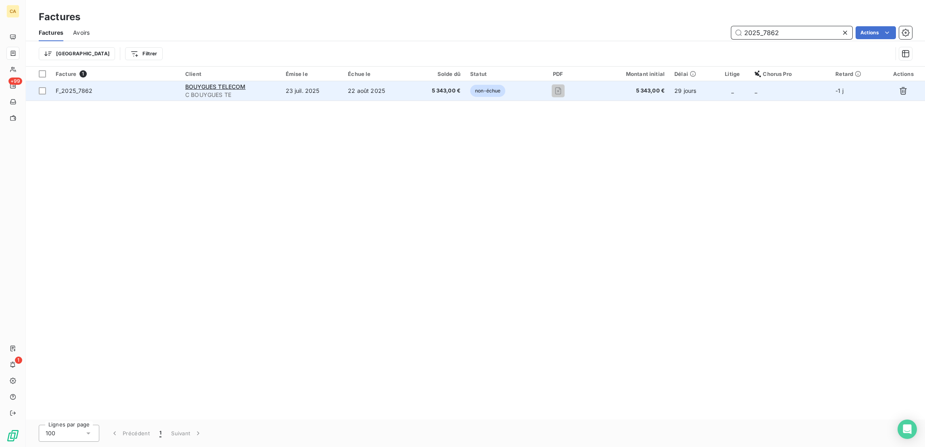
type input "2025_7862"
click at [355, 81] on td "22 août 2025" at bounding box center [376, 90] width 67 height 19
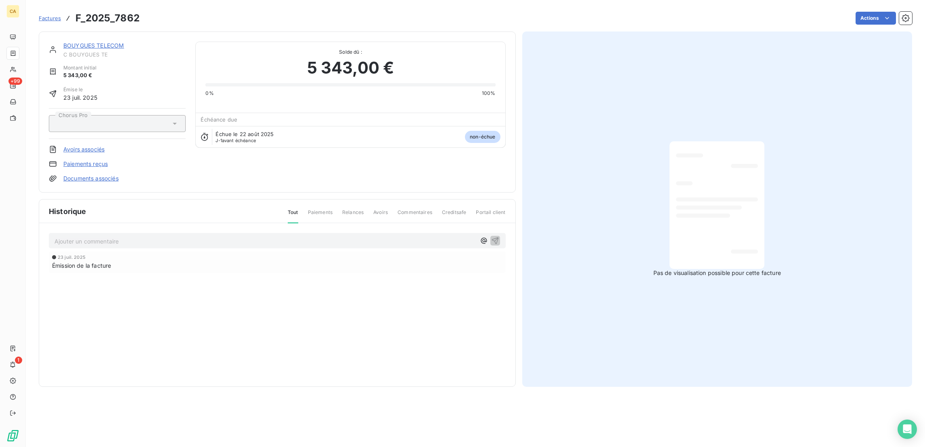
click at [199, 236] on p "Ajouter un commentaire ﻿" at bounding box center [265, 241] width 421 height 10
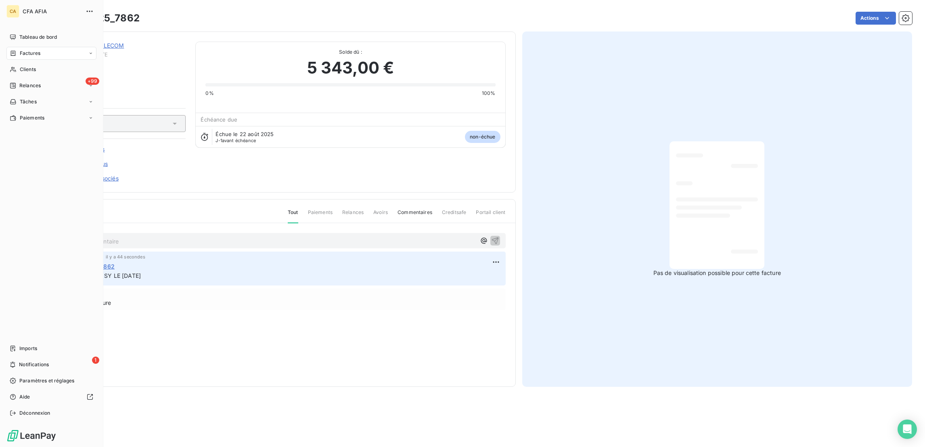
click at [28, 50] on span "Factures" at bounding box center [30, 53] width 21 height 7
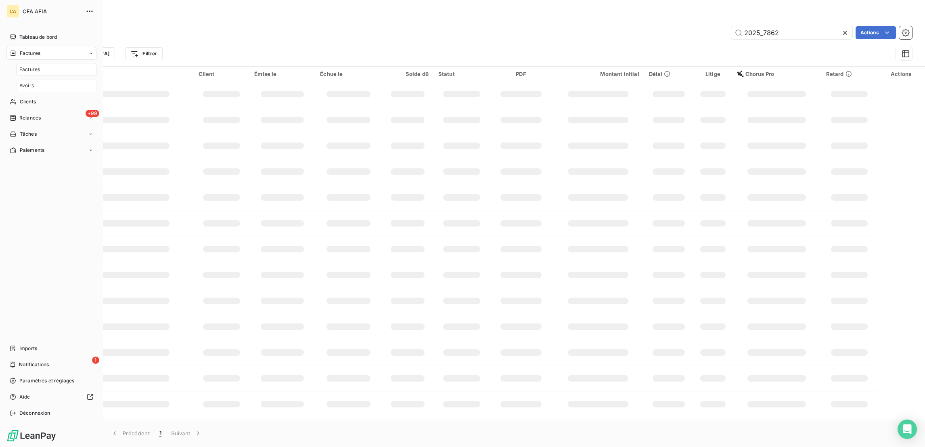
click at [27, 63] on div "Factures" at bounding box center [56, 69] width 80 height 13
click at [21, 95] on div "Clients" at bounding box center [51, 101] width 90 height 13
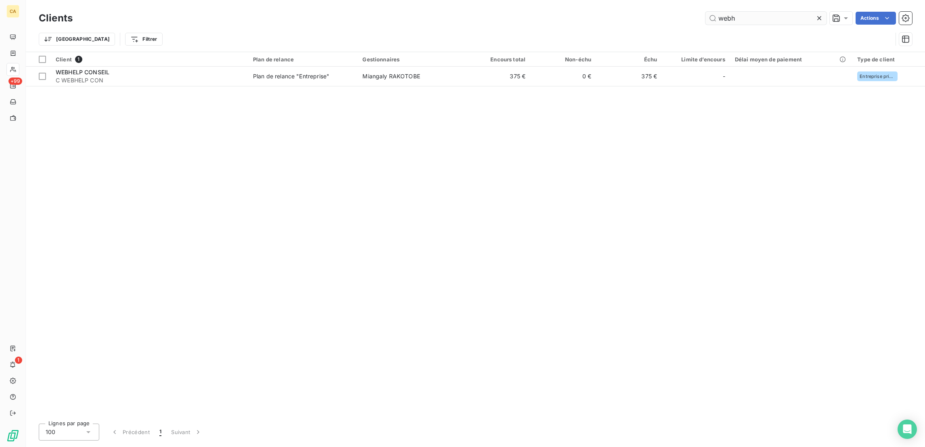
drag, startPoint x: 711, startPoint y: 10, endPoint x: 733, endPoint y: 10, distance: 22.6
click at [733, 12] on div "webh Actions" at bounding box center [497, 18] width 830 height 13
click at [783, 15] on input "webh" at bounding box center [766, 18] width 121 height 13
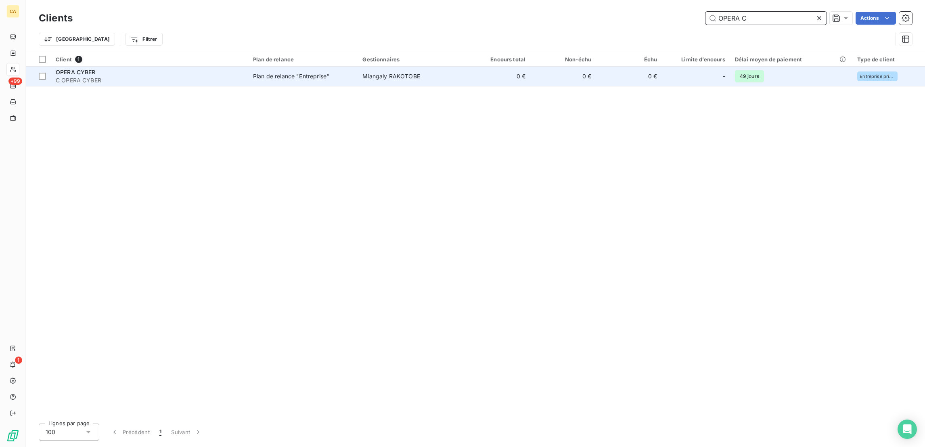
type input "OPERA C"
click at [115, 76] on span "C OPERA CYBER" at bounding box center [150, 80] width 188 height 8
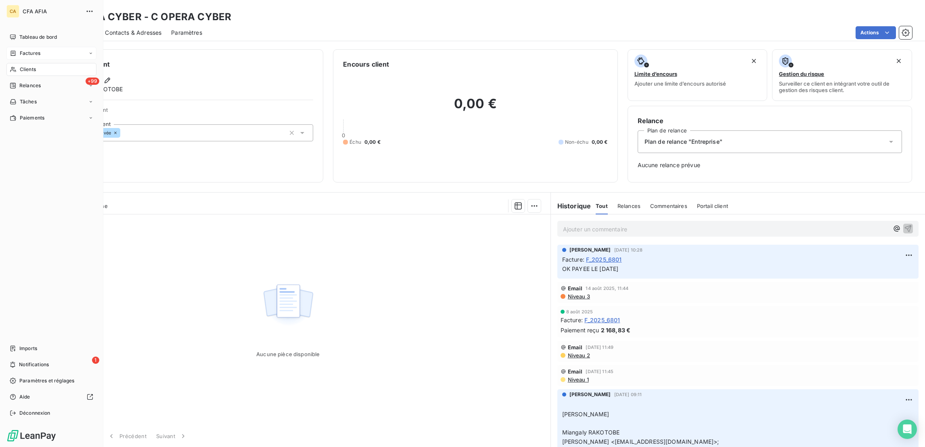
click at [11, 47] on div "Factures" at bounding box center [51, 53] width 90 height 13
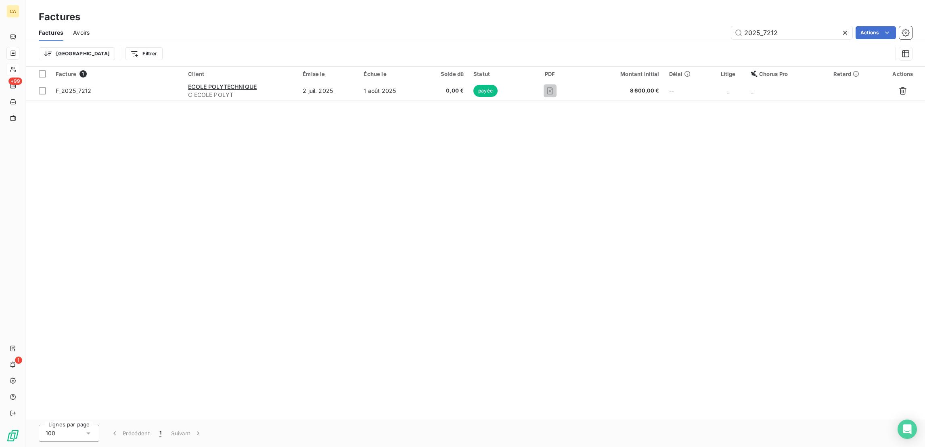
type input "2025_7212"
click at [209, 88] on div "Facture 1 Client Émise le Échue le Solde dû Statut PDF Montant initial Délai Li…" at bounding box center [475, 243] width 899 height 353
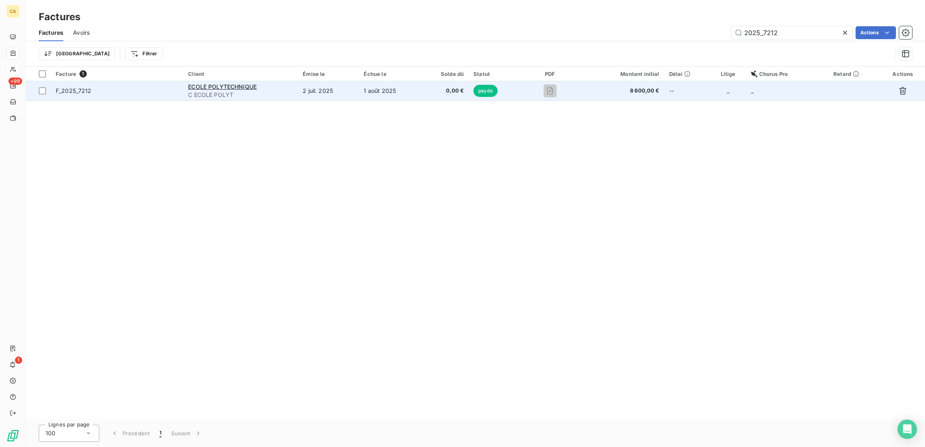
click at [217, 91] on span "C ECOLE POLYT" at bounding box center [240, 95] width 105 height 8
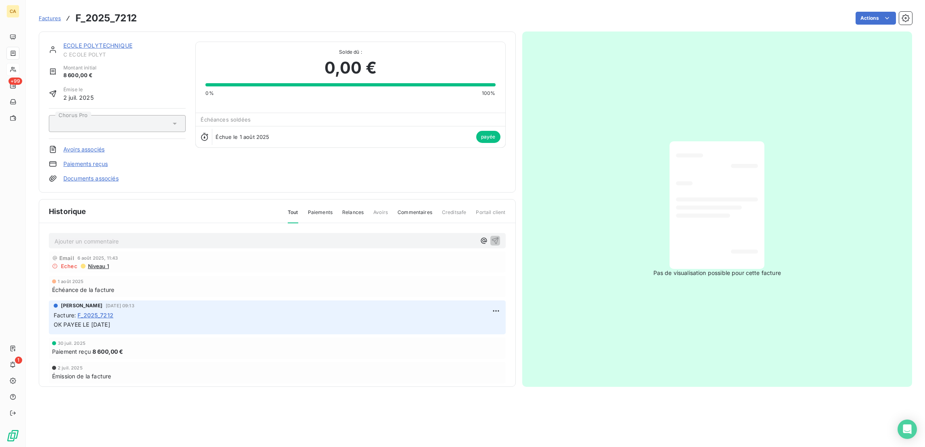
click at [102, 42] on link "ECOLE POLYTECHNIQUE" at bounding box center [97, 45] width 69 height 7
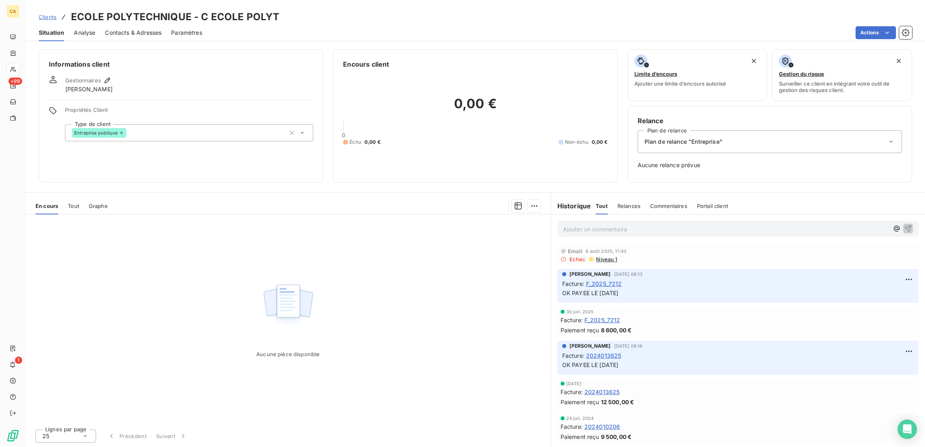
click at [109, 29] on span "Contacts & Adresses" at bounding box center [133, 33] width 57 height 8
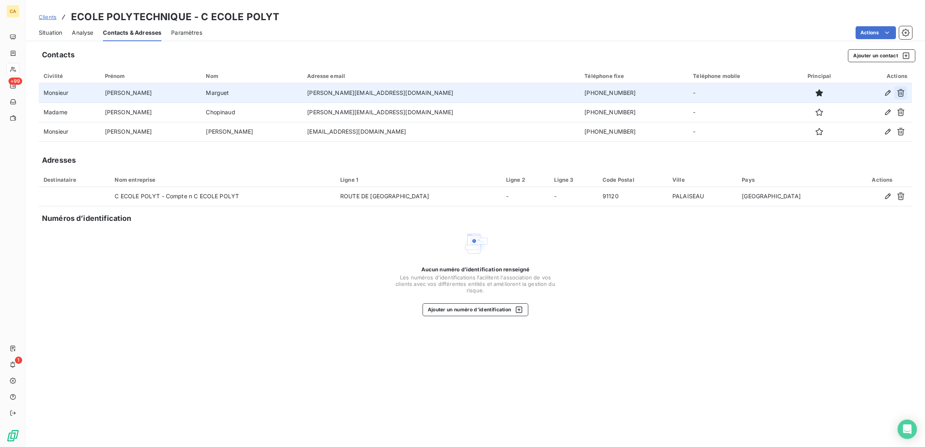
click at [905, 89] on icon "button" at bounding box center [901, 93] width 8 height 8
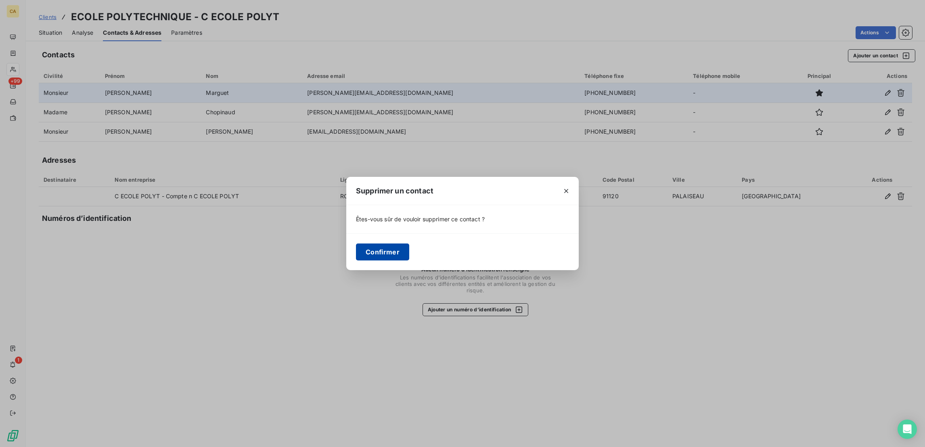
click at [409, 252] on button "Confirmer" at bounding box center [382, 251] width 53 height 17
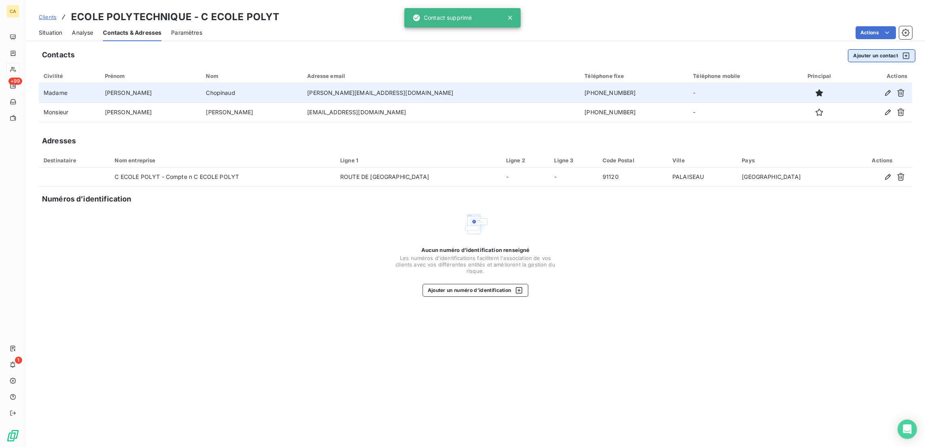
click at [885, 49] on button "Ajouter un contact" at bounding box center [881, 55] width 67 height 13
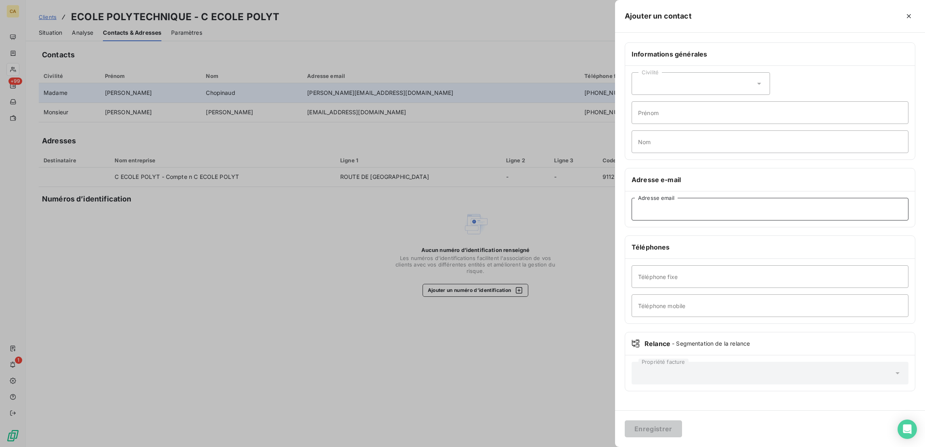
click at [735, 198] on input "Adresse email" at bounding box center [770, 209] width 277 height 23
paste input "[PERSON_NAME][EMAIL_ADDRESS][DOMAIN_NAME]"
type input "[PERSON_NAME][EMAIL_ADDRESS][DOMAIN_NAME]"
click at [726, 72] on div "Civilité" at bounding box center [701, 83] width 138 height 23
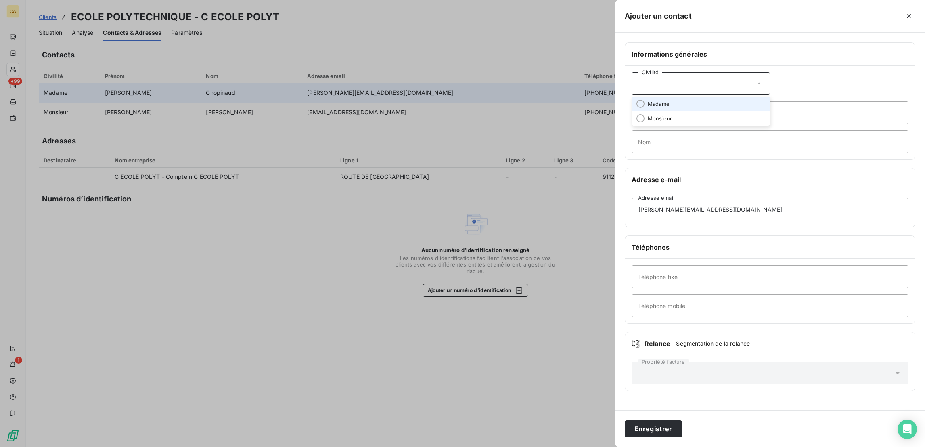
click at [670, 100] on span "Madame" at bounding box center [659, 104] width 22 height 8
click at [728, 101] on input "Prénom" at bounding box center [770, 112] width 277 height 23
type input "EMMANUELLE"
type input "SESA"
click at [625, 420] on button "Enregistrer" at bounding box center [653, 428] width 57 height 17
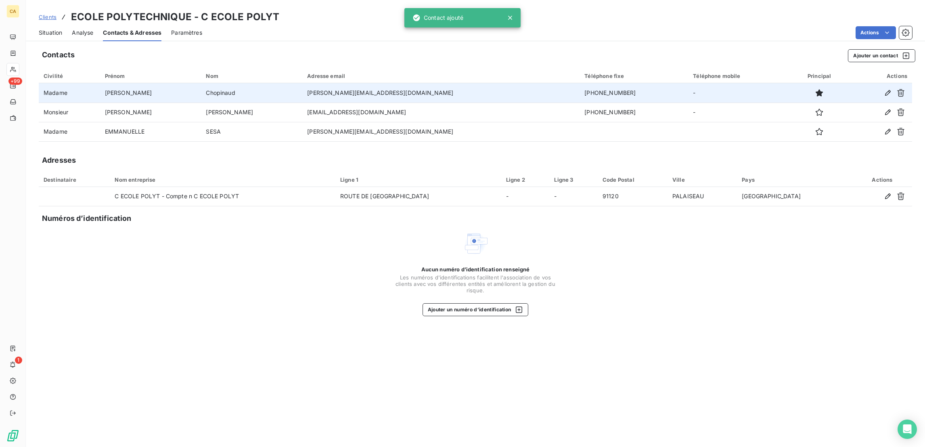
drag, startPoint x: 41, startPoint y: 31, endPoint x: 4, endPoint y: 22, distance: 38.3
click at [41, 31] on div "Situation" at bounding box center [50, 32] width 23 height 17
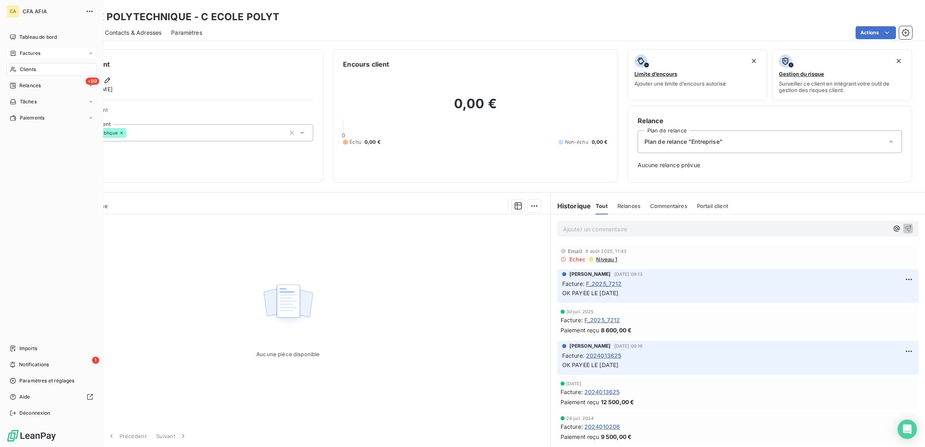
click at [20, 50] on span "Factures" at bounding box center [30, 53] width 21 height 7
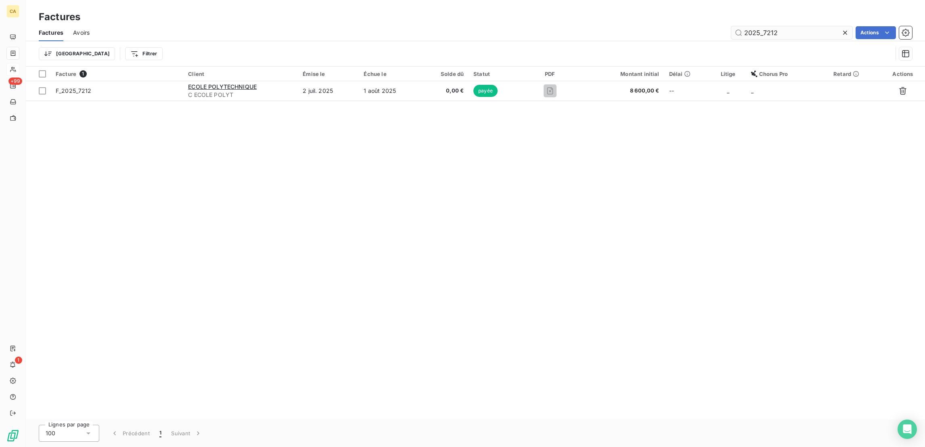
click at [825, 26] on input "2025_7212" at bounding box center [792, 32] width 121 height 13
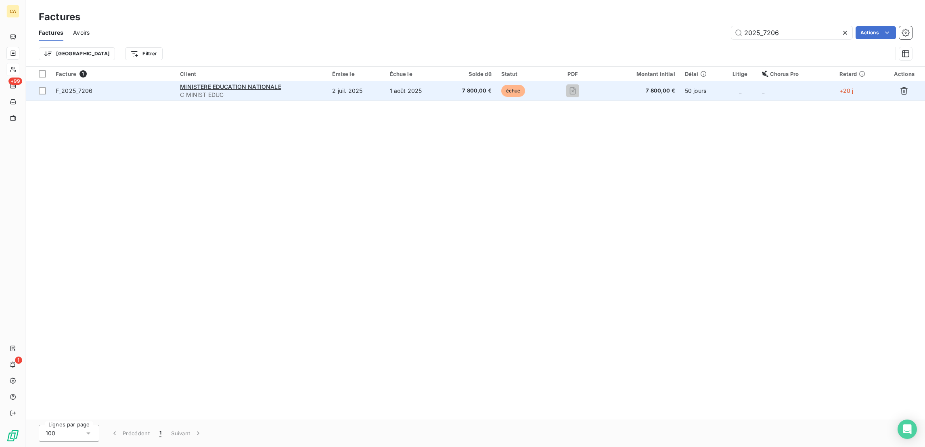
type input "2025_7206"
click at [301, 83] on div "MINISTERE EDUCATION NATIONALE" at bounding box center [251, 87] width 143 height 8
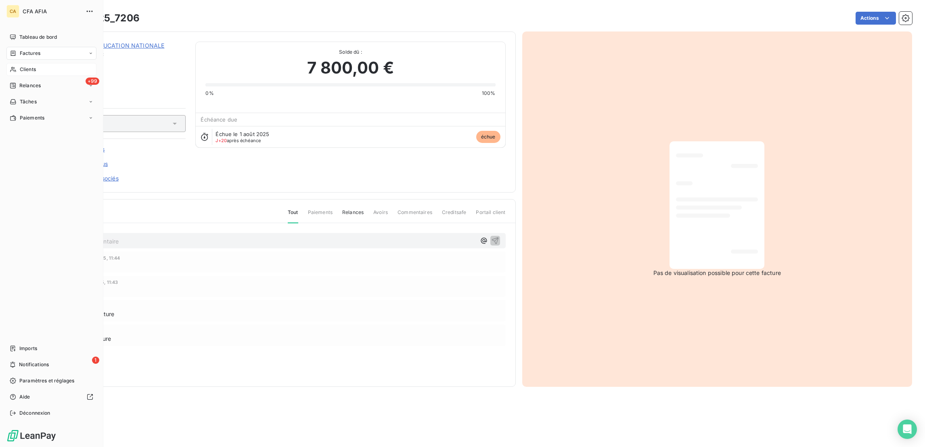
click at [20, 50] on span "Factures" at bounding box center [30, 53] width 21 height 7
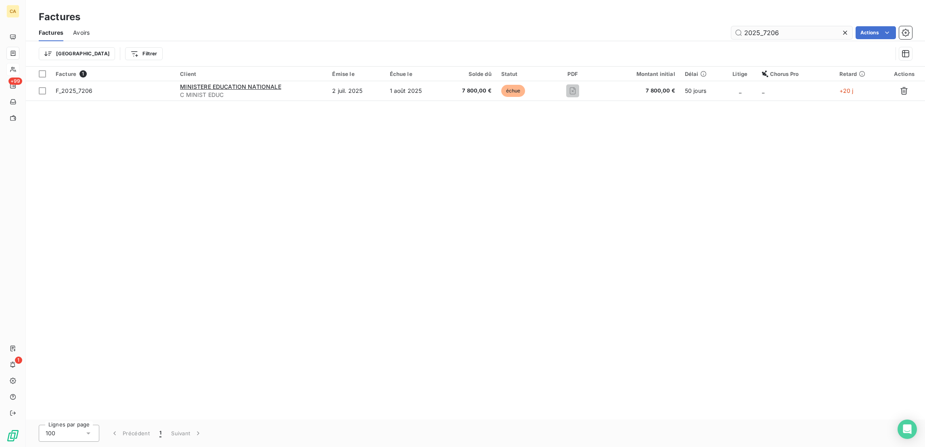
click at [806, 26] on input "2025_7206" at bounding box center [792, 32] width 121 height 13
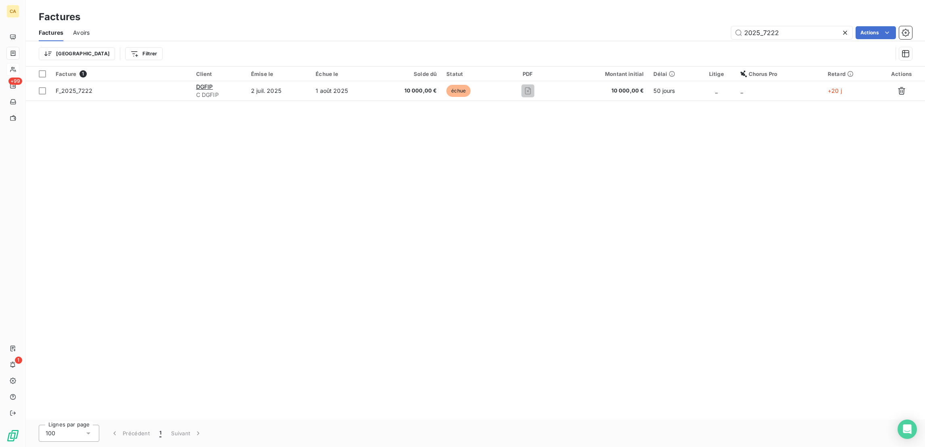
type input "2025_7222"
click at [411, 87] on div "Facture 1 Client Émise le Échue le Solde dû Statut PDF Montant initial Délai Li…" at bounding box center [475, 243] width 899 height 353
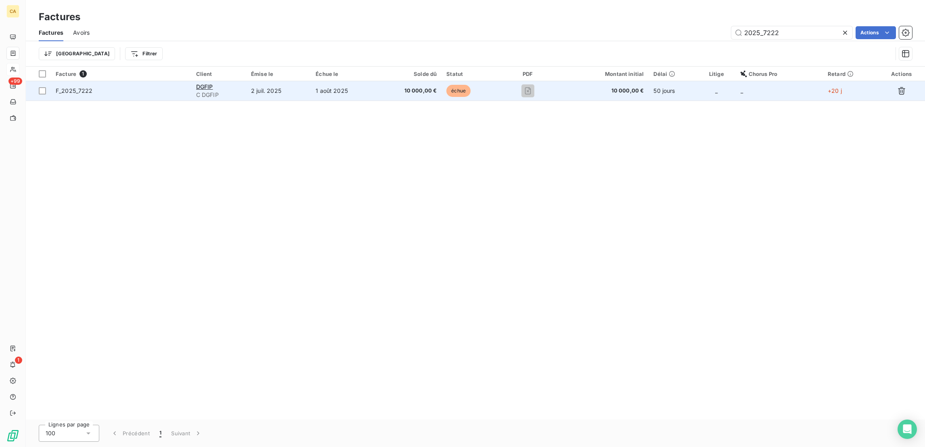
click at [414, 87] on span "10 000,00 €" at bounding box center [409, 91] width 56 height 8
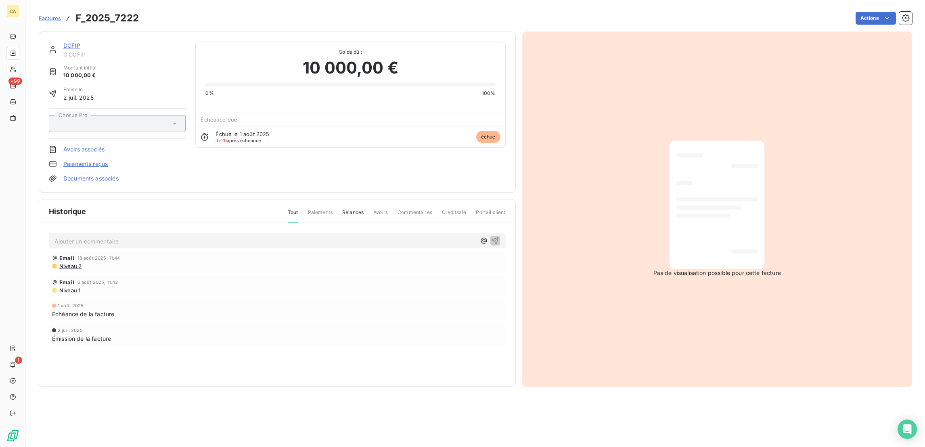
click at [63, 42] on link "DGFIP" at bounding box center [71, 45] width 17 height 7
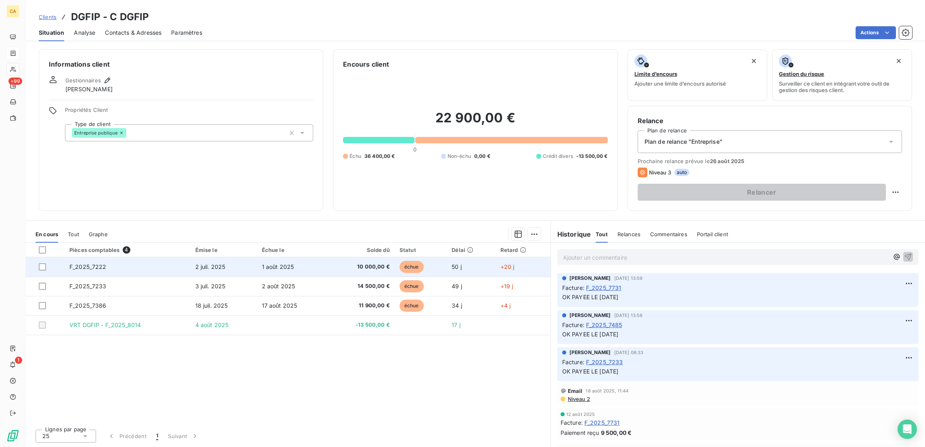
click at [101, 257] on td "F_2025_7222" at bounding box center [128, 266] width 126 height 19
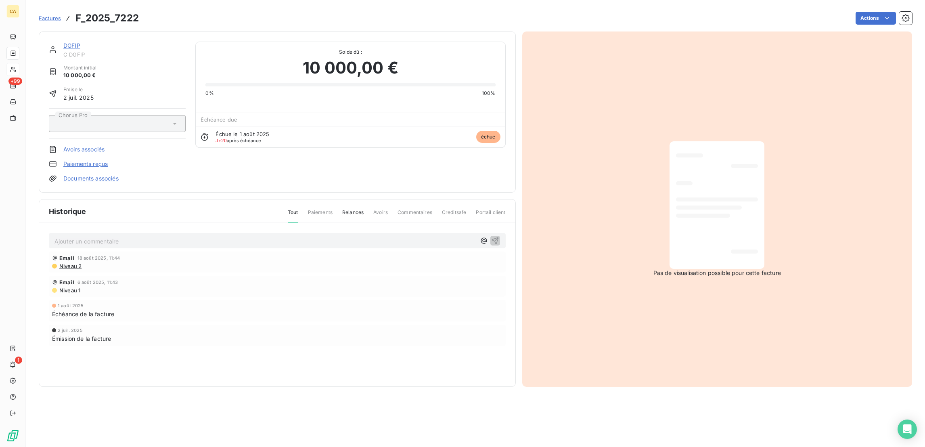
click at [154, 223] on div "Ajouter un commentaire ﻿ Email [DATE] 11:44 Niveau 2 Email [DATE] 11:43 Niveau …" at bounding box center [277, 300] width 476 height 155
click at [145, 236] on p "Ajouter un commentaire ﻿" at bounding box center [265, 241] width 421 height 10
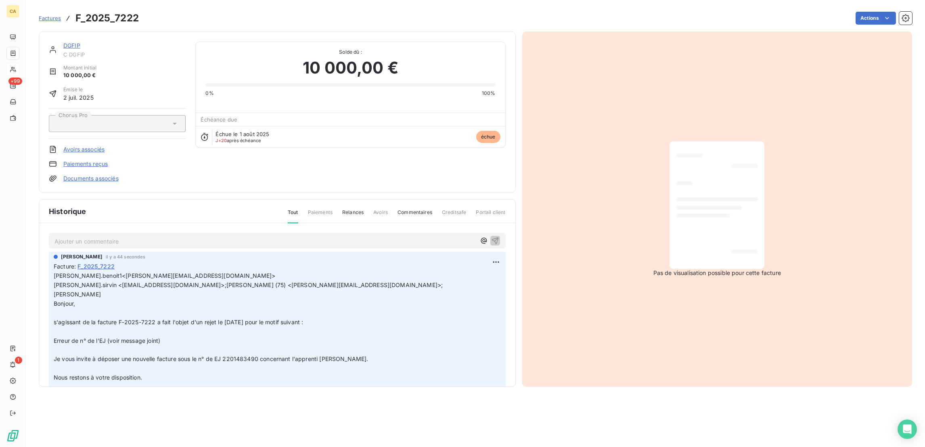
click at [153, 262] on div "Facture : F_2025_7222" at bounding box center [277, 266] width 447 height 8
click at [141, 253] on div "[PERSON_NAME] il y a 44 secondes" at bounding box center [277, 256] width 447 height 7
click at [134, 236] on p "Ajouter un commentaire ﻿" at bounding box center [265, 241] width 421 height 10
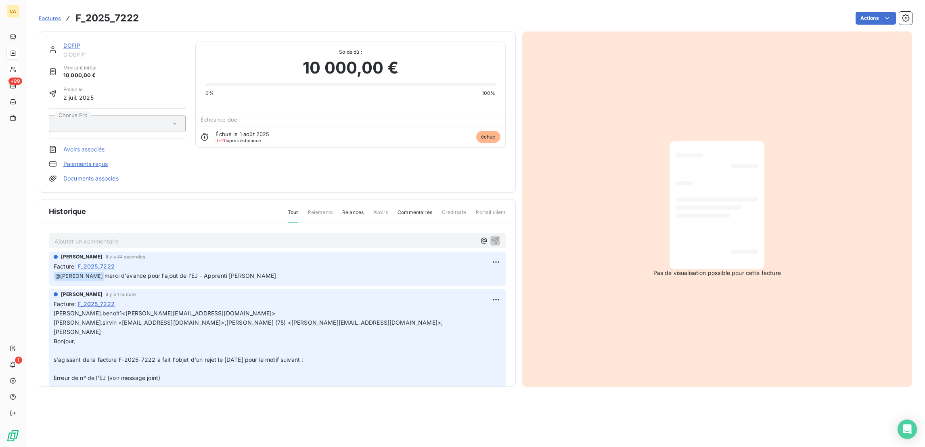
click at [63, 42] on link "DGFIP" at bounding box center [71, 45] width 17 height 7
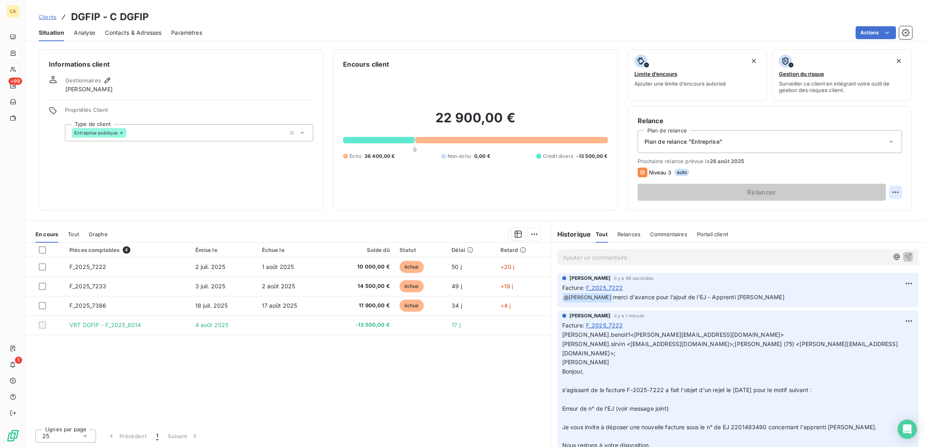
click at [906, 162] on html "CA +99 1 Clients DGFIP - C DGFIP Situation Analyse Contacts & Adresses Paramètr…" at bounding box center [462, 223] width 925 height 447
click at [887, 172] on div "Replanifier cette action" at bounding box center [871, 176] width 72 height 13
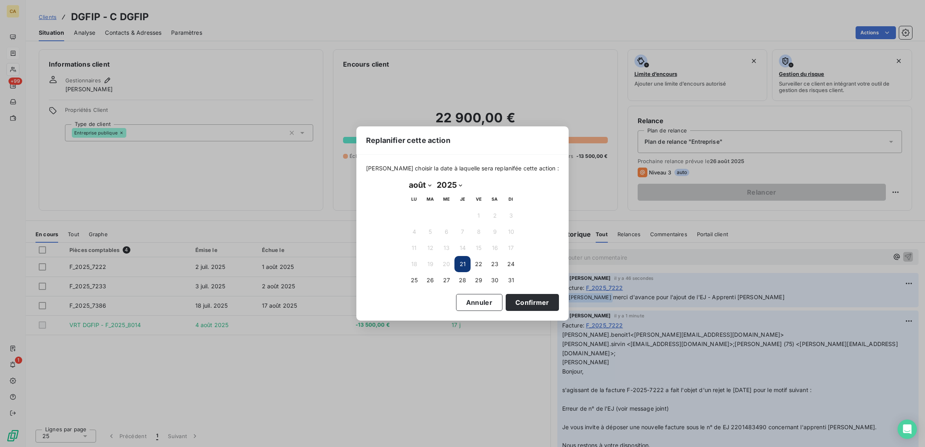
click at [408, 186] on select "janvier février mars avril mai juin juillet août septembre octobre novembre déc…" at bounding box center [420, 184] width 28 height 13
select select "8"
click at [406, 179] on select "janvier février mars avril mai juin juillet août septembre octobre novembre déc…" at bounding box center [420, 184] width 28 height 13
click at [480, 244] on button "19" at bounding box center [479, 248] width 16 height 16
click at [506, 301] on button "Confirmer" at bounding box center [532, 302] width 53 height 17
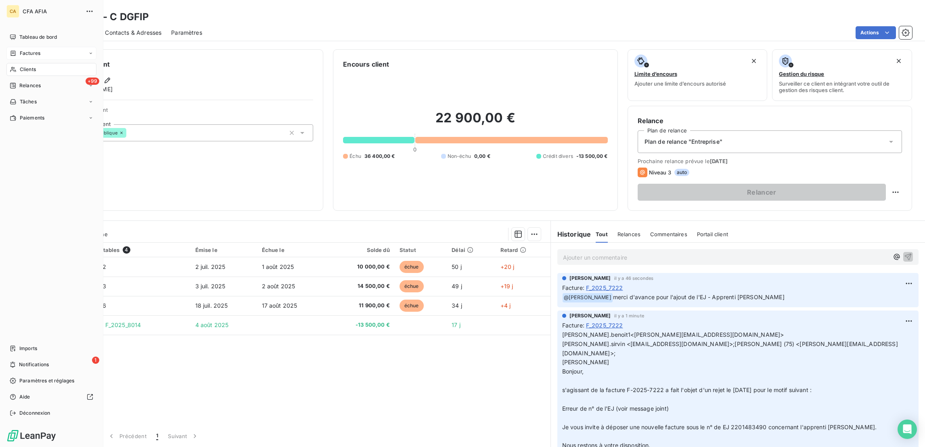
click at [10, 63] on div "Clients" at bounding box center [51, 69] width 90 height 13
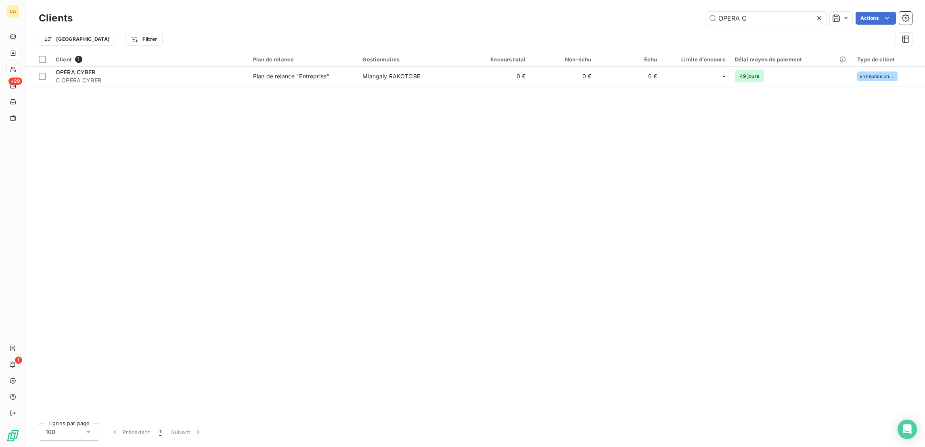
drag, startPoint x: 758, startPoint y: 17, endPoint x: 660, endPoint y: 17, distance: 98.1
click at [660, 17] on div "OPERA C Actions" at bounding box center [497, 18] width 830 height 13
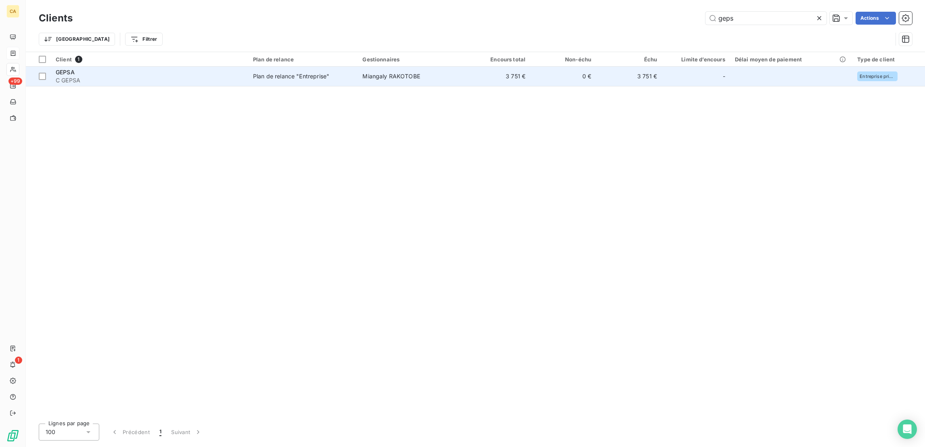
type input "geps"
click at [543, 67] on td "0 €" at bounding box center [563, 76] width 66 height 19
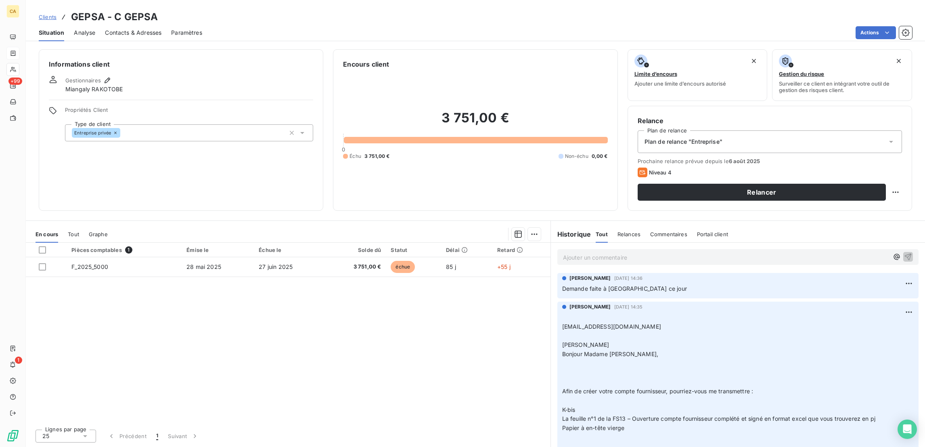
drag, startPoint x: 441, startPoint y: 356, endPoint x: 140, endPoint y: 298, distance: 306.6
click at [441, 356] on div "Pièces comptables 1 Émise le Échue le Solde dû Statut Délai Retard F_2025_5000 …" at bounding box center [288, 333] width 525 height 180
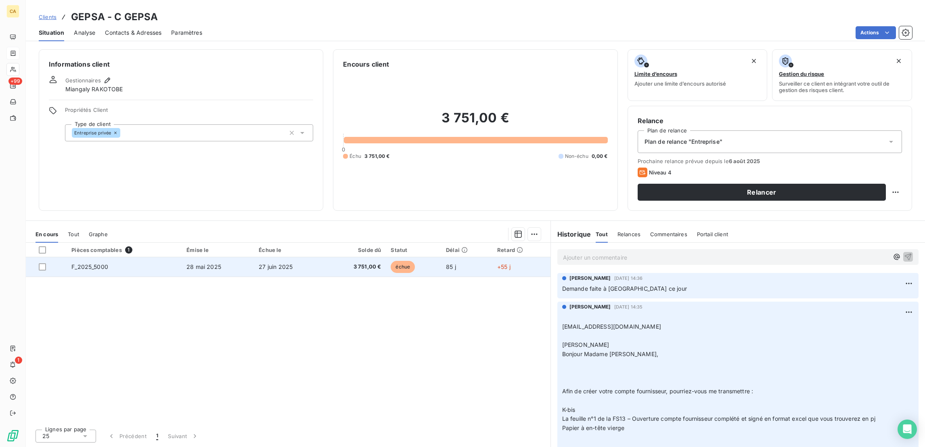
click at [354, 263] on span "3 751,00 €" at bounding box center [355, 267] width 51 height 8
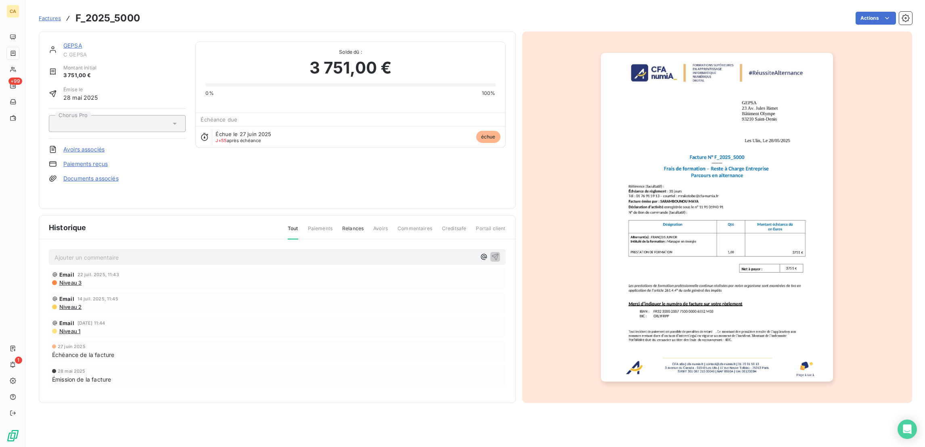
click at [692, 187] on img "button" at bounding box center [717, 217] width 232 height 329
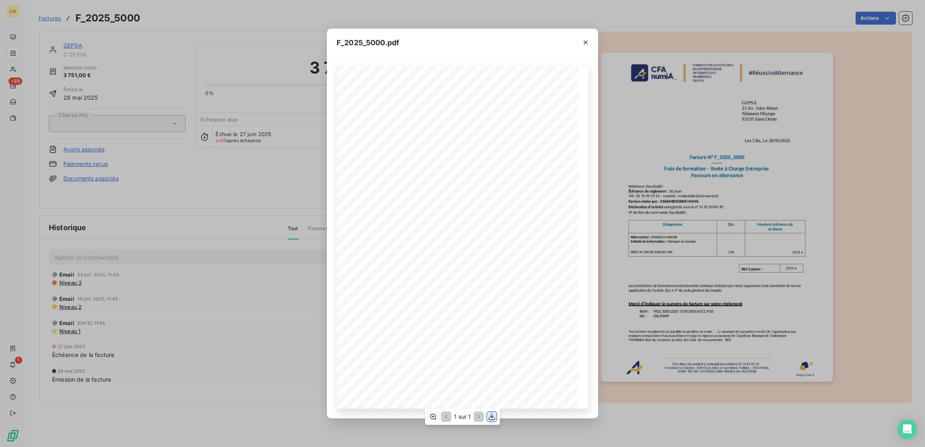
click at [490, 421] on button "button" at bounding box center [492, 417] width 10 height 10
drag, startPoint x: 192, startPoint y: 150, endPoint x: 117, endPoint y: 216, distance: 99.6
click at [192, 150] on div "F_2025_5000.pdf CFA afia | [DOMAIN_NAME] | [EMAIL_ADDRESS][DOMAIN_NAME] | 01 76…" at bounding box center [462, 223] width 925 height 447
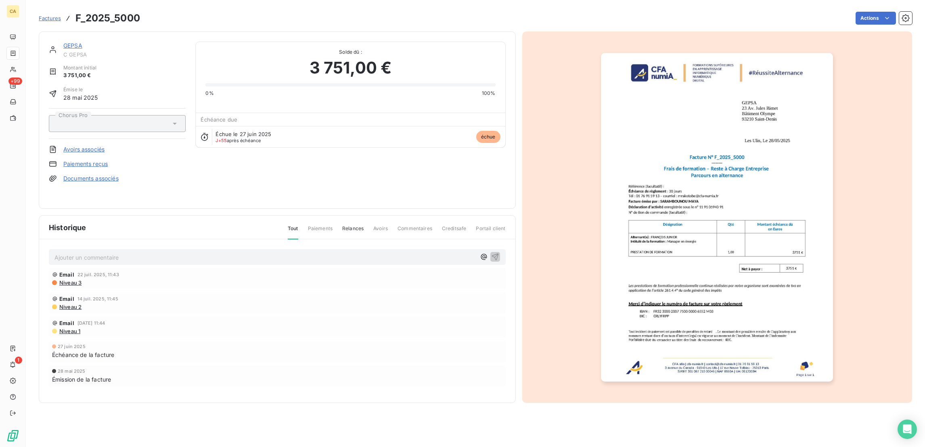
click at [88, 252] on p "Ajouter un commentaire ﻿" at bounding box center [265, 257] width 421 height 10
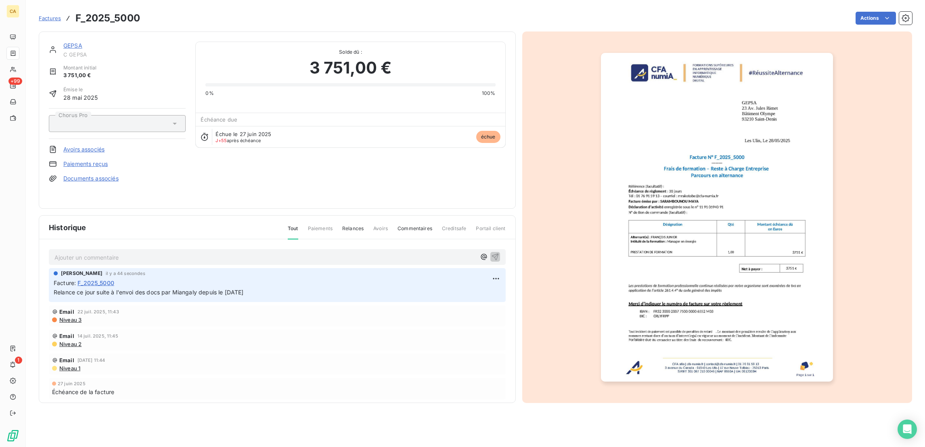
click at [65, 42] on div "GEPSA" at bounding box center [124, 46] width 122 height 8
click at [63, 42] on link "GEPSA" at bounding box center [72, 45] width 19 height 7
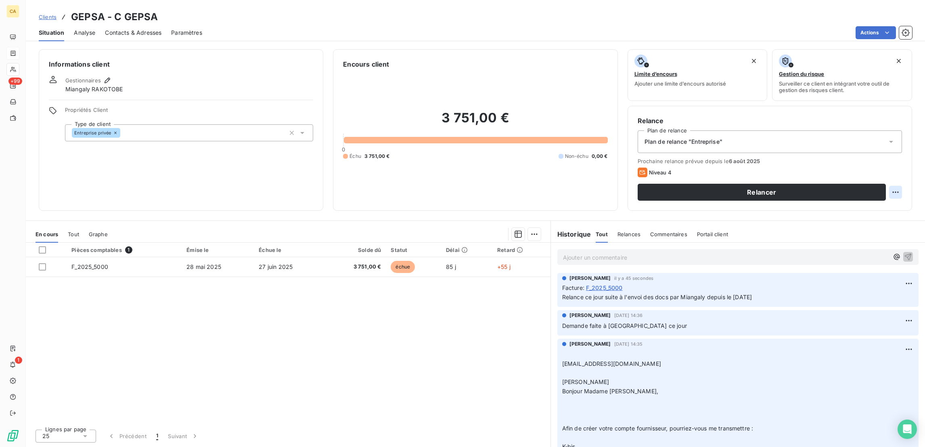
click at [901, 158] on html "CA +99 1 Clients GEPSA - C GEPSA Situation Analyse Contacts & Adresses Paramètr…" at bounding box center [462, 223] width 925 height 447
click at [892, 173] on div "Replanifier cette action" at bounding box center [871, 176] width 72 height 13
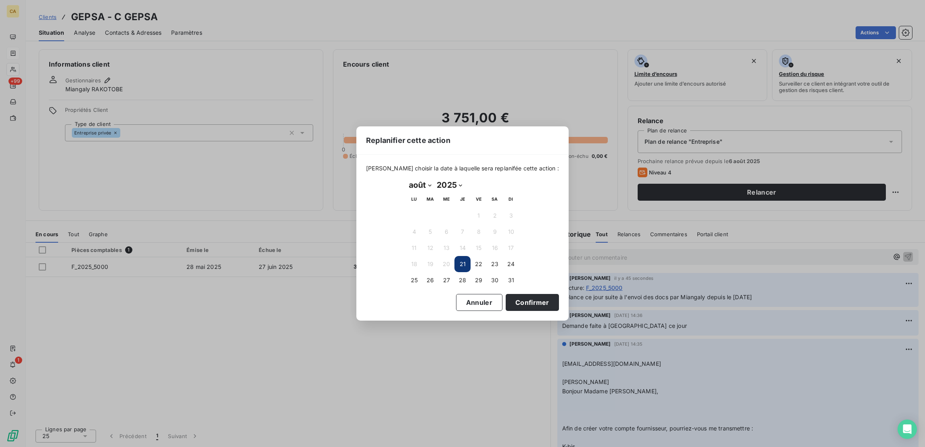
click at [411, 184] on select "janvier février mars avril mai juin juillet août septembre octobre novembre déc…" at bounding box center [420, 184] width 28 height 13
select select "8"
click at [406, 179] on select "janvier février mars avril mai juin juillet août septembre octobre novembre déc…" at bounding box center [420, 184] width 28 height 13
click at [444, 213] on button "3" at bounding box center [446, 216] width 16 height 16
click at [506, 298] on button "Confirmer" at bounding box center [532, 302] width 53 height 17
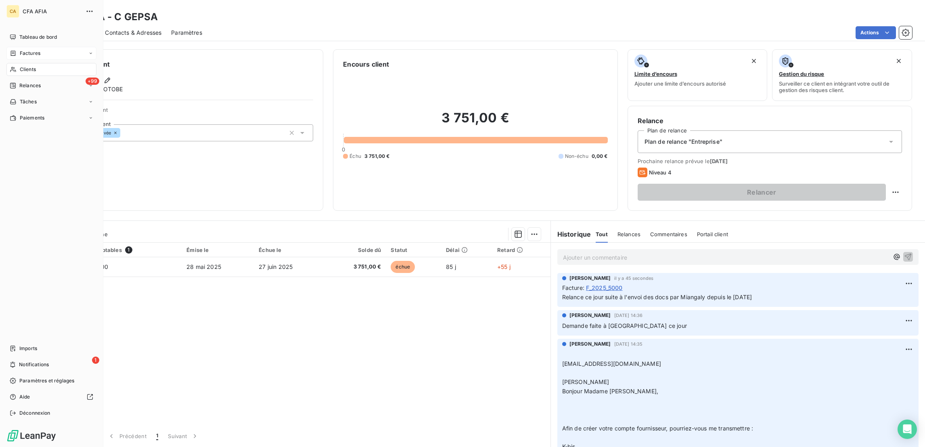
click at [14, 50] on div "Factures" at bounding box center [25, 53] width 31 height 7
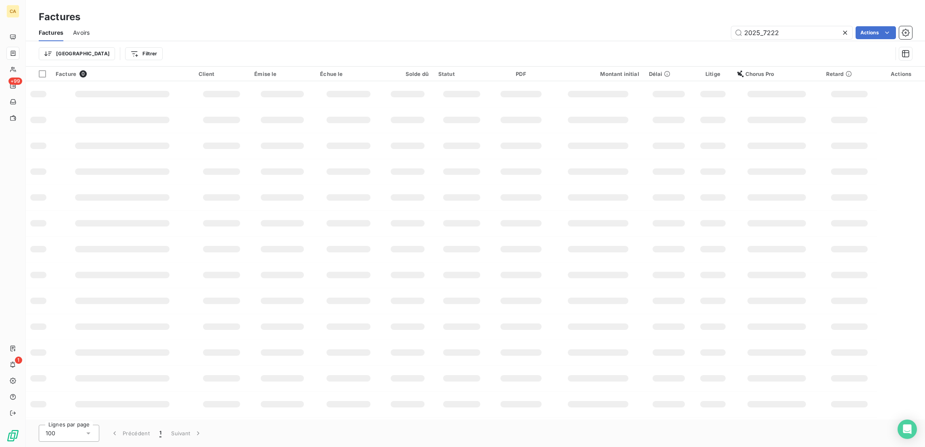
click at [340, 184] on td at bounding box center [348, 197] width 66 height 26
click at [828, 26] on input "2025_7222" at bounding box center [792, 32] width 121 height 13
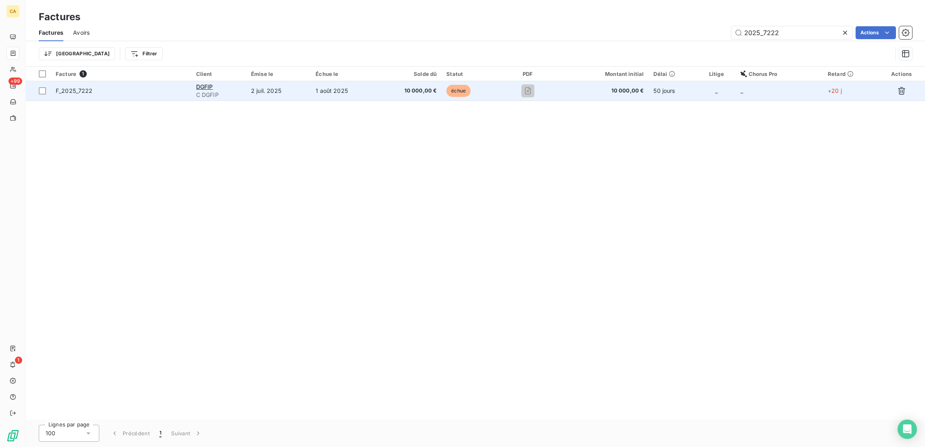
click at [352, 81] on td "1 août 2025" at bounding box center [343, 90] width 65 height 19
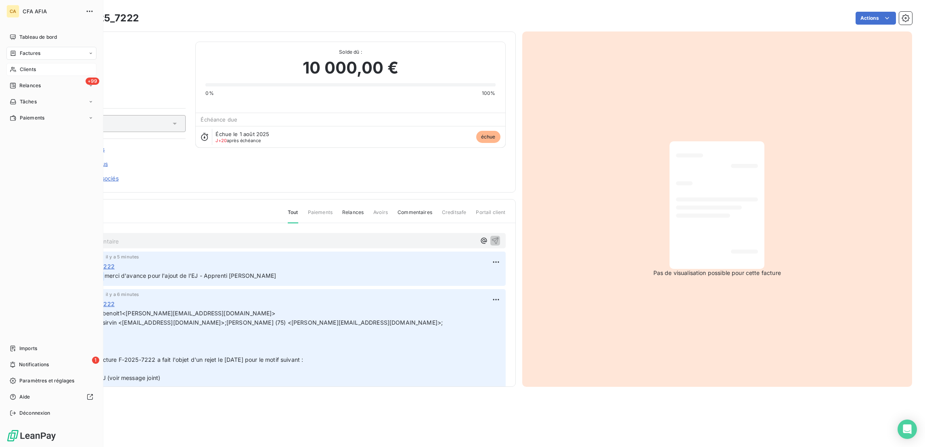
click at [20, 66] on span "Clients" at bounding box center [28, 69] width 16 height 7
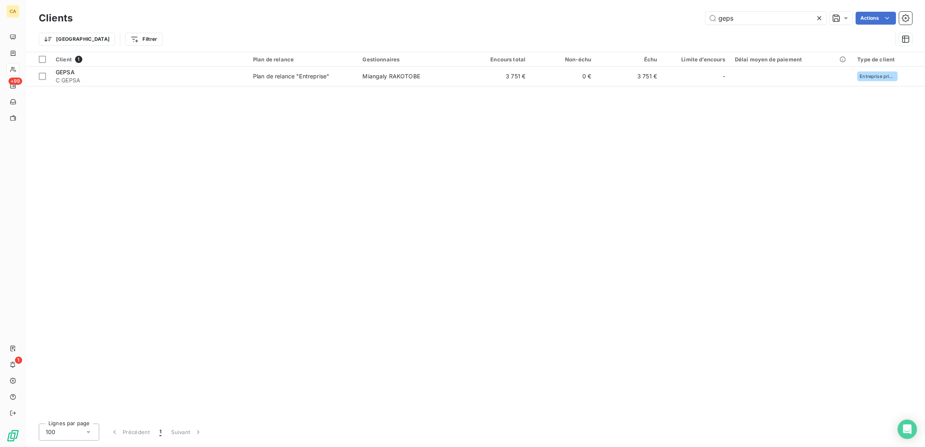
click at [759, 21] on div "geps" at bounding box center [766, 18] width 121 height 13
click at [759, 19] on input "geps" at bounding box center [766, 18] width 121 height 13
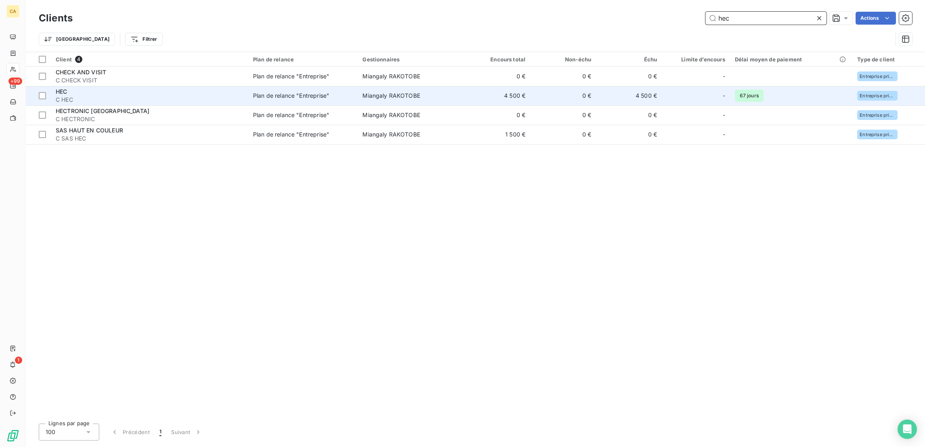
type input "hec"
click at [84, 87] on td "HEC C HEC" at bounding box center [149, 95] width 197 height 19
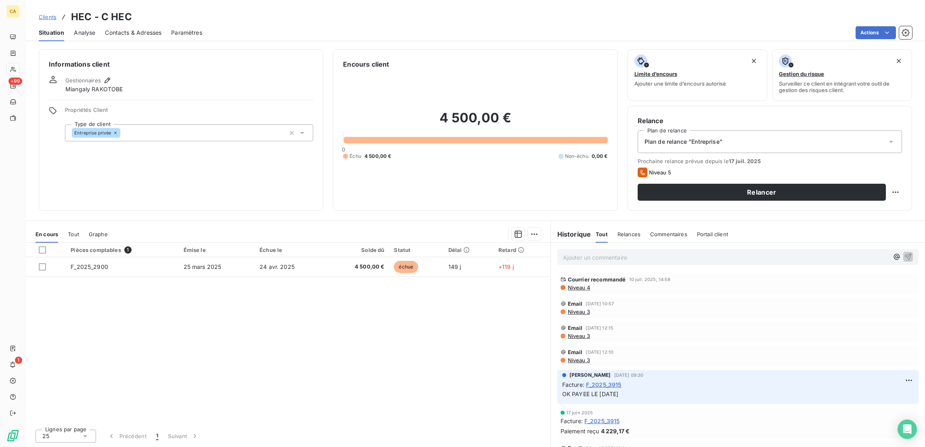
click at [386, 243] on div "Pièces comptables 1 Émise le Échue le Solde dû Statut Délai Retard F_2025_2900 …" at bounding box center [288, 333] width 525 height 180
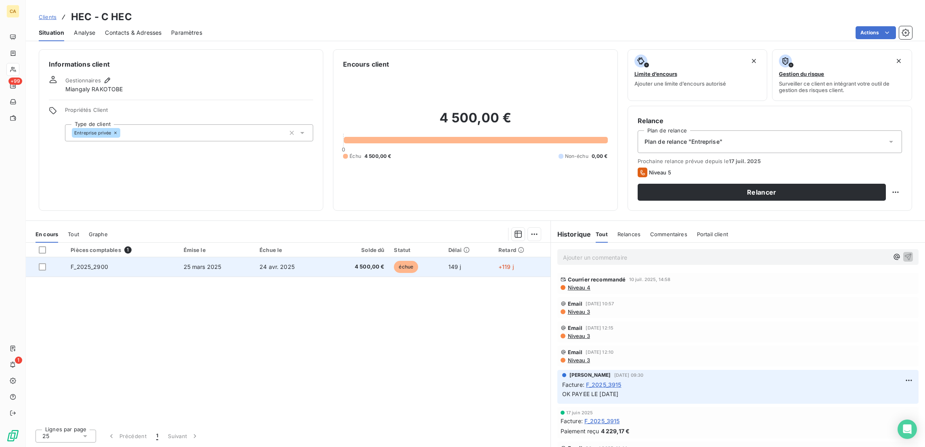
click at [384, 257] on td "4 500,00 €" at bounding box center [357, 266] width 63 height 19
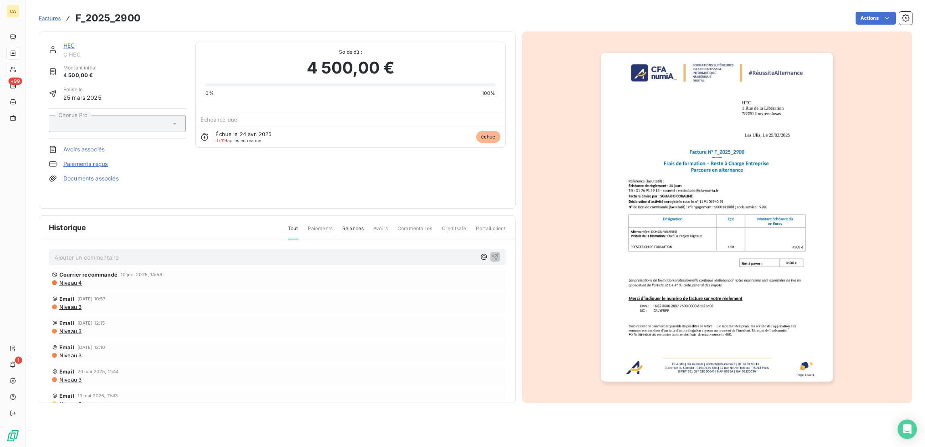
click at [49, 42] on div "HEC C HEC" at bounding box center [117, 50] width 137 height 16
click at [63, 42] on link "HEC" at bounding box center [68, 45] width 11 height 7
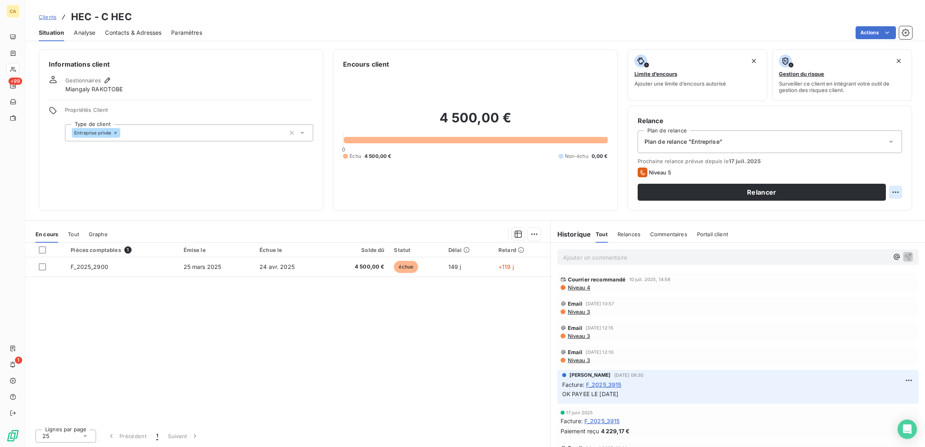
click at [905, 157] on html "CA +99 1 Clients HEC - C HEC Situation Analyse Contacts & Adresses Paramètres A…" at bounding box center [462, 223] width 925 height 447
click at [892, 164] on html "CA +99 1 Clients HEC - C HEC Situation Analyse Contacts & Adresses Paramètres A…" at bounding box center [462, 223] width 925 height 447
click at [895, 162] on html "CA +99 1 Clients HEC - C HEC Situation Analyse Contacts & Adresses Paramètres A…" at bounding box center [462, 223] width 925 height 447
click at [891, 170] on div "Replanifier cette action" at bounding box center [871, 176] width 72 height 13
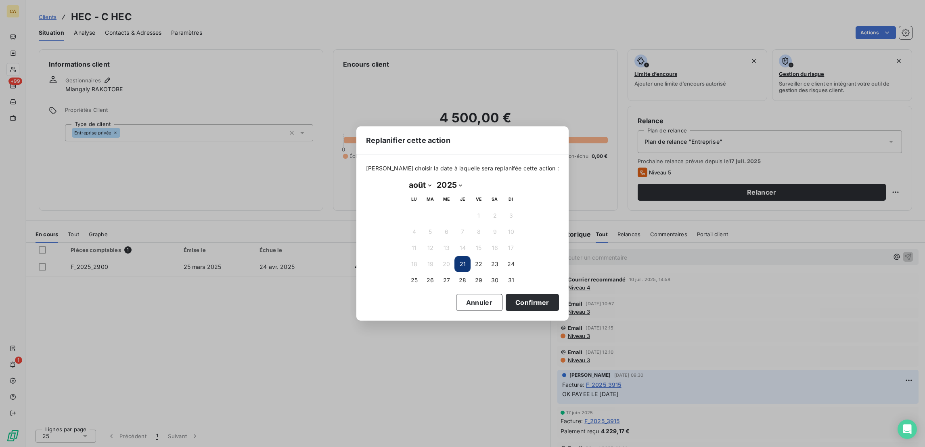
click at [408, 182] on select "janvier février mars avril mai juin juillet août septembre octobre novembre déc…" at bounding box center [420, 184] width 28 height 13
select select "8"
click at [406, 179] on select "janvier février mars avril mai juin juillet août septembre octobre novembre déc…" at bounding box center [420, 184] width 28 height 13
click at [463, 228] on button "11" at bounding box center [463, 232] width 16 height 16
click at [506, 299] on button "Confirmer" at bounding box center [532, 302] width 53 height 17
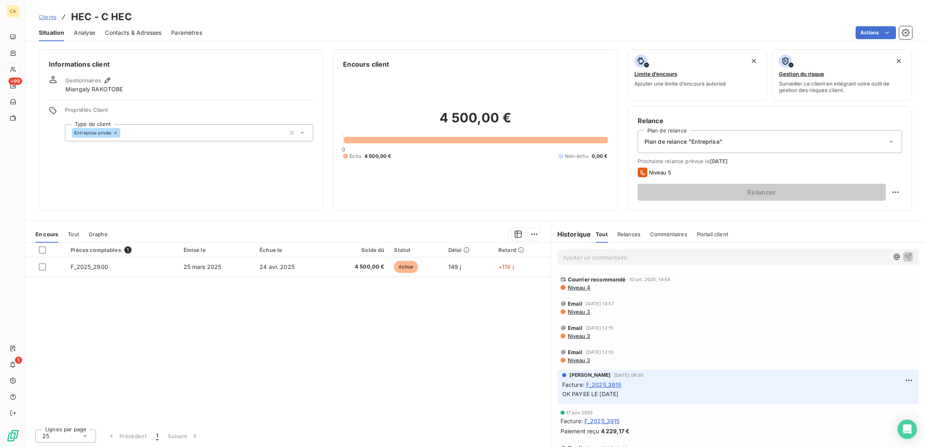
click at [610, 252] on p "Ajouter un commentaire ﻿" at bounding box center [726, 257] width 326 height 10
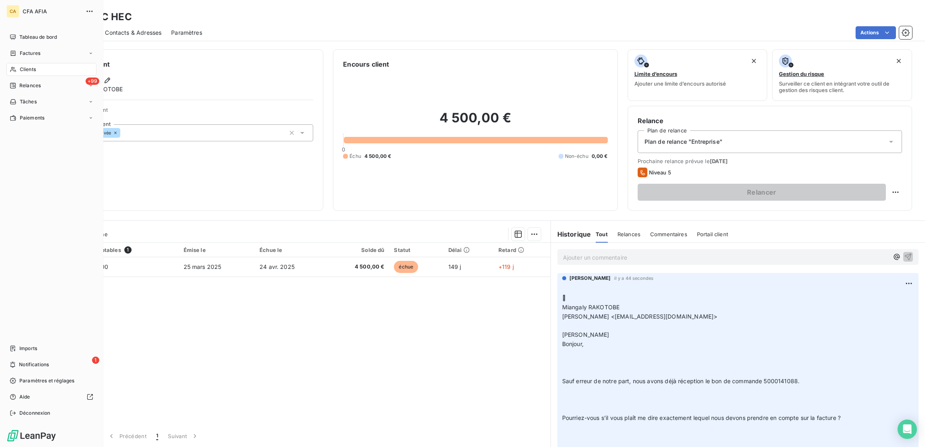
drag, startPoint x: 12, startPoint y: 59, endPoint x: 64, endPoint y: 50, distance: 52.8
click at [12, 63] on div "Clients" at bounding box center [51, 69] width 90 height 13
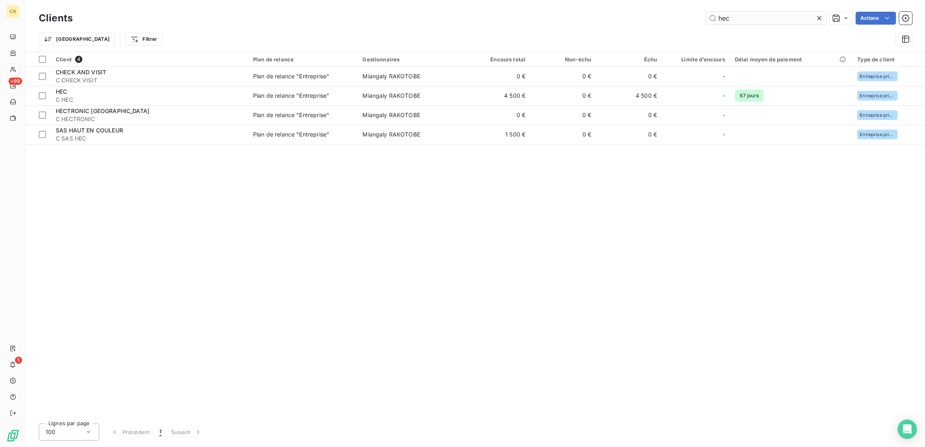
click at [742, 15] on input "hec" at bounding box center [766, 18] width 121 height 13
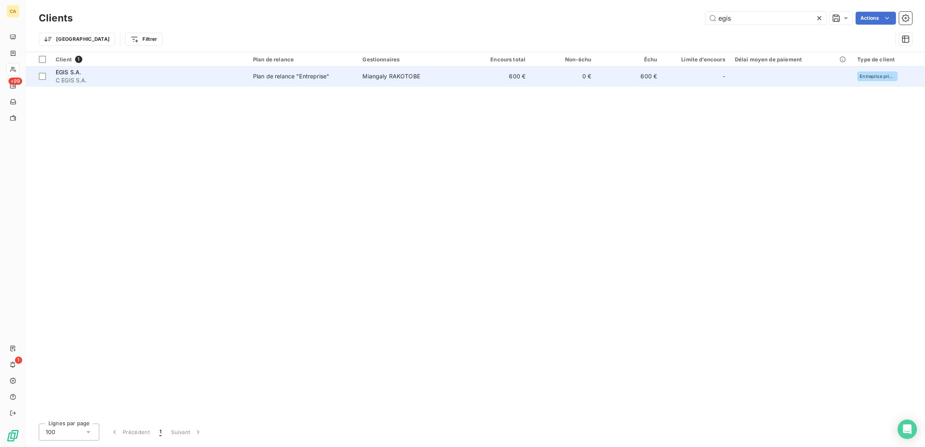
type input "egis"
click at [248, 67] on td "Plan de relance "Entreprise"" at bounding box center [302, 76] width 109 height 19
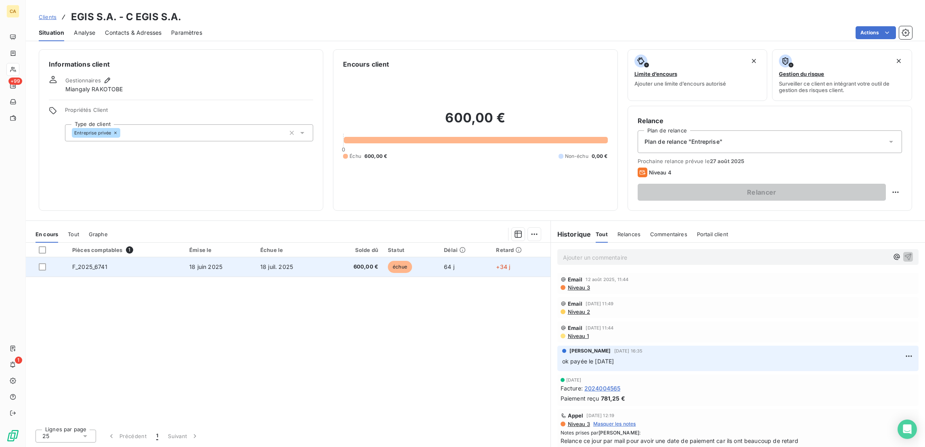
click at [350, 257] on td "600,00 €" at bounding box center [354, 266] width 57 height 19
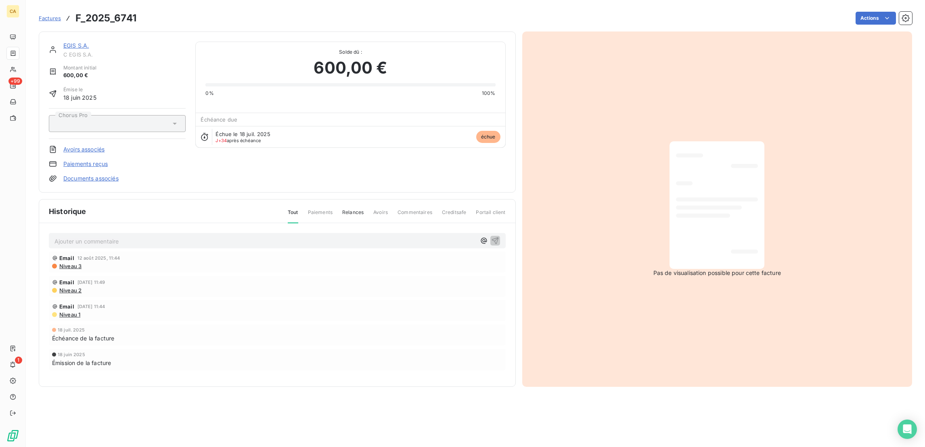
click at [178, 223] on div "Ajouter un commentaire ﻿ Email [DATE] 11:44 Niveau 3 Email [DATE] 11:49 Niveau …" at bounding box center [277, 313] width 476 height 180
click at [178, 236] on p "Ajouter un commentaire ﻿" at bounding box center [265, 241] width 421 height 10
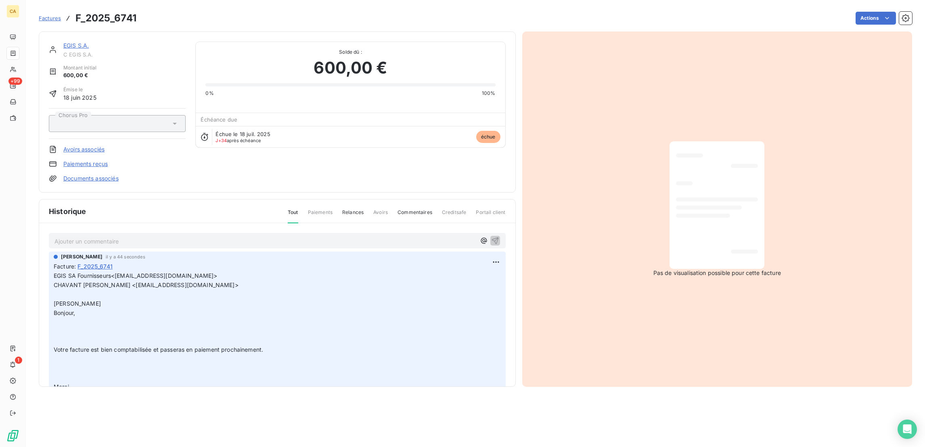
click at [63, 42] on link "EGIS S.A." at bounding box center [75, 45] width 25 height 7
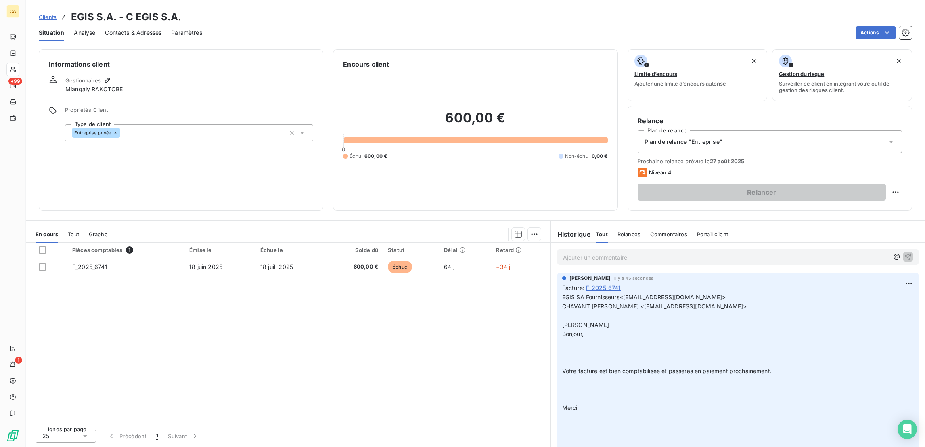
click at [909, 154] on div "Relance Plan de relance Plan de relance "Entreprise" Prochaine relance prévue l…" at bounding box center [770, 158] width 285 height 105
click at [897, 164] on html "CA +99 1 Clients EGIS S.A. - C EGIS S.A. Situation Analyse Contacts & Adresses …" at bounding box center [462, 223] width 925 height 447
click at [892, 174] on div "Replanifier cette action" at bounding box center [871, 176] width 72 height 13
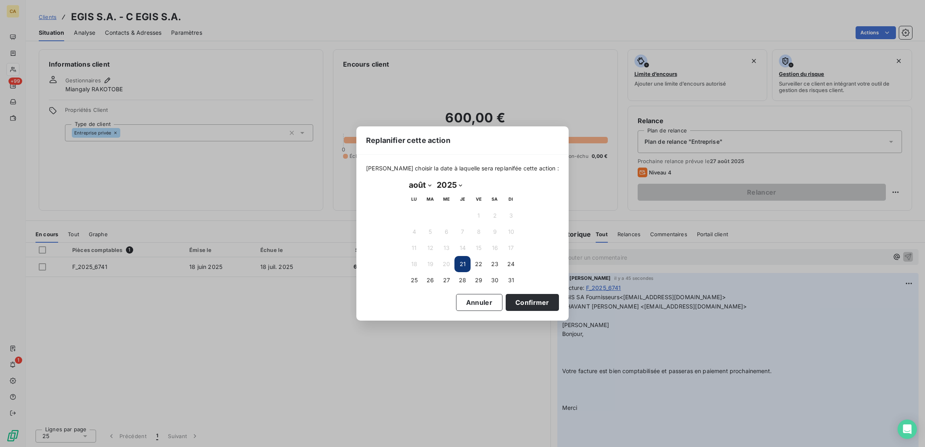
click at [415, 191] on th "LU" at bounding box center [414, 199] width 16 height 16
click at [415, 186] on select "janvier février mars avril mai juin juillet août septembre octobre novembre déc…" at bounding box center [420, 184] width 28 height 13
select select "8"
click at [406, 179] on select "janvier février mars avril mai juin juillet août septembre octobre novembre déc…" at bounding box center [420, 184] width 28 height 13
click at [447, 228] on button "10" at bounding box center [446, 232] width 16 height 16
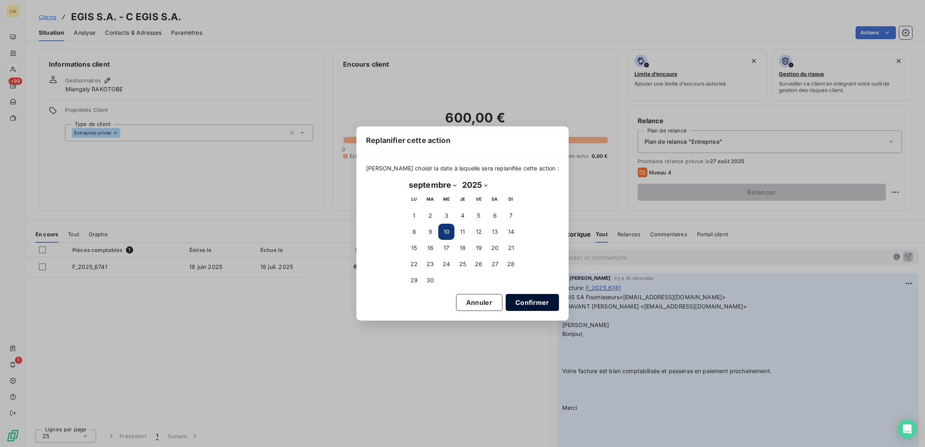
click at [506, 294] on button "Confirmer" at bounding box center [532, 302] width 53 height 17
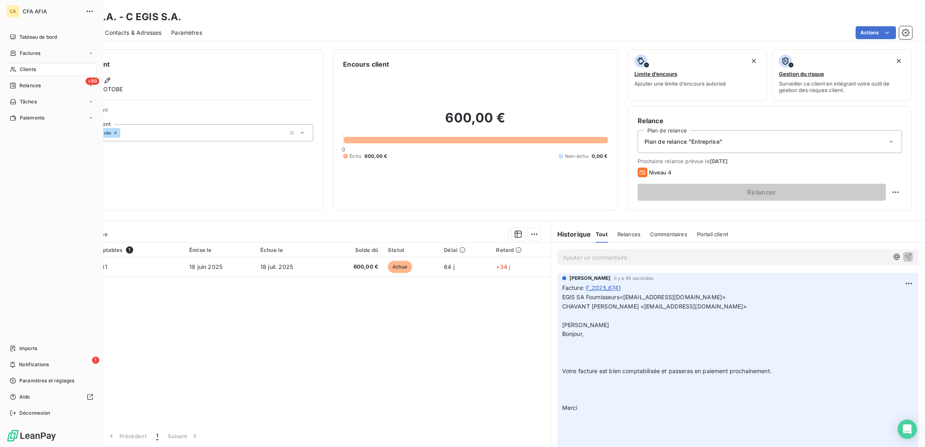
click at [8, 49] on nav "Tableau de bord Factures Clients +99 Relances Tâches Paiements" at bounding box center [51, 78] width 90 height 94
click at [20, 66] on span "Clients" at bounding box center [28, 69] width 16 height 7
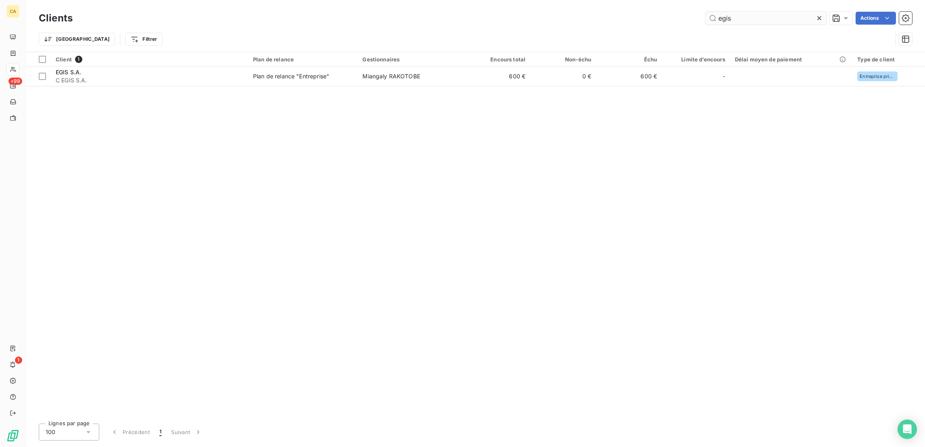
click at [759, 16] on input "egis" at bounding box center [766, 18] width 121 height 13
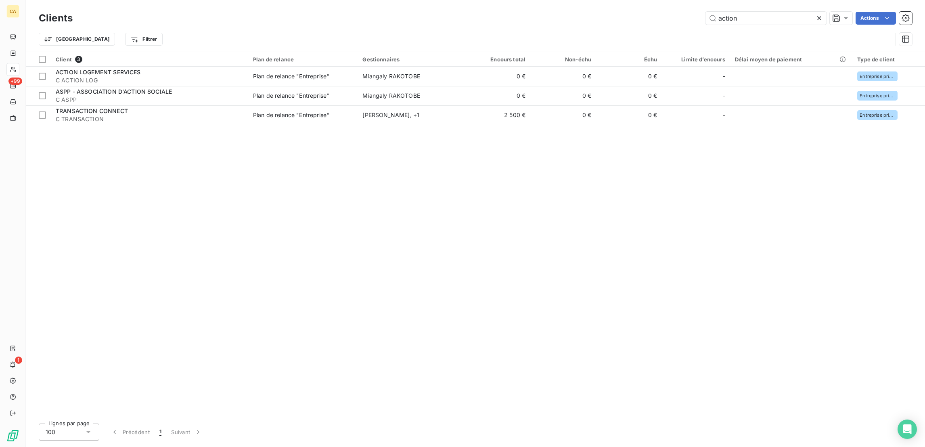
type input "action"
click at [26, 39] on div "Clients action Actions Trier Filtrer" at bounding box center [475, 26] width 899 height 52
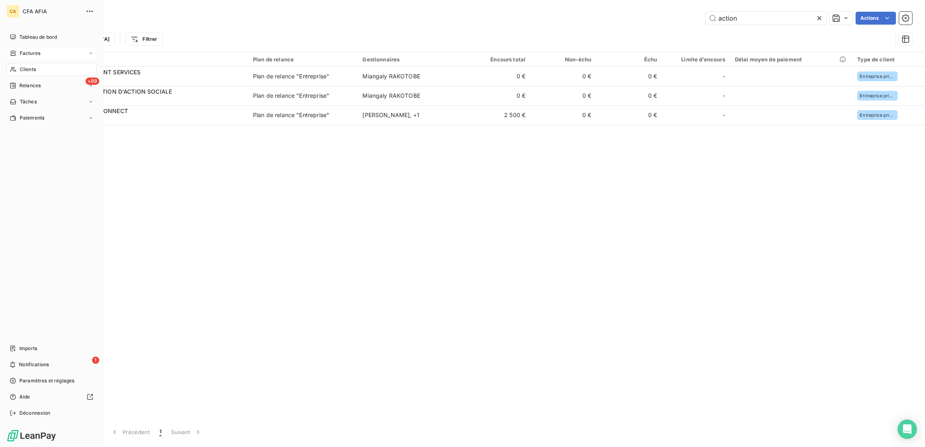
click at [6, 47] on div "Factures" at bounding box center [51, 53] width 90 height 13
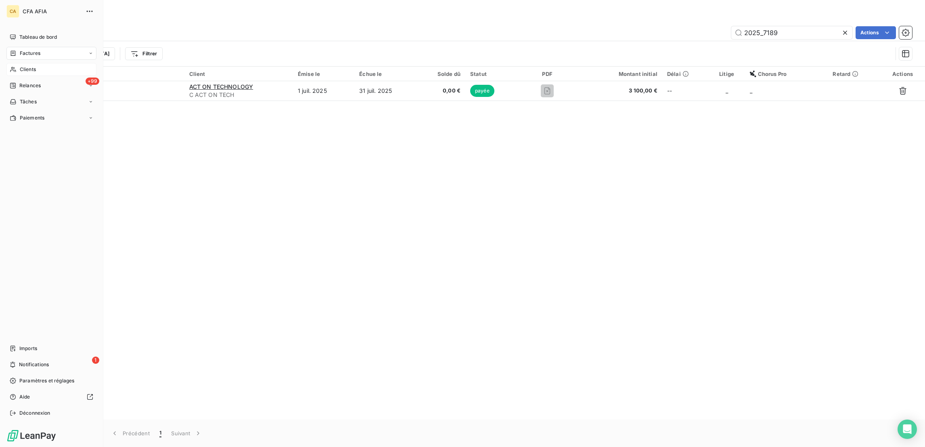
drag, startPoint x: 12, startPoint y: 44, endPoint x: 483, endPoint y: 46, distance: 471.1
click at [13, 50] on icon at bounding box center [13, 53] width 7 height 6
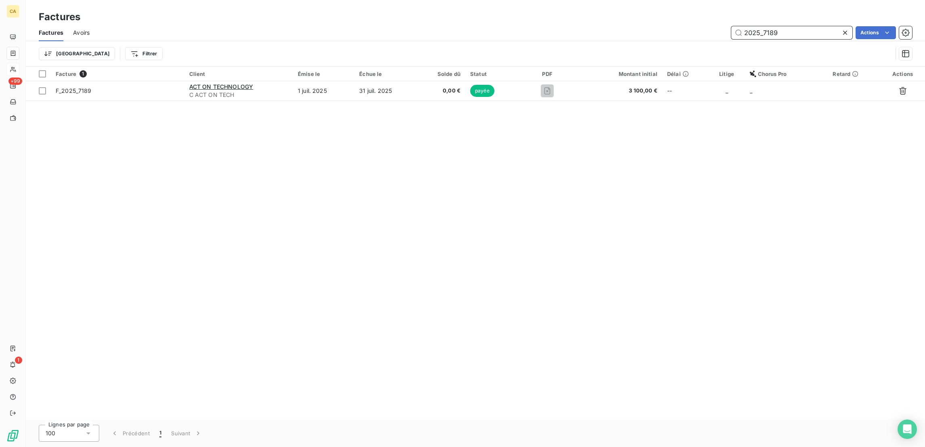
click at [797, 26] on input "2025_7189" at bounding box center [792, 32] width 121 height 13
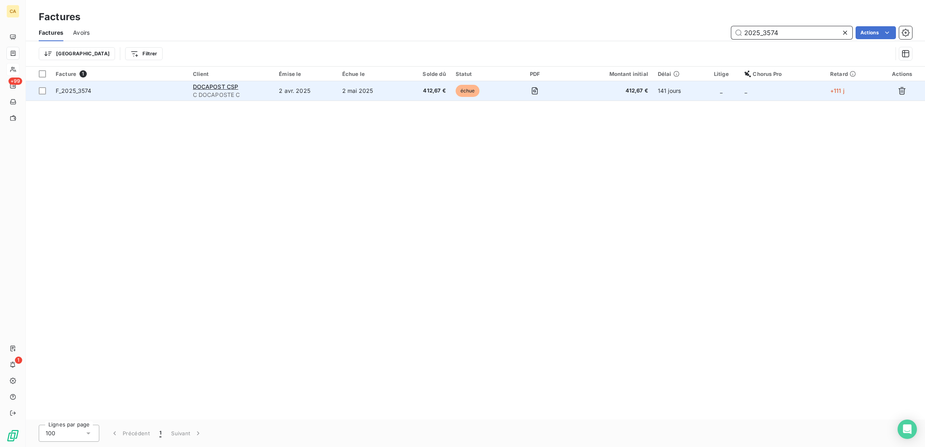
type input "2025_3574"
click at [397, 81] on td "2 mai 2025" at bounding box center [369, 90] width 64 height 19
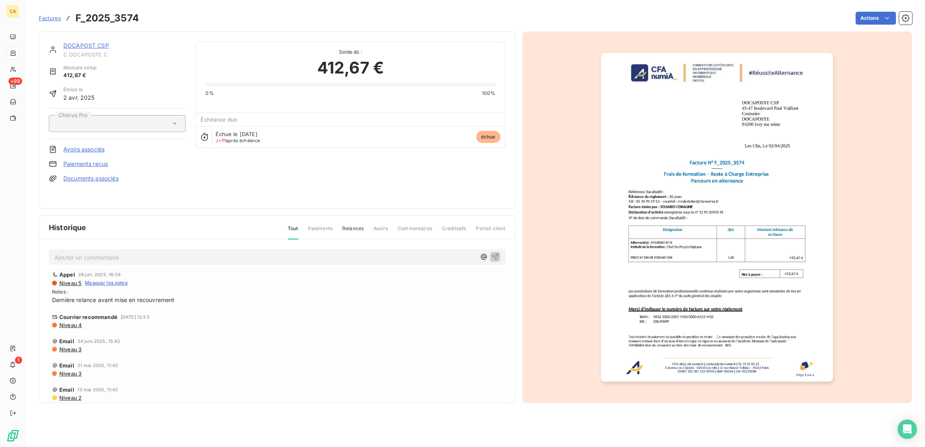
click at [184, 252] on p "Ajouter un commentaire ﻿" at bounding box center [265, 257] width 421 height 10
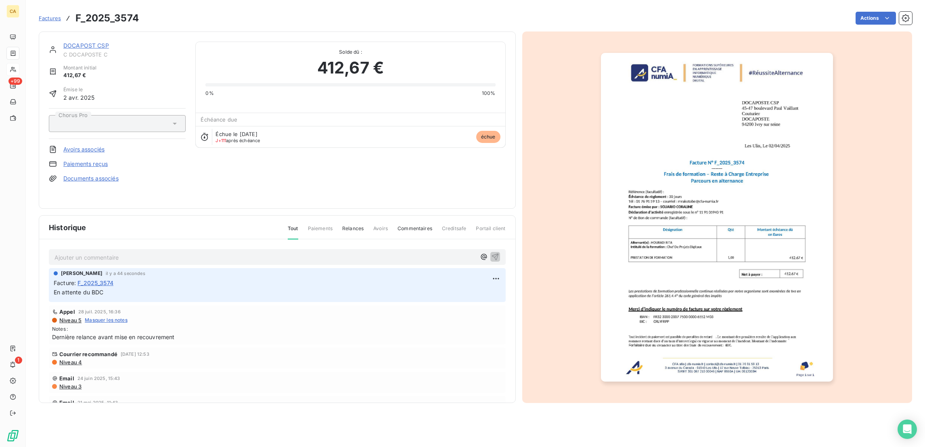
click at [82, 51] on span "C DOCAPOSTE C" at bounding box center [124, 54] width 122 height 6
click at [82, 42] on link "DOCAPOST CSP" at bounding box center [86, 45] width 46 height 7
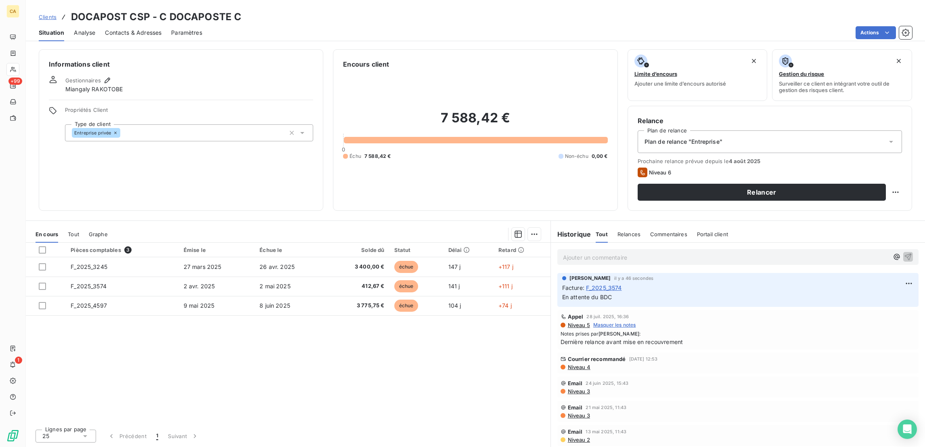
click at [109, 24] on div "Contacts & Adresses" at bounding box center [133, 32] width 57 height 17
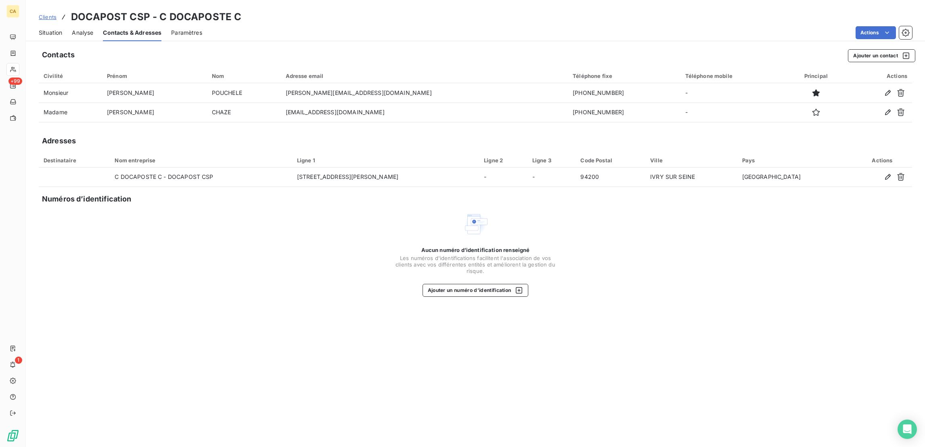
click at [52, 24] on div "Situation" at bounding box center [50, 32] width 23 height 17
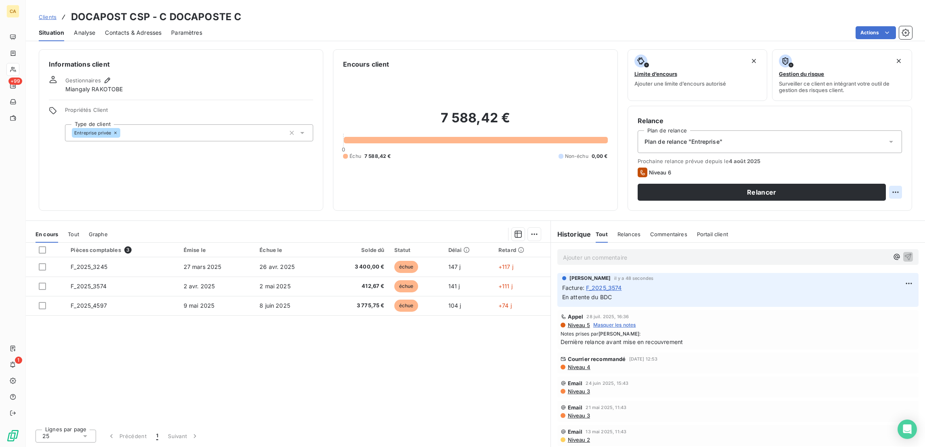
click at [903, 158] on html "CA +99 1 Clients DOCAPOST CSP - C DOCAPOSTE C Situation Analyse Contacts & Adre…" at bounding box center [462, 223] width 925 height 447
click at [894, 174] on div "Replanifier cette action" at bounding box center [871, 176] width 72 height 13
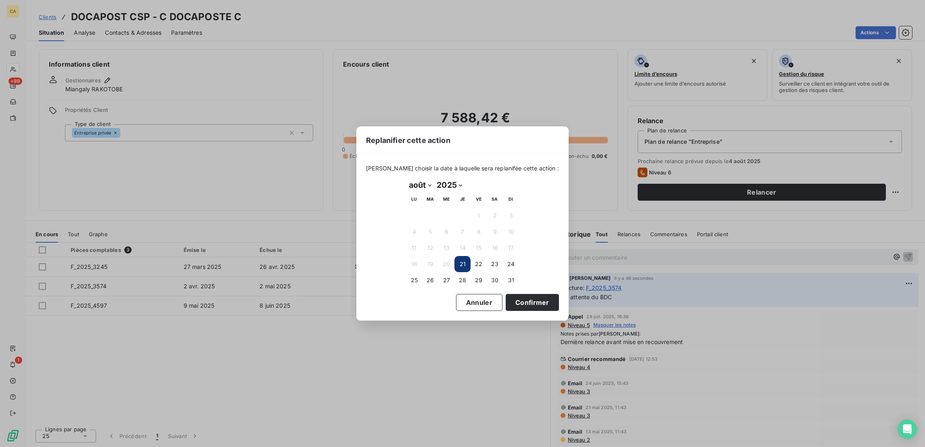
click at [407, 183] on select "janvier février mars avril mai juin juillet août septembre octobre novembre déc…" at bounding box center [420, 184] width 28 height 13
select select "8"
click at [406, 179] on select "janvier février mars avril mai juin juillet août septembre octobre novembre déc…" at bounding box center [420, 184] width 28 height 13
click at [461, 229] on button "11" at bounding box center [463, 232] width 16 height 16
click at [495, 306] on div "[PERSON_NAME] choisir la date à laquelle sera replanifée cette action : [DATE] …" at bounding box center [462, 238] width 212 height 166
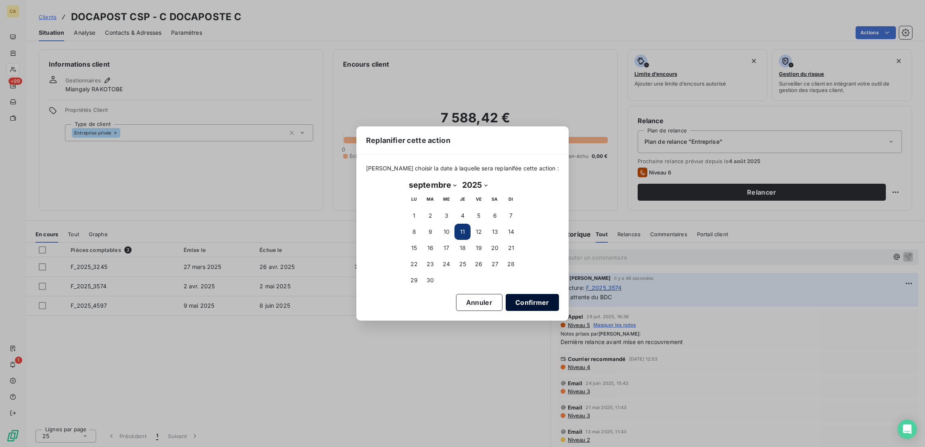
click at [506, 300] on button "Confirmer" at bounding box center [532, 302] width 53 height 17
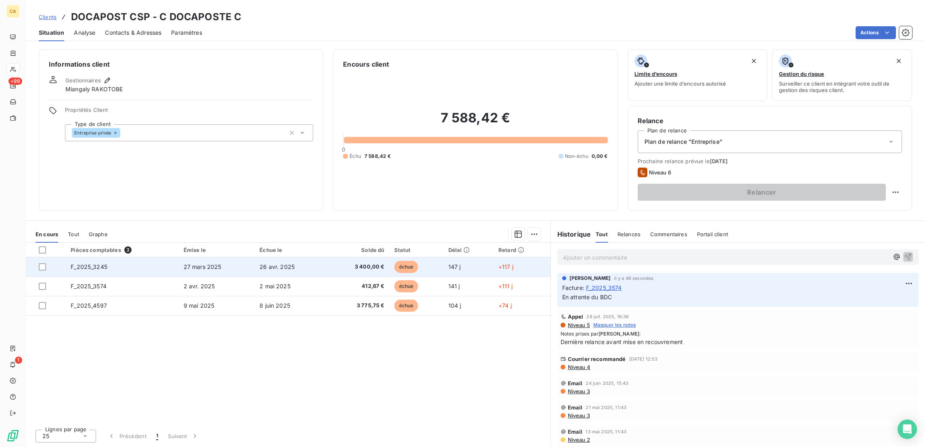
click at [105, 257] on td "F_2025_3245" at bounding box center [122, 266] width 113 height 19
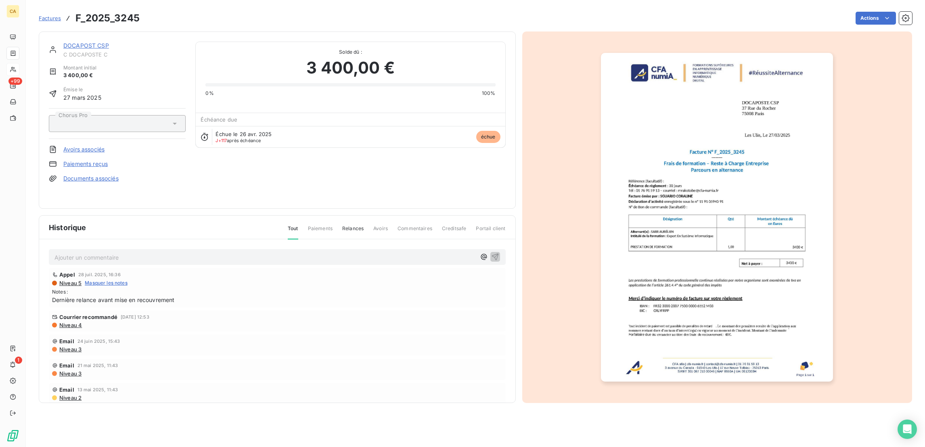
click at [93, 252] on p "Ajouter un commentaire ﻿" at bounding box center [265, 257] width 421 height 10
click at [81, 253] on span "En attente du BDC - [DATE]" at bounding box center [92, 256] width 75 height 7
drag, startPoint x: 142, startPoint y: 245, endPoint x: 26, endPoint y: 250, distance: 116.4
click at [26, 250] on section "Factures F_2025_3245 Actions DOCAPOST CSP C DOCAPOSTE C Montant initial 3 400,0…" at bounding box center [475, 223] width 899 height 447
copy span "En attente du BDC suite rejet - [DATE]"
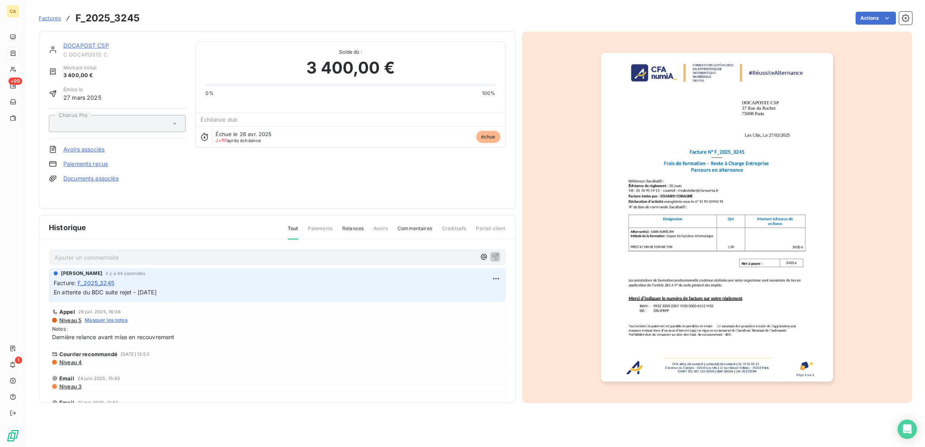
click at [88, 42] on link "DOCAPOST CSP" at bounding box center [86, 45] width 46 height 7
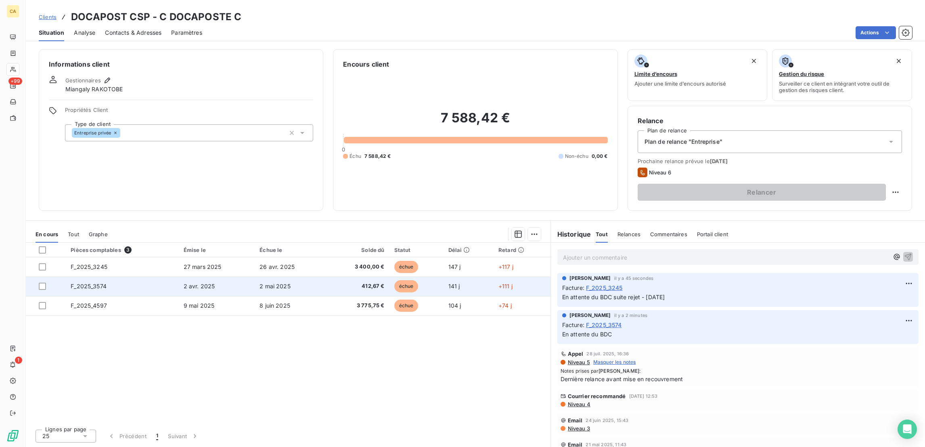
click at [105, 277] on td "F_2025_3574" at bounding box center [122, 286] width 113 height 19
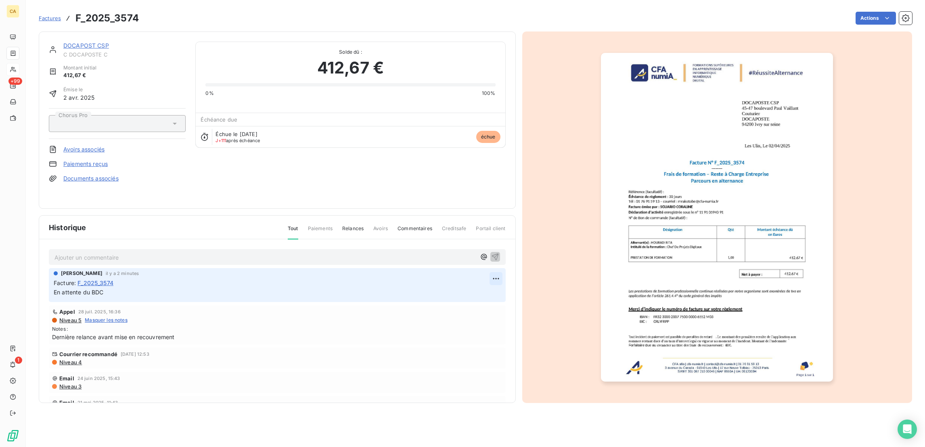
click at [491, 266] on html "CA +99 1 Factures F_2025_3574 Actions DOCAPOST CSP C DOCAPOSTE C Montant initia…" at bounding box center [462, 223] width 925 height 447
click at [476, 291] on div "Supprimer" at bounding box center [468, 296] width 45 height 13
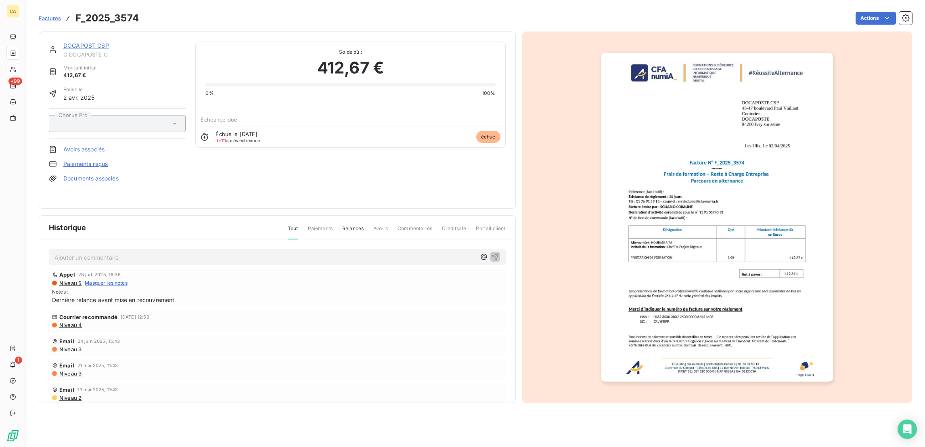
click at [154, 252] on p "Ajouter un commentaire ﻿" at bounding box center [265, 257] width 421 height 10
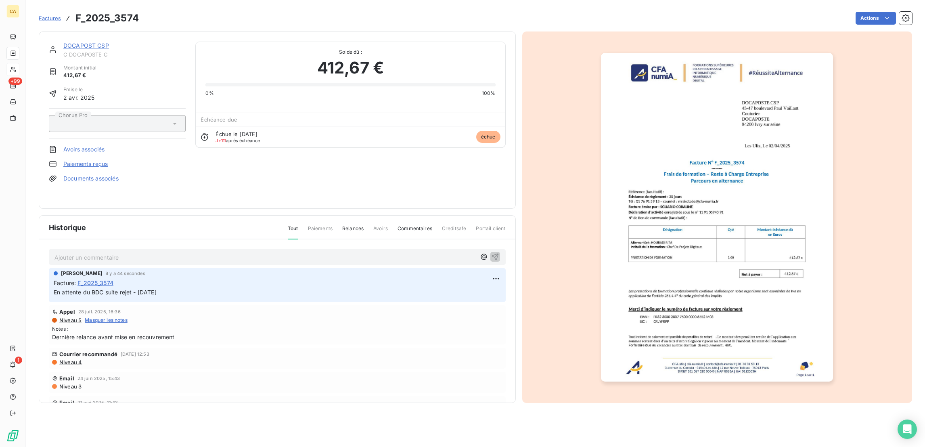
click at [88, 42] on link "DOCAPOST CSP" at bounding box center [86, 45] width 46 height 7
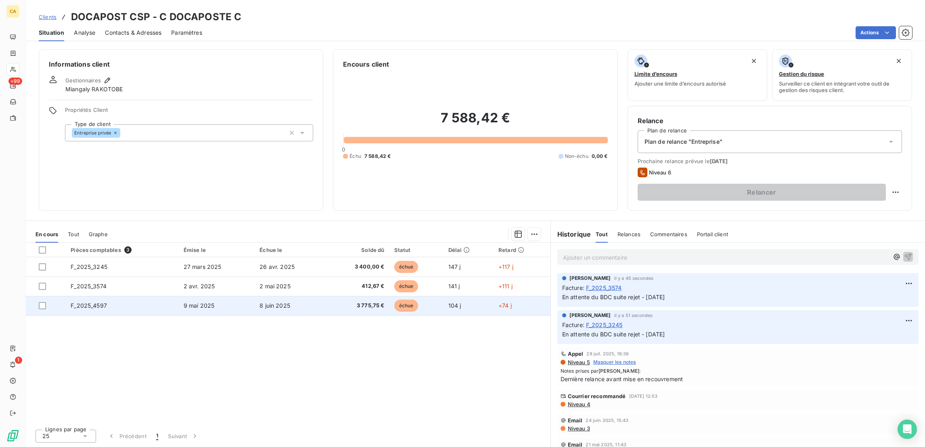
click at [183, 296] on td "9 mai 2025" at bounding box center [217, 305] width 76 height 19
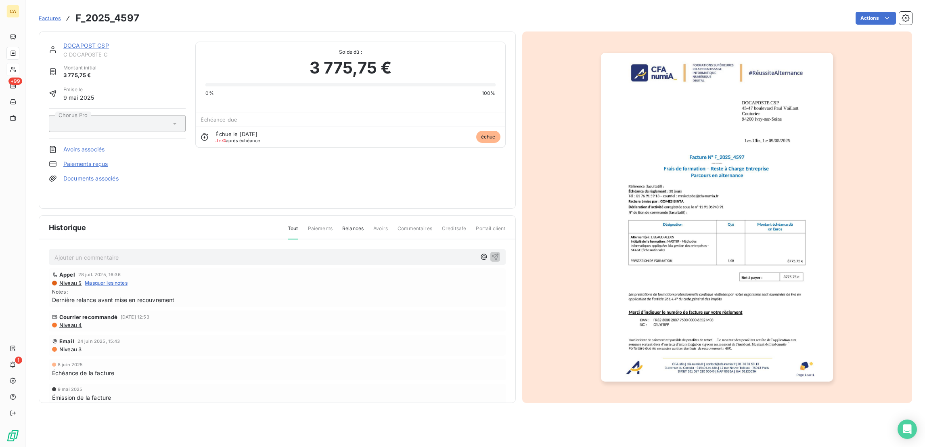
click at [75, 271] on div "Appel [DATE] 16:36 Niveau 5 Masquer les notes Notes : Dernière relance avant mi…" at bounding box center [277, 287] width 451 height 33
click at [83, 252] on div "Ajouter un commentaire ﻿ Appel [DATE] 16:36 Niveau 5 Masquer les notes Notes : …" at bounding box center [277, 332] width 476 height 187
click at [78, 252] on p "Ajouter un commentaire ﻿" at bounding box center [265, 257] width 421 height 10
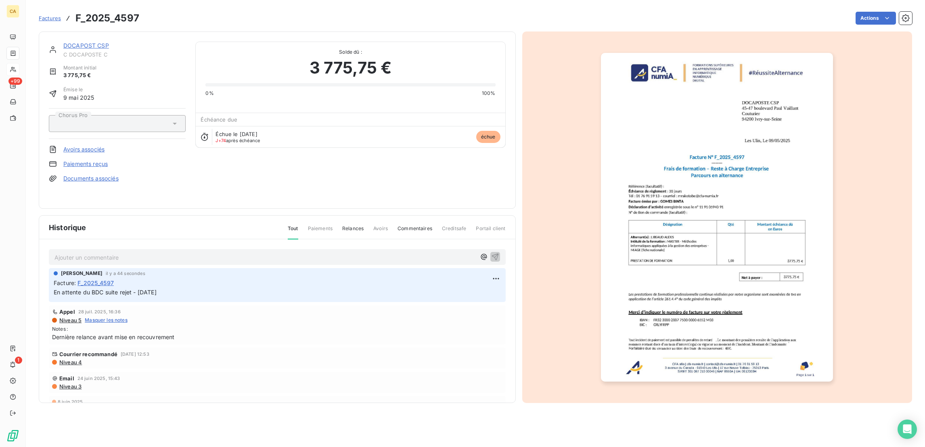
click at [74, 42] on link "DOCAPOST CSP" at bounding box center [86, 45] width 46 height 7
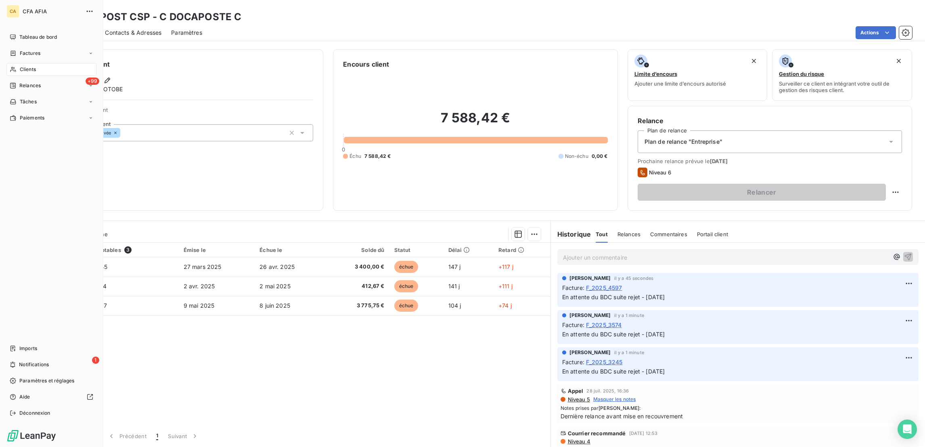
click at [22, 63] on div "Clients" at bounding box center [51, 69] width 90 height 13
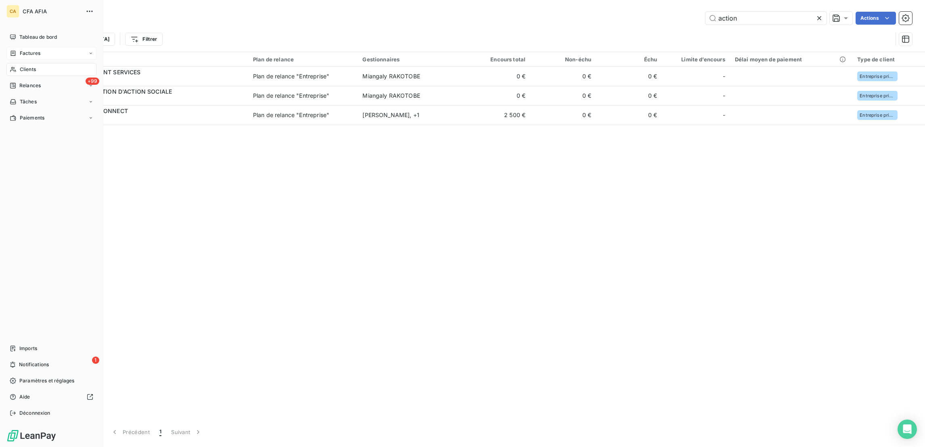
click at [30, 50] on span "Factures" at bounding box center [30, 53] width 21 height 7
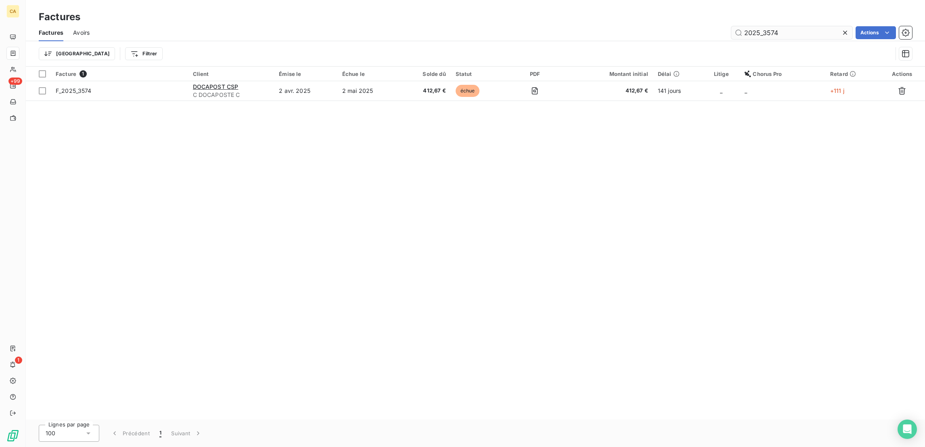
drag, startPoint x: 795, startPoint y: 28, endPoint x: 765, endPoint y: 24, distance: 31.0
click at [765, 26] on input "2025_3574" at bounding box center [792, 32] width 121 height 13
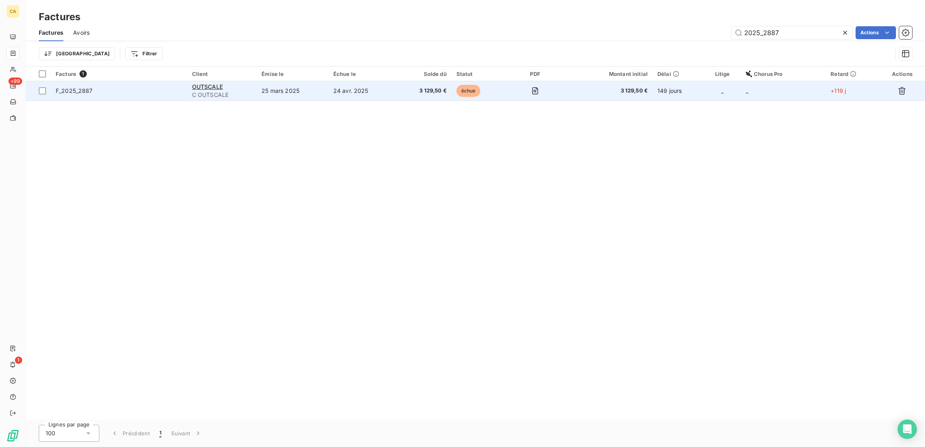
type input "2025_2887"
click at [384, 81] on td "24 avr. 2025" at bounding box center [362, 90] width 67 height 19
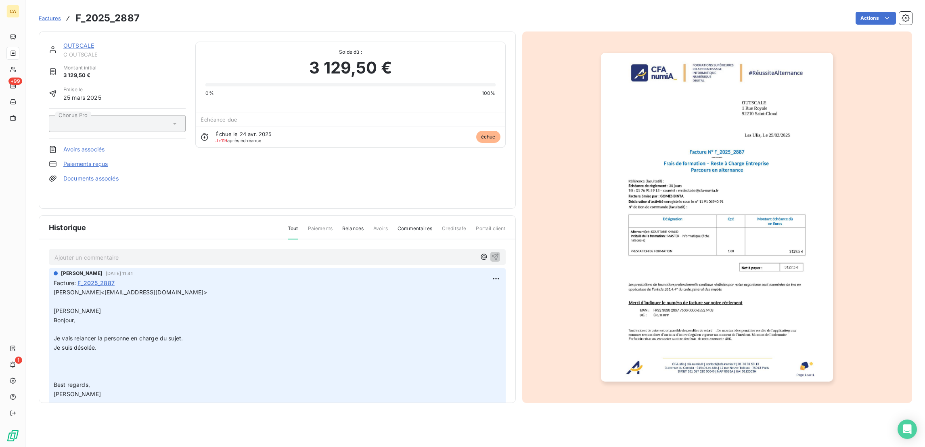
click at [90, 252] on p "Ajouter un commentaire ﻿" at bounding box center [265, 257] width 421 height 10
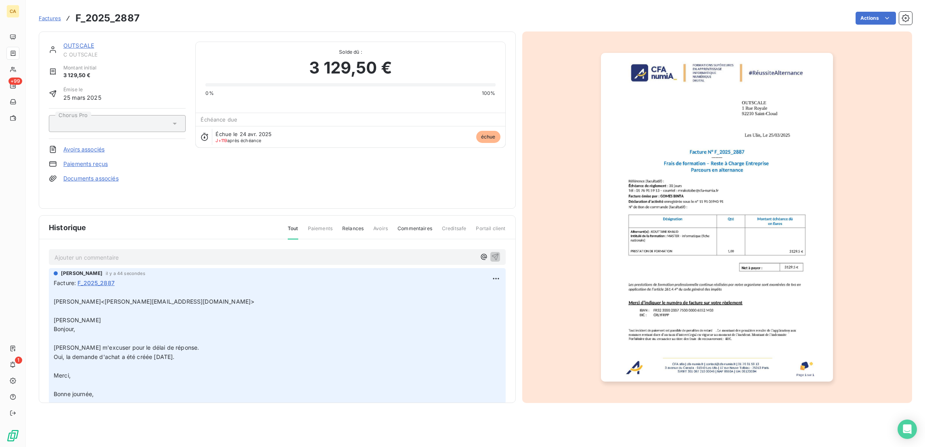
click at [117, 252] on p "Ajouter un commentaire ﻿" at bounding box center [265, 257] width 421 height 10
click at [489, 263] on html "CA +99 1 Factures F_2025_2887 Actions OUTSCALE C OUTSCALE Montant initial 3 129…" at bounding box center [462, 223] width 925 height 447
click at [461, 292] on div "Supprimer" at bounding box center [468, 296] width 45 height 13
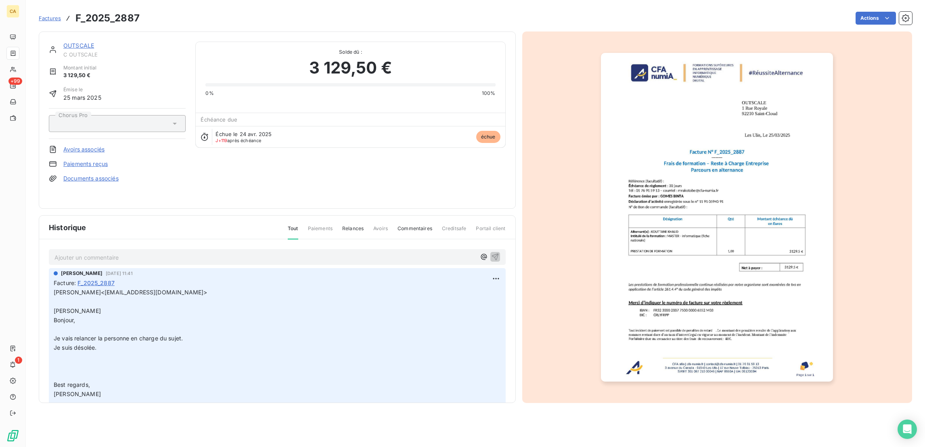
click at [166, 239] on div "Ajouter un commentaire ﻿ [PERSON_NAME] [DATE] 11:41 Facture : F_2025_2887 [PERS…" at bounding box center [277, 332] width 476 height 187
click at [146, 252] on p "Ajouter un commentaire ﻿" at bounding box center [265, 257] width 421 height 10
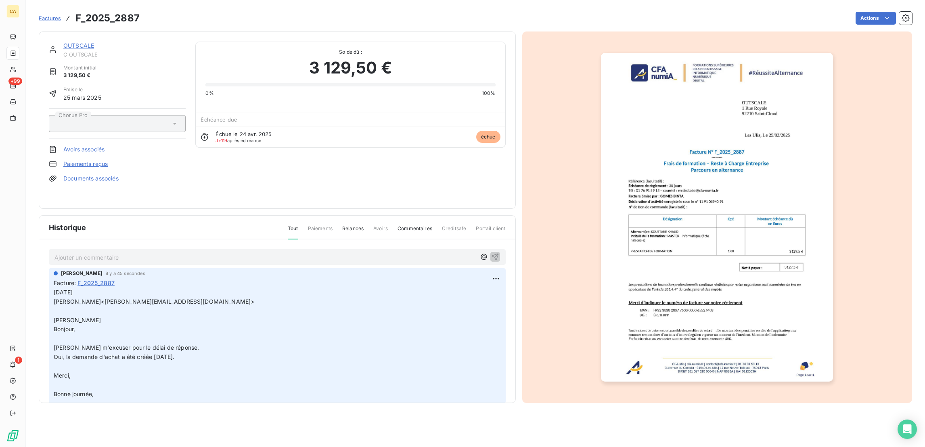
click at [63, 42] on link "OUTSCALE" at bounding box center [78, 45] width 31 height 7
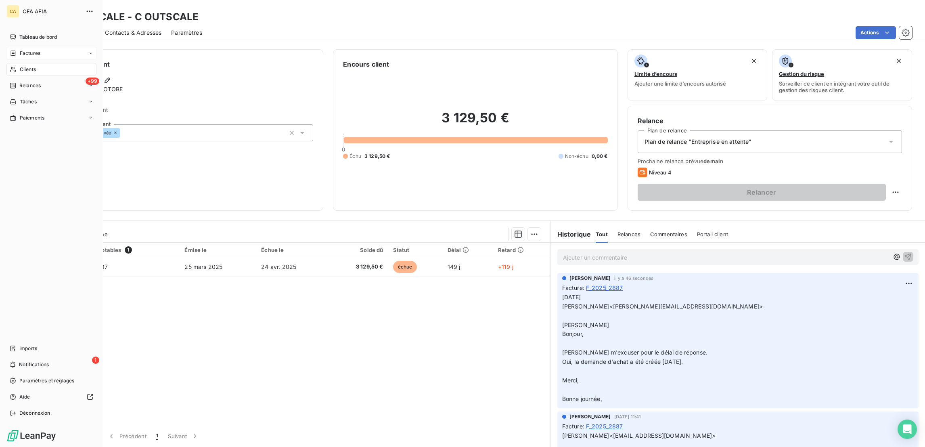
click at [14, 63] on div "Clients" at bounding box center [51, 69] width 90 height 13
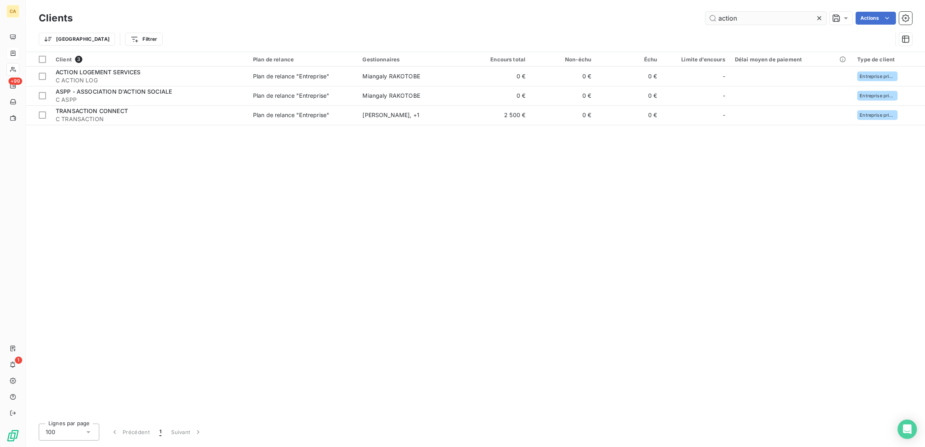
click at [751, 20] on input "action" at bounding box center [766, 18] width 121 height 13
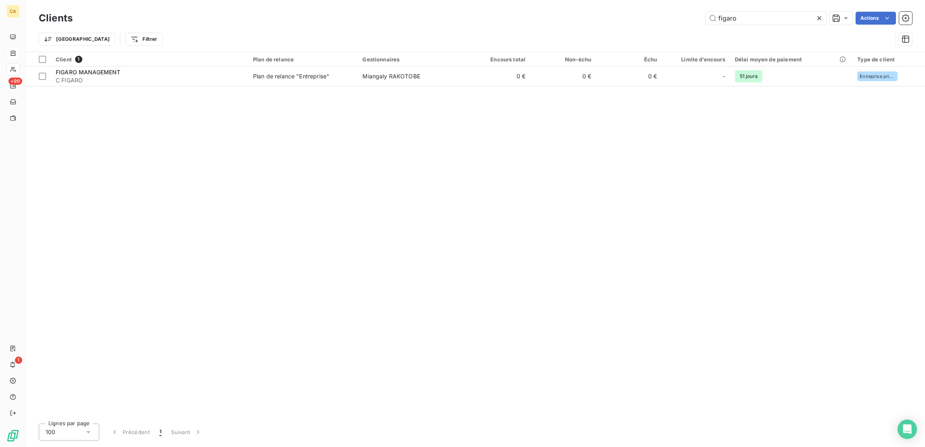
type input "figaro"
click at [443, 74] on div "Client 1 Plan de relance Gestionnaires Encours total Non-échu Échu Limite d’enc…" at bounding box center [475, 234] width 899 height 365
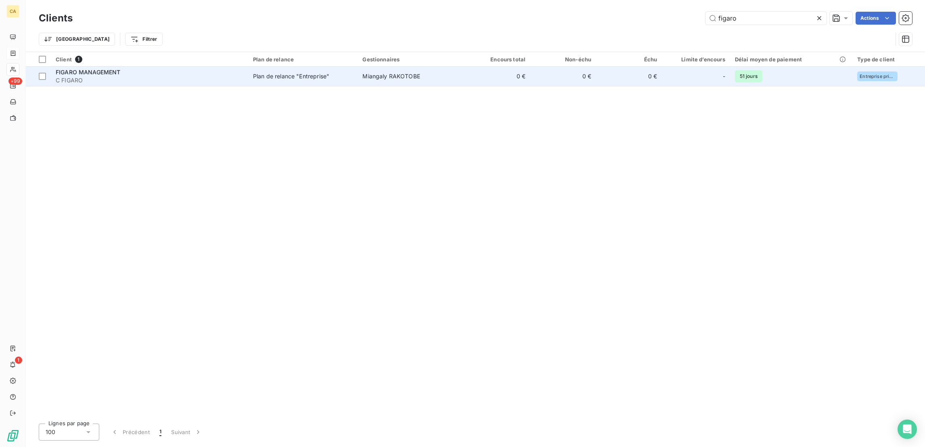
click at [434, 67] on td "Miangaly RAKOTOBE" at bounding box center [411, 76] width 107 height 19
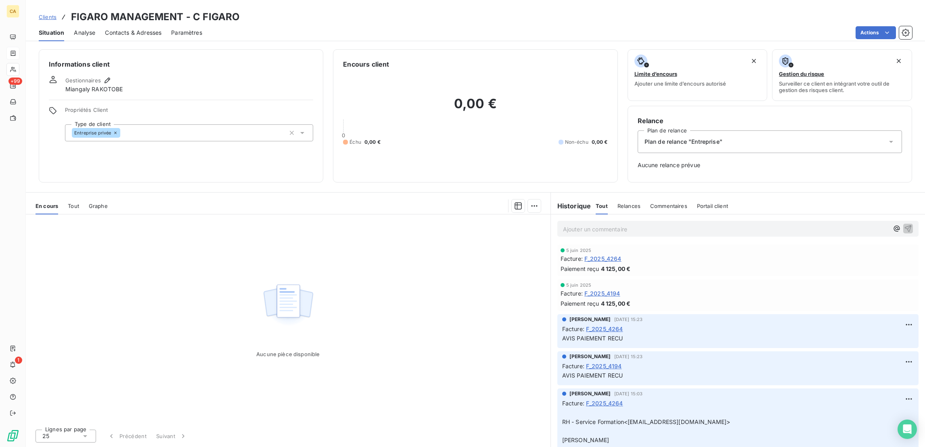
click at [125, 29] on span "Contacts & Adresses" at bounding box center [133, 33] width 57 height 8
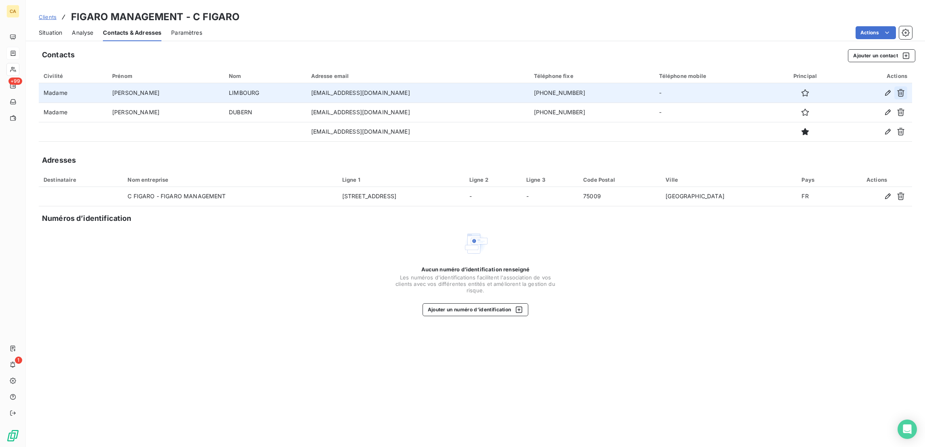
click at [905, 89] on icon "button" at bounding box center [901, 93] width 8 height 8
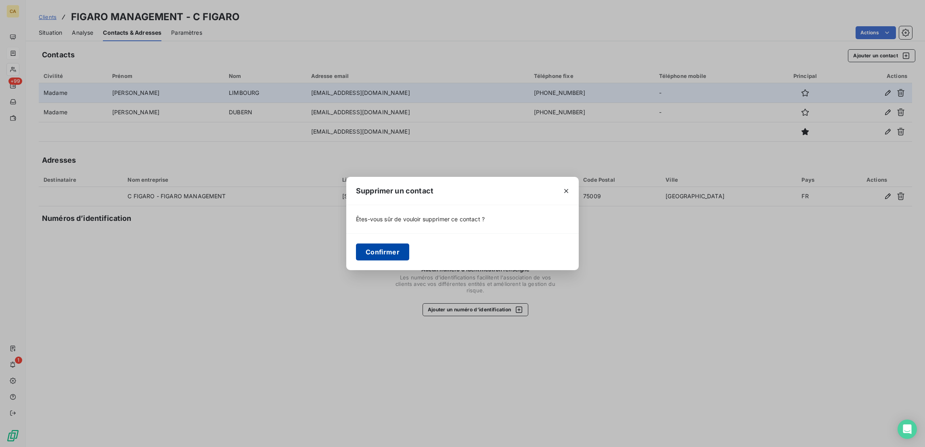
drag, startPoint x: 386, startPoint y: 252, endPoint x: 424, endPoint y: 245, distance: 38.6
click at [387, 251] on button "Confirmer" at bounding box center [382, 251] width 53 height 17
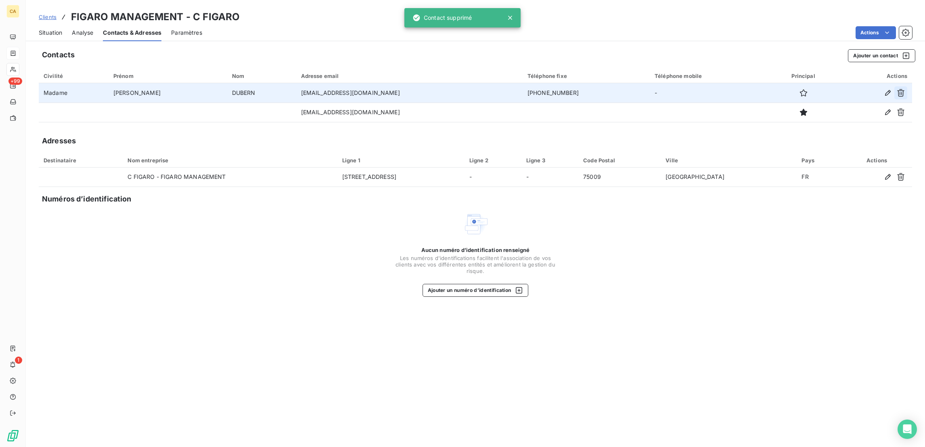
click at [902, 89] on icon "button" at bounding box center [901, 93] width 8 height 8
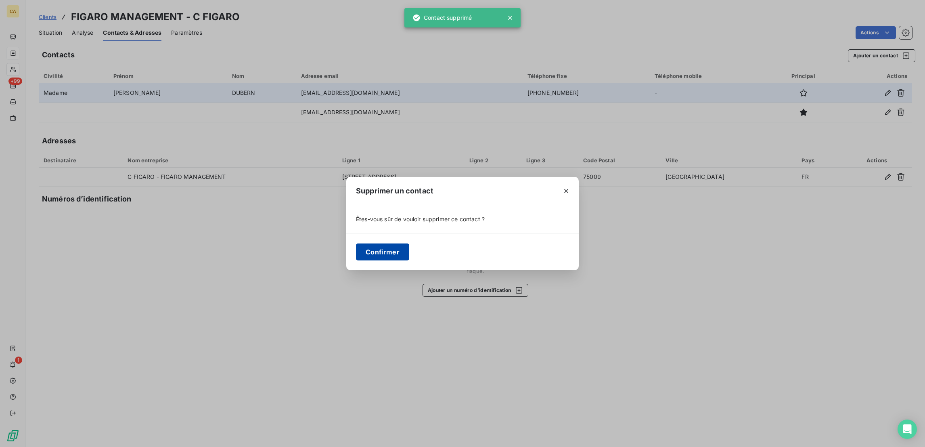
click at [409, 244] on button "Confirmer" at bounding box center [382, 251] width 53 height 17
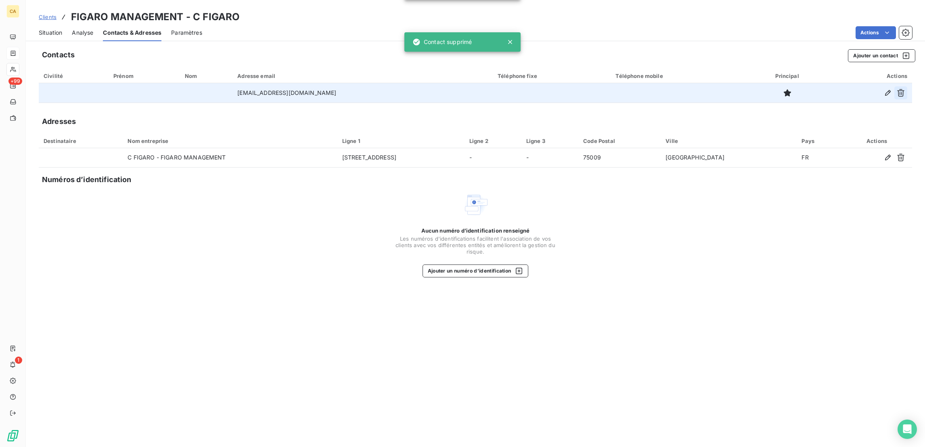
click at [905, 89] on icon "button" at bounding box center [901, 93] width 8 height 8
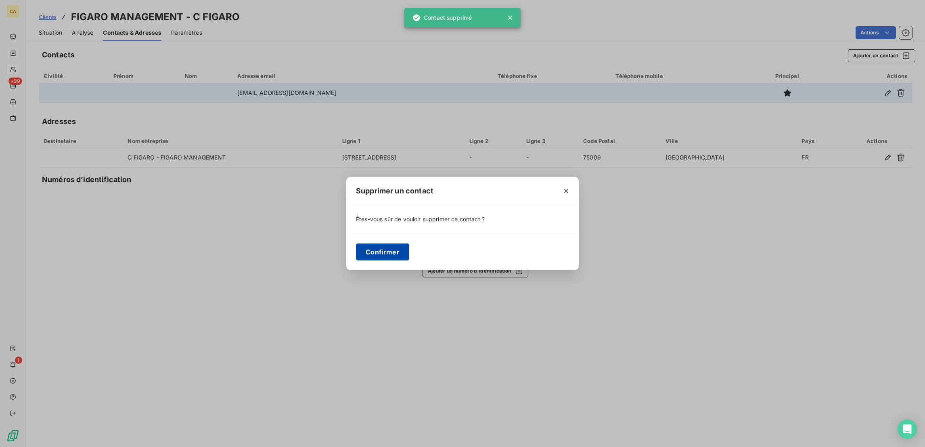
click at [409, 245] on button "Confirmer" at bounding box center [382, 251] width 53 height 17
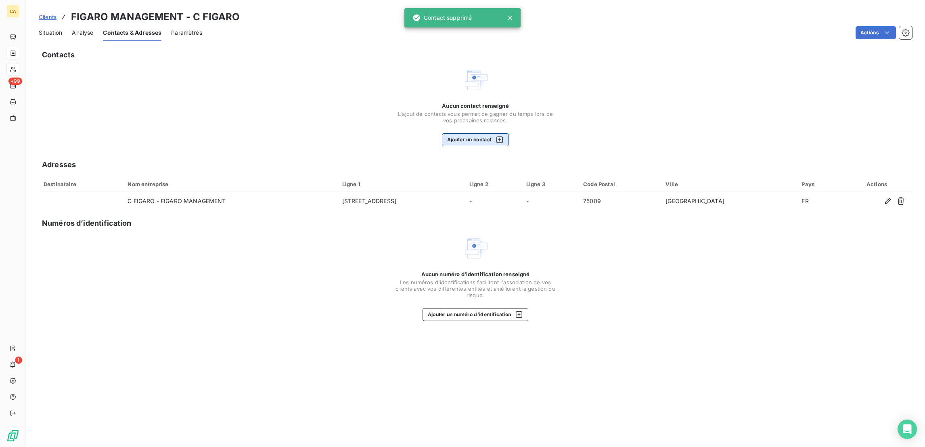
click at [457, 133] on button "Ajouter un contact" at bounding box center [475, 139] width 67 height 13
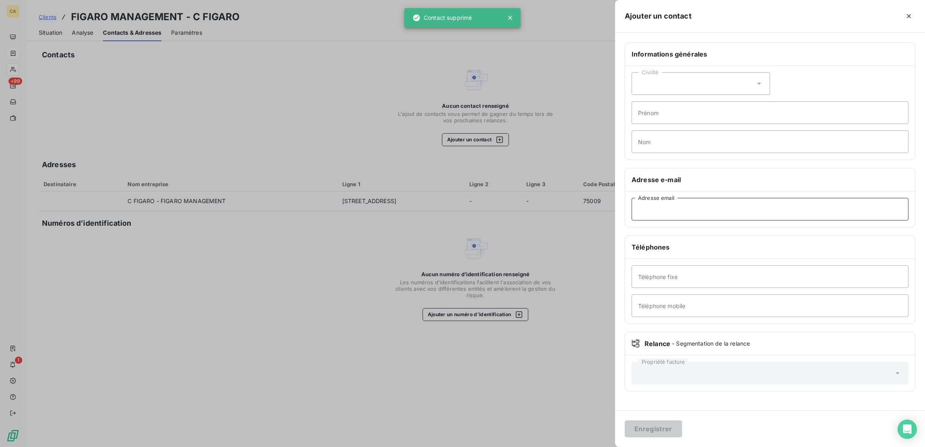
click at [715, 198] on input "Adresse email" at bounding box center [770, 209] width 277 height 23
paste input "[EMAIL_ADDRESS][DOMAIN_NAME]"
type input "[EMAIL_ADDRESS][DOMAIN_NAME]"
click at [625, 420] on button "Enregistrer" at bounding box center [653, 428] width 57 height 17
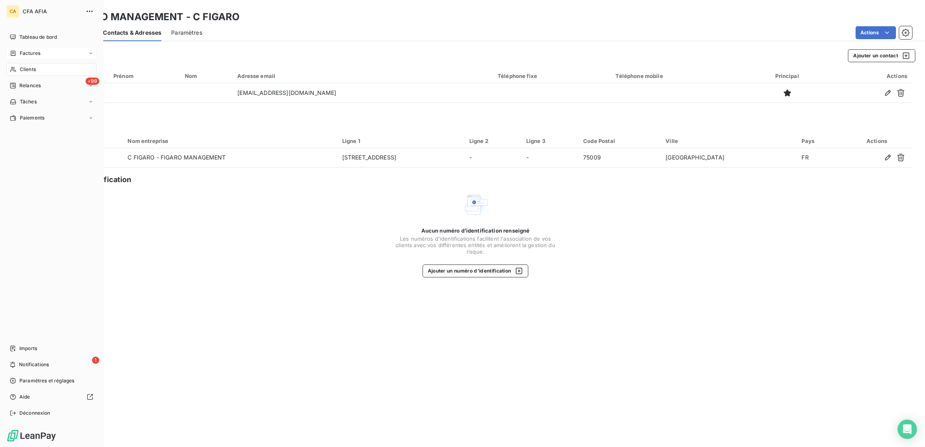
click at [20, 66] on span "Clients" at bounding box center [28, 69] width 16 height 7
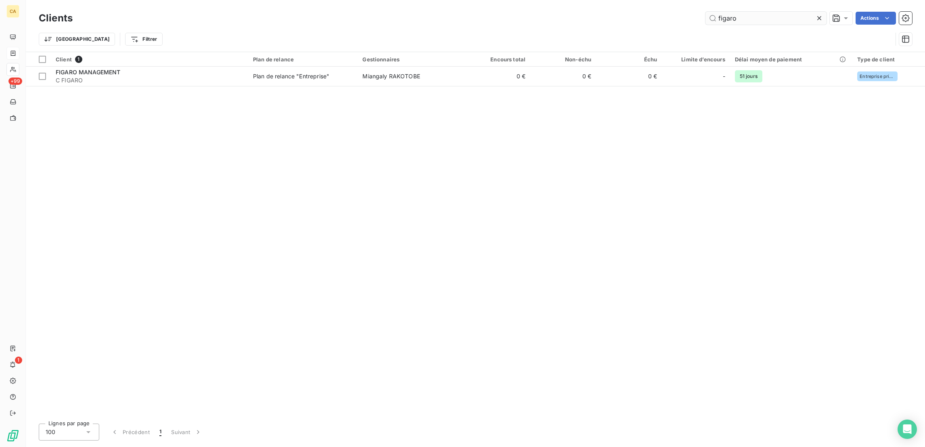
click at [740, 12] on input "figaro" at bounding box center [766, 18] width 121 height 13
click at [743, 12] on input "figaro" at bounding box center [766, 18] width 121 height 13
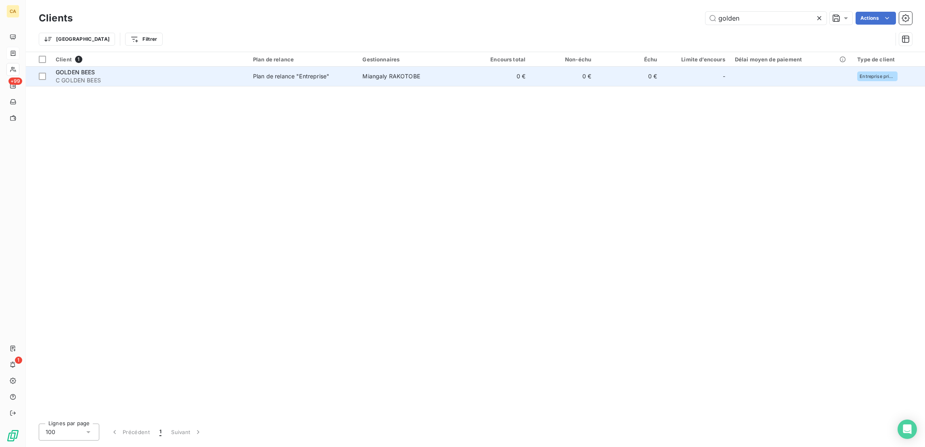
type input "golden"
click at [662, 71] on td "-" at bounding box center [696, 76] width 68 height 19
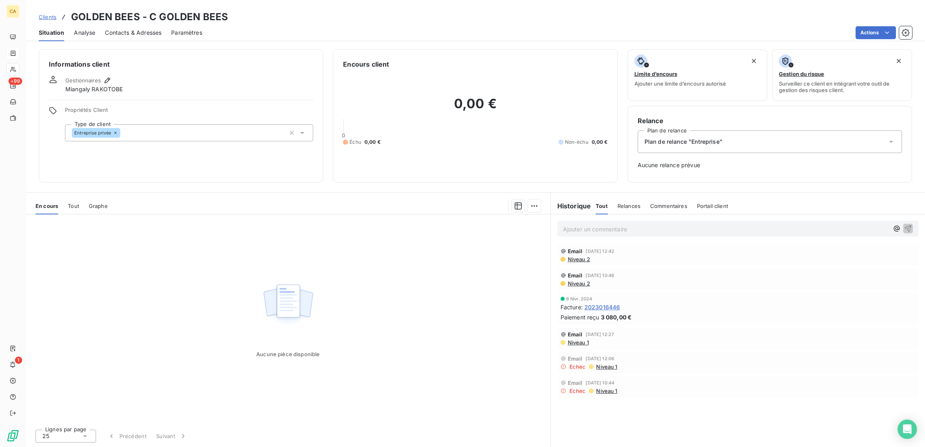
click at [135, 32] on div "Contacts & Adresses" at bounding box center [133, 32] width 57 height 17
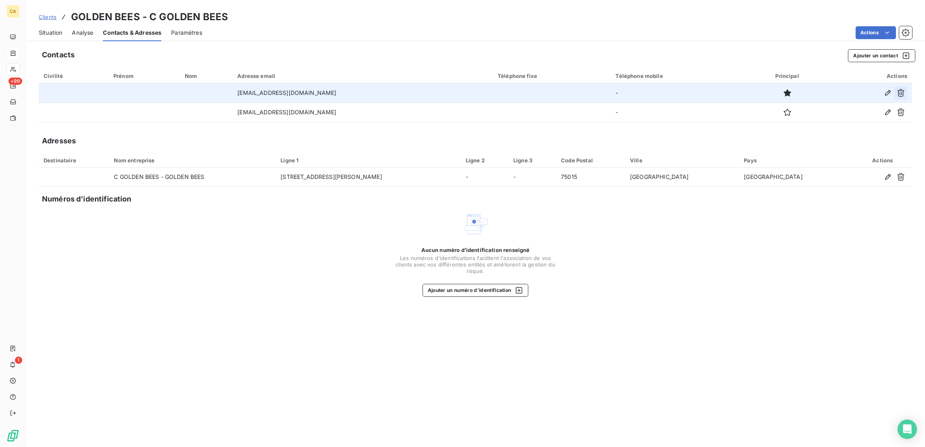
click at [906, 86] on button "button" at bounding box center [901, 92] width 13 height 13
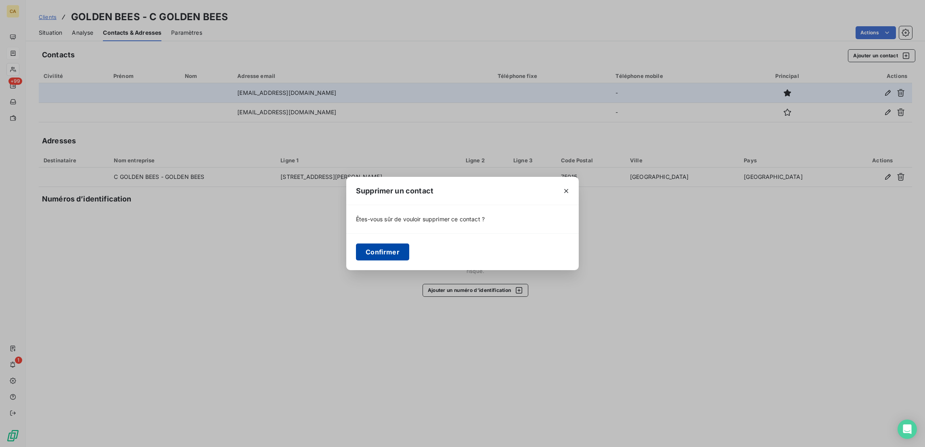
click at [409, 249] on button "Confirmer" at bounding box center [382, 251] width 53 height 17
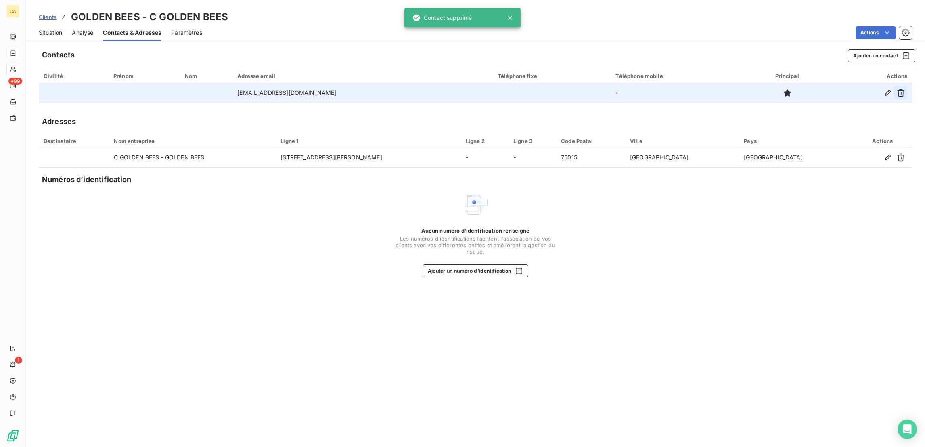
click at [907, 86] on button "button" at bounding box center [901, 92] width 13 height 13
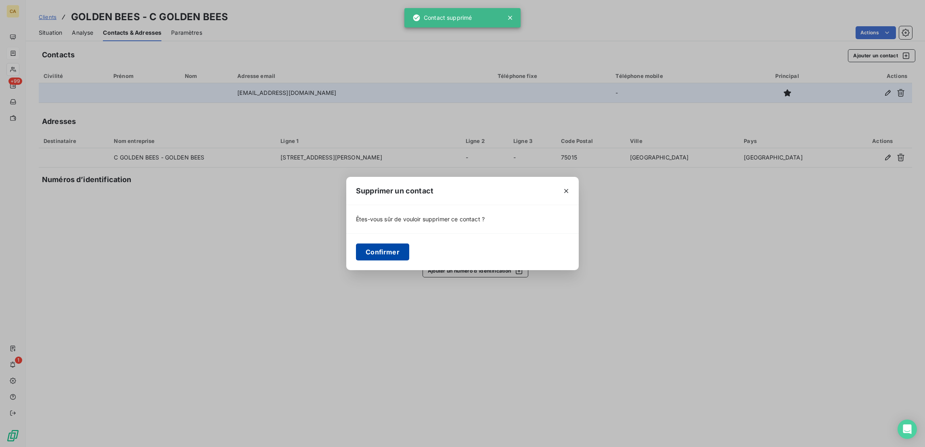
click at [409, 249] on button "Confirmer" at bounding box center [382, 251] width 53 height 17
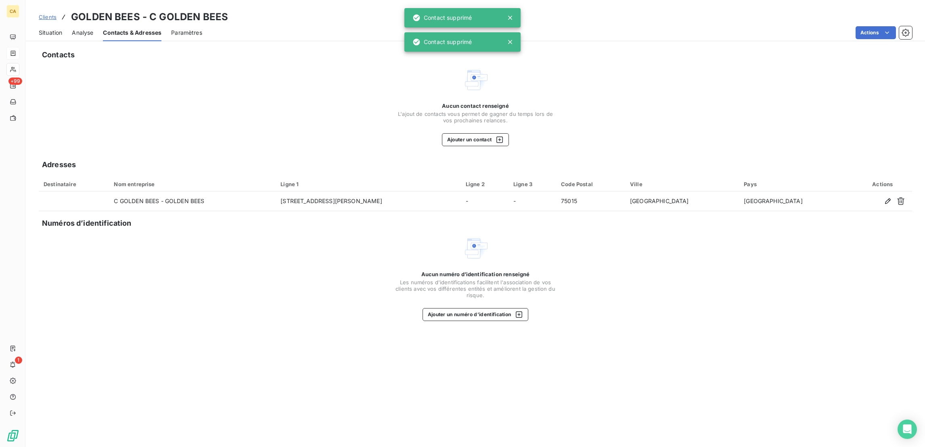
click at [440, 103] on div "Aucun contact renseigné L'ajout de contacts vous permet de gagner du temps lors…" at bounding box center [475, 125] width 161 height 44
click at [456, 133] on button "Ajouter un contact" at bounding box center [475, 139] width 67 height 13
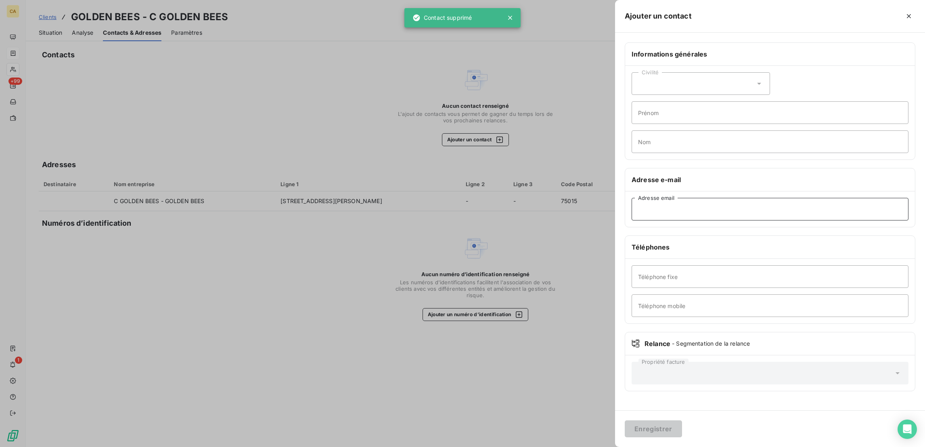
click at [723, 198] on input "Adresse email" at bounding box center [770, 209] width 277 height 23
paste input "[EMAIL_ADDRESS][DOMAIN_NAME]"
type input "[EMAIL_ADDRESS][DOMAIN_NAME]"
click at [625, 420] on button "Enregistrer" at bounding box center [653, 428] width 57 height 17
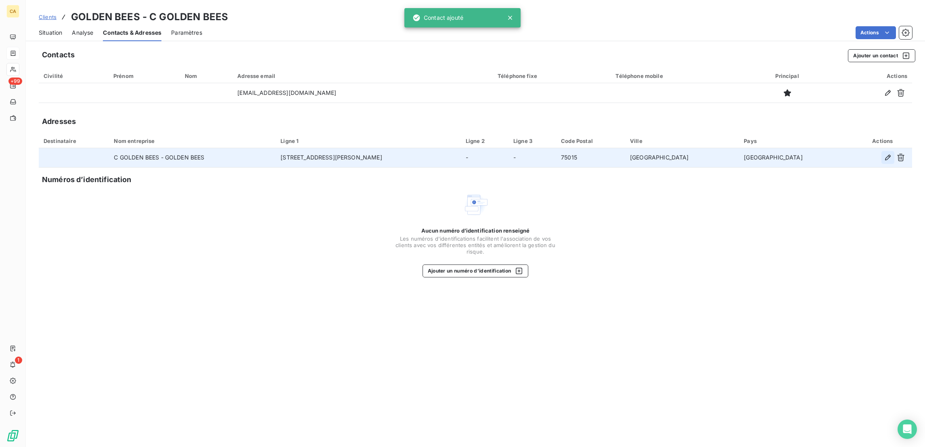
click at [892, 153] on icon "button" at bounding box center [888, 157] width 8 height 8
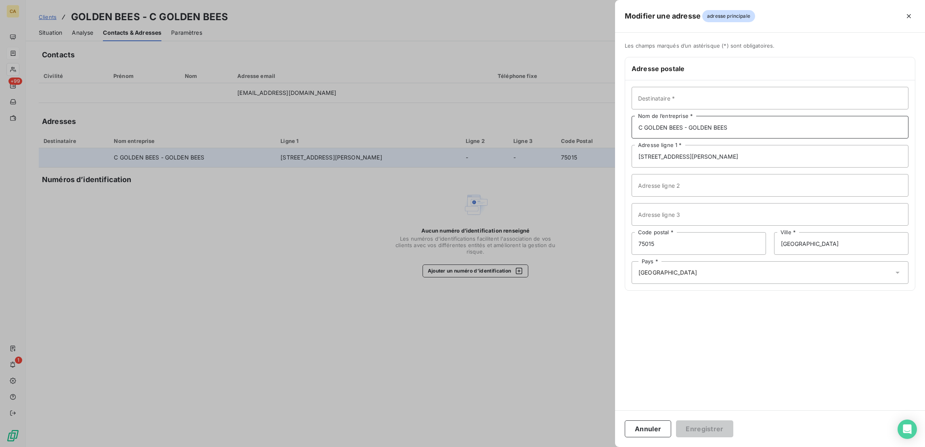
drag, startPoint x: 818, startPoint y: 111, endPoint x: 763, endPoint y: 111, distance: 54.9
click at [763, 116] on input "C GOLDEN BEES - GOLDEN BEES" at bounding box center [770, 127] width 277 height 23
type input "C GOLDEN BEES -"
click at [750, 87] on input "Destinataire *" at bounding box center [770, 98] width 277 height 23
paste input "GOLDEN BEES"
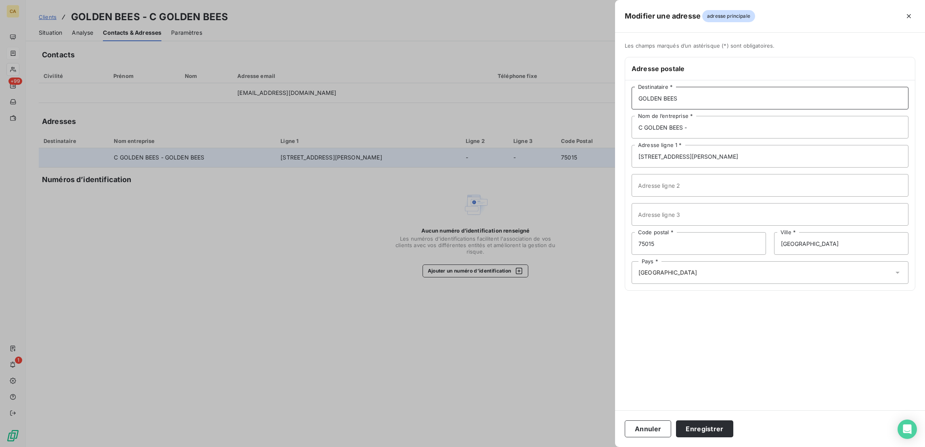
type input "GOLDEN BEES"
drag, startPoint x: 776, startPoint y: 109, endPoint x: 665, endPoint y: 107, distance: 111.0
click at [663, 447] on div "Modifier une adresse adresse principale Les champs marqués d’un [DEMOGRAPHIC_DA…" at bounding box center [462, 447] width 925 height 0
paste input "GOLDEN BEES"
type input "GOLDEN BEES"
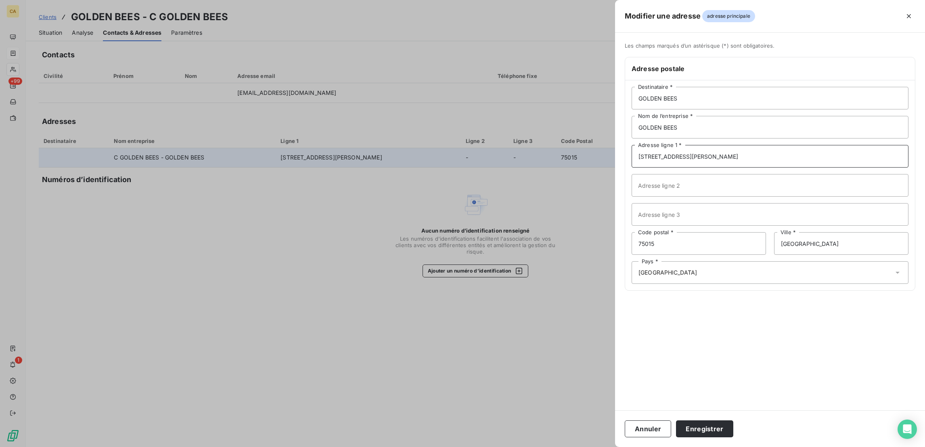
drag, startPoint x: 806, startPoint y: 143, endPoint x: 604, endPoint y: 133, distance: 202.1
click at [604, 447] on div "Modifier une adresse adresse principale Les champs marqués d’un [DEMOGRAPHIC_DA…" at bounding box center [462, 447] width 925 height 0
type input "[STREET_ADDRESS]"
type input "75009"
click at [676, 420] on button "Enregistrer" at bounding box center [704, 428] width 57 height 17
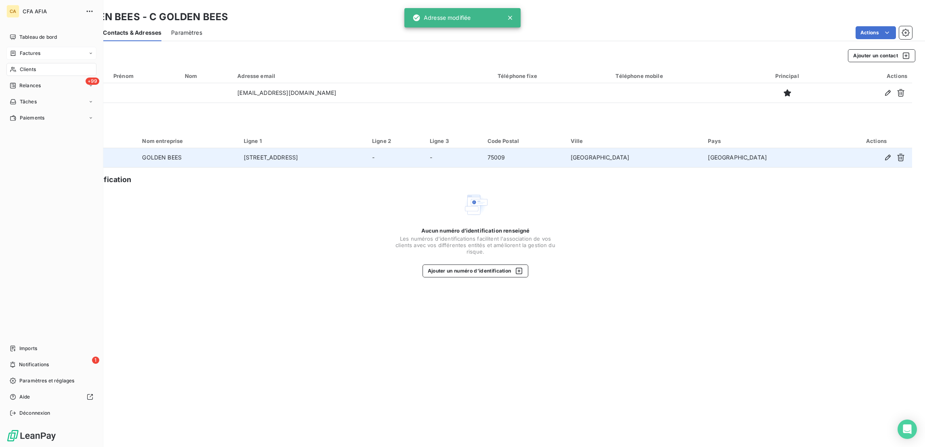
click at [15, 50] on div "Factures" at bounding box center [25, 53] width 31 height 7
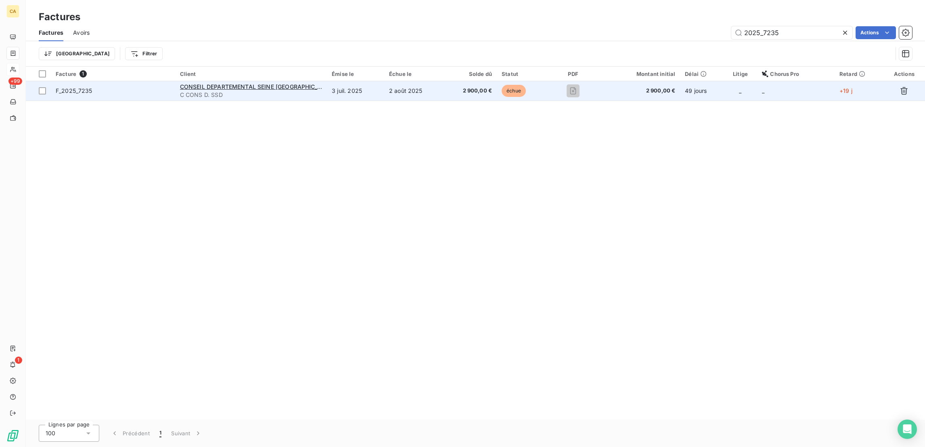
type input "2025_7235"
click at [341, 81] on td "3 juil. 2025" at bounding box center [355, 90] width 57 height 19
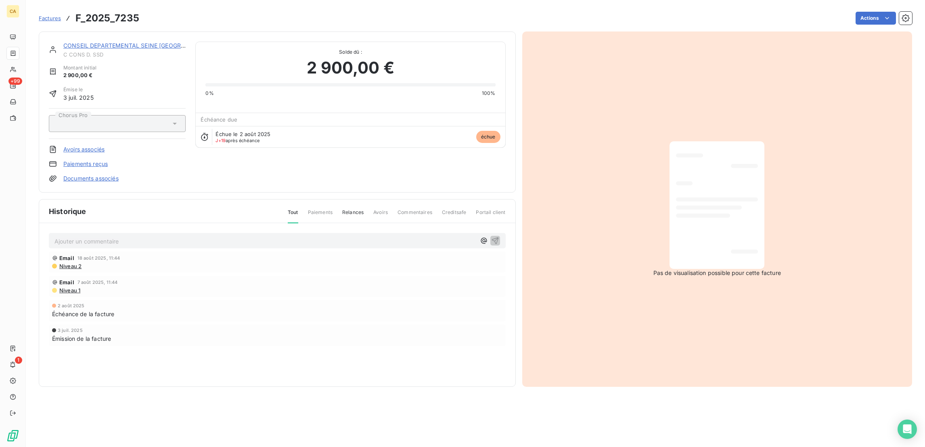
click at [136, 236] on p "Ajouter un commentaire ﻿" at bounding box center [265, 241] width 421 height 10
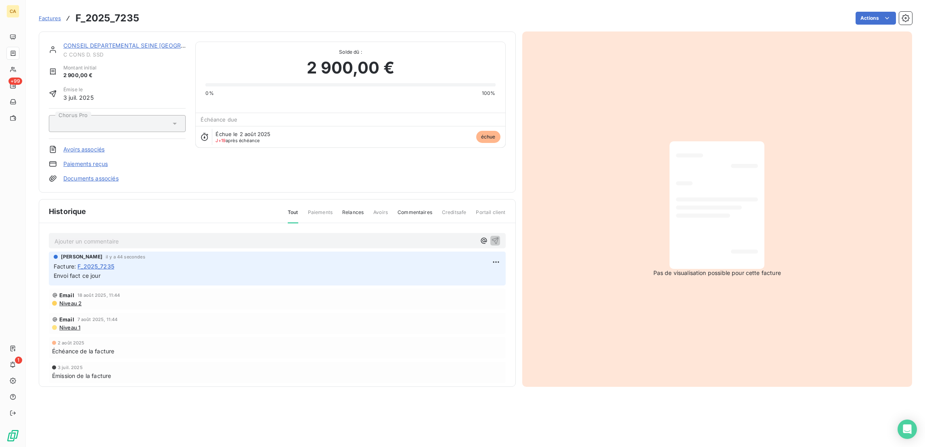
click at [111, 42] on link "CONSEIL DEPARTEMENTAL SEINE [GEOGRAPHIC_DATA]" at bounding box center [140, 45] width 155 height 7
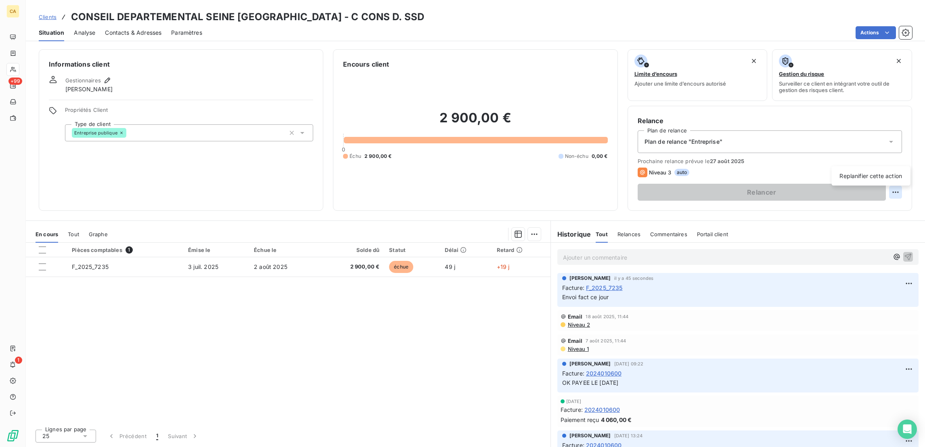
click at [905, 158] on html "CA +99 1 Clients CONSEIL DEPARTEMENTAL SEINE ST DENIS - C CONS D. SSD Situation…" at bounding box center [462, 223] width 925 height 447
click at [904, 160] on html "CA +99 1 Clients CONSEIL DEPARTEMENTAL SEINE ST DENIS - C CONS D. SSD Situation…" at bounding box center [462, 223] width 925 height 447
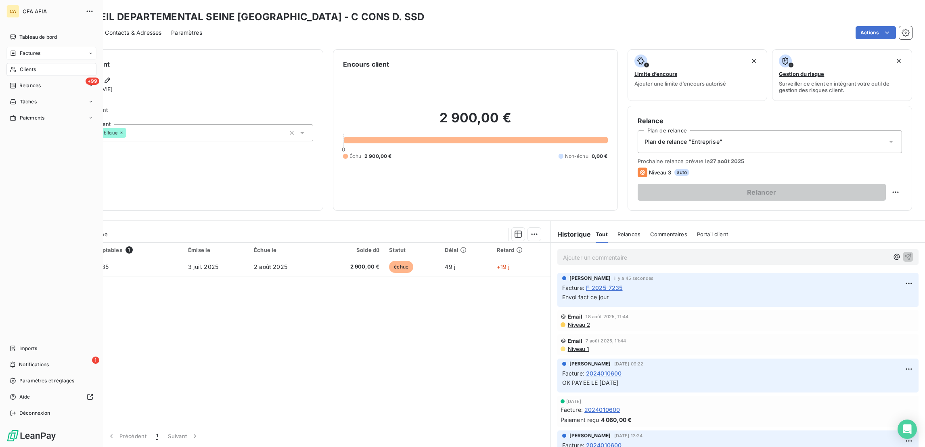
click at [26, 50] on span "Factures" at bounding box center [30, 53] width 21 height 7
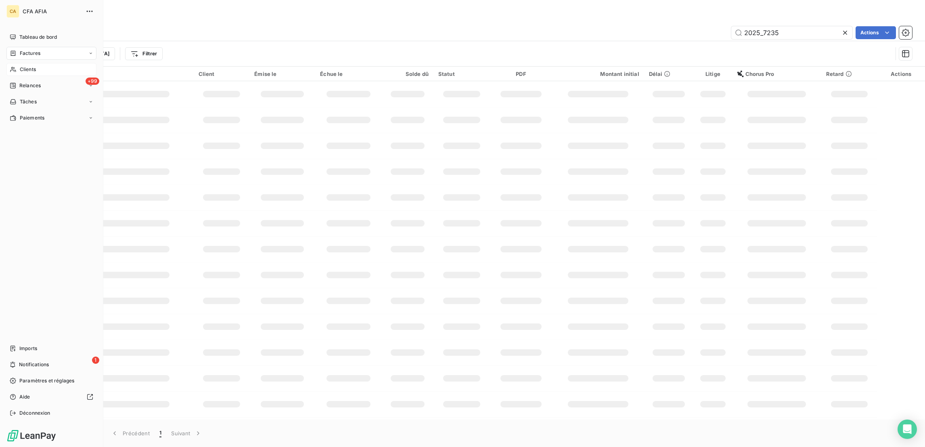
click at [11, 63] on div "Clients" at bounding box center [51, 69] width 90 height 13
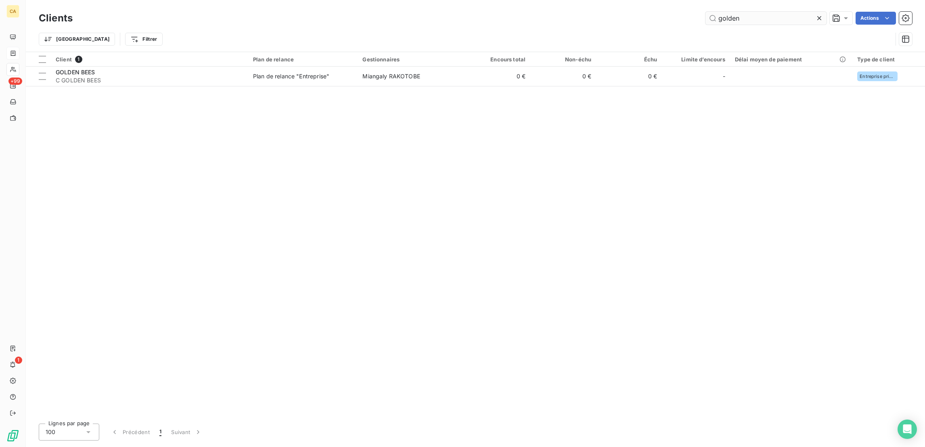
click at [746, 14] on input "golden" at bounding box center [766, 18] width 121 height 13
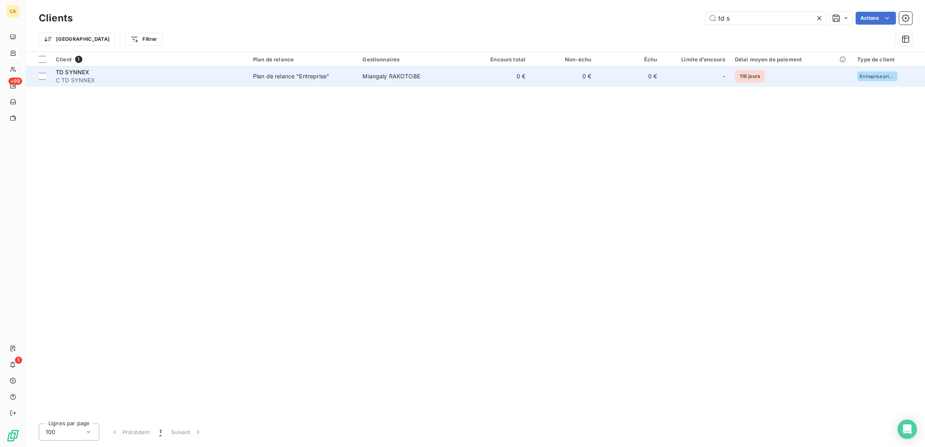
type input "td s"
click at [132, 76] on span "C TD SYNNEX" at bounding box center [150, 80] width 188 height 8
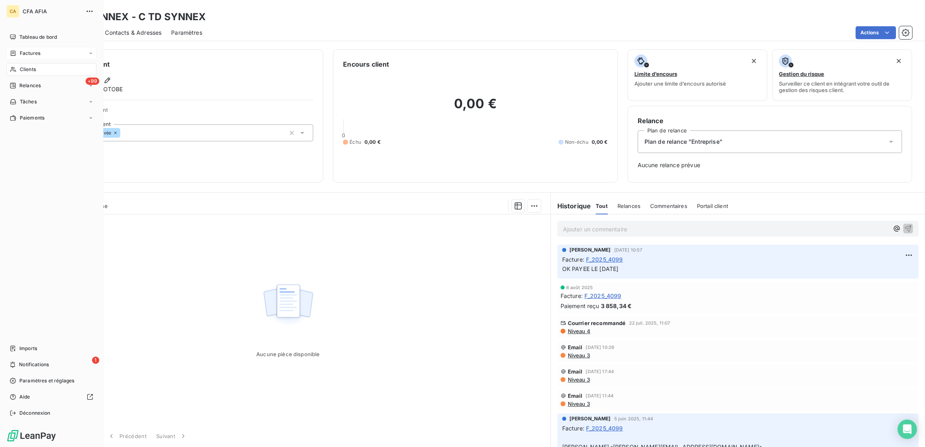
click at [31, 50] on span "Factures" at bounding box center [30, 53] width 21 height 7
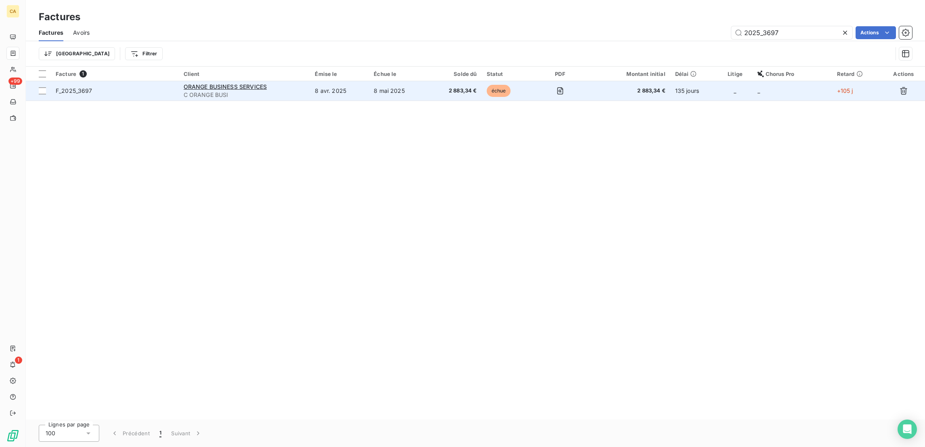
type input "2025_3697"
click at [306, 83] on div "ORANGE BUSINESS SERVICES" at bounding box center [245, 87] width 122 height 8
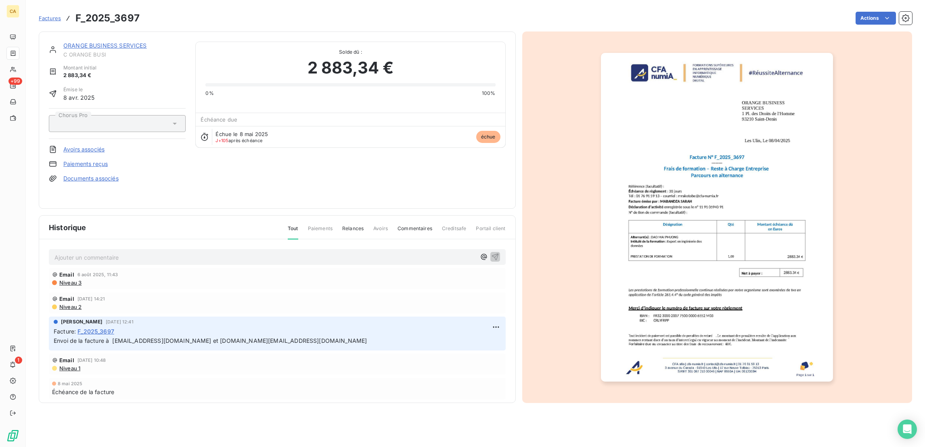
click at [729, 200] on img "button" at bounding box center [717, 217] width 232 height 329
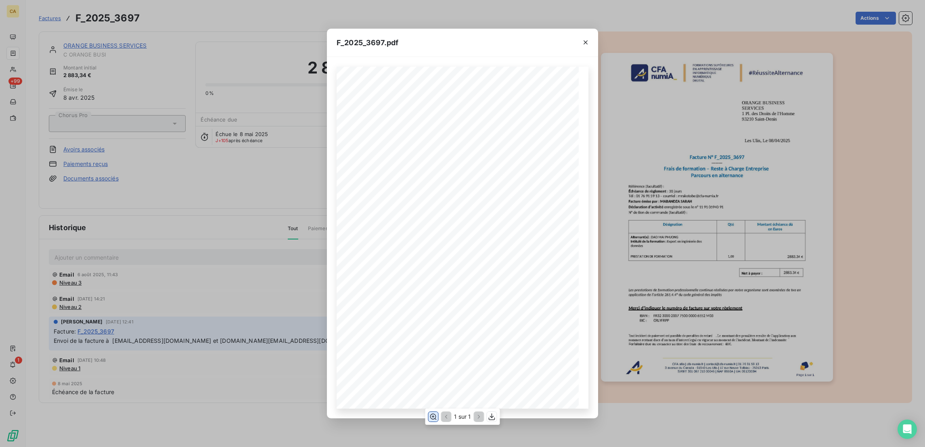
click at [435, 418] on icon "button" at bounding box center [433, 416] width 6 height 6
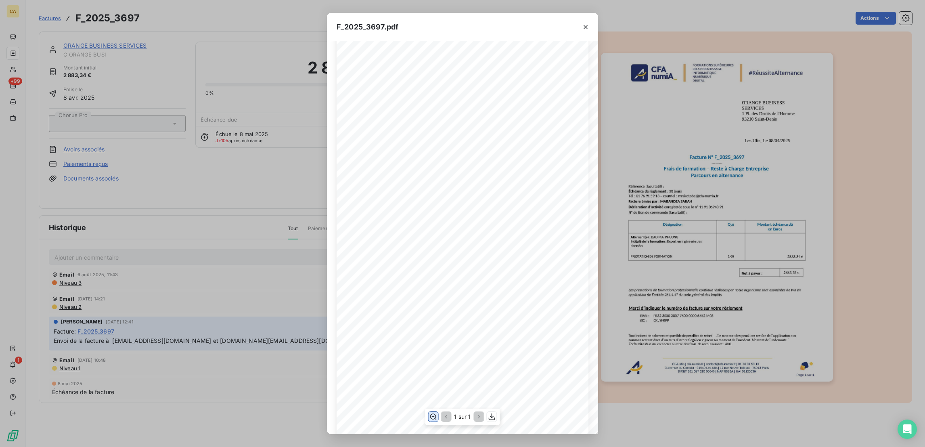
scroll to position [121, 0]
click at [223, 98] on div "F_2025_3697.pdf CFA afia | cfa-numia.fr | contact@cfa-numia.fr | 01 76 91 59 13…" at bounding box center [462, 223] width 925 height 447
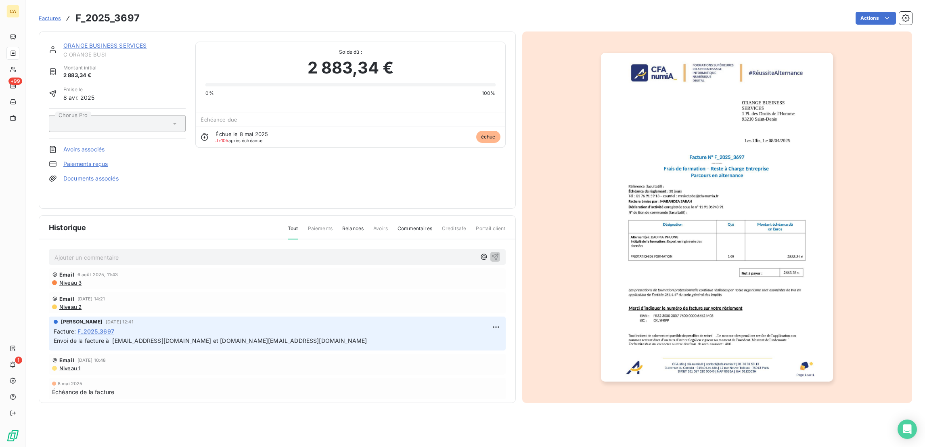
click at [118, 42] on link "ORANGE BUSINESS SERVICES" at bounding box center [105, 45] width 84 height 7
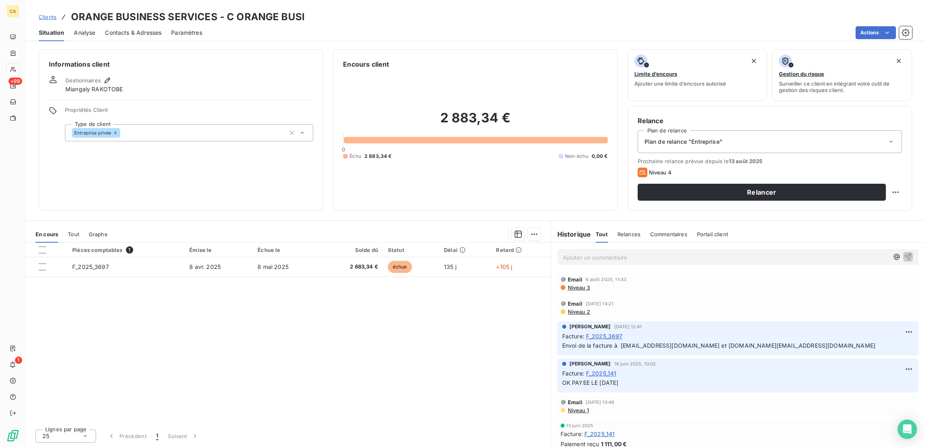
click at [909, 157] on div "Relance Plan de relance Plan de relance "Entreprise" Prochaine relance prévue d…" at bounding box center [770, 158] width 285 height 105
click at [905, 160] on html "CA +99 1 Clients ORANGE BUSINESS SERVICES - C ORANGE BUSI Situation Analyse Con…" at bounding box center [462, 223] width 925 height 447
click at [876, 174] on div "Replanifier cette action" at bounding box center [871, 176] width 72 height 13
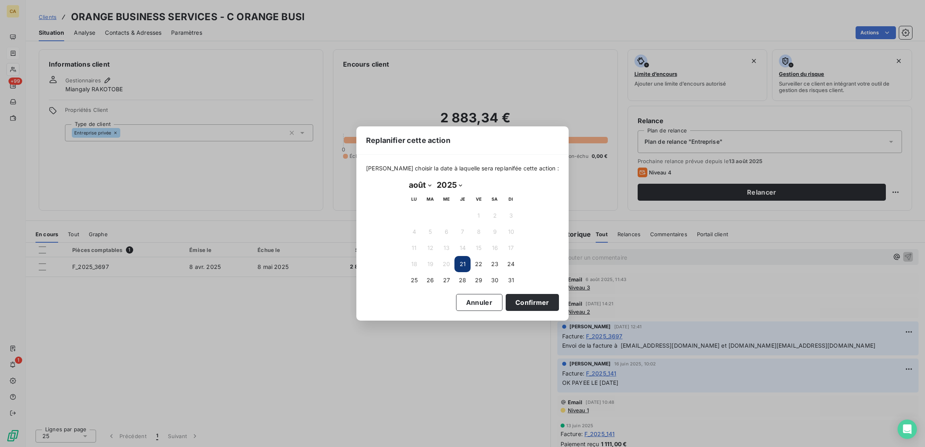
click at [409, 181] on select "janvier février mars avril mai juin juillet août septembre octobre novembre déc…" at bounding box center [420, 184] width 28 height 13
click at [406, 179] on select "janvier février mars avril mai juin juillet août septembre octobre novembre déc…" at bounding box center [420, 184] width 28 height 13
click at [428, 186] on select "janvier février mars avril mai juin juillet août septembre octobre novembre déc…" at bounding box center [427, 184] width 42 height 13
select select "8"
click at [406, 179] on select "janvier février mars avril mai juin juillet août septembre octobre novembre déc…" at bounding box center [427, 184] width 42 height 13
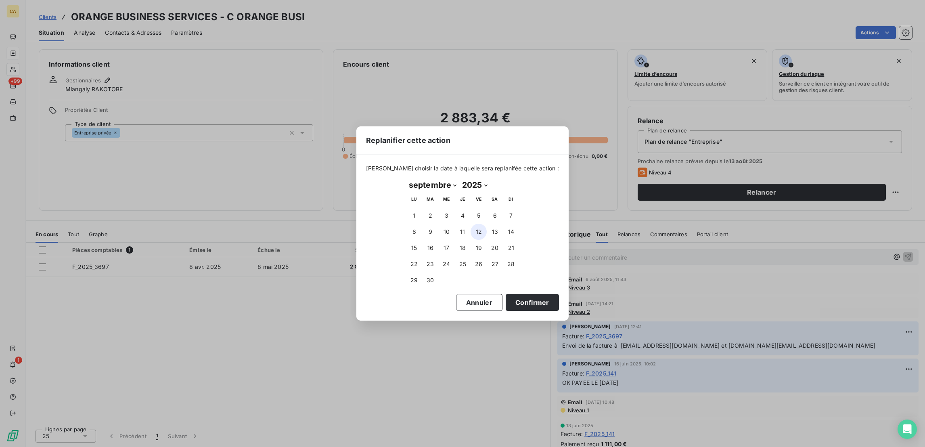
click at [479, 228] on button "12" at bounding box center [479, 232] width 16 height 16
click at [506, 301] on button "Confirmer" at bounding box center [532, 302] width 53 height 17
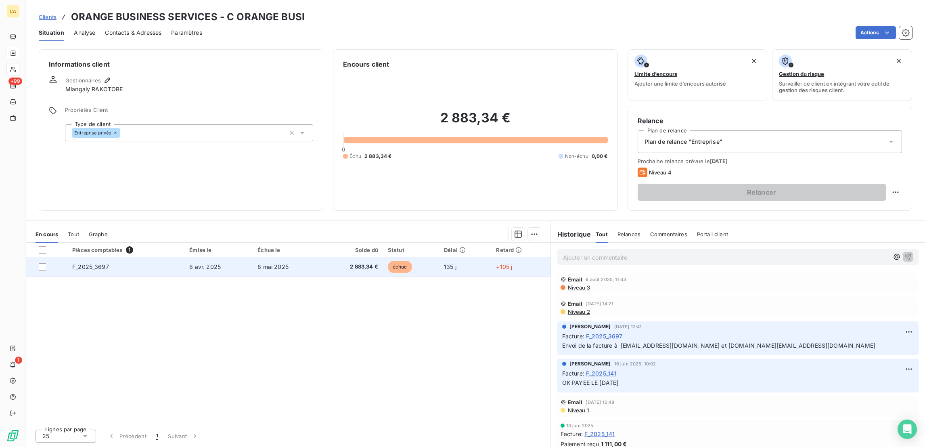
click at [344, 257] on td "2 883,34 €" at bounding box center [351, 266] width 63 height 19
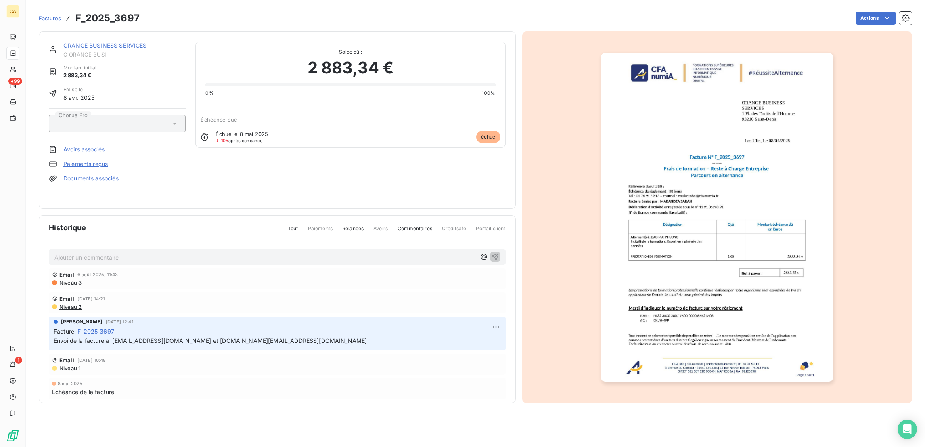
click at [176, 252] on p "Ajouter un commentaire ﻿" at bounding box center [265, 257] width 421 height 10
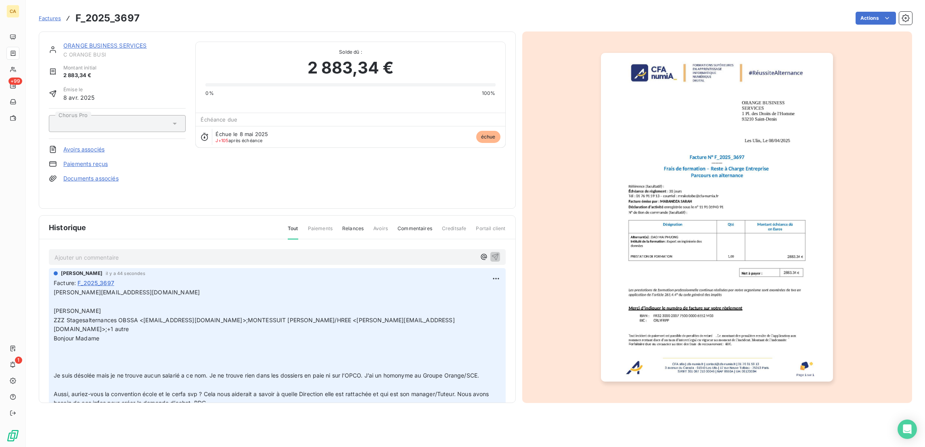
click at [176, 252] on p "Ajouter un commentaire ﻿" at bounding box center [265, 257] width 421 height 10
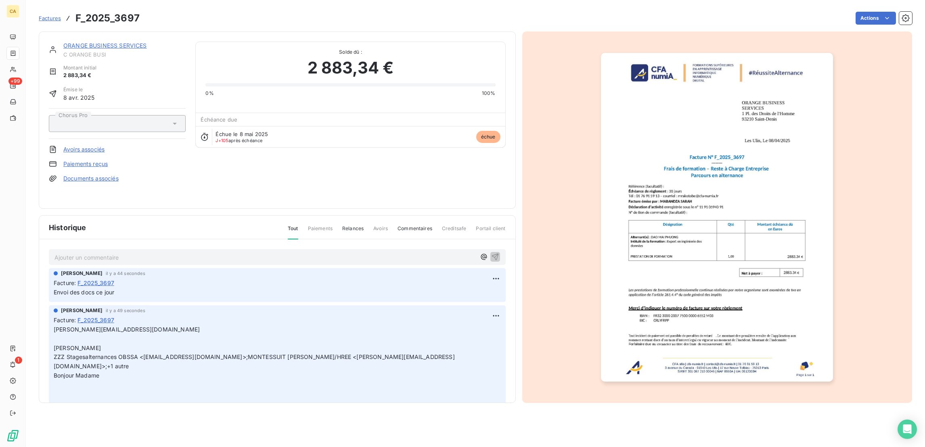
click at [85, 42] on link "ORANGE BUSINESS SERVICES" at bounding box center [105, 45] width 84 height 7
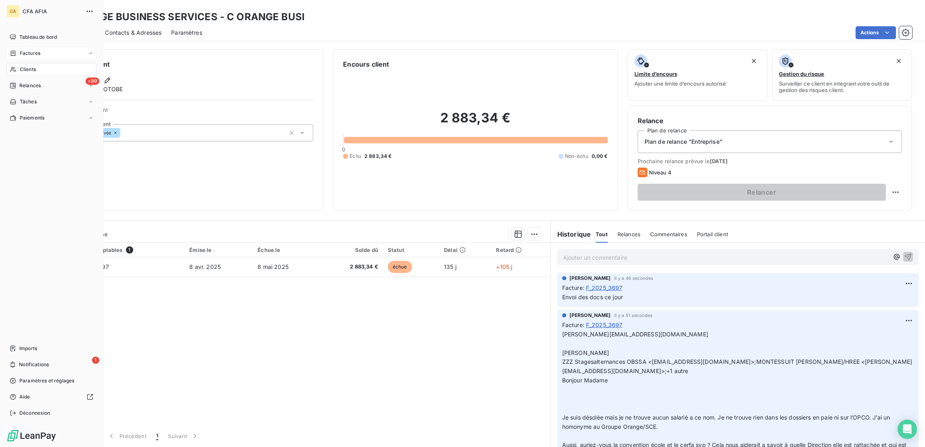
click at [20, 50] on span "Factures" at bounding box center [30, 53] width 21 height 7
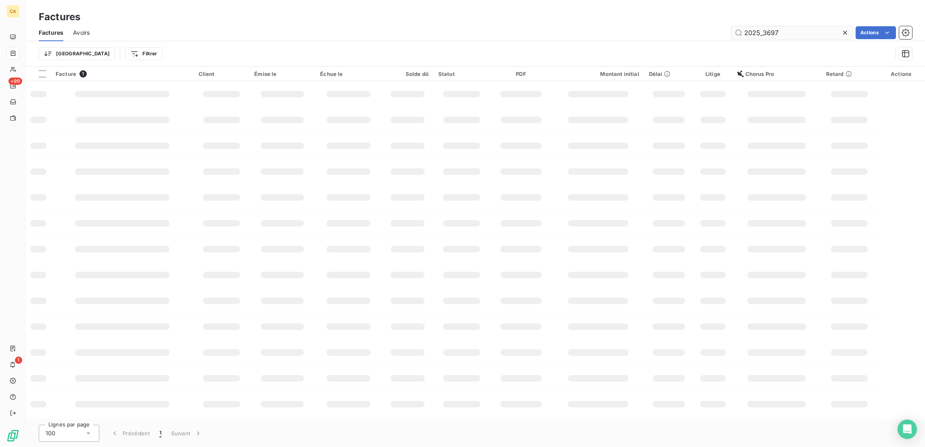
click at [788, 26] on input "2025_3697" at bounding box center [792, 32] width 121 height 13
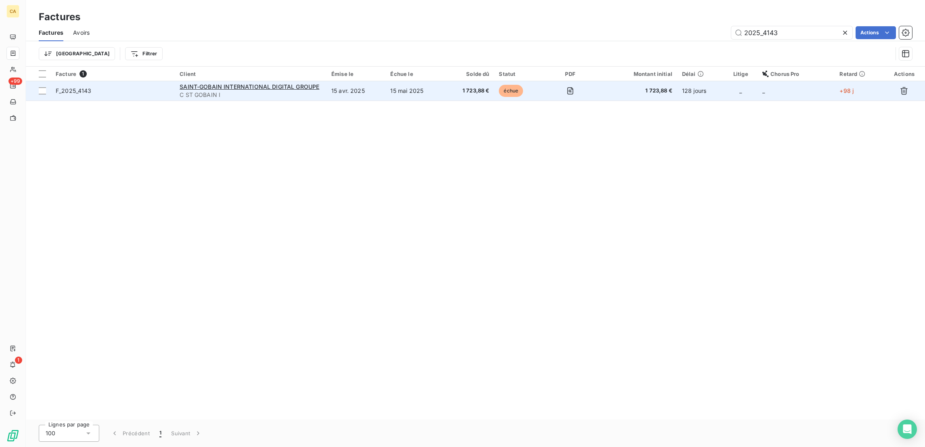
type input "2025_4143"
click at [352, 81] on td "15 avr. 2025" at bounding box center [356, 90] width 59 height 19
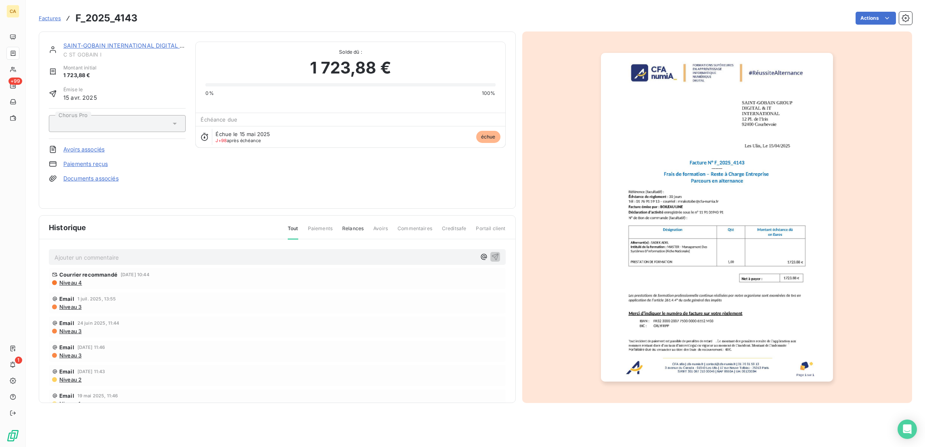
click at [707, 199] on img "button" at bounding box center [717, 217] width 232 height 329
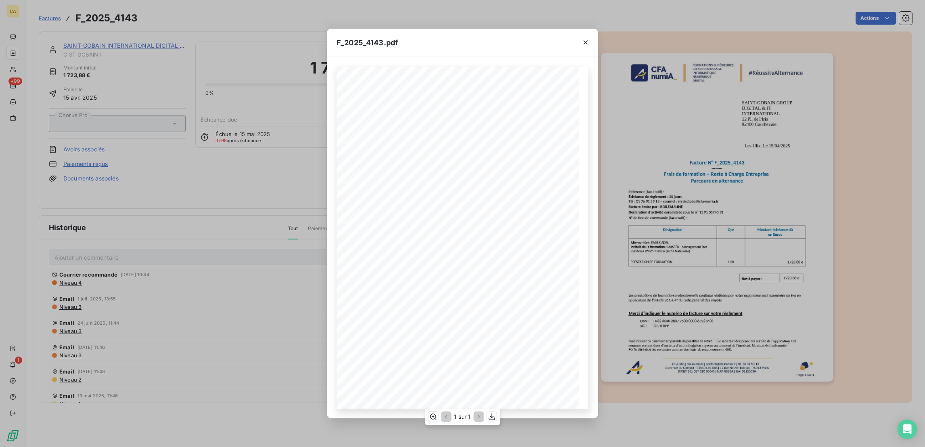
click at [423, 267] on span "MASTER - Management Des" at bounding box center [431, 269] width 42 height 4
click at [438, 417] on button "button" at bounding box center [433, 417] width 10 height 10
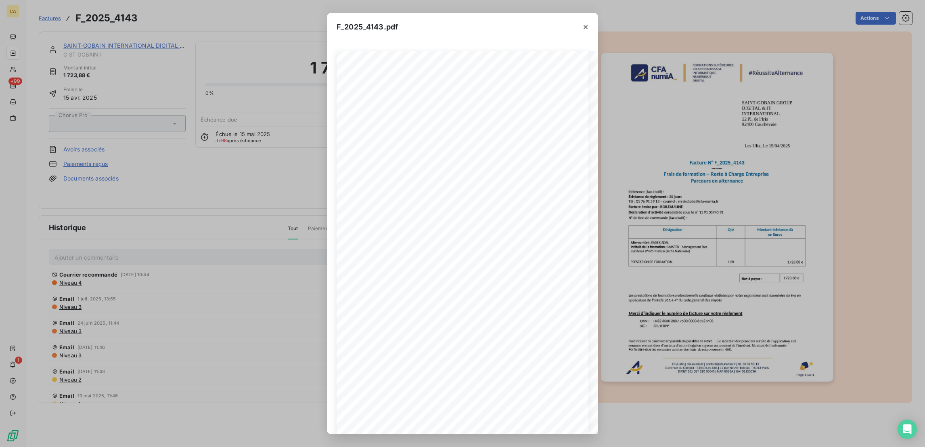
click at [185, 247] on div "F_2025_4143.pdf CFA afia | cfa-numia.fr | contact@cfa-numia.fr | 01 76 91 59 13…" at bounding box center [462, 223] width 925 height 447
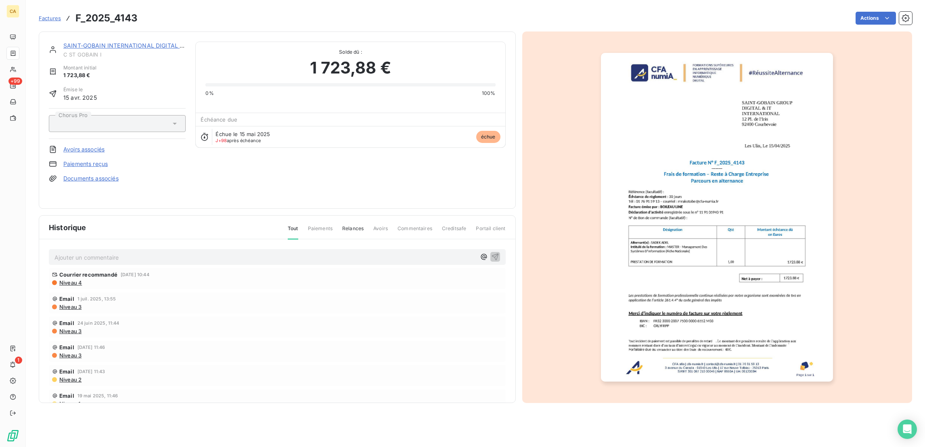
click at [161, 268] on div "Courrier recommandé 8 juil. 2025, 10:44 Niveau 4" at bounding box center [277, 278] width 457 height 21
click at [170, 252] on p "Ajouter un commentaire ﻿" at bounding box center [265, 257] width 421 height 10
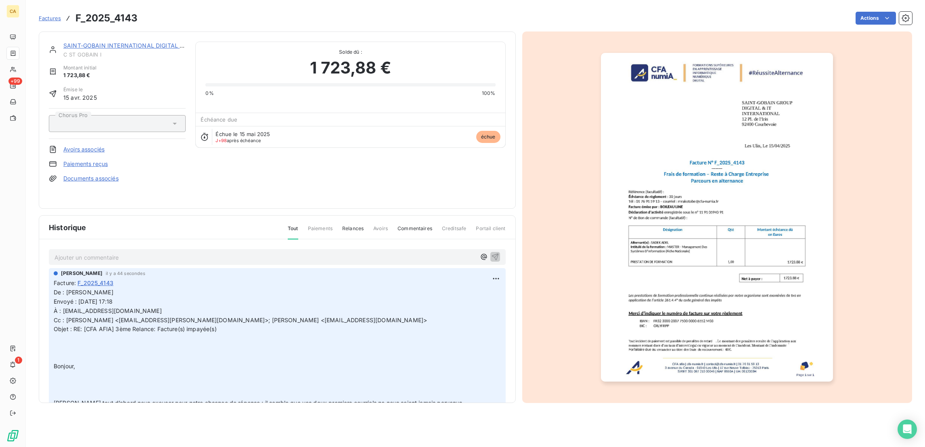
click at [146, 42] on link "SAINT-GOBAIN INTERNATIONAL DIGITAL GROUPE" at bounding box center [133, 45] width 140 height 7
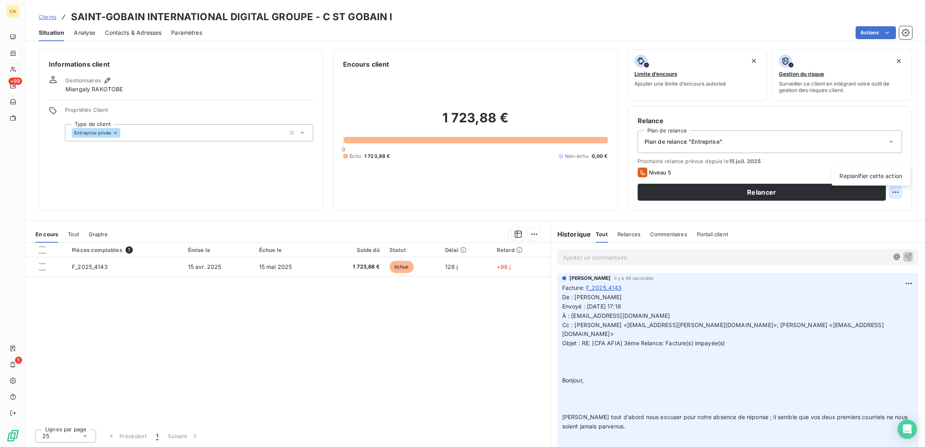
click at [905, 158] on html "CA +99 1 Clients SAINT-GOBAIN INTERNATIONAL DIGITAL GROUPE - C ST GOBAIN I Situ…" at bounding box center [462, 223] width 925 height 447
click at [892, 173] on div "Replanifier cette action" at bounding box center [871, 176] width 72 height 13
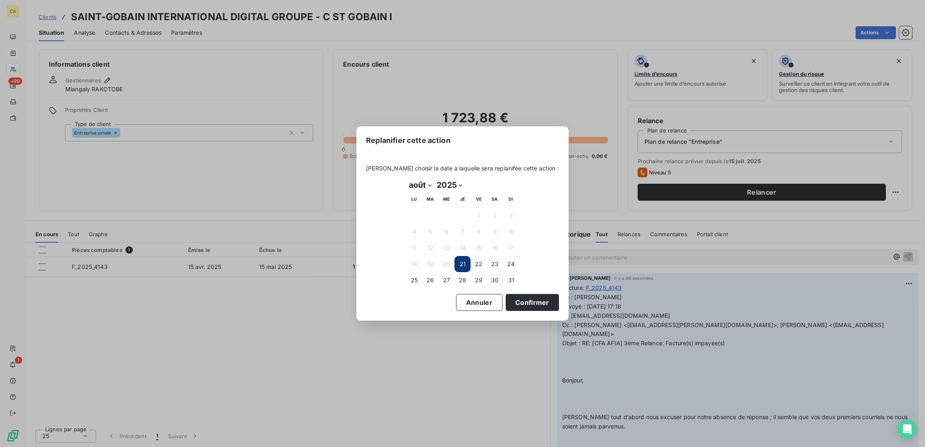
click at [420, 183] on select "janvier février mars avril mai juin juillet août septembre octobre novembre déc…" at bounding box center [420, 184] width 28 height 13
select select "8"
click at [406, 179] on select "janvier février mars avril mai juin juillet août septembre octobre novembre déc…" at bounding box center [420, 184] width 28 height 13
click at [463, 243] on button "18" at bounding box center [463, 248] width 16 height 16
click at [506, 294] on button "Confirmer" at bounding box center [532, 302] width 53 height 17
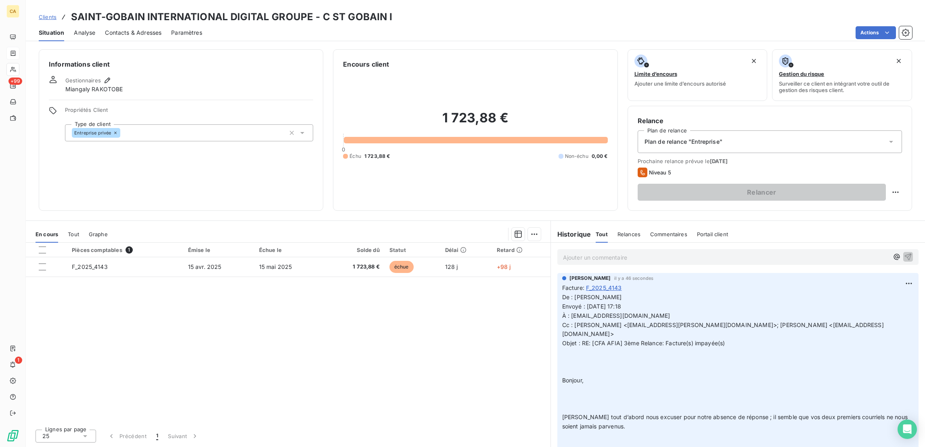
click at [486, 293] on div "Pièces comptables 1 Émise le Échue le Solde dû Statut Délai Retard F_2025_4143 …" at bounding box center [288, 333] width 525 height 180
click at [597, 252] on p "Ajouter un commentaire ﻿" at bounding box center [726, 257] width 326 height 10
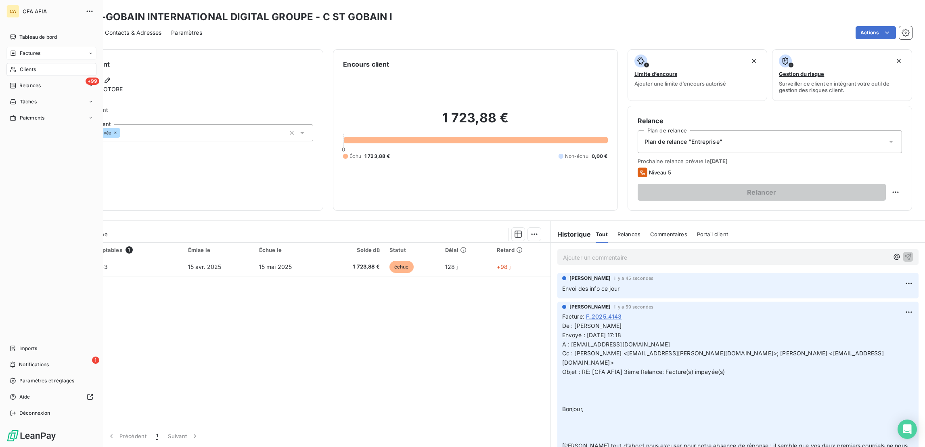
click at [20, 63] on div "Clients" at bounding box center [51, 69] width 90 height 13
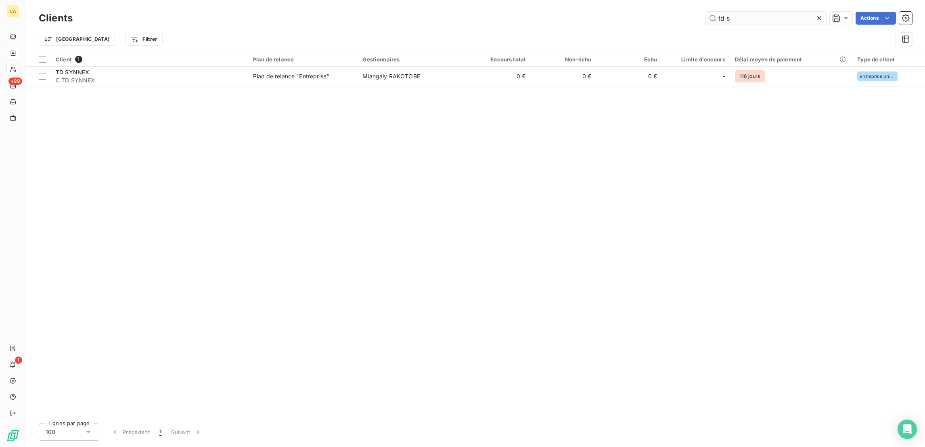
click at [780, 12] on input "td s" at bounding box center [766, 18] width 121 height 13
click at [775, 14] on input "td s" at bounding box center [766, 18] width 121 height 13
type input "bayard"
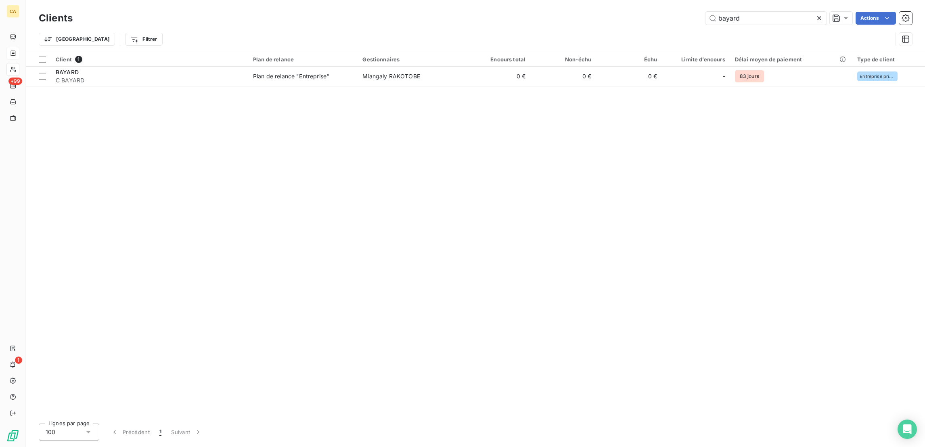
click at [401, 75] on div "Client 1 Plan de relance Gestionnaires Encours total Non-échu Échu Limite d’enc…" at bounding box center [475, 234] width 899 height 365
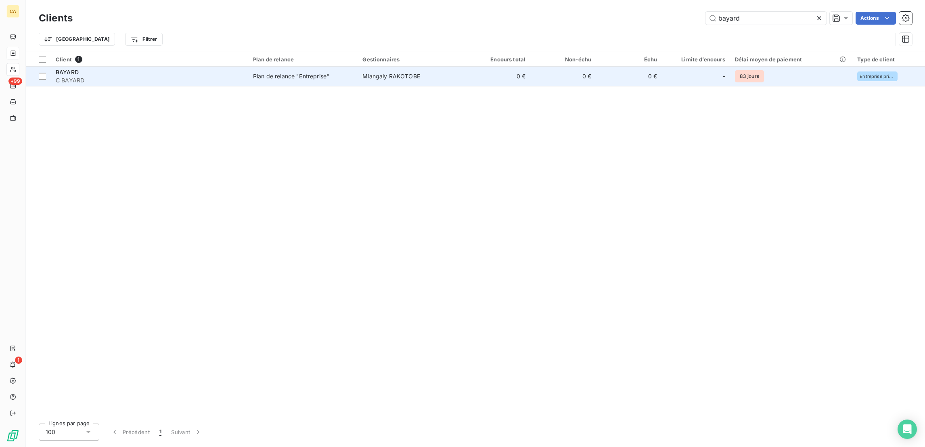
click at [413, 70] on td "Miangaly RAKOTOBE" at bounding box center [411, 76] width 107 height 19
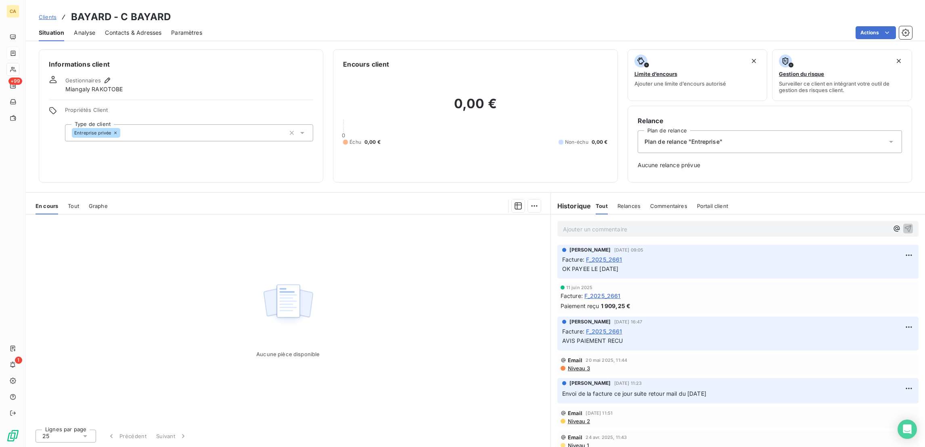
click at [171, 31] on div "Paramètres" at bounding box center [186, 32] width 31 height 17
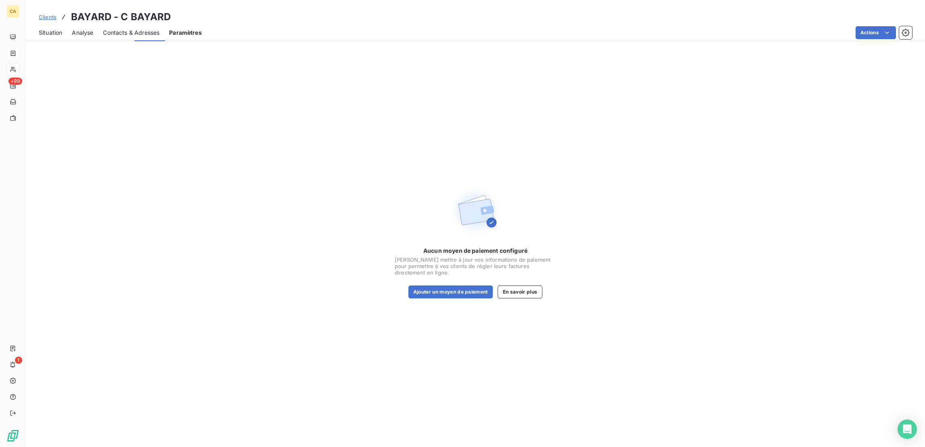
click at [139, 33] on div "Contacts & Adresses" at bounding box center [131, 32] width 57 height 17
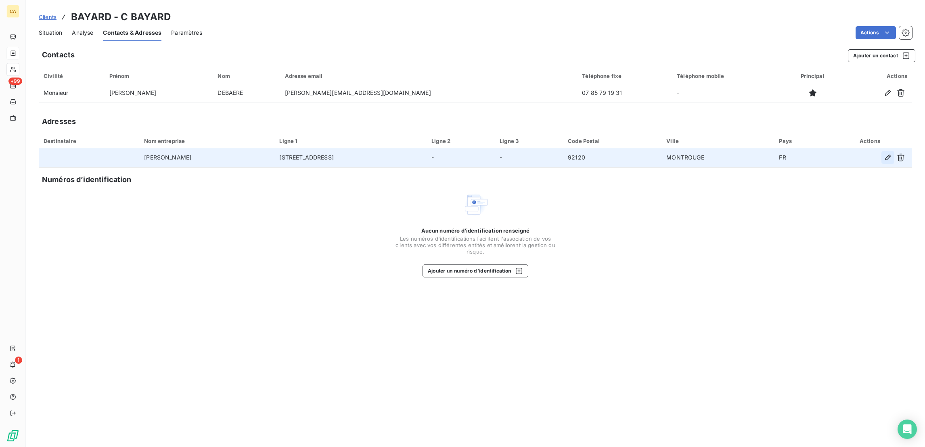
click at [891, 155] on icon "button" at bounding box center [888, 158] width 6 height 6
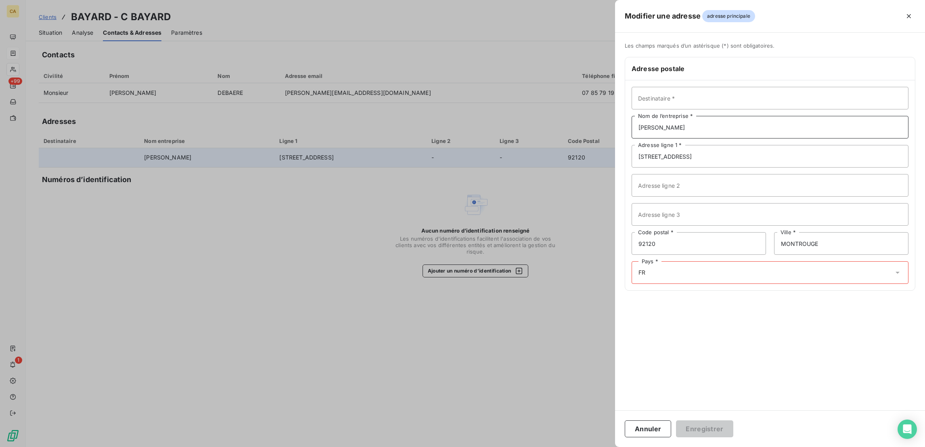
drag, startPoint x: 803, startPoint y: 103, endPoint x: 746, endPoint y: 103, distance: 56.9
click at [746, 116] on input "C BAYARD - BAYARD" at bounding box center [770, 127] width 277 height 23
type input "C BAYARD -"
click at [742, 87] on input "Destinataire *" at bounding box center [770, 98] width 277 height 23
paste input "BAYARD"
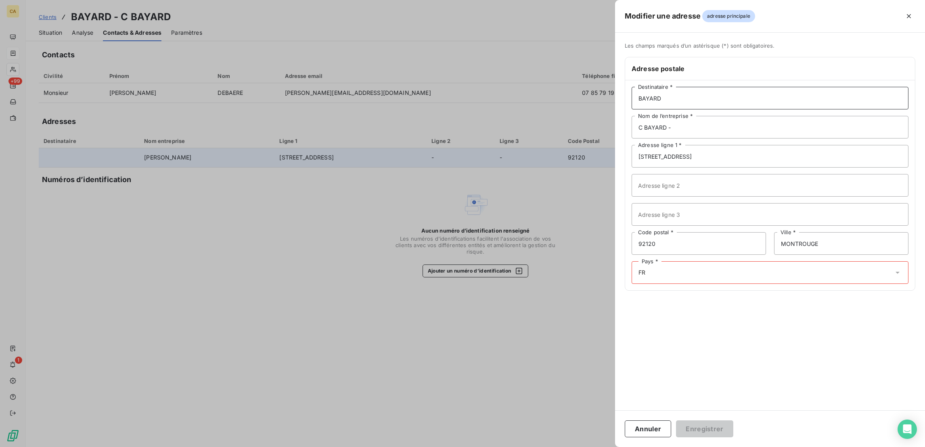
type input "BAYARD"
drag, startPoint x: 767, startPoint y: 111, endPoint x: 705, endPoint y: 107, distance: 61.9
click at [705, 116] on input "C BAYARD -" at bounding box center [770, 127] width 277 height 23
paste input "BAYARD"
type input "BAYARD"
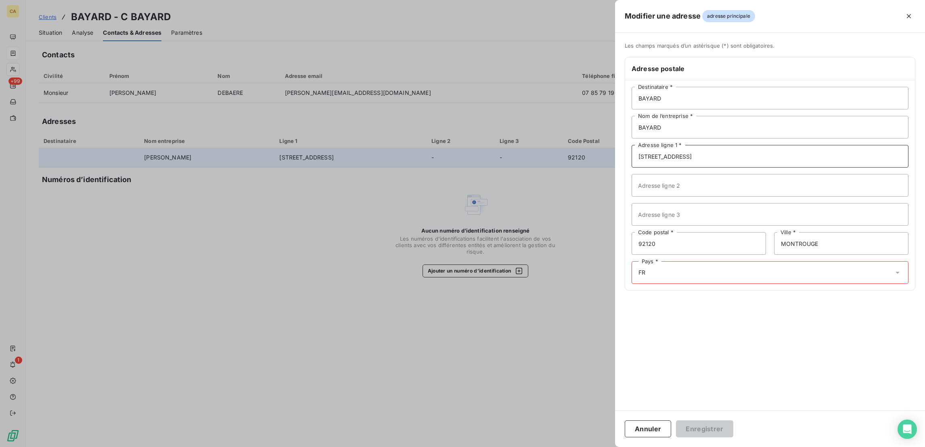
drag, startPoint x: 781, startPoint y: 144, endPoint x: 691, endPoint y: 136, distance: 90.4
click at [691, 447] on div "Modifier une adresse adresse principale Les champs marqués d’un astérisque (*) …" at bounding box center [462, 447] width 925 height 0
type input "15 BOULEVARD GABRIEL PERI"
type input "92240"
type input "MALAKOFF"
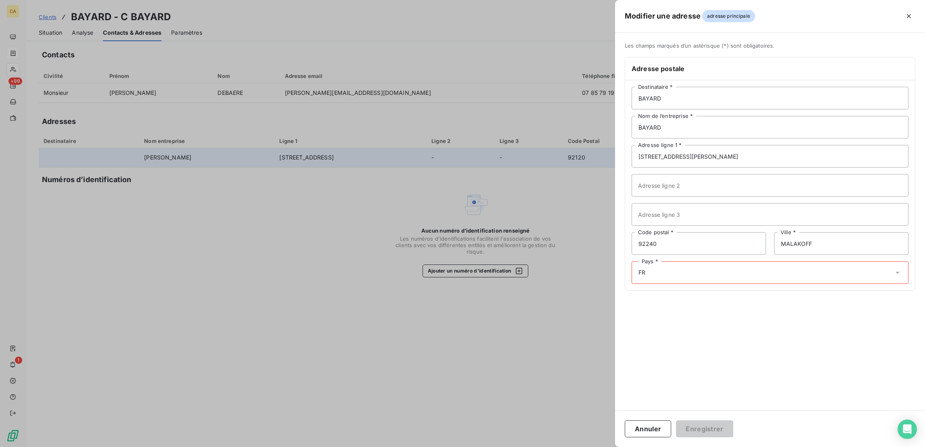
click at [750, 261] on div "Pays * FR" at bounding box center [770, 272] width 277 height 23
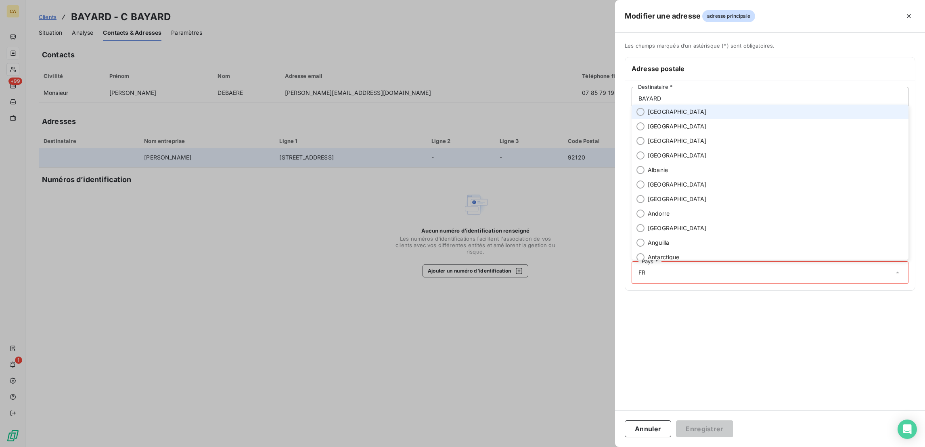
click at [707, 116] on span "[GEOGRAPHIC_DATA]" at bounding box center [677, 112] width 59 height 8
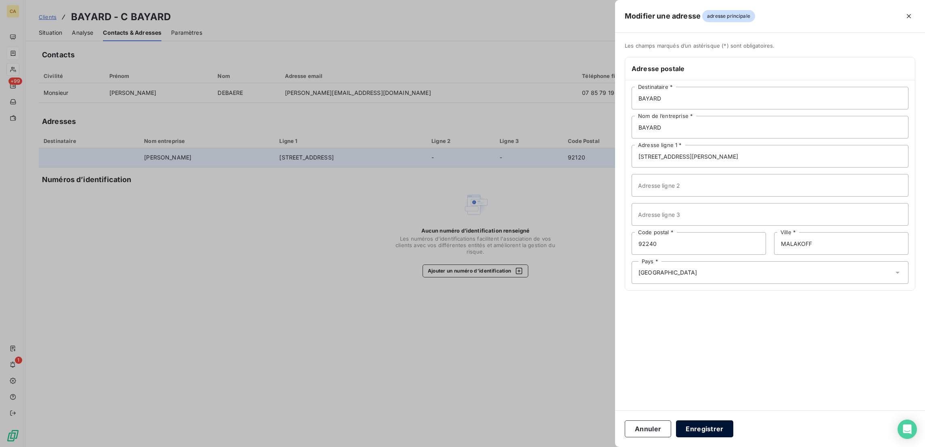
click at [734, 436] on button "Enregistrer" at bounding box center [704, 428] width 57 height 17
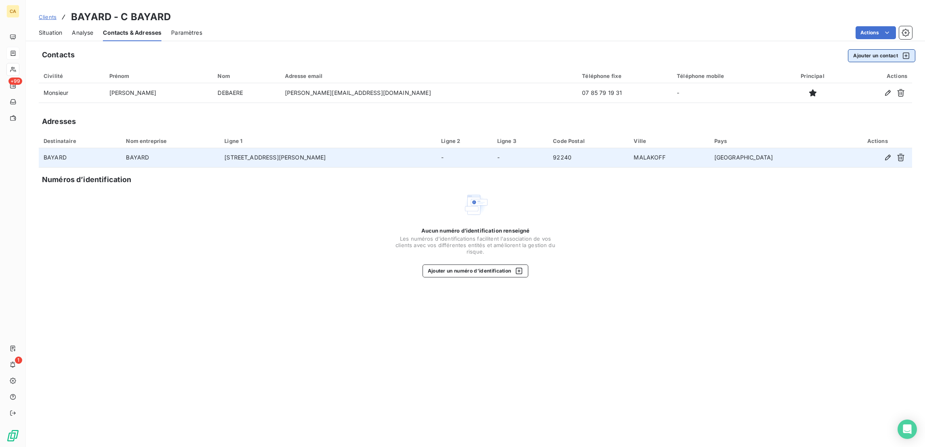
click at [876, 51] on button "Ajouter un contact" at bounding box center [881, 55] width 67 height 13
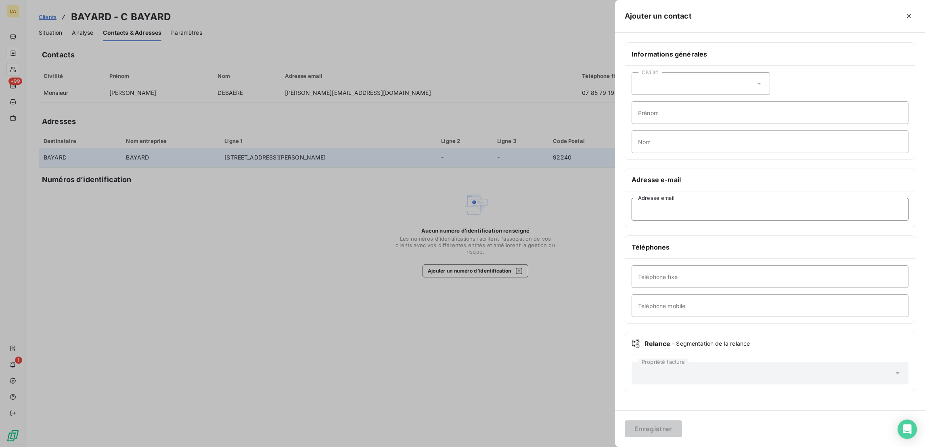
click at [757, 198] on input "Adresse email" at bounding box center [770, 209] width 277 height 23
paste input "comptabilitebayardeditions@groupebayard.com"
type input "comptabilitebayardeditions@groupebayard.com"
click at [625, 420] on button "Enregistrer" at bounding box center [653, 428] width 57 height 17
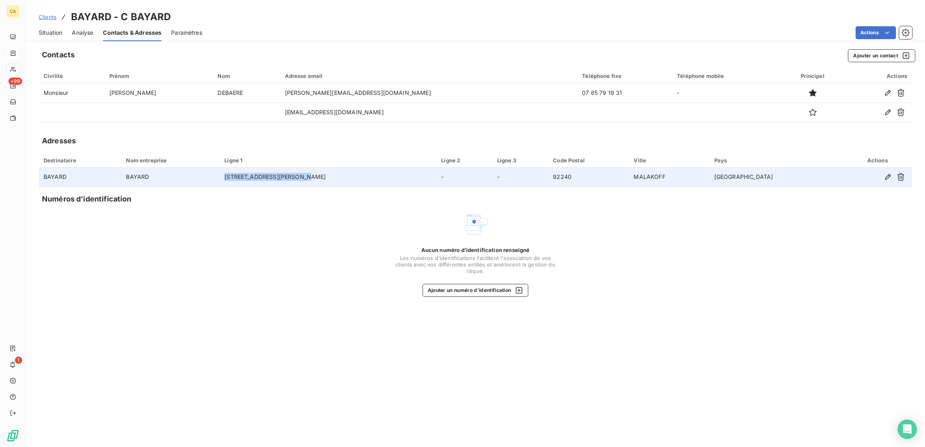
drag, startPoint x: 339, startPoint y: 134, endPoint x: 243, endPoint y: 141, distance: 96.3
click at [243, 168] on td "15 BOULEVARD GABRIEL PERI" at bounding box center [328, 177] width 217 height 19
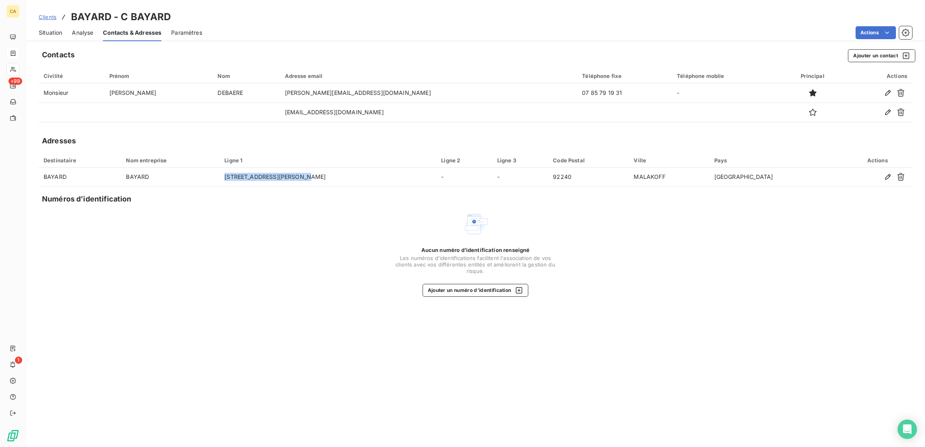
copy td "15 BOULEVARD GABRIEL PERI"
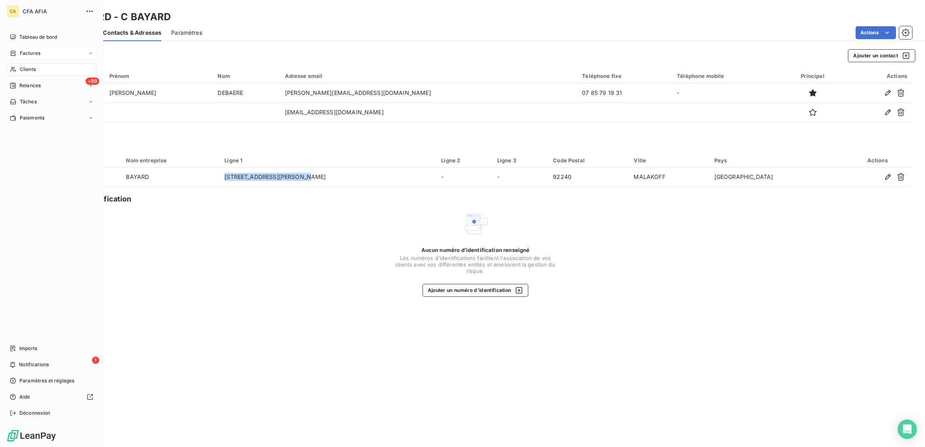
drag, startPoint x: 4, startPoint y: 44, endPoint x: 15, endPoint y: 44, distance: 11.7
click at [4, 44] on div "CA CFA AFIA Tableau de bord Factures Clients +99 Relances Tâches Paiements Impo…" at bounding box center [51, 223] width 103 height 447
click at [41, 47] on div "Factures" at bounding box center [51, 53] width 90 height 13
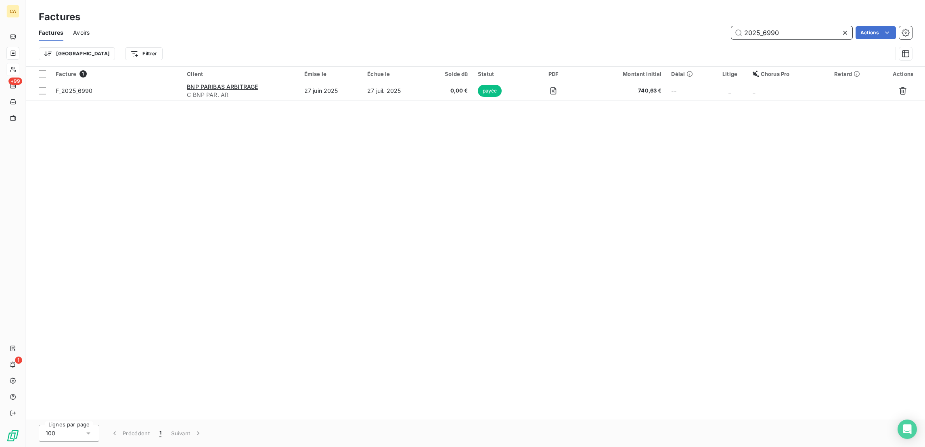
click at [817, 27] on input "2025_6990" at bounding box center [792, 32] width 121 height 13
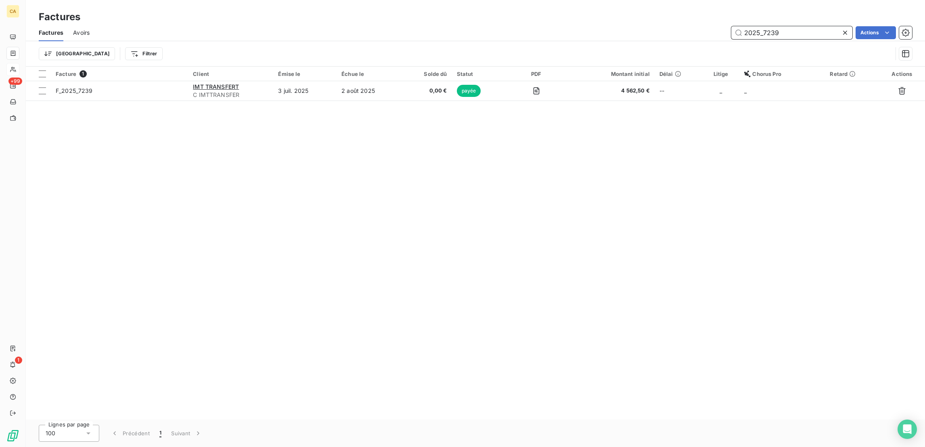
type input "2025_7239"
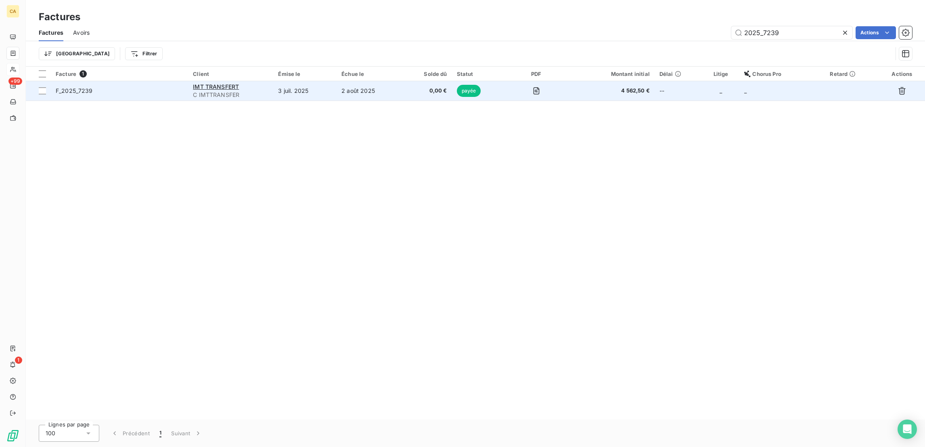
click at [367, 81] on td "2 août 2025" at bounding box center [369, 90] width 65 height 19
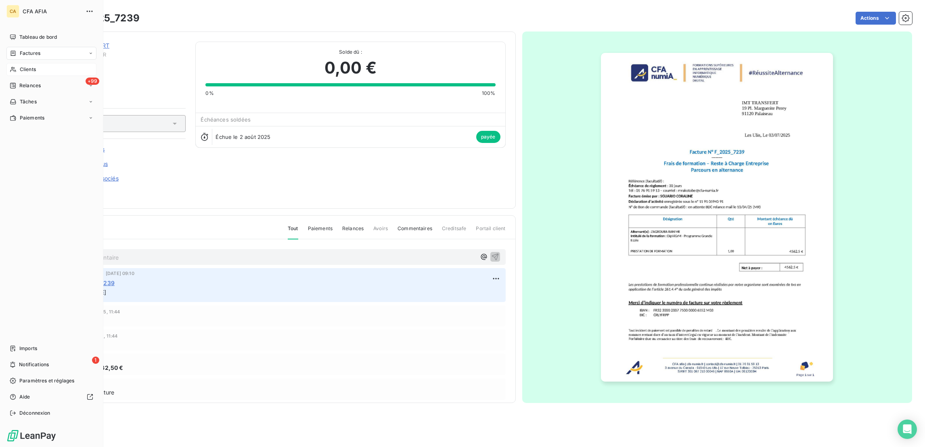
click at [30, 50] on span "Factures" at bounding box center [30, 53] width 21 height 7
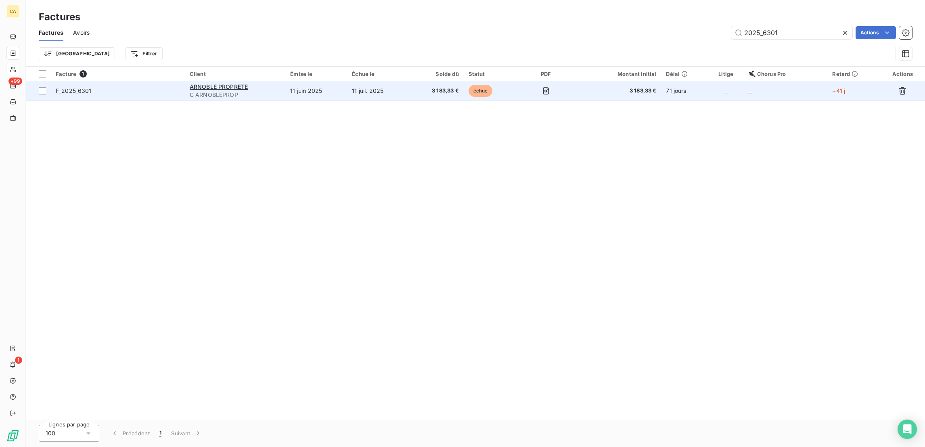
type input "2025_6301"
click at [299, 81] on td "11 juin 2025" at bounding box center [316, 90] width 62 height 19
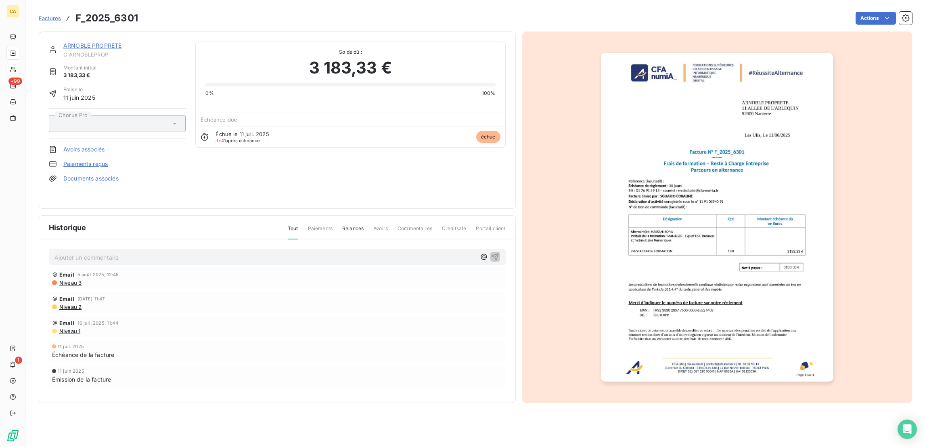
click at [84, 42] on link "ARNOBLE PROPRETE" at bounding box center [92, 45] width 58 height 7
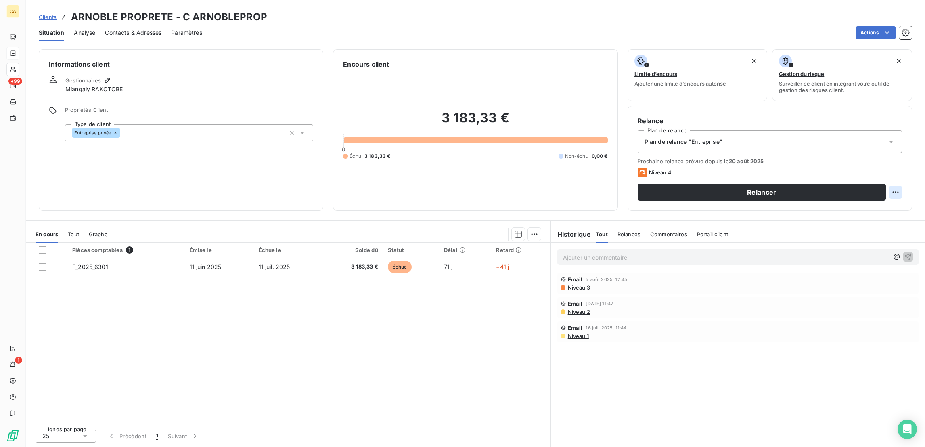
click at [898, 155] on html "CA +99 1 Clients ARNOBLE PROPRETE - C ARNOBLEPROP Situation Analyse Contacts & …" at bounding box center [462, 223] width 925 height 447
click at [899, 176] on div "Replanifier cette action" at bounding box center [871, 176] width 72 height 13
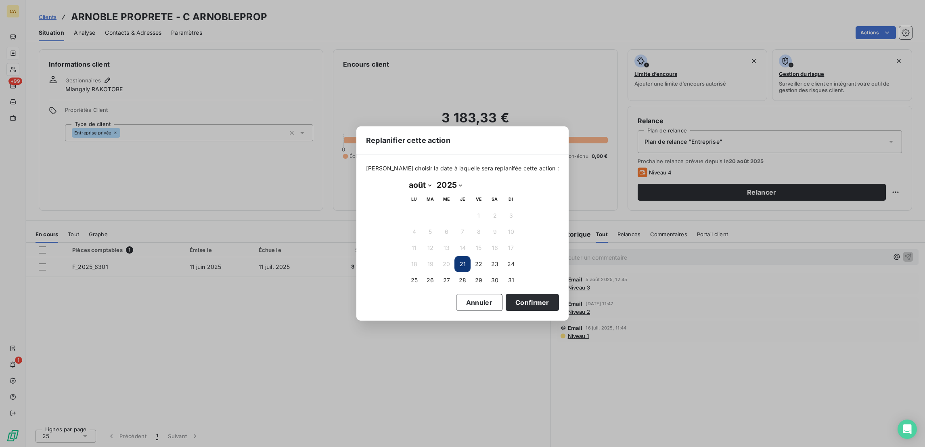
drag, startPoint x: 418, startPoint y: 184, endPoint x: 417, endPoint y: 189, distance: 4.9
click at [418, 184] on select "janvier février mars avril mai juin juillet août septembre octobre novembre déc…" at bounding box center [420, 184] width 28 height 13
select select "8"
click at [406, 179] on select "janvier février mars avril mai juin juillet août septembre octobre novembre déc…" at bounding box center [420, 184] width 28 height 13
click at [463, 247] on button "18" at bounding box center [463, 248] width 16 height 16
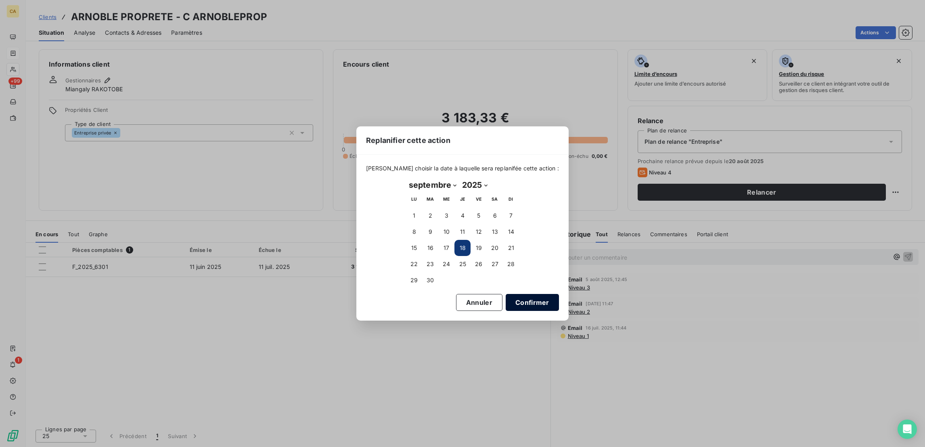
click at [506, 298] on button "Confirmer" at bounding box center [532, 302] width 53 height 17
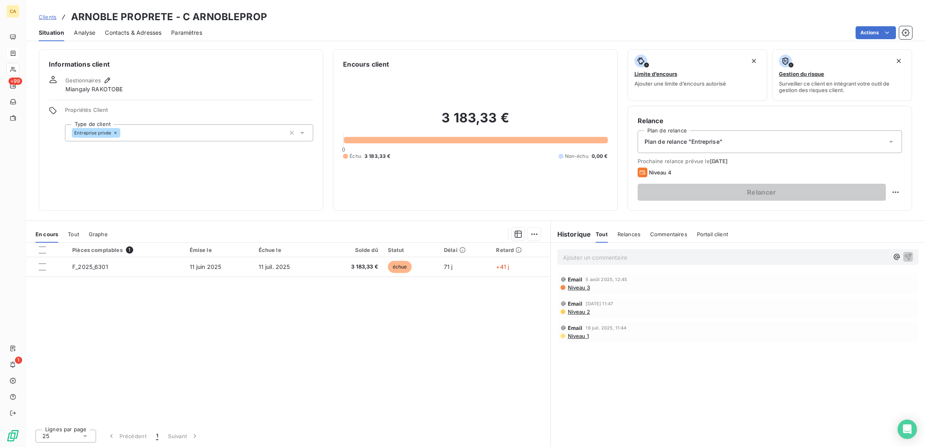
drag, startPoint x: 647, startPoint y: 212, endPoint x: 636, endPoint y: 220, distance: 13.6
click at [647, 252] on p "Ajouter un commentaire ﻿" at bounding box center [726, 257] width 326 height 10
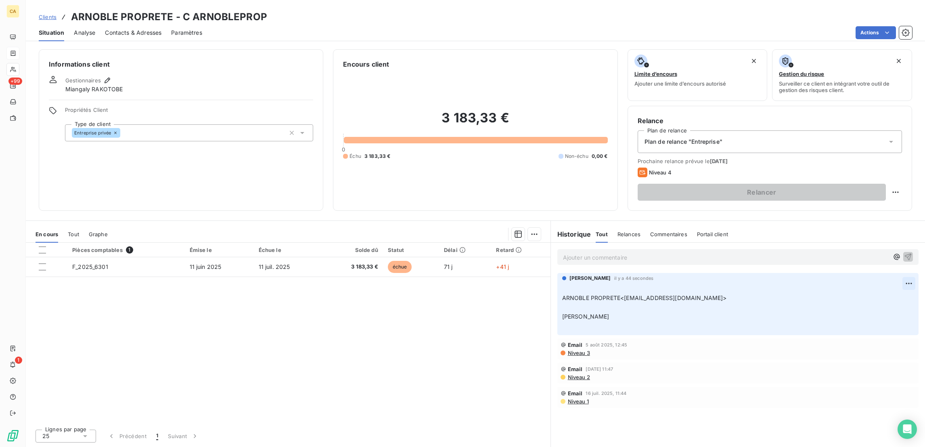
click at [916, 237] on html "CA +99 1 Clients ARNOBLE PROPRETE - C ARNOBLEPROP Situation Analyse Contacts & …" at bounding box center [462, 223] width 925 height 447
click at [895, 267] on div "Supprimer" at bounding box center [892, 268] width 45 height 13
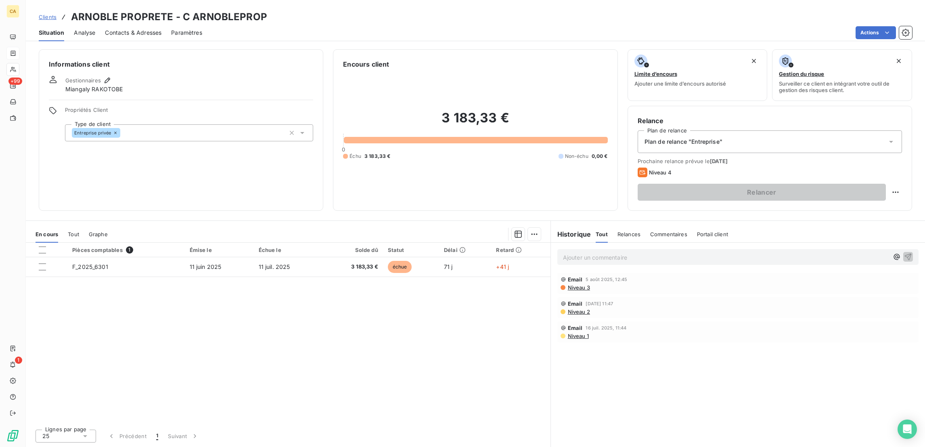
click at [654, 252] on p "Ajouter un commentaire ﻿" at bounding box center [726, 257] width 326 height 10
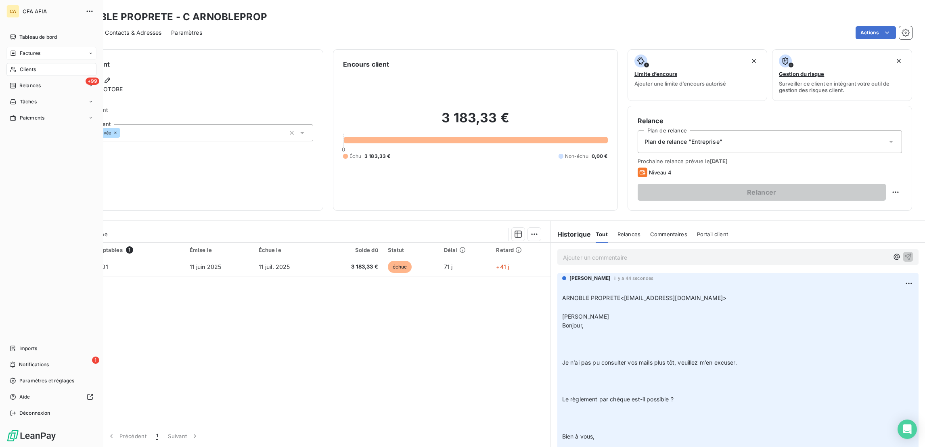
click at [34, 63] on div "Clients" at bounding box center [51, 69] width 90 height 13
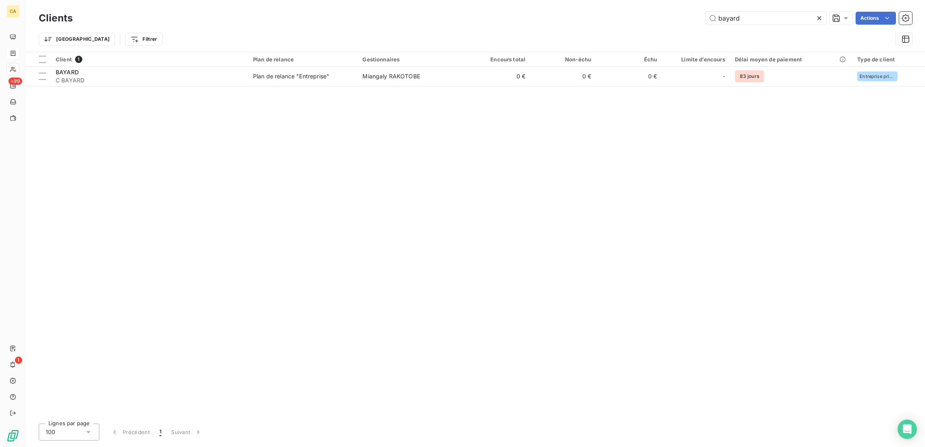
click at [763, 10] on div "Clients bayard Actions" at bounding box center [476, 18] width 874 height 17
click at [761, 17] on input "bayard" at bounding box center [766, 18] width 121 height 13
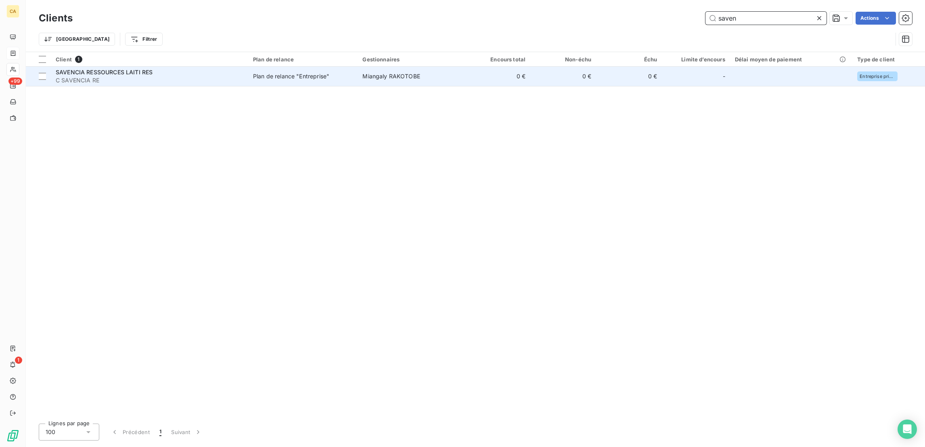
type input "saven"
click at [543, 70] on td "0 €" at bounding box center [563, 76] width 66 height 19
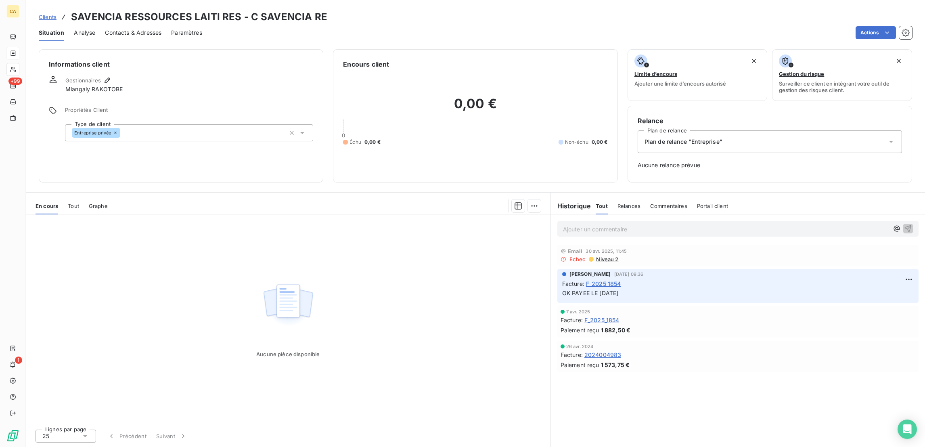
click at [128, 35] on div "Clients SAVENCIA RESSOURCES LAITI RES - C SAVENCIA RE Situation Analyse Contact…" at bounding box center [475, 223] width 899 height 447
click at [128, 32] on div "Contacts & Adresses" at bounding box center [133, 32] width 57 height 17
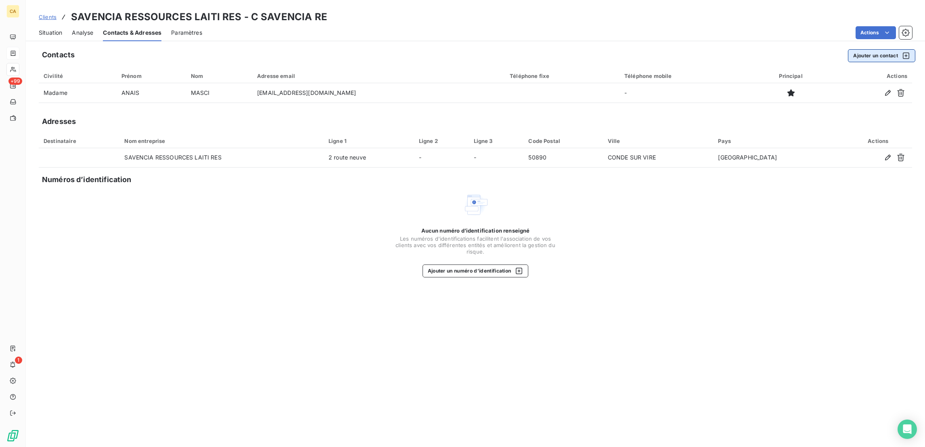
click at [900, 49] on button "Ajouter un contact" at bounding box center [881, 55] width 67 height 13
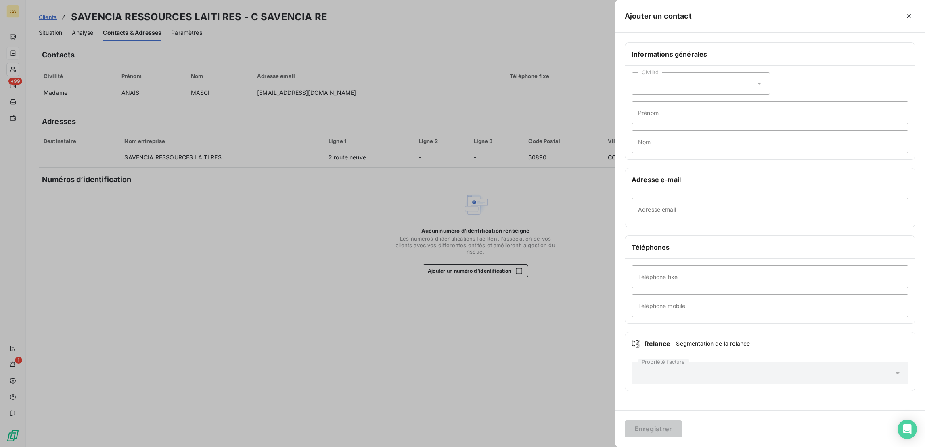
drag, startPoint x: 713, startPoint y: 205, endPoint x: 719, endPoint y: 198, distance: 9.0
click at [713, 236] on div "Téléphones" at bounding box center [770, 247] width 290 height 23
click at [726, 198] on input "Adresse email" at bounding box center [770, 209] width 277 height 23
paste input "facture.fournisseur@savencia-rl.com"
click at [845, 193] on div "facture.fournisseur@savencia-rl.com Adresse email" at bounding box center [770, 209] width 290 height 36
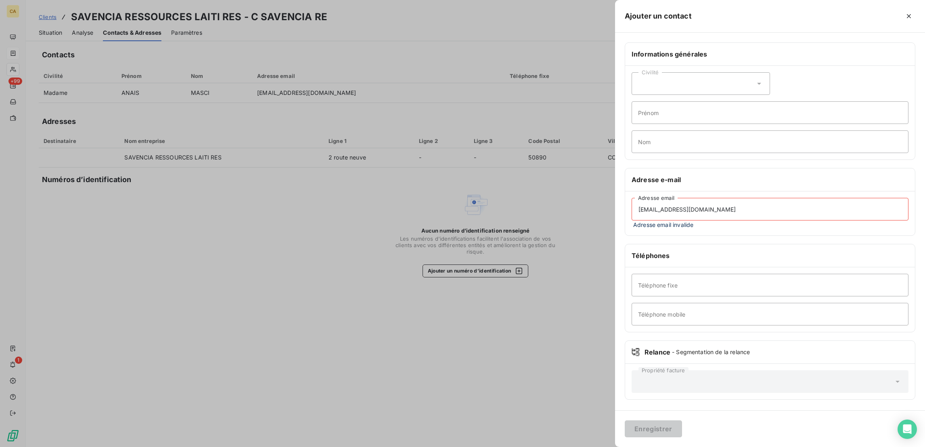
drag, startPoint x: 737, startPoint y: 186, endPoint x: 727, endPoint y: 184, distance: 9.8
click at [736, 198] on input "facture.fournisseur@savencia-rl.com" at bounding box center [770, 209] width 277 height 23
click at [823, 198] on input "facture.fournisseur@savencia-rl.com" at bounding box center [770, 209] width 277 height 23
click at [711, 198] on input "facture.fournisseur@savencia-rl.com" at bounding box center [770, 209] width 277 height 23
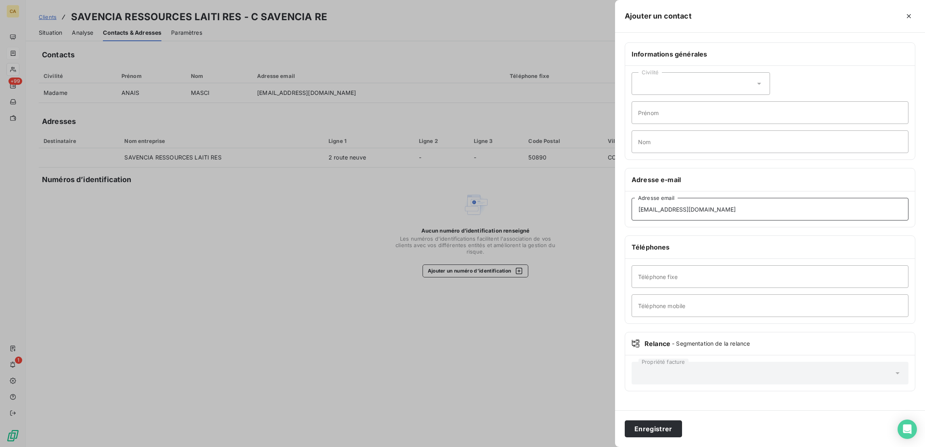
type input "facture.fournisseur@savencia-rl.com"
click at [625, 420] on button "Enregistrer" at bounding box center [653, 428] width 57 height 17
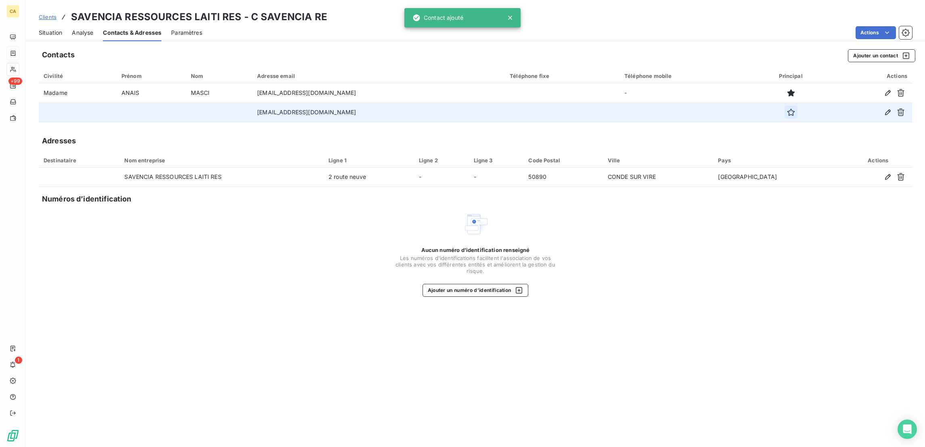
click at [794, 109] on icon "button" at bounding box center [790, 112] width 7 height 7
click at [39, 34] on div "Situation" at bounding box center [50, 32] width 23 height 17
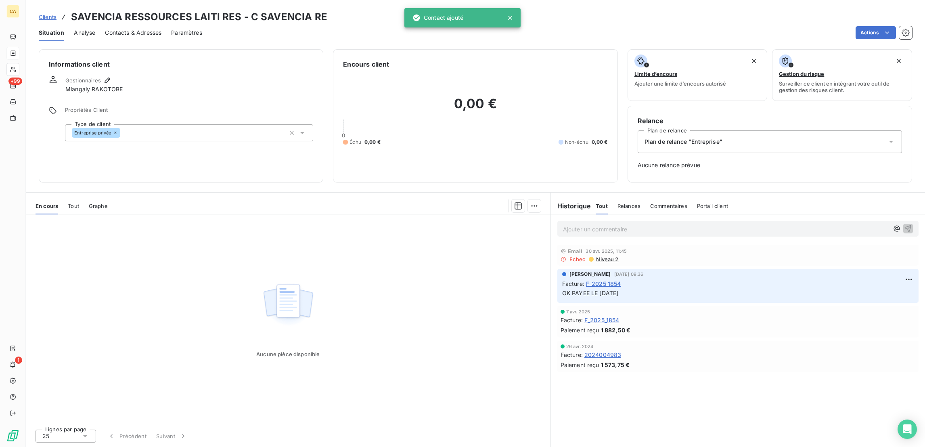
drag, startPoint x: 644, startPoint y: 179, endPoint x: 641, endPoint y: 189, distance: 9.5
click at [643, 214] on div "Ajouter un commentaire ﻿" at bounding box center [738, 228] width 374 height 29
click at [641, 224] on p "Ajouter un commentaire ﻿" at bounding box center [726, 229] width 326 height 10
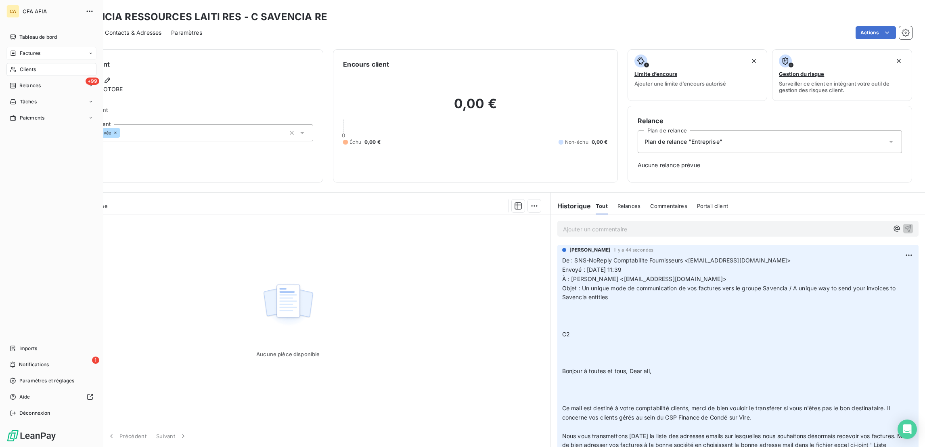
click at [32, 50] on span "Factures" at bounding box center [30, 53] width 21 height 7
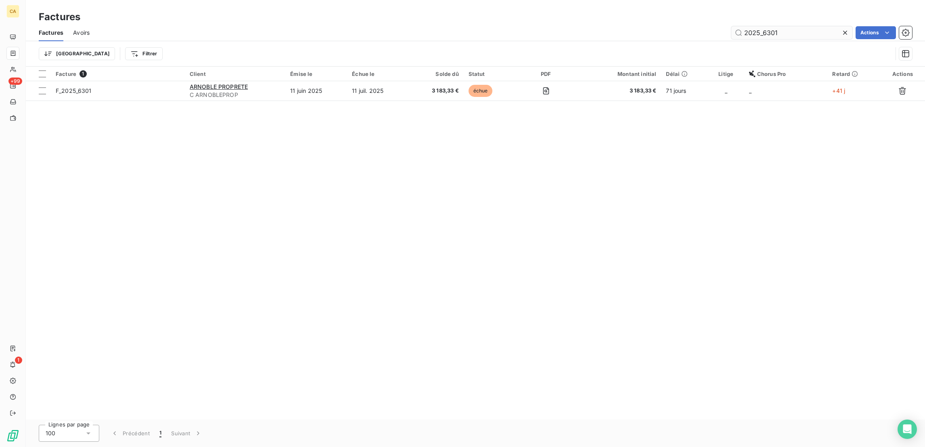
click at [793, 30] on input "2025_6301" at bounding box center [792, 32] width 121 height 13
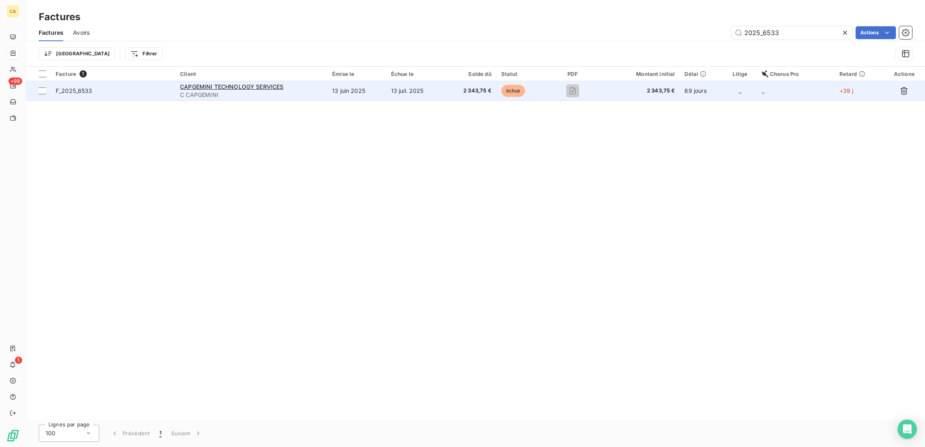
type input "2025_6533"
click at [319, 91] on span "C CAPGEMINI" at bounding box center [251, 95] width 143 height 8
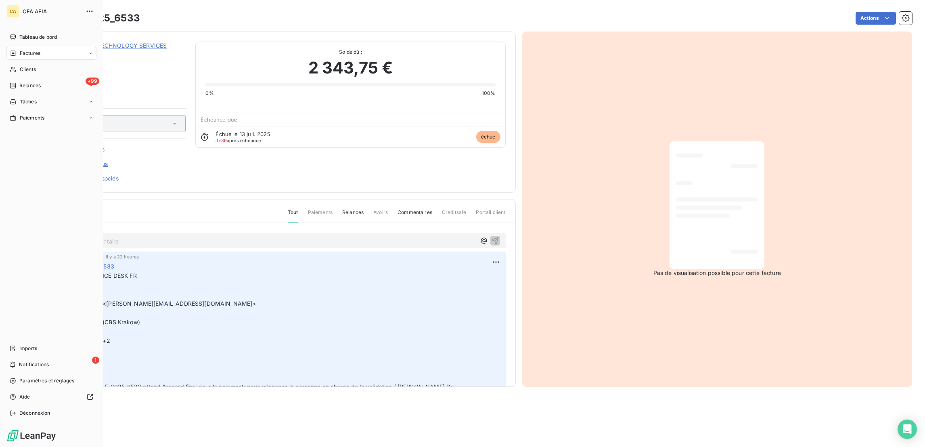
click at [26, 50] on span "Factures" at bounding box center [30, 53] width 21 height 7
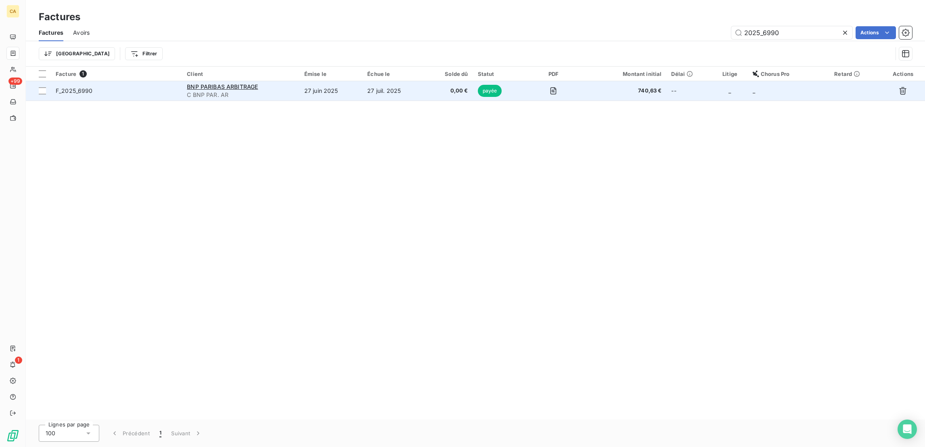
type input "2025_6990"
click at [270, 91] on span "C BNP PAR. AR" at bounding box center [241, 95] width 108 height 8
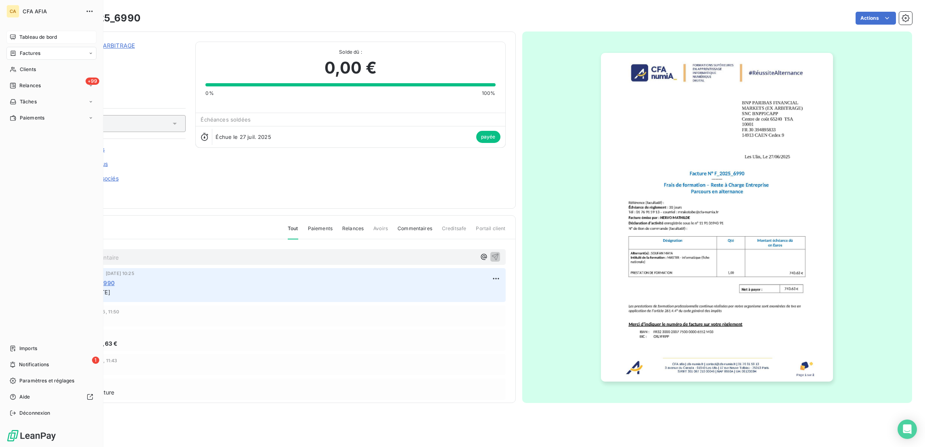
drag, startPoint x: 18, startPoint y: 44, endPoint x: 17, endPoint y: 33, distance: 10.6
click at [20, 50] on span "Factures" at bounding box center [30, 53] width 21 height 7
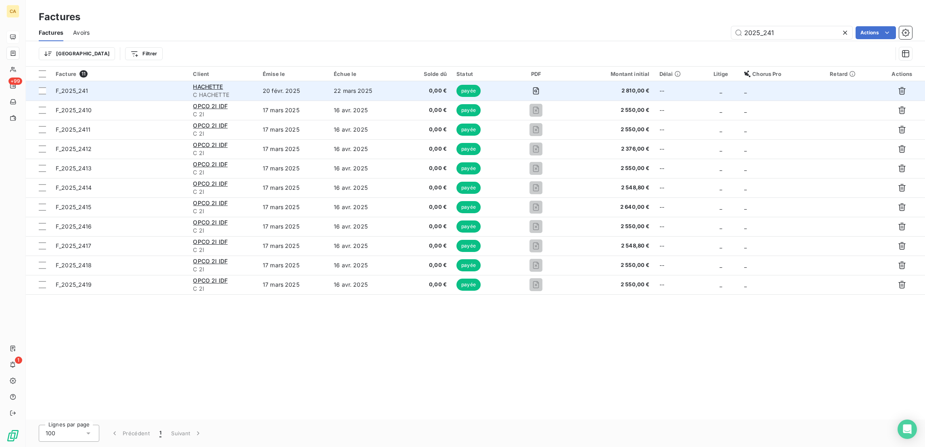
type input "2025_241"
click at [246, 83] on div "HACHETTE" at bounding box center [223, 87] width 60 height 8
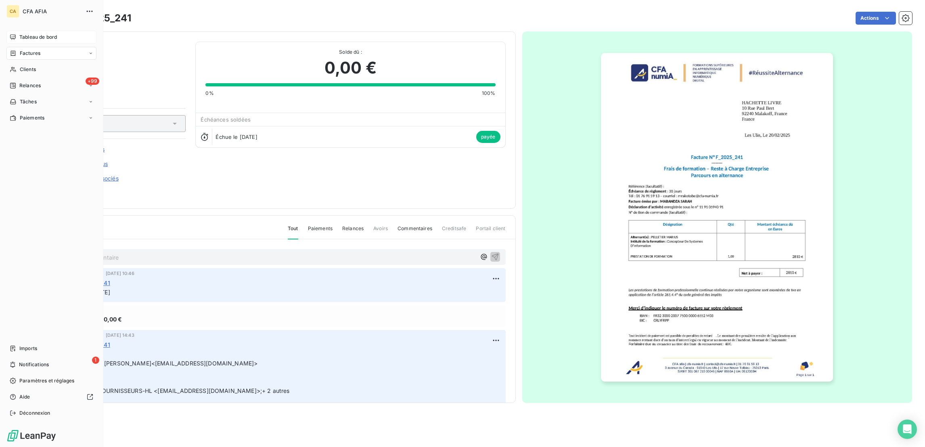
drag, startPoint x: 15, startPoint y: 40, endPoint x: 68, endPoint y: 39, distance: 53.3
click at [15, 50] on div "Factures" at bounding box center [25, 53] width 31 height 7
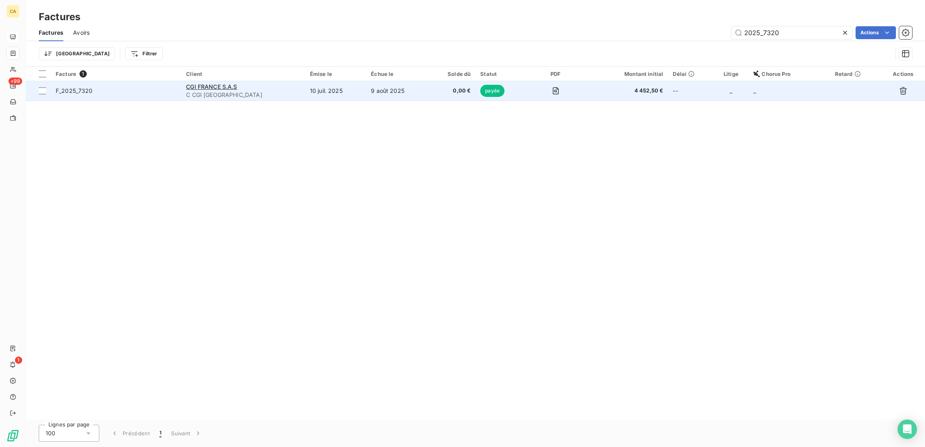
type input "2025_7320"
click at [210, 91] on span "C CGI FRANCE" at bounding box center [243, 95] width 114 height 8
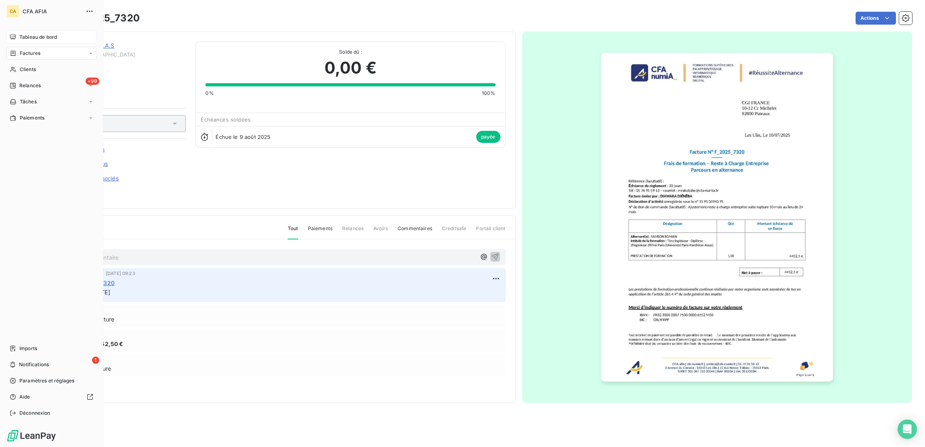
drag, startPoint x: 11, startPoint y: 44, endPoint x: 15, endPoint y: 44, distance: 4.1
click at [11, 50] on icon at bounding box center [13, 53] width 7 height 6
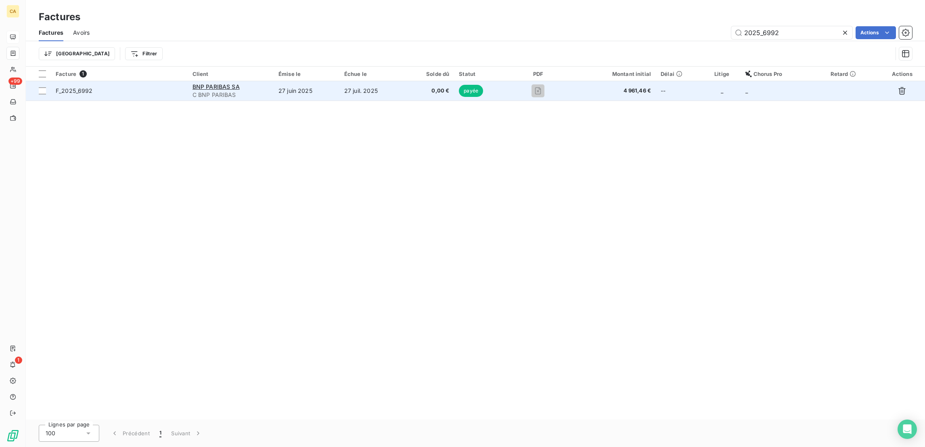
type input "2025_6992"
click at [450, 87] on span "0,00 €" at bounding box center [430, 91] width 40 height 8
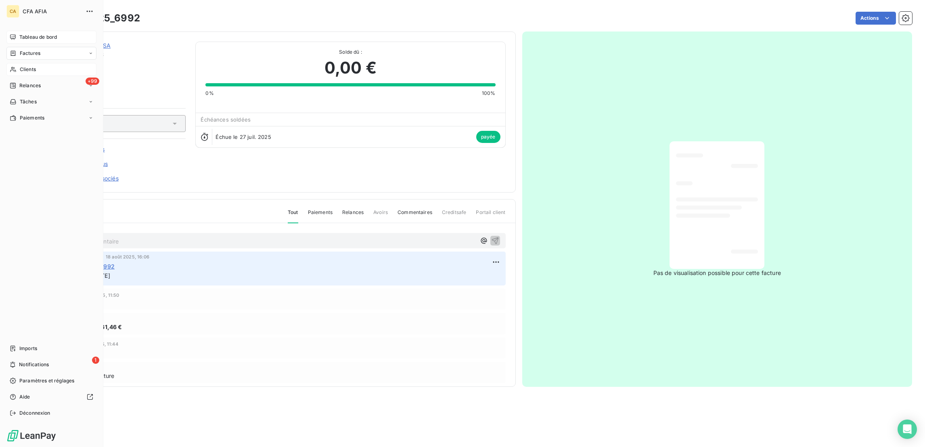
drag, startPoint x: 10, startPoint y: 42, endPoint x: 58, endPoint y: 53, distance: 49.1
click at [10, 50] on icon at bounding box center [13, 53] width 7 height 6
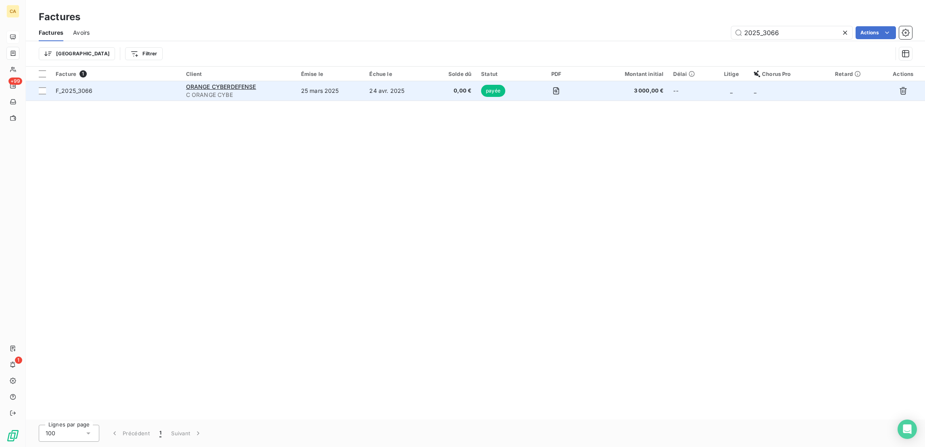
type input "2025_3066"
click at [289, 91] on span "C ORANGE CYBE" at bounding box center [238, 95] width 105 height 8
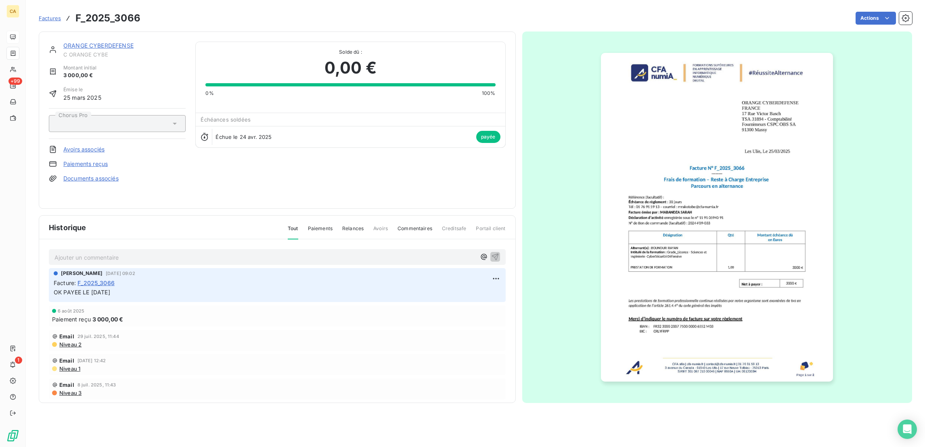
click at [91, 42] on link "ORANGE CYBERDEFENSE" at bounding box center [98, 45] width 70 height 7
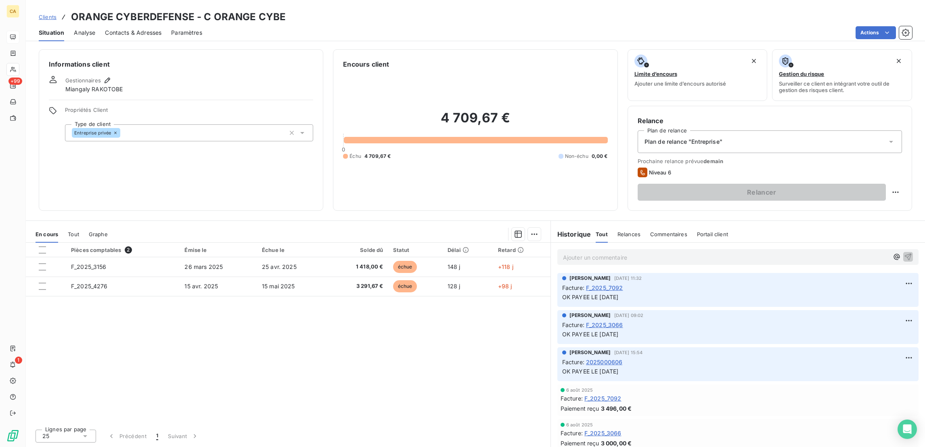
click at [68, 226] on div "Tout" at bounding box center [73, 234] width 11 height 17
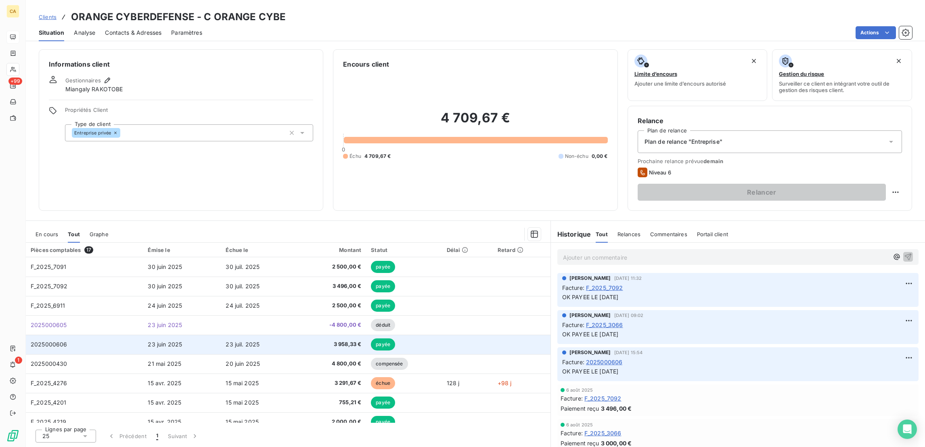
click at [55, 335] on td "2025000606" at bounding box center [84, 344] width 117 height 19
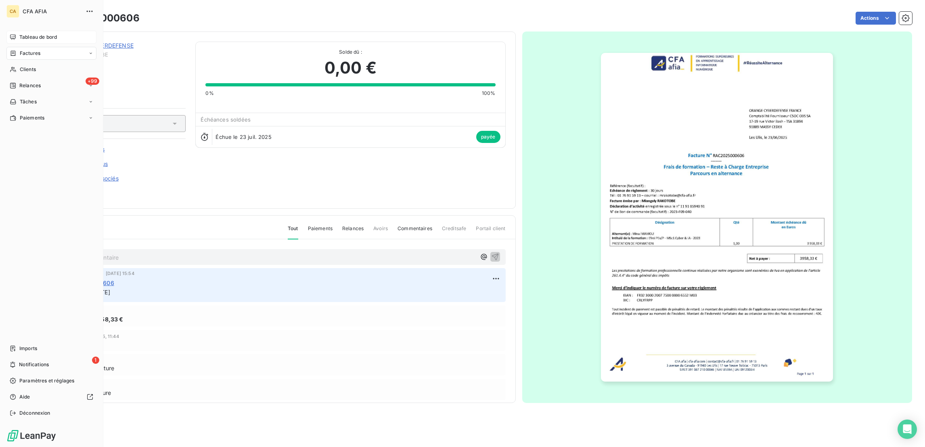
click at [20, 50] on span "Factures" at bounding box center [30, 53] width 21 height 7
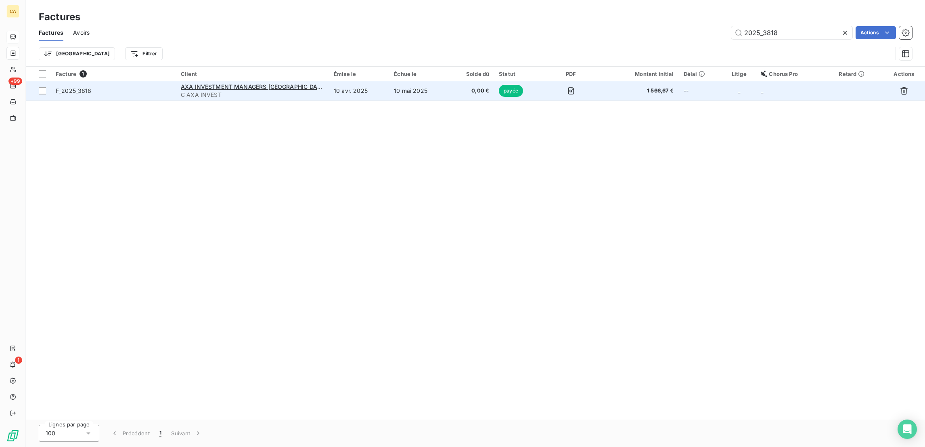
type input "2025_3818"
click at [377, 81] on td "10 avr. 2025" at bounding box center [359, 90] width 60 height 19
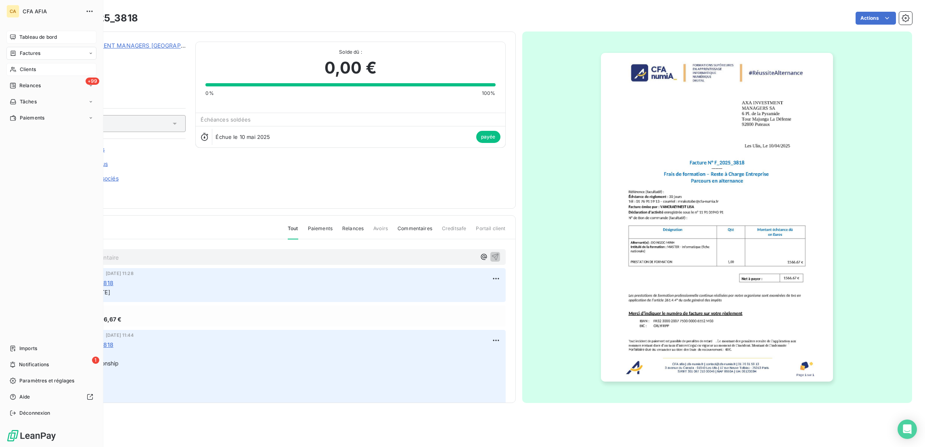
click at [20, 66] on span "Clients" at bounding box center [28, 69] width 16 height 7
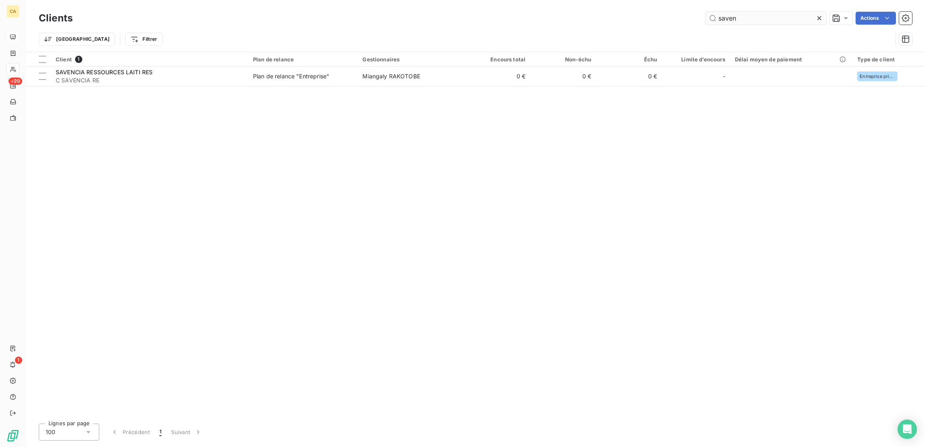
click at [738, 14] on input "saven" at bounding box center [766, 18] width 121 height 13
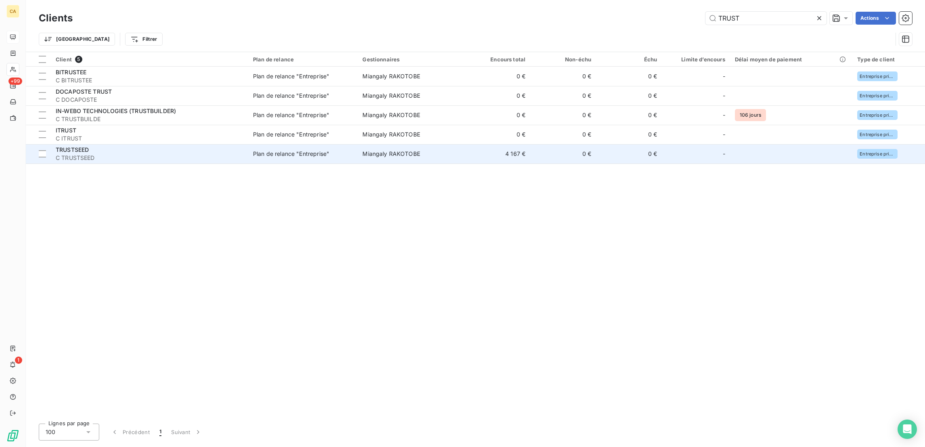
type input "TRUST"
click at [77, 146] on span "TRUSTSEED" at bounding box center [72, 149] width 33 height 7
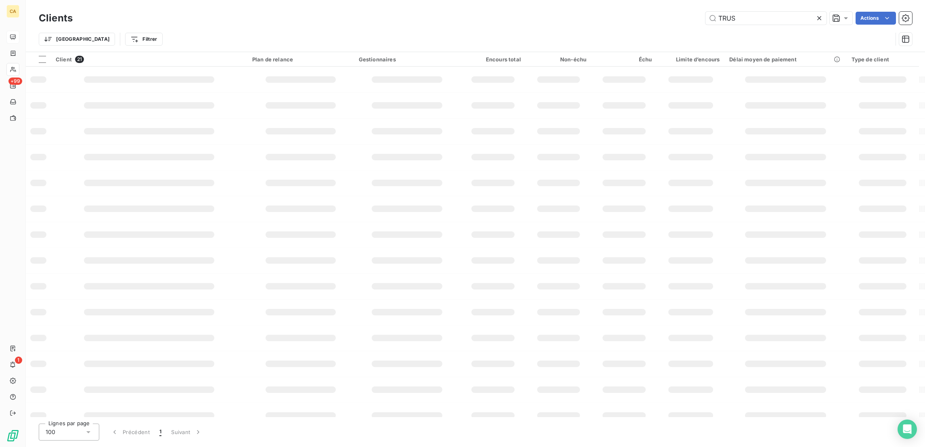
type input "TRUST"
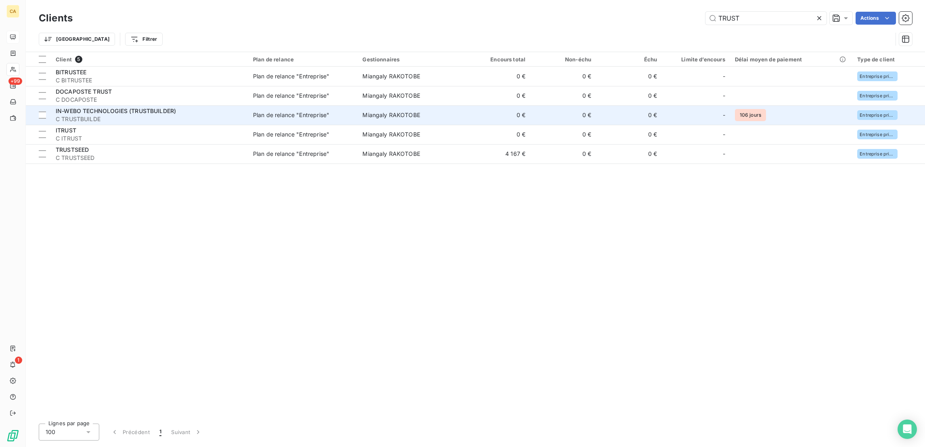
click at [122, 115] on span "C TRUSTBUILDE" at bounding box center [150, 119] width 188 height 8
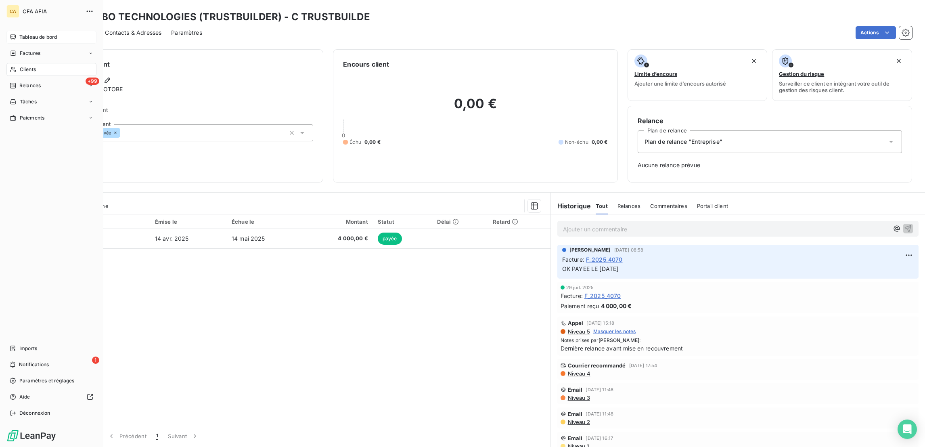
click at [18, 36] on nav "Tableau de bord Factures Clients +99 Relances Tâches Paiements" at bounding box center [51, 78] width 90 height 94
click at [11, 50] on icon at bounding box center [13, 53] width 7 height 6
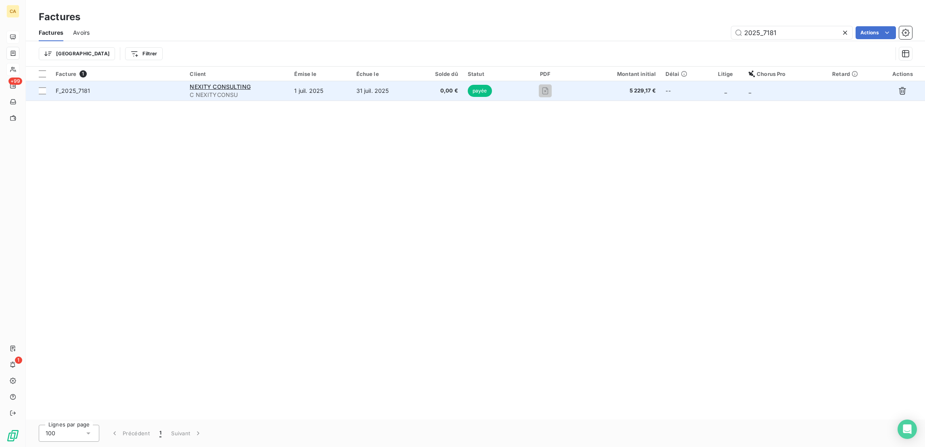
type input "2025_7181"
click at [409, 82] on td "31 juil. 2025" at bounding box center [383, 90] width 63 height 19
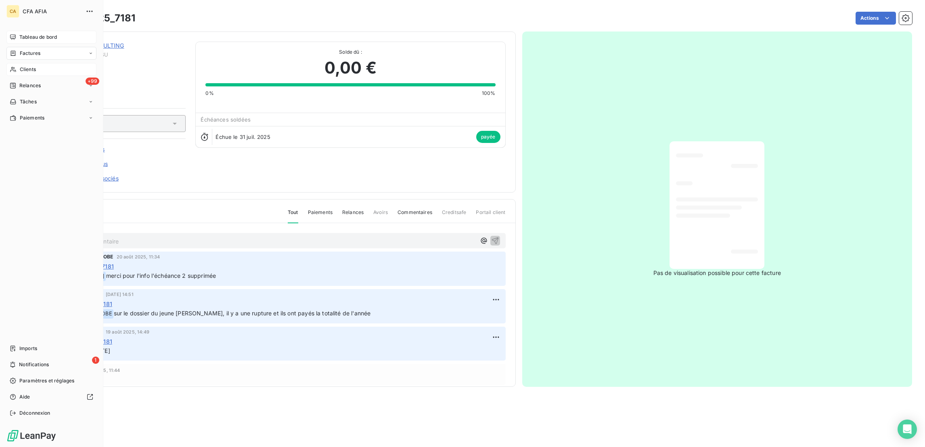
click at [20, 66] on span "Clients" at bounding box center [28, 69] width 16 height 7
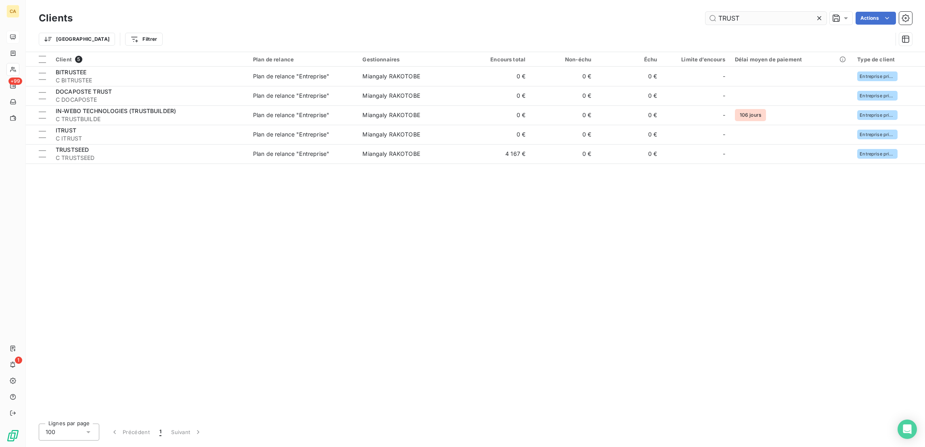
click at [788, 12] on input "TRUST" at bounding box center [766, 18] width 121 height 13
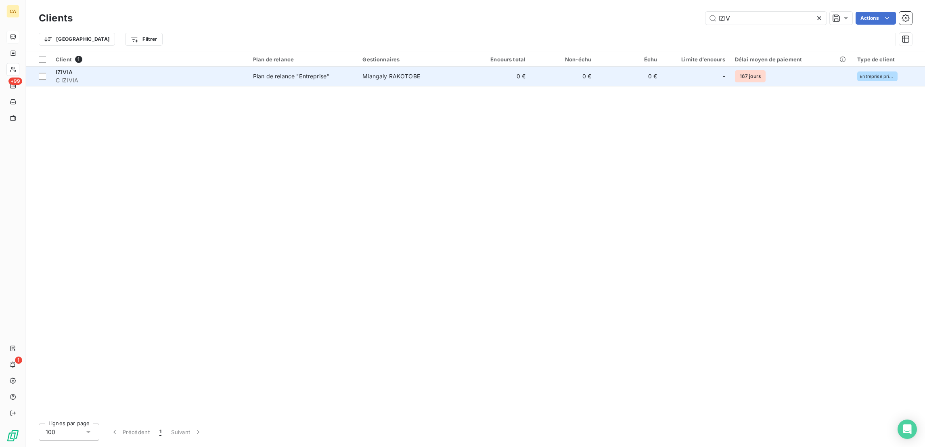
type input "IZIV"
click at [205, 67] on td "IZIVIA C IZIVIA" at bounding box center [149, 76] width 197 height 19
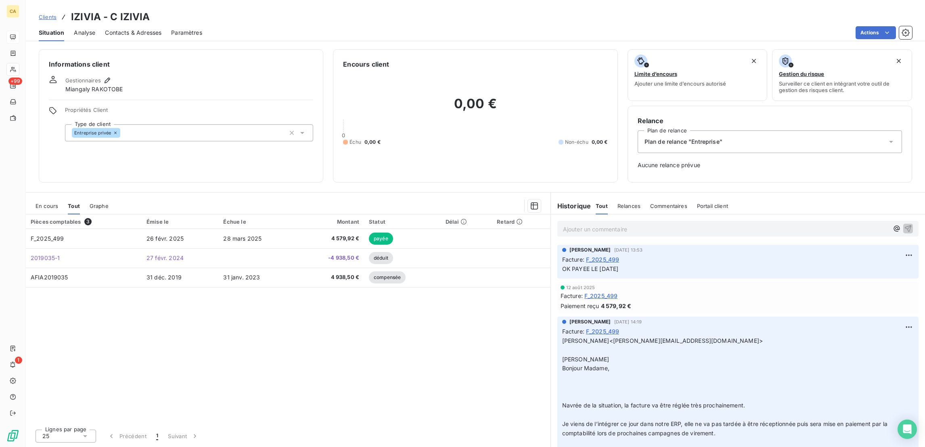
click at [41, 197] on div "En cours" at bounding box center [47, 205] width 23 height 17
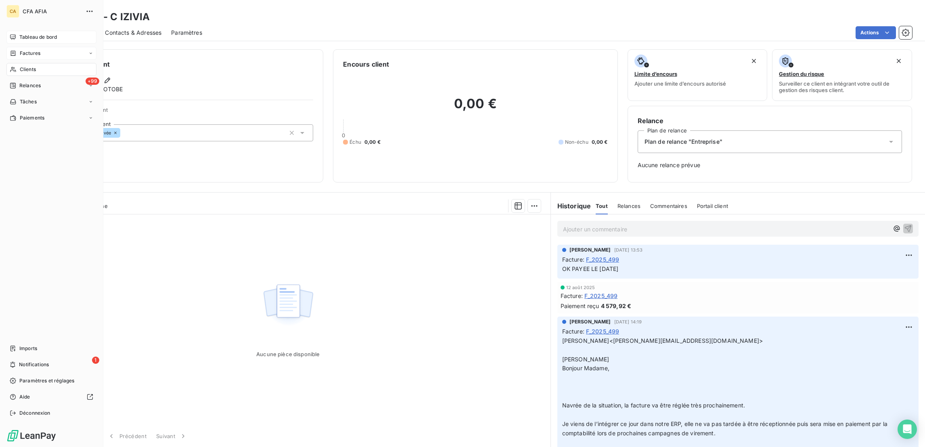
click at [15, 50] on div "Factures" at bounding box center [25, 53] width 31 height 7
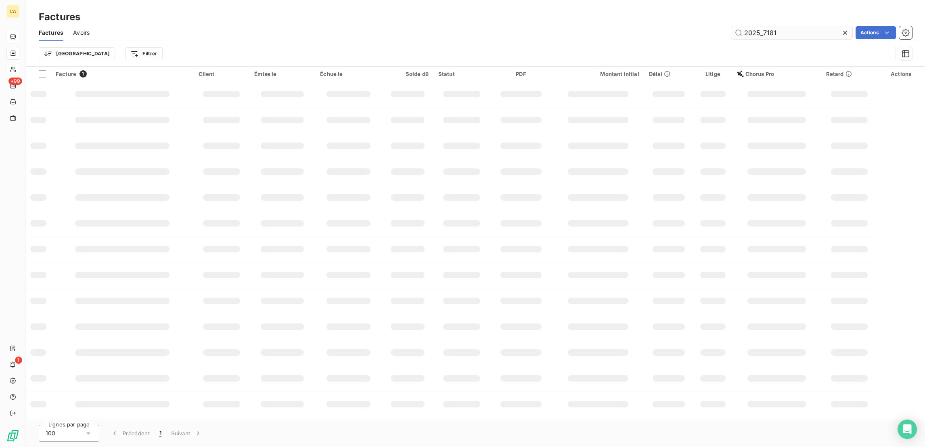
click at [805, 27] on input "2025_7181" at bounding box center [792, 32] width 121 height 13
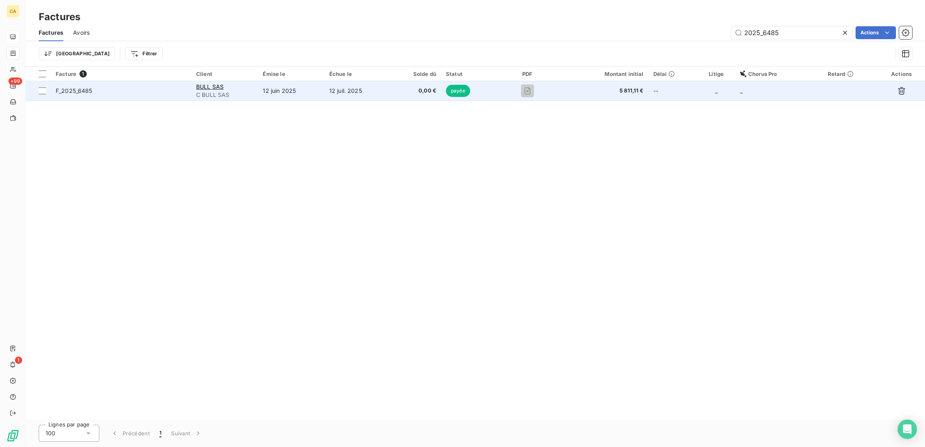
type input "2025_6485"
click at [302, 82] on td "12 juin 2025" at bounding box center [291, 90] width 66 height 19
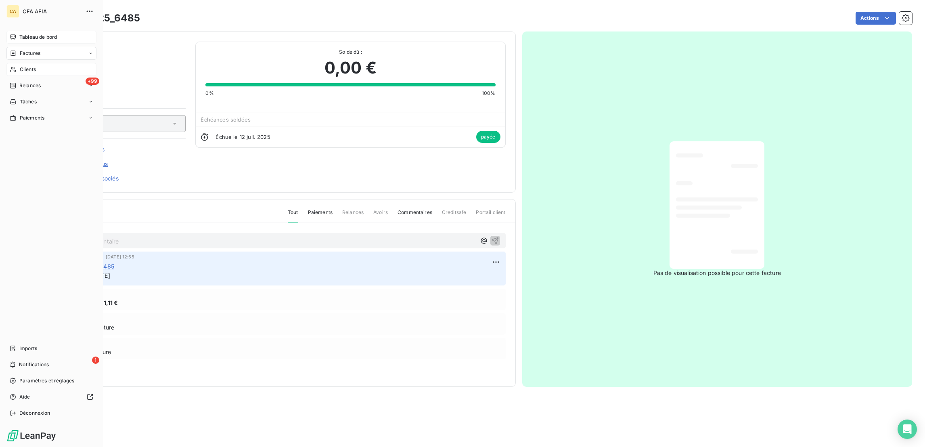
click at [20, 50] on span "Factures" at bounding box center [30, 53] width 21 height 7
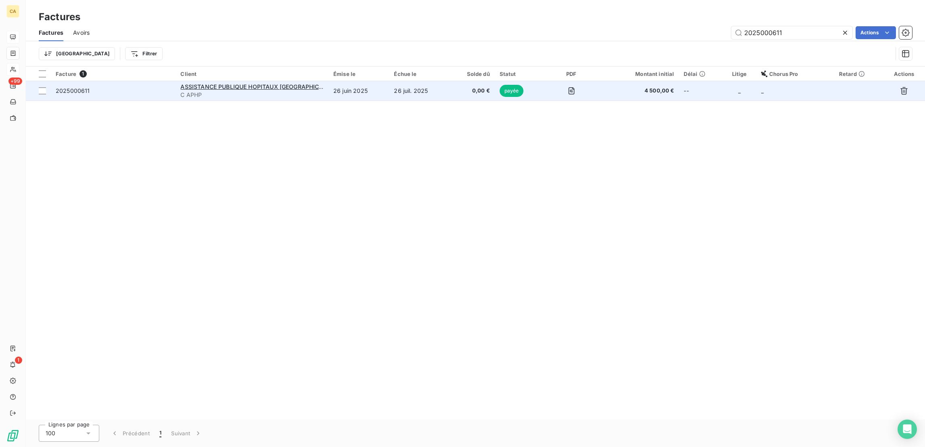
type input "2025000611"
click at [449, 81] on td "26 juil. 2025" at bounding box center [419, 90] width 60 height 19
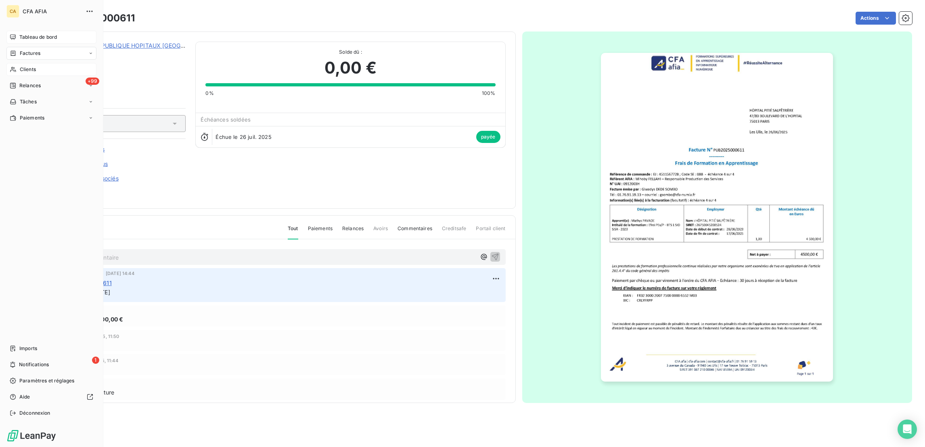
click at [20, 50] on span "Factures" at bounding box center [30, 53] width 21 height 7
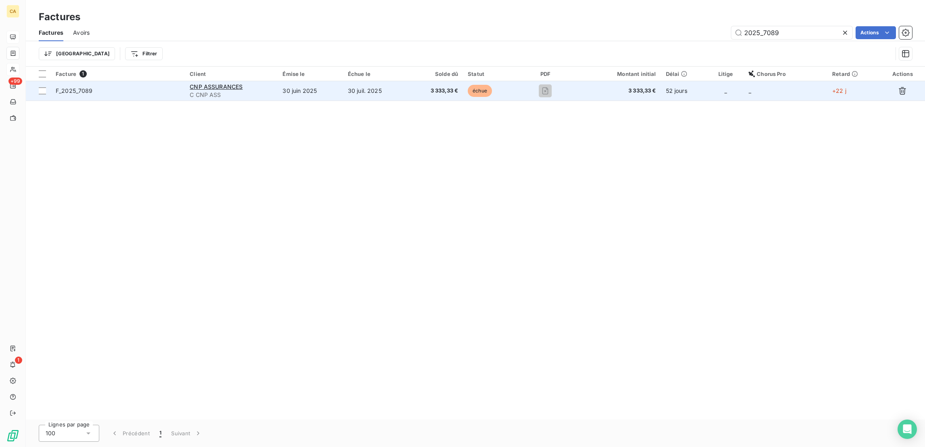
type input "2025_7089"
click at [331, 81] on td "30 juin 2025" at bounding box center [310, 90] width 65 height 19
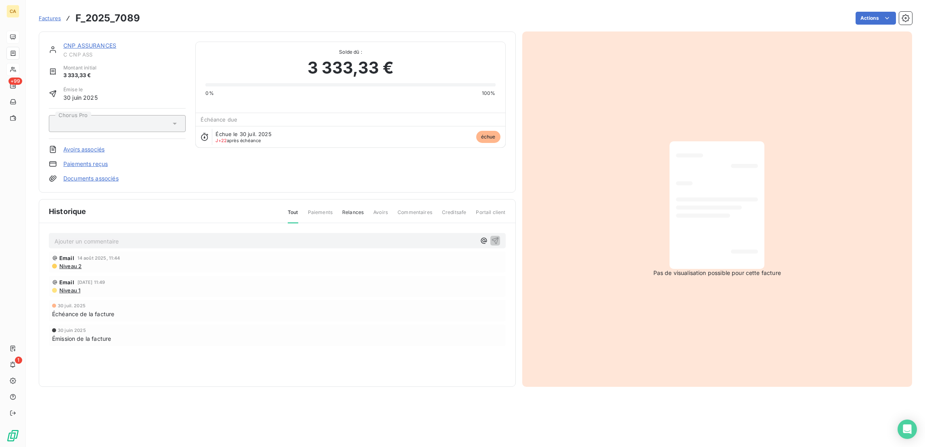
click at [175, 236] on p "Ajouter un commentaire ﻿" at bounding box center [265, 241] width 421 height 10
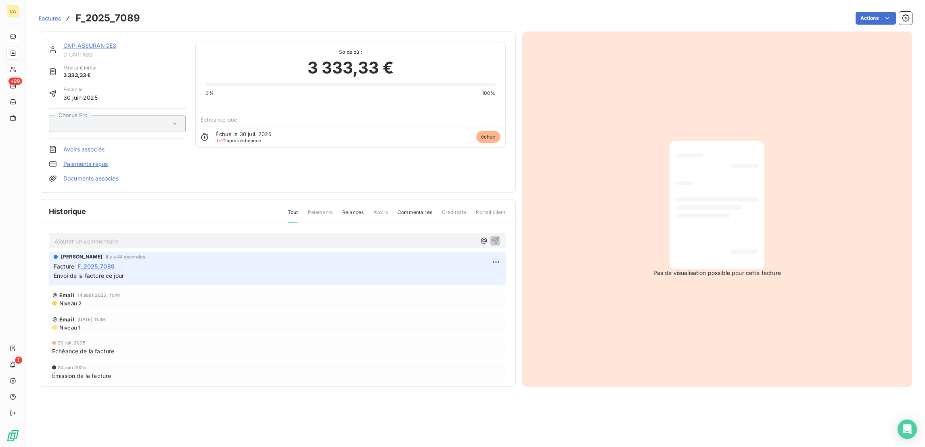
click at [71, 42] on link "CNP ASSURANCES" at bounding box center [89, 45] width 53 height 7
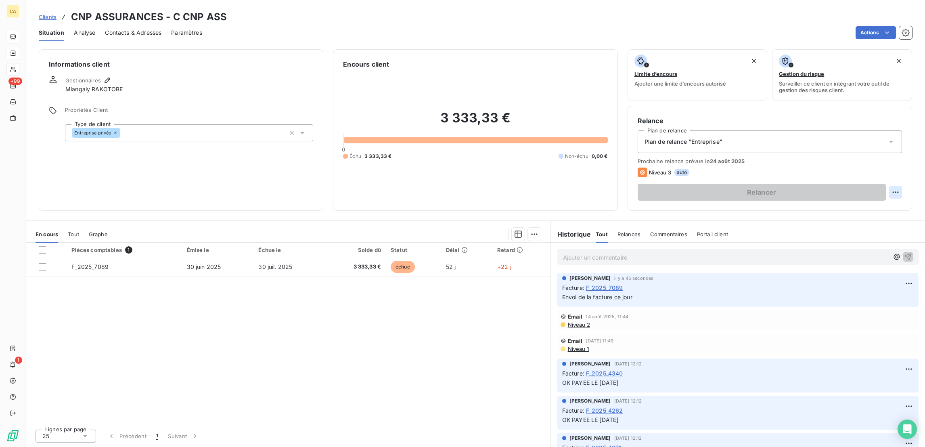
click at [899, 155] on html "CA +99 1 Clients CNP ASSURANCES - C CNP ASS Situation Analyse Contacts & Adress…" at bounding box center [462, 223] width 925 height 447
click at [895, 167] on div "Replanifier cette action" at bounding box center [871, 175] width 79 height 19
click at [887, 176] on div "Replanifier cette action" at bounding box center [871, 176] width 72 height 13
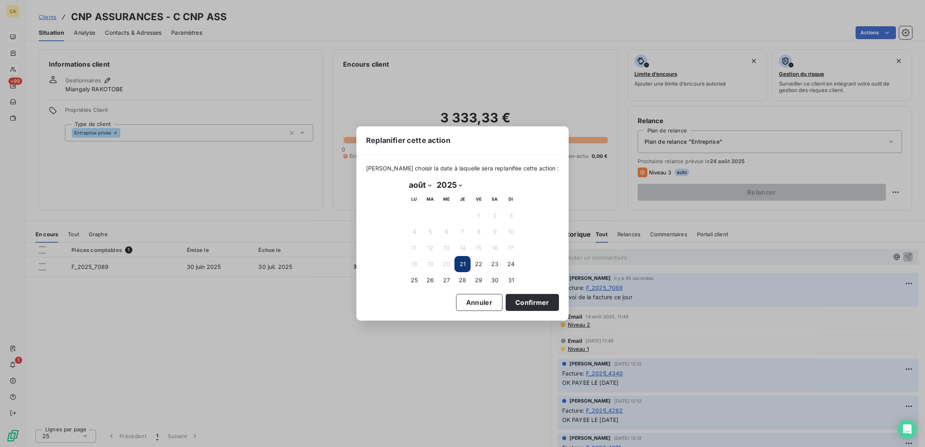
click at [418, 186] on select "janvier février mars avril mai juin juillet août septembre octobre novembre déc…" at bounding box center [420, 184] width 28 height 13
select select "8"
click at [406, 179] on select "janvier février mars avril mai juin juillet août septembre octobre novembre déc…" at bounding box center [420, 184] width 28 height 13
click at [449, 225] on button "10" at bounding box center [446, 232] width 16 height 16
click at [506, 296] on button "Confirmer" at bounding box center [532, 302] width 53 height 17
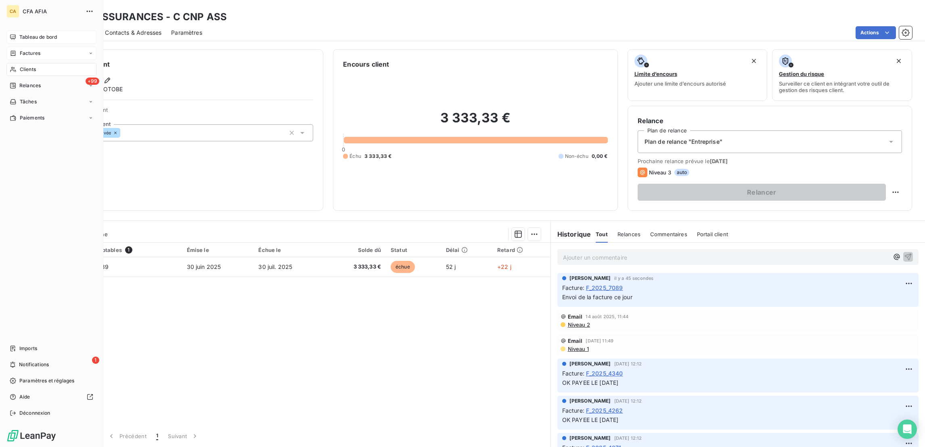
click at [27, 66] on span "Clients" at bounding box center [28, 69] width 16 height 7
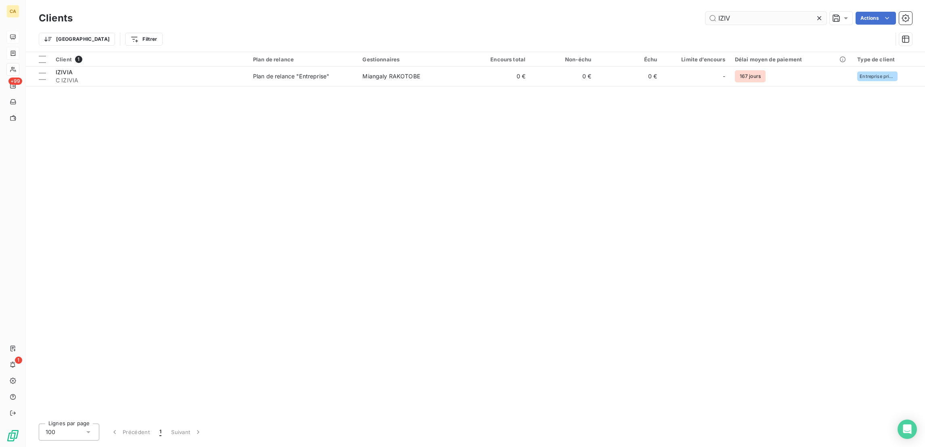
click at [743, 19] on input "IZIV" at bounding box center [766, 18] width 121 height 13
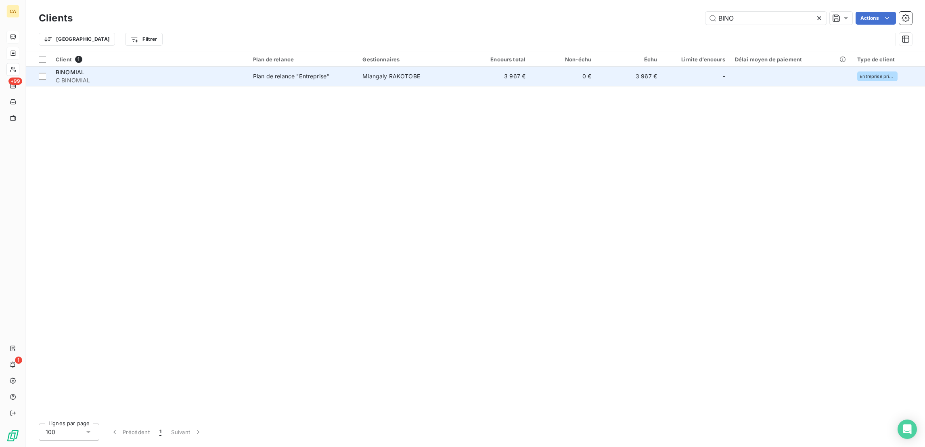
type input "BINO"
click at [341, 72] on span "Plan de relance "Entreprise"" at bounding box center [303, 76] width 100 height 8
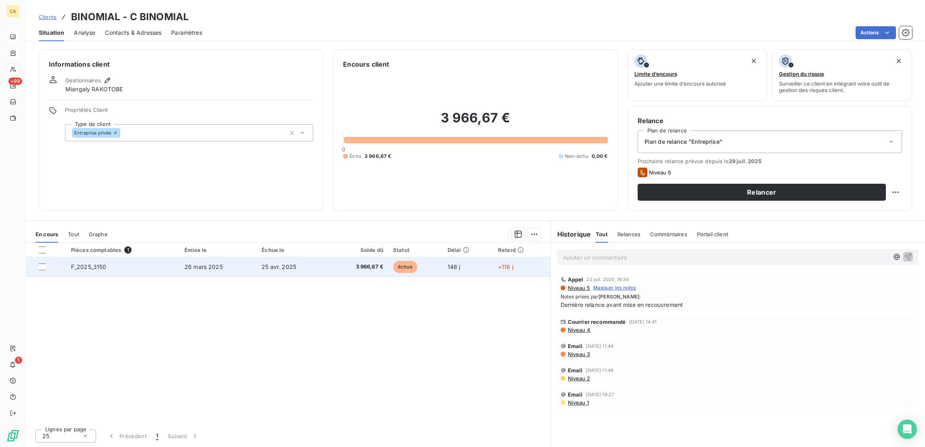
click at [333, 257] on td "3 966,67 €" at bounding box center [358, 266] width 60 height 19
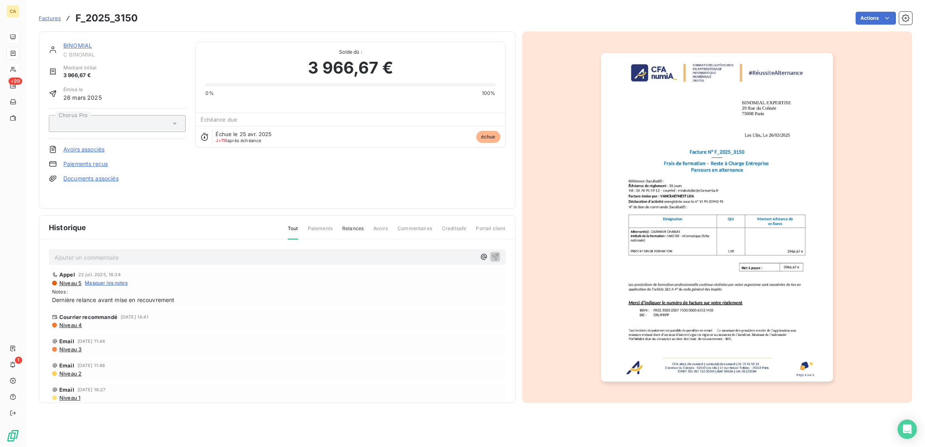
click at [117, 252] on p "Ajouter un commentaire ﻿" at bounding box center [265, 257] width 421 height 10
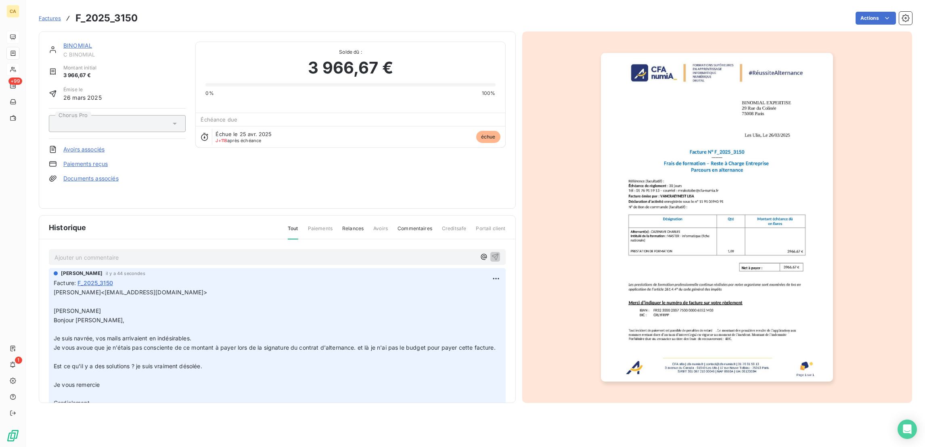
click at [66, 42] on link "BINOMIAL" at bounding box center [77, 45] width 29 height 7
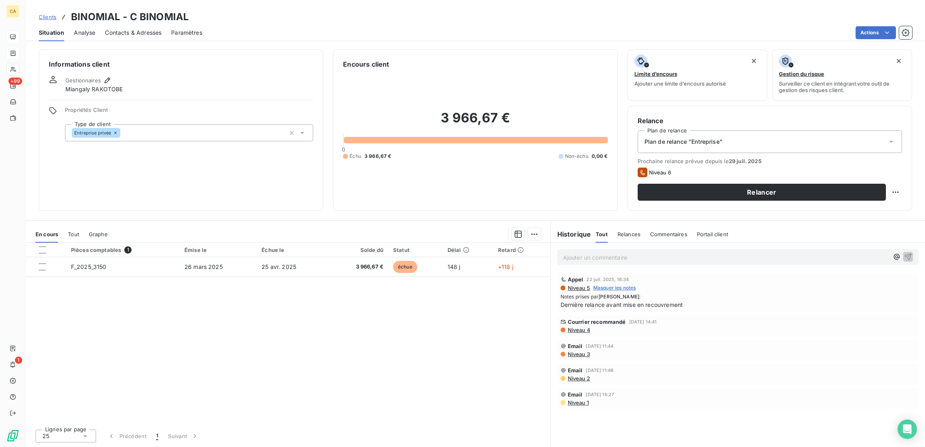
click at [643, 252] on div "Ajouter un commentaire ﻿" at bounding box center [738, 257] width 350 height 11
click at [640, 243] on div "Ajouter un commentaire ﻿" at bounding box center [738, 257] width 374 height 29
click at [653, 252] on p "Ajouter un commentaire ﻿" at bounding box center [726, 257] width 326 height 10
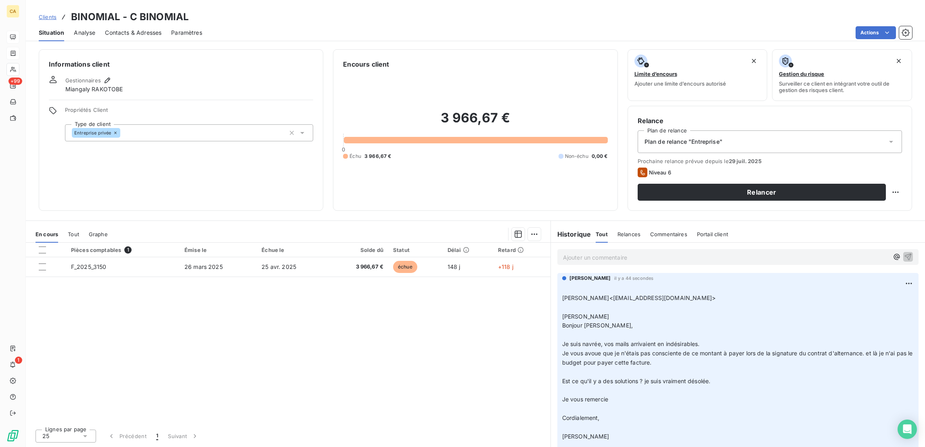
click at [629, 252] on div "Ajouter un commentaire ﻿" at bounding box center [738, 257] width 350 height 11
click at [629, 252] on p "Ajouter un commentaire ﻿" at bounding box center [726, 257] width 326 height 10
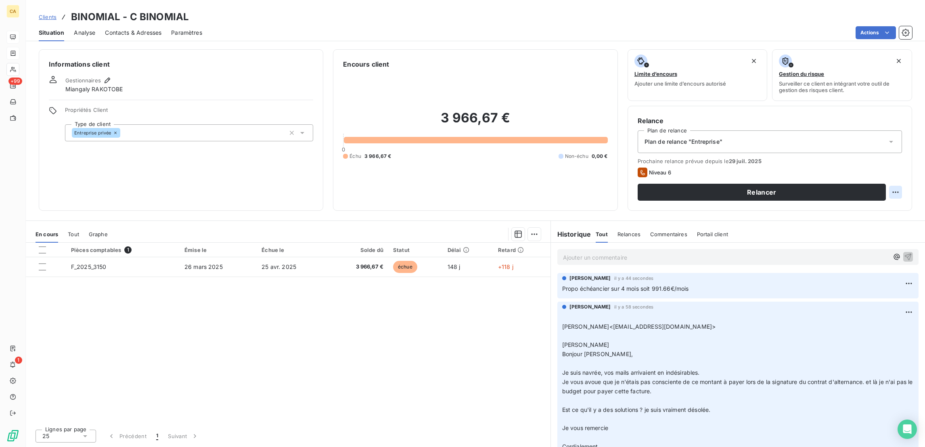
click at [906, 157] on html "CA +99 1 Clients BINOMIAL - C BINOMIAL Situation Analyse Contacts & Adresses Pa…" at bounding box center [462, 223] width 925 height 447
click at [897, 171] on div "Replanifier cette action" at bounding box center [871, 176] width 72 height 13
select select "7"
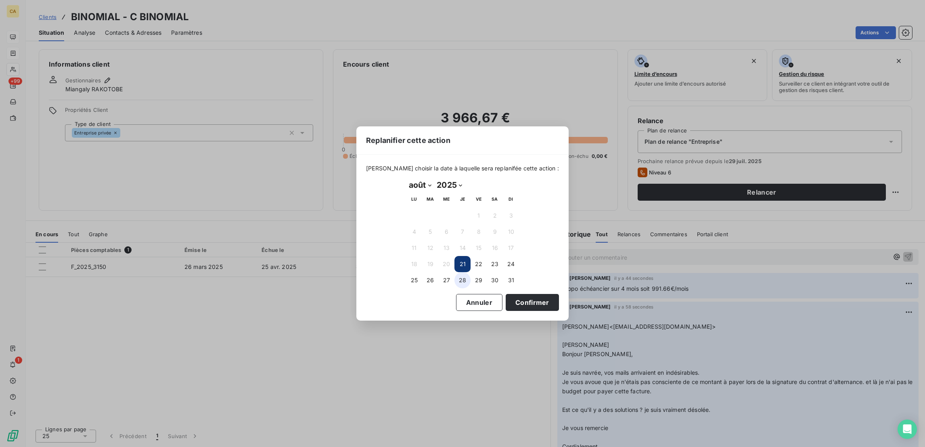
click at [464, 276] on button "28" at bounding box center [463, 280] width 16 height 16
click at [506, 297] on button "Confirmer" at bounding box center [532, 302] width 53 height 17
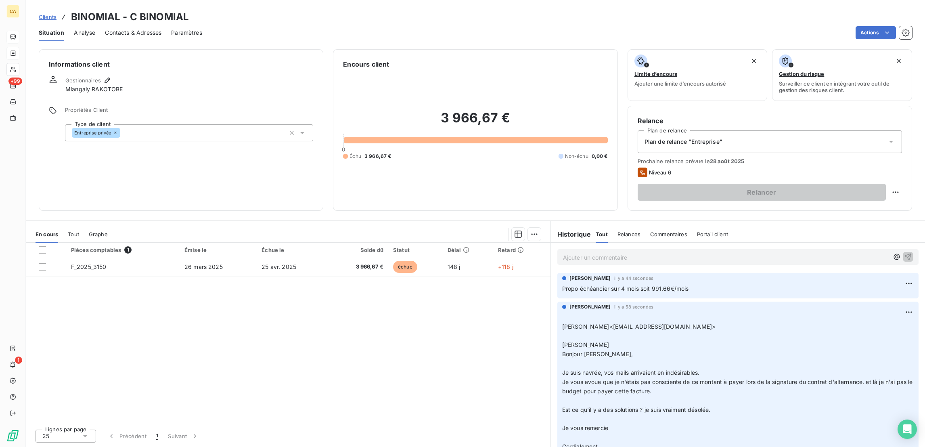
click at [488, 295] on div "Pièces comptables 1 Émise le Échue le Solde dû Statut Délai Retard F_2025_3150 …" at bounding box center [288, 333] width 525 height 180
